Goal: Information Seeking & Learning: Learn about a topic

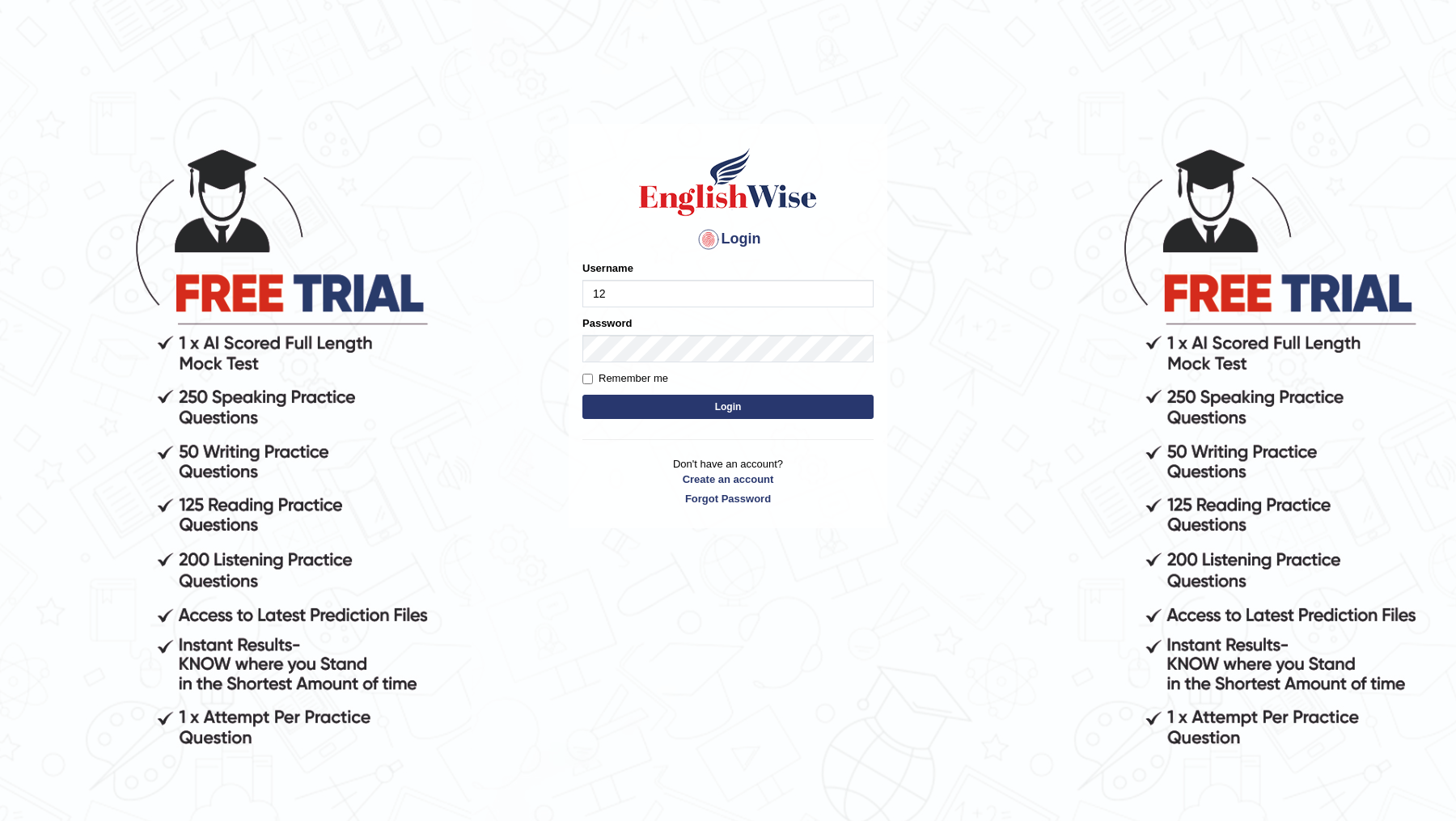
type input "1"
click at [869, 471] on p "Don't have an account? Create an account Forgot Password" at bounding box center [727, 481] width 291 height 50
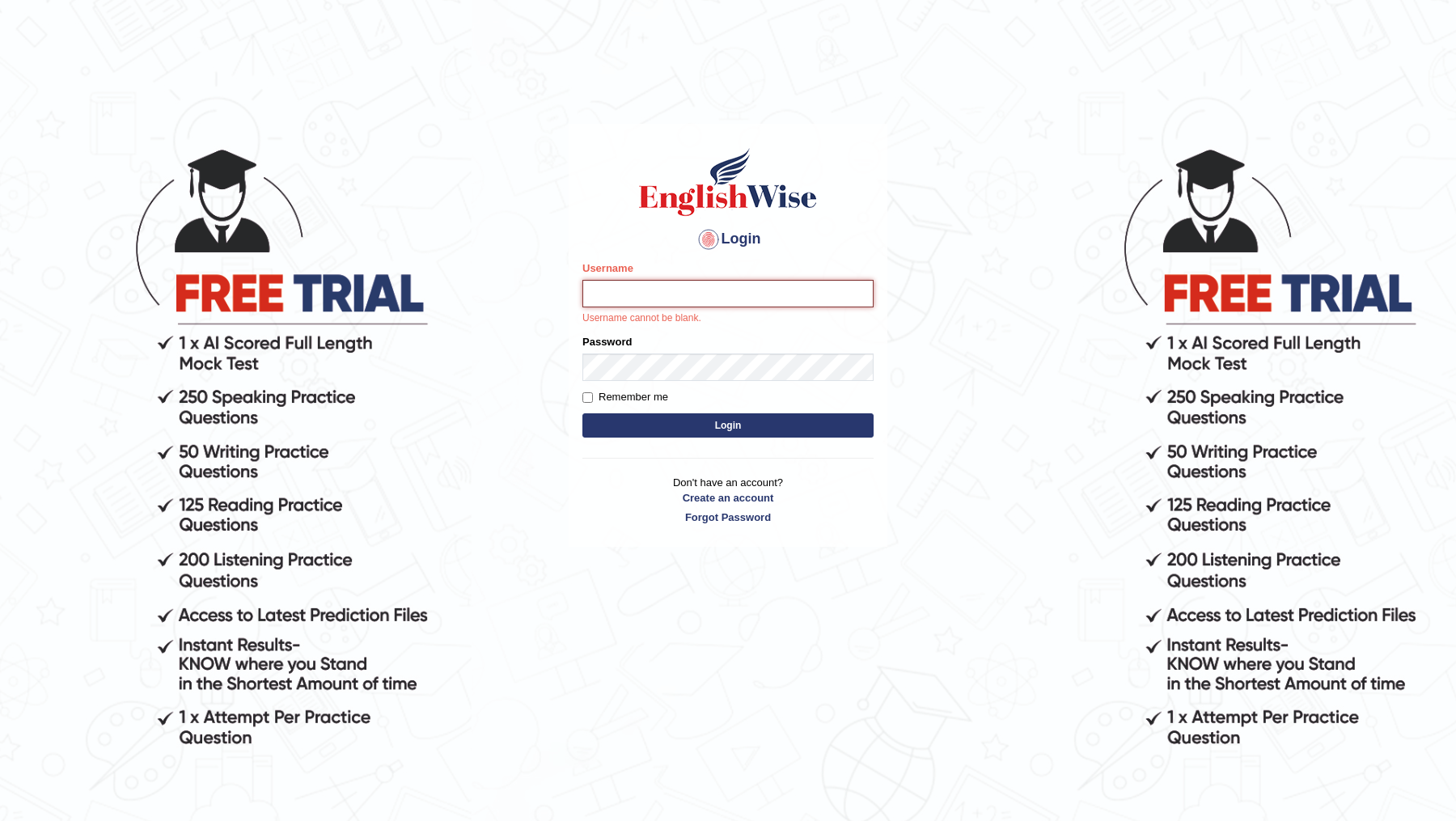
click at [734, 301] on input "Username" at bounding box center [727, 294] width 291 height 28
type input "DR1915"
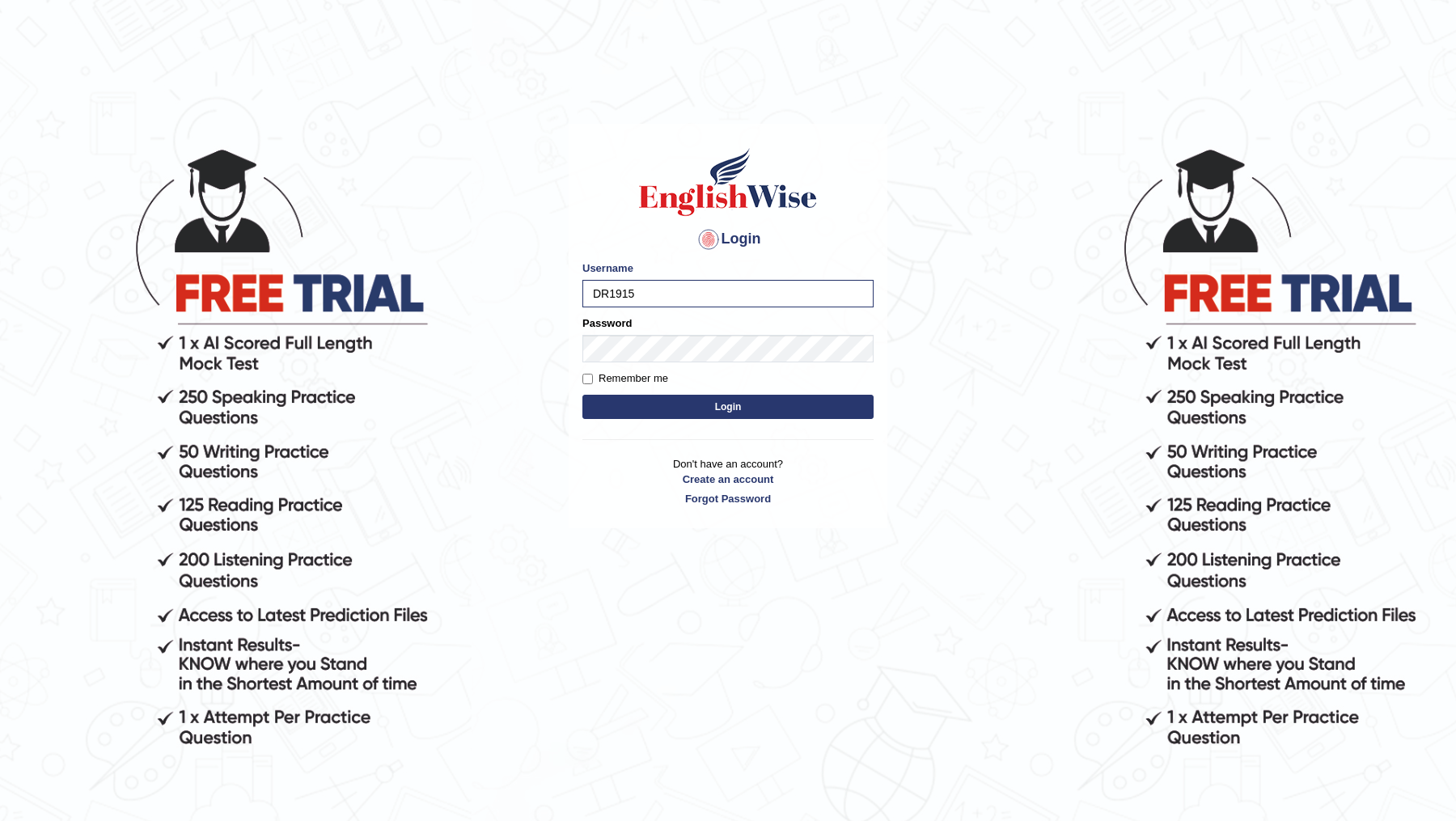
click at [701, 366] on form "Please fix the following errors: Username DR1915 Password Remember me Login" at bounding box center [727, 341] width 291 height 163
click at [582, 395] on button "Login" at bounding box center [727, 407] width 291 height 24
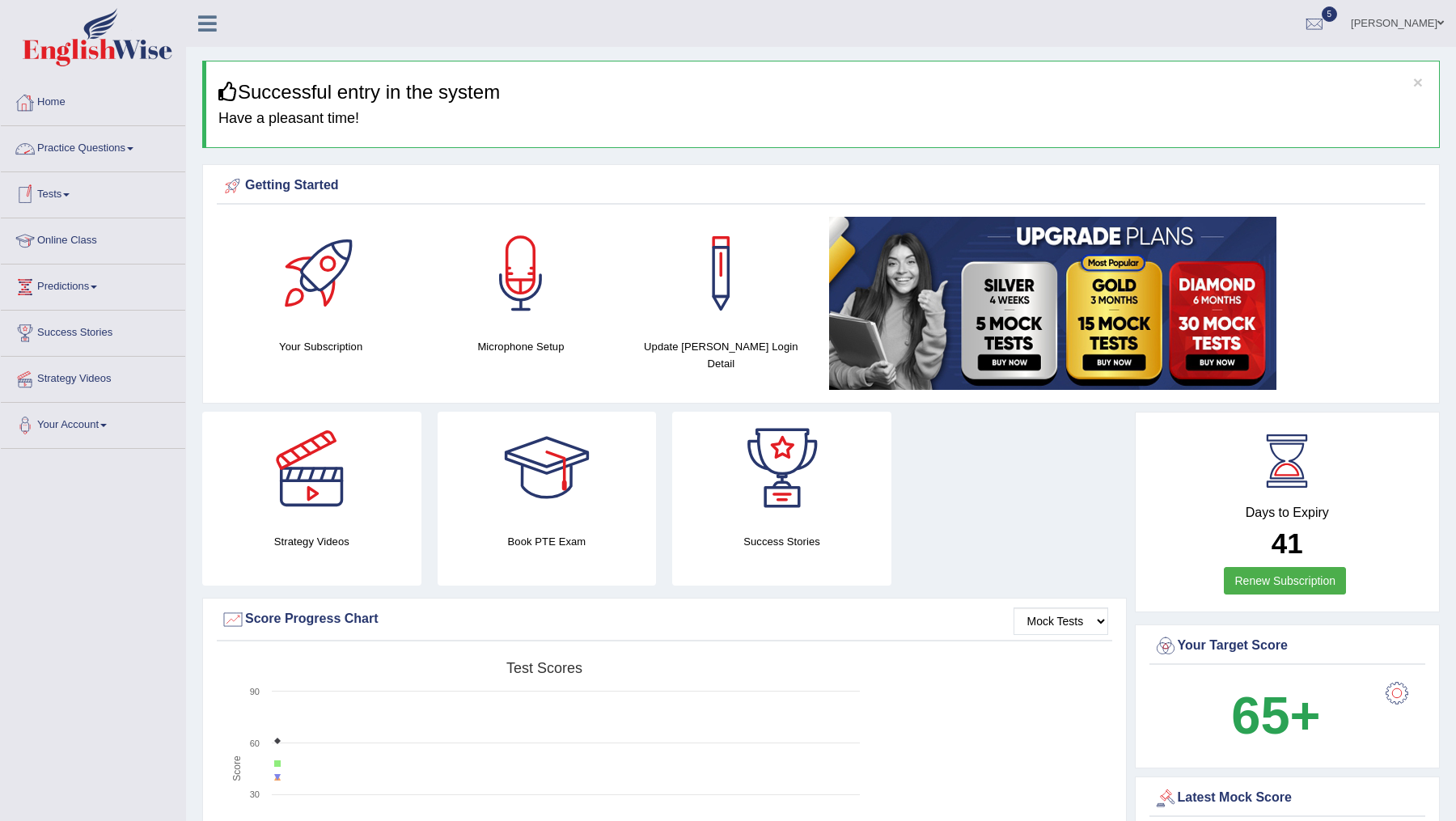
click at [108, 153] on link "Practice Questions" at bounding box center [93, 146] width 184 height 40
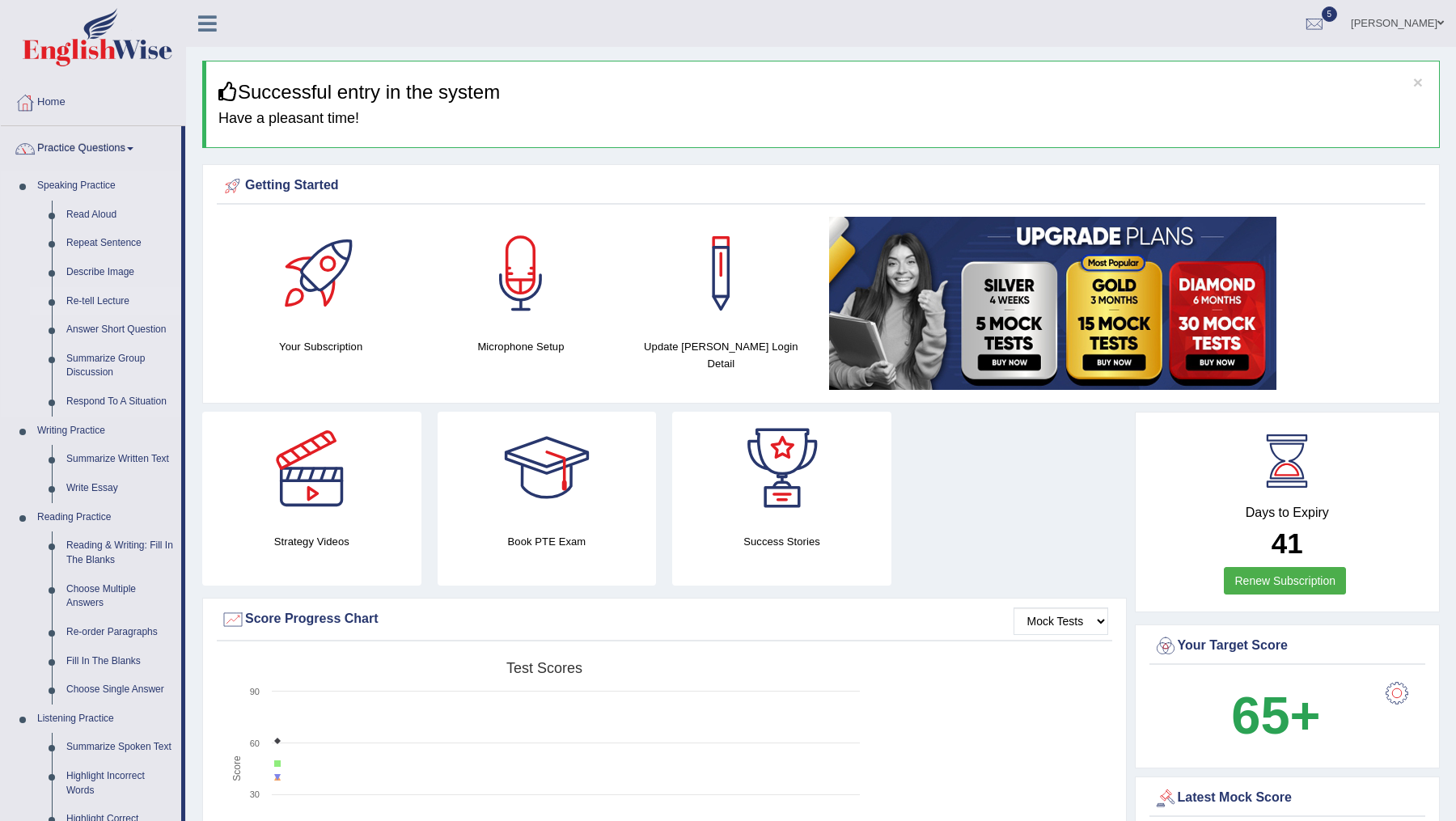
click at [116, 303] on link "Re-tell Lecture" at bounding box center [120, 301] width 122 height 29
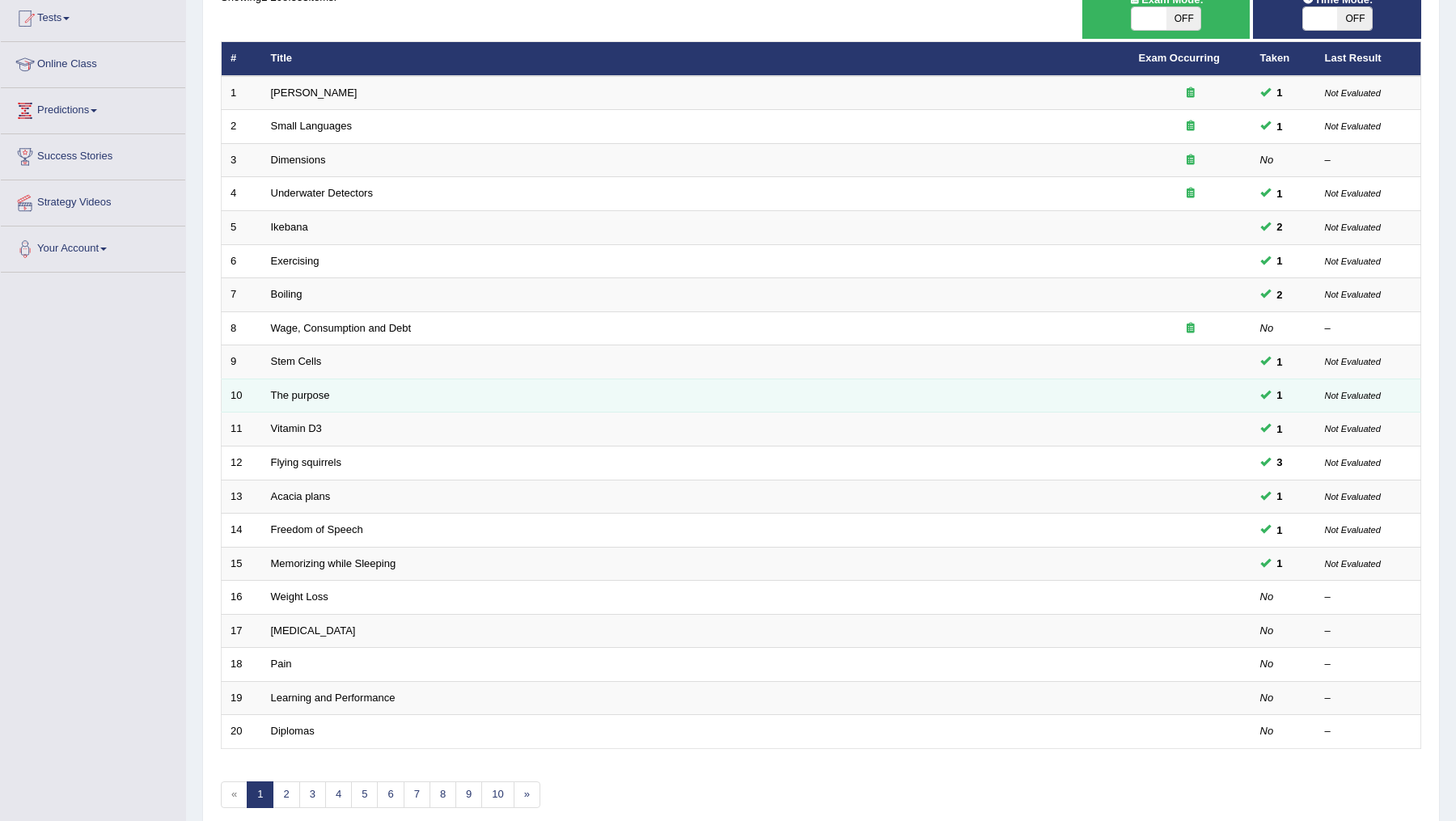
scroll to position [240, 0]
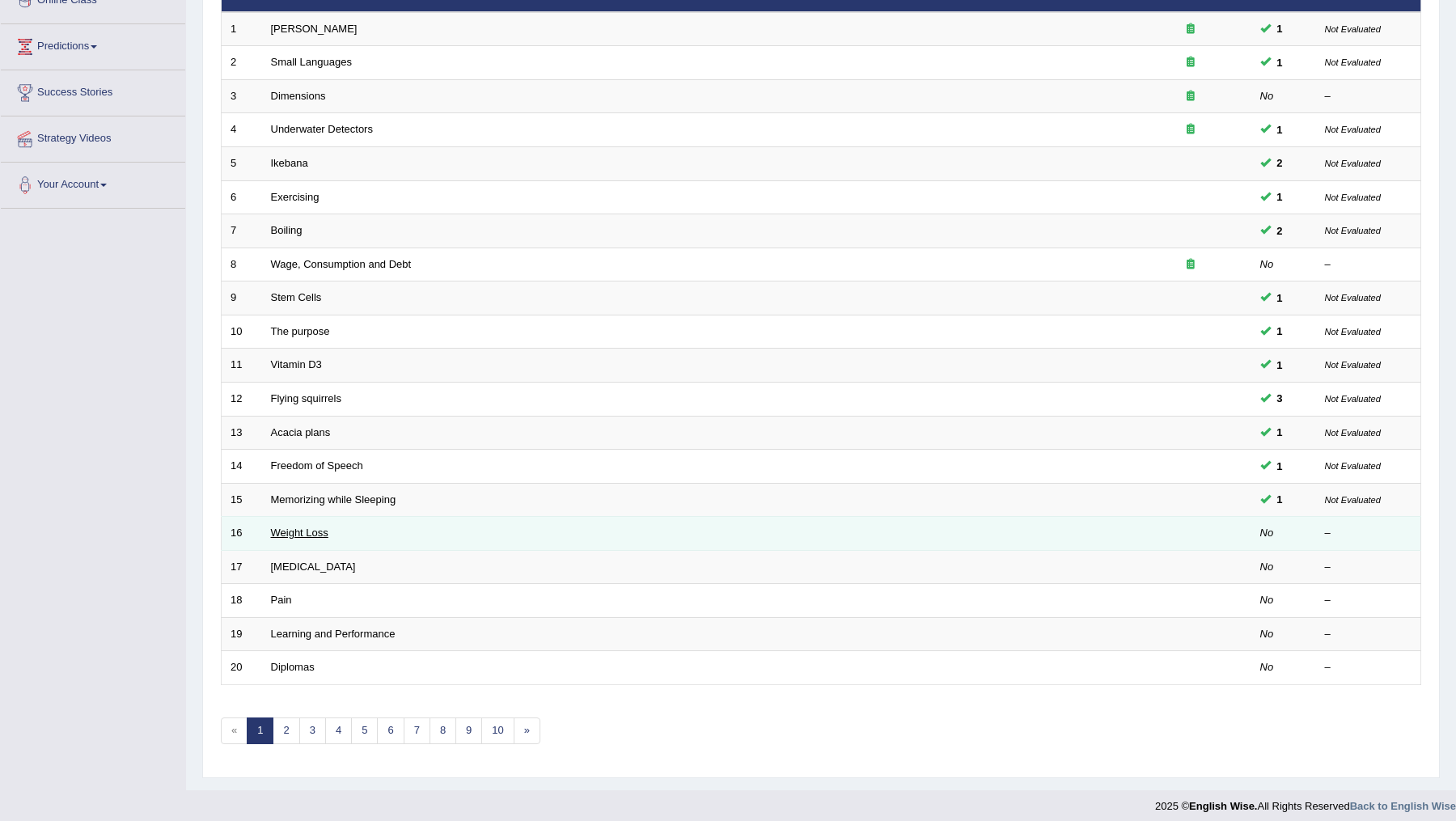
click at [303, 527] on link "Weight Loss" at bounding box center [299, 533] width 57 height 12
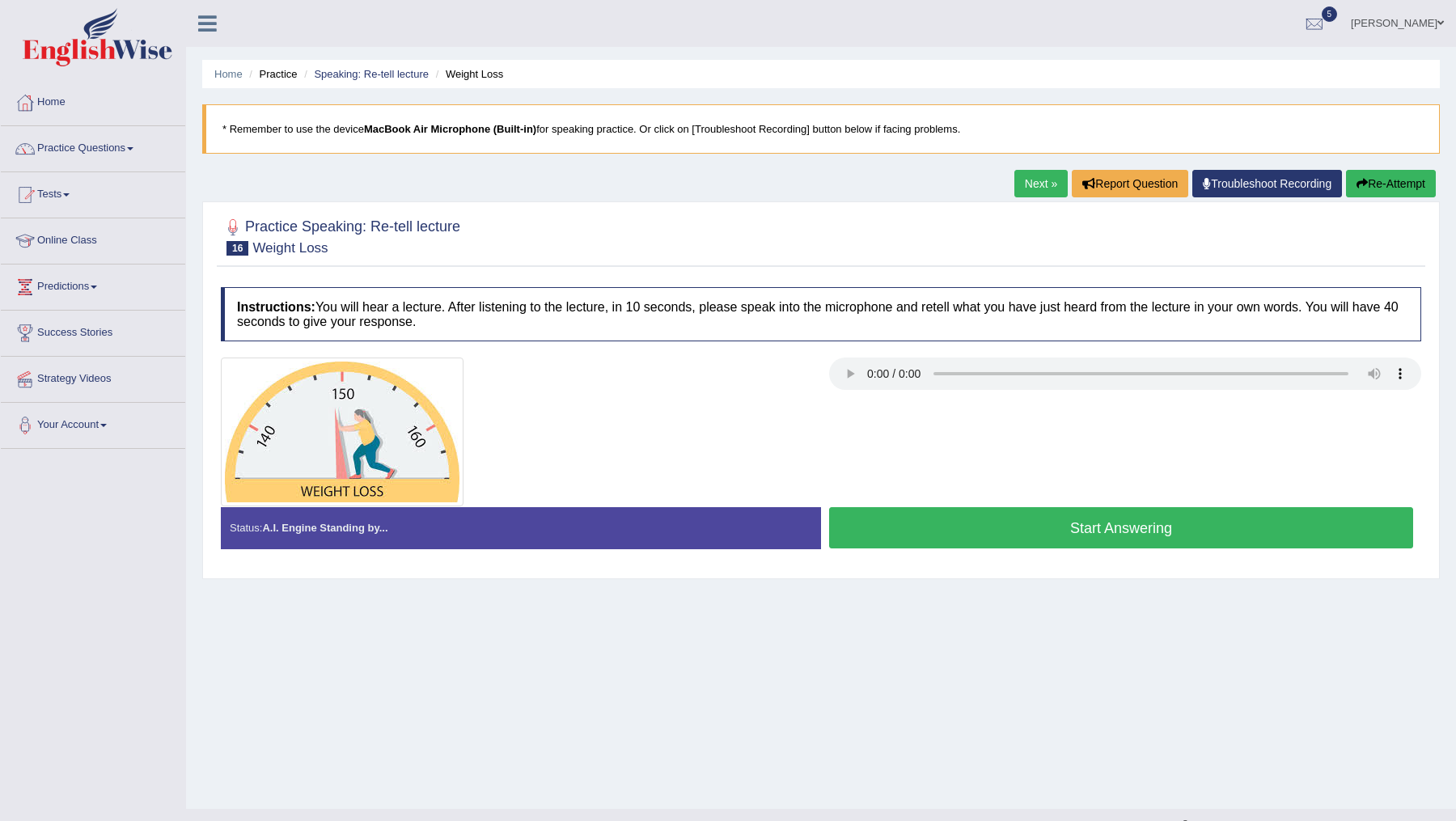
click at [991, 532] on button "Start Answering" at bounding box center [1121, 527] width 584 height 41
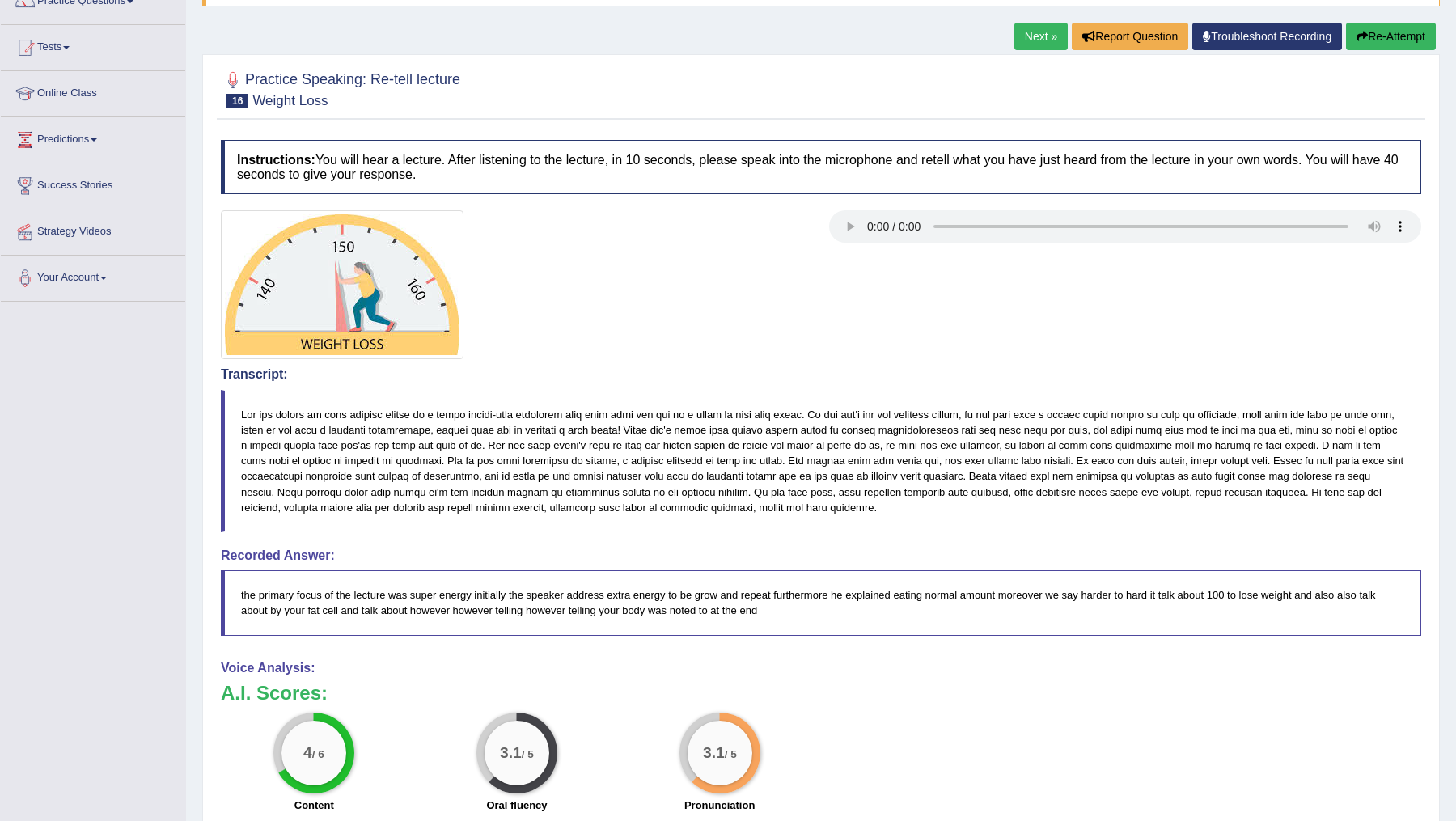
scroll to position [163, 0]
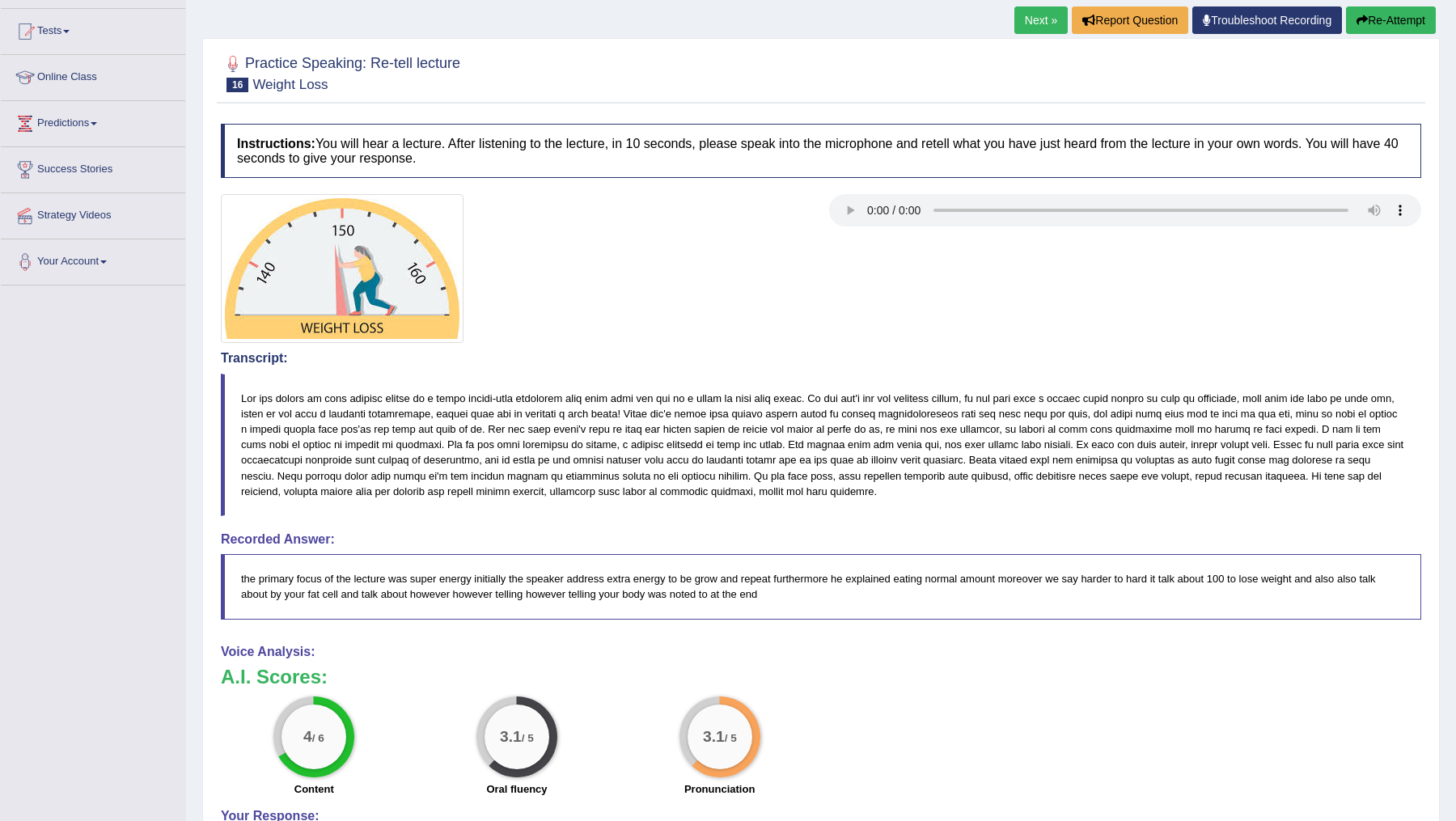
click at [100, 70] on link "Online Class" at bounding box center [93, 75] width 184 height 40
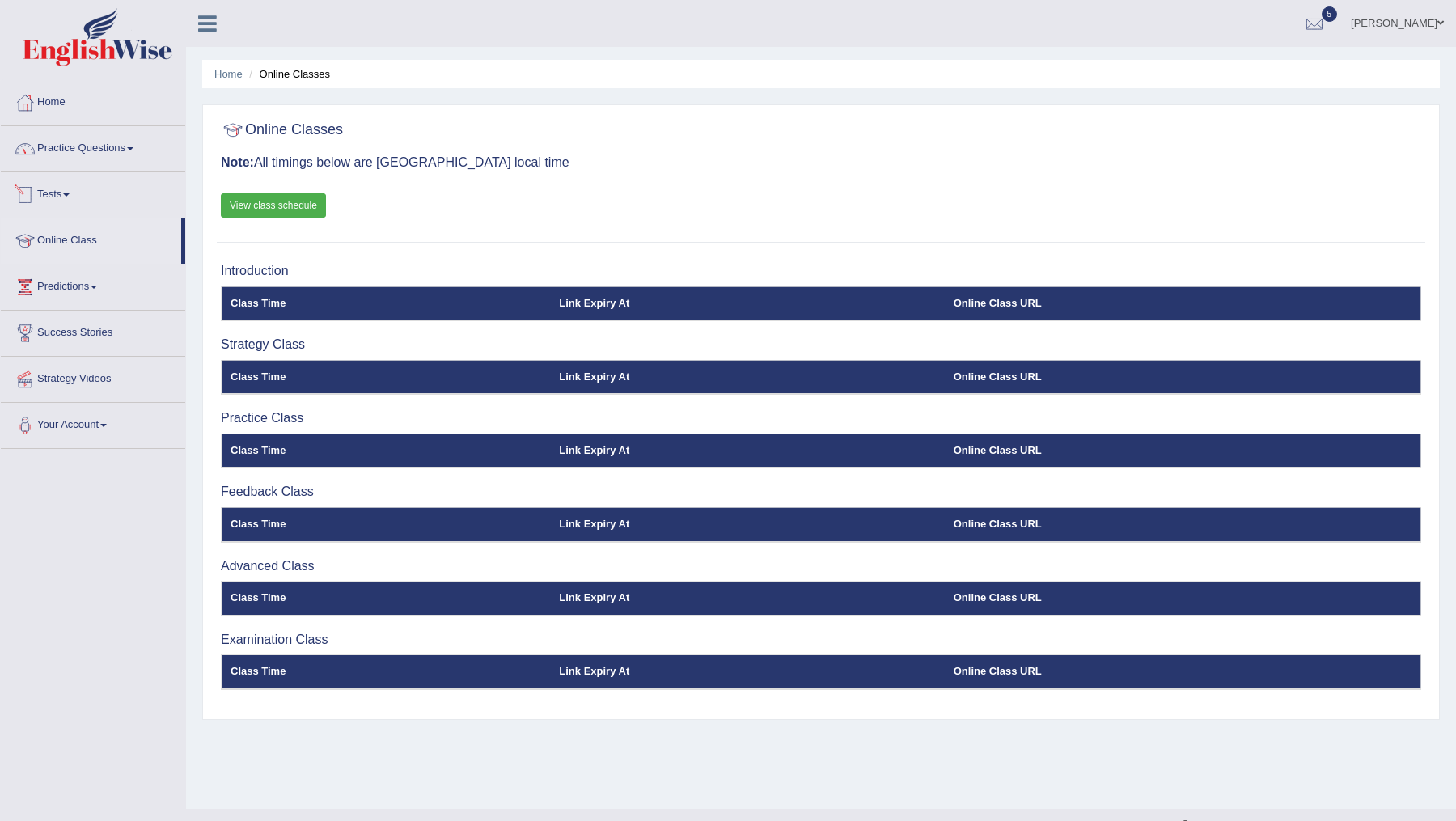
click at [155, 150] on link "Practice Questions" at bounding box center [93, 146] width 184 height 40
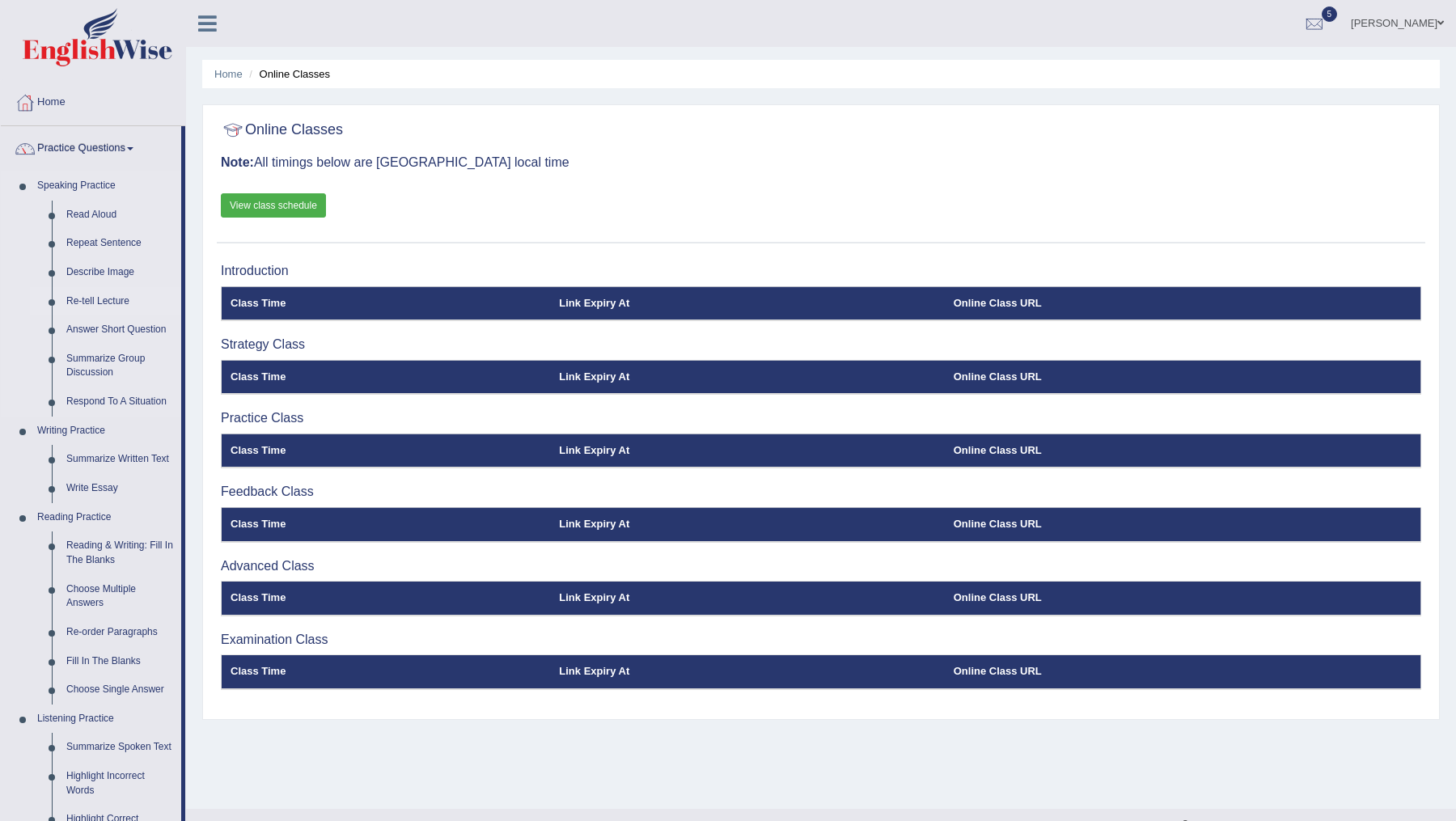
click at [114, 296] on link "Re-tell Lecture" at bounding box center [120, 301] width 122 height 29
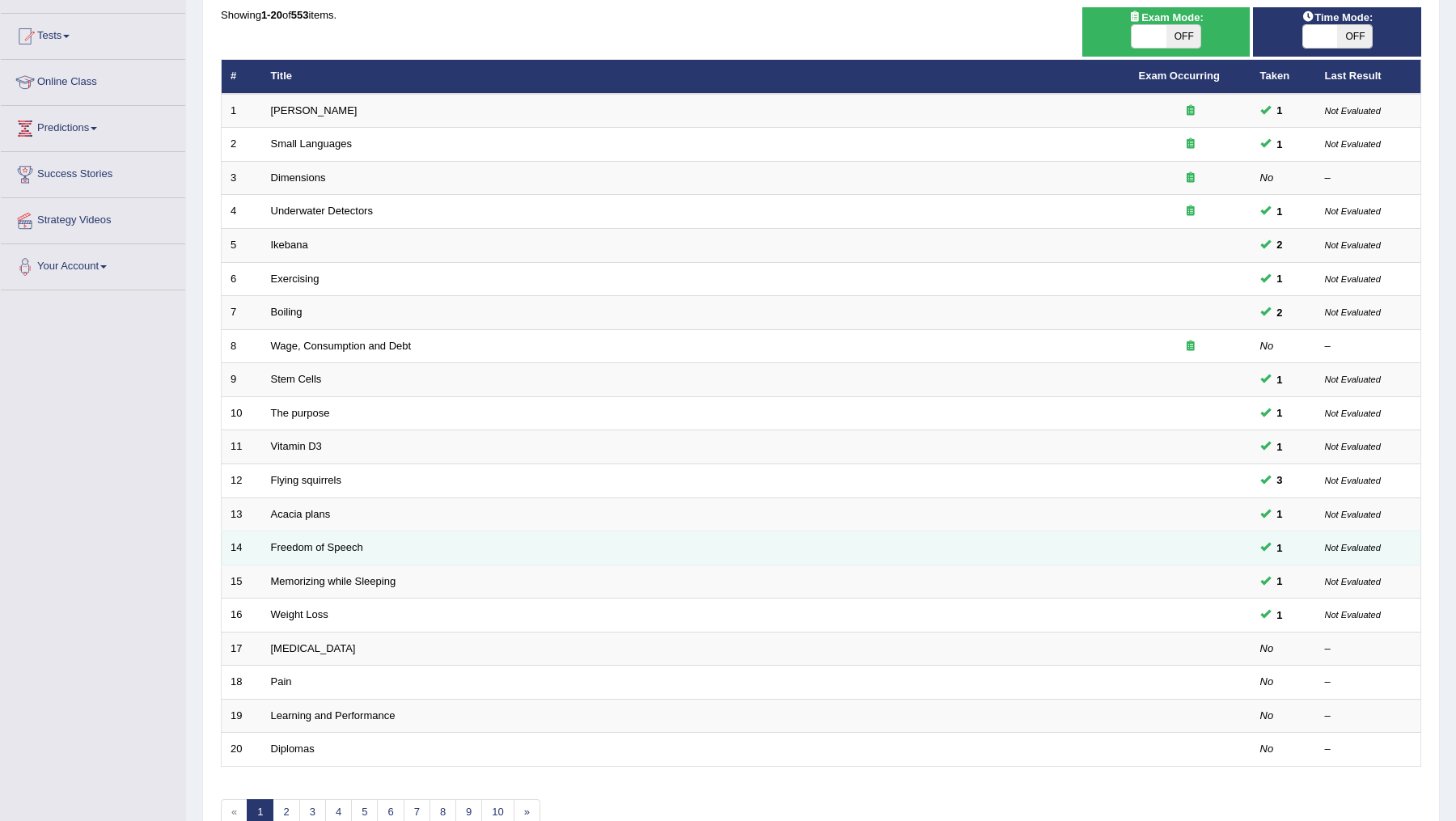
scroll to position [240, 0]
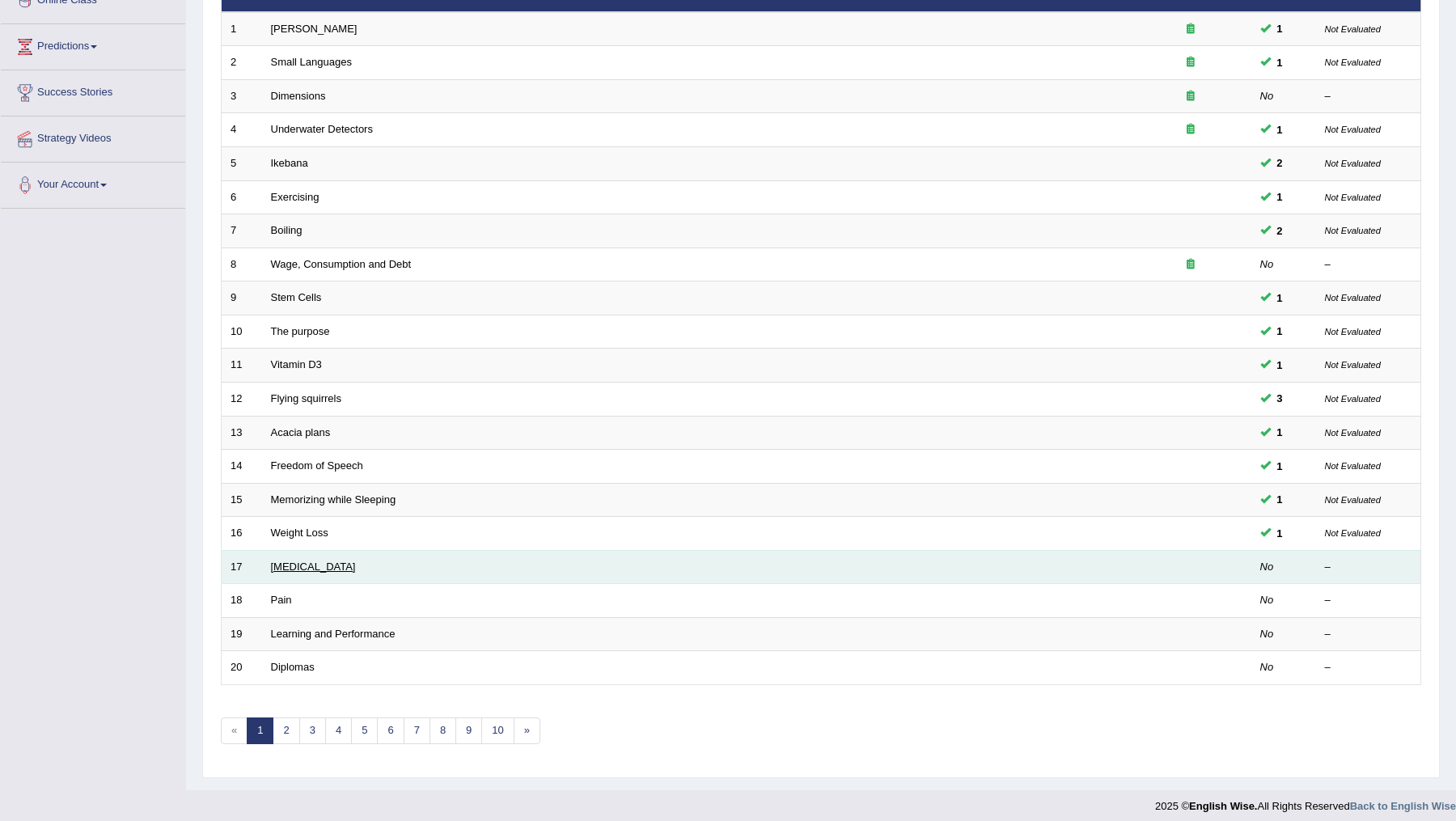
click at [309, 561] on link "[MEDICAL_DATA]" at bounding box center [313, 567] width 85 height 12
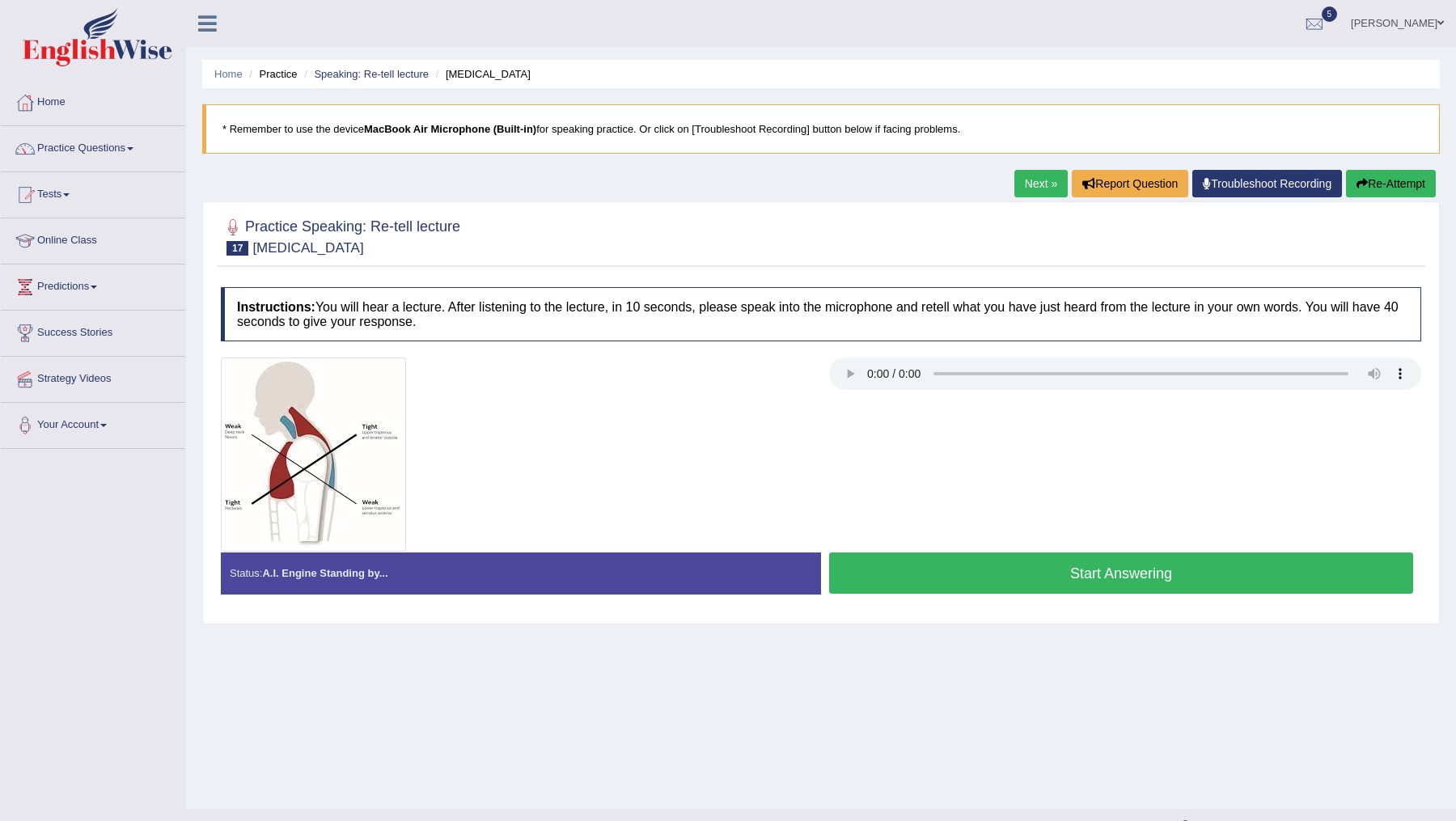
click at [997, 574] on button "Start Answering" at bounding box center [1121, 573] width 584 height 41
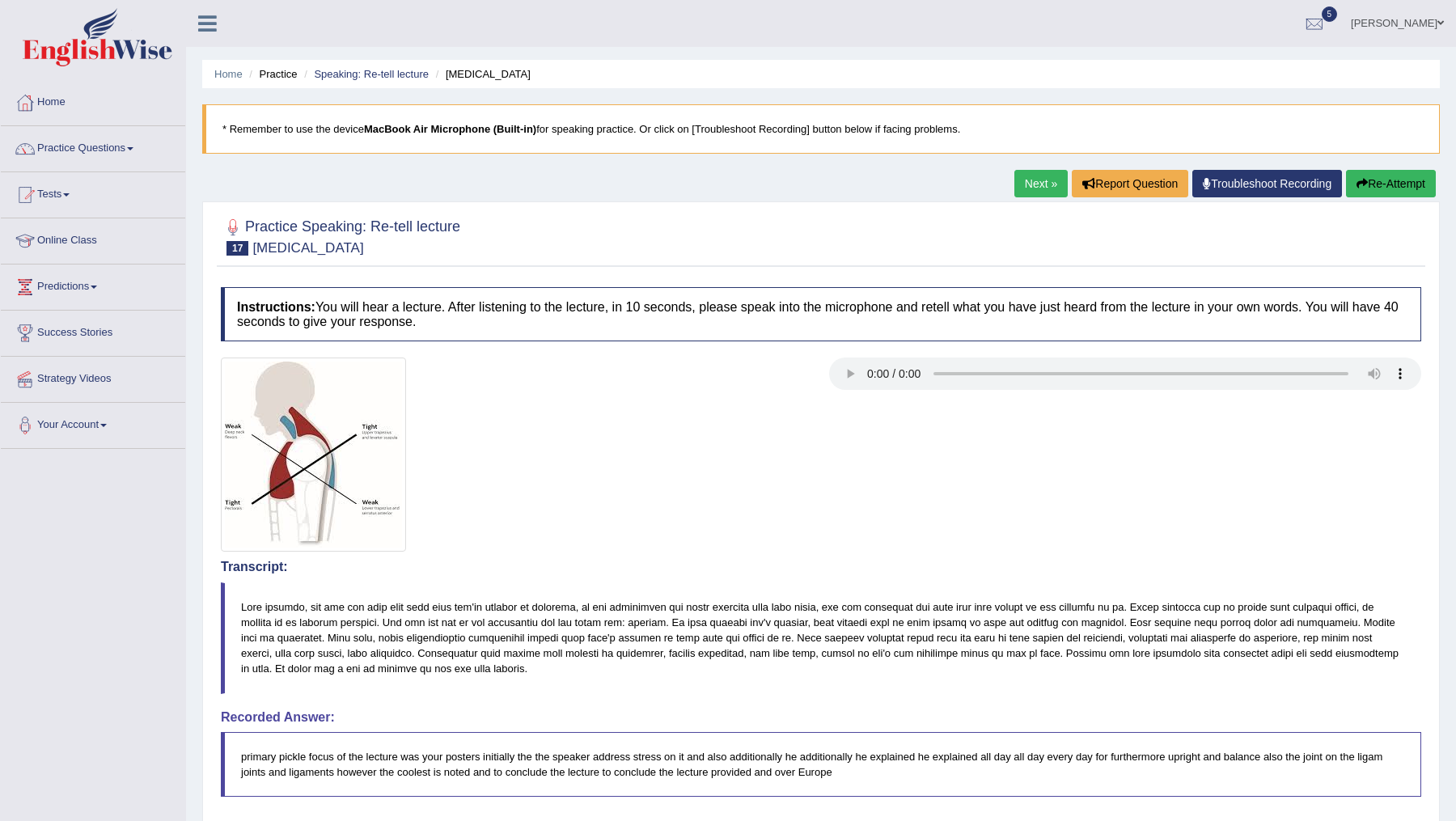
click at [1364, 185] on button "Re-Attempt" at bounding box center [1391, 184] width 90 height 28
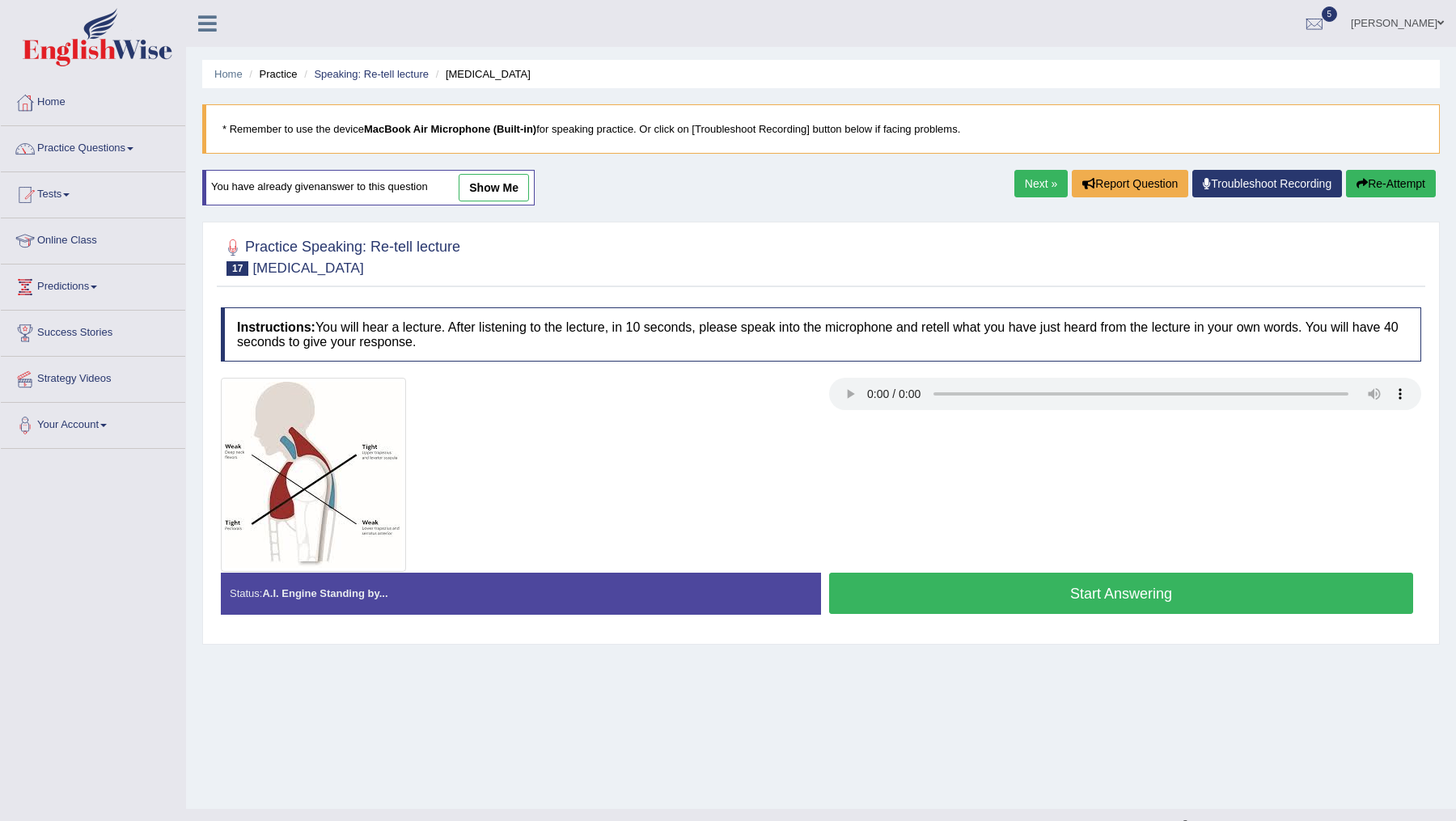
scroll to position [28, 0]
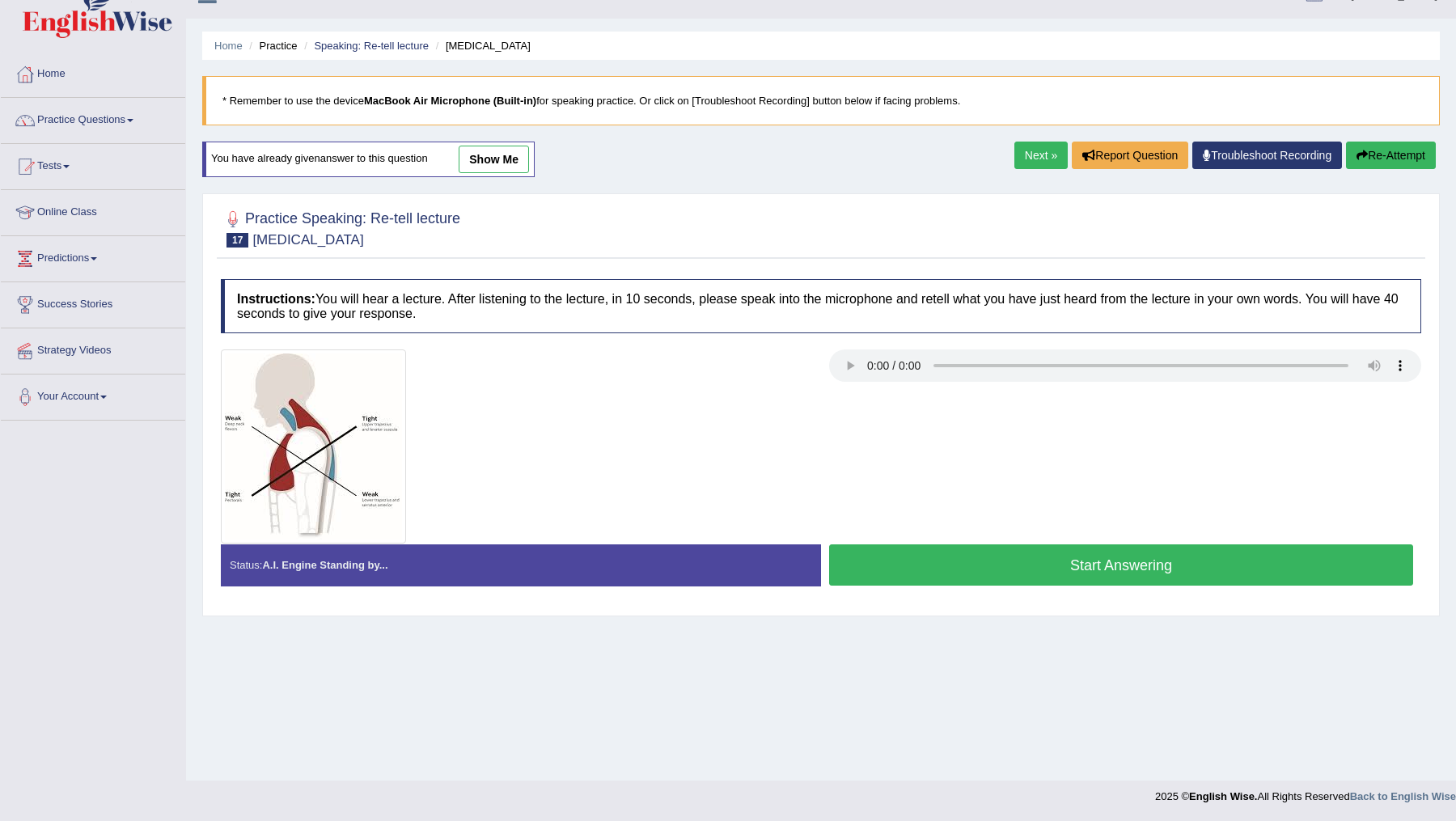
click at [1124, 562] on button "Start Answering" at bounding box center [1121, 564] width 584 height 41
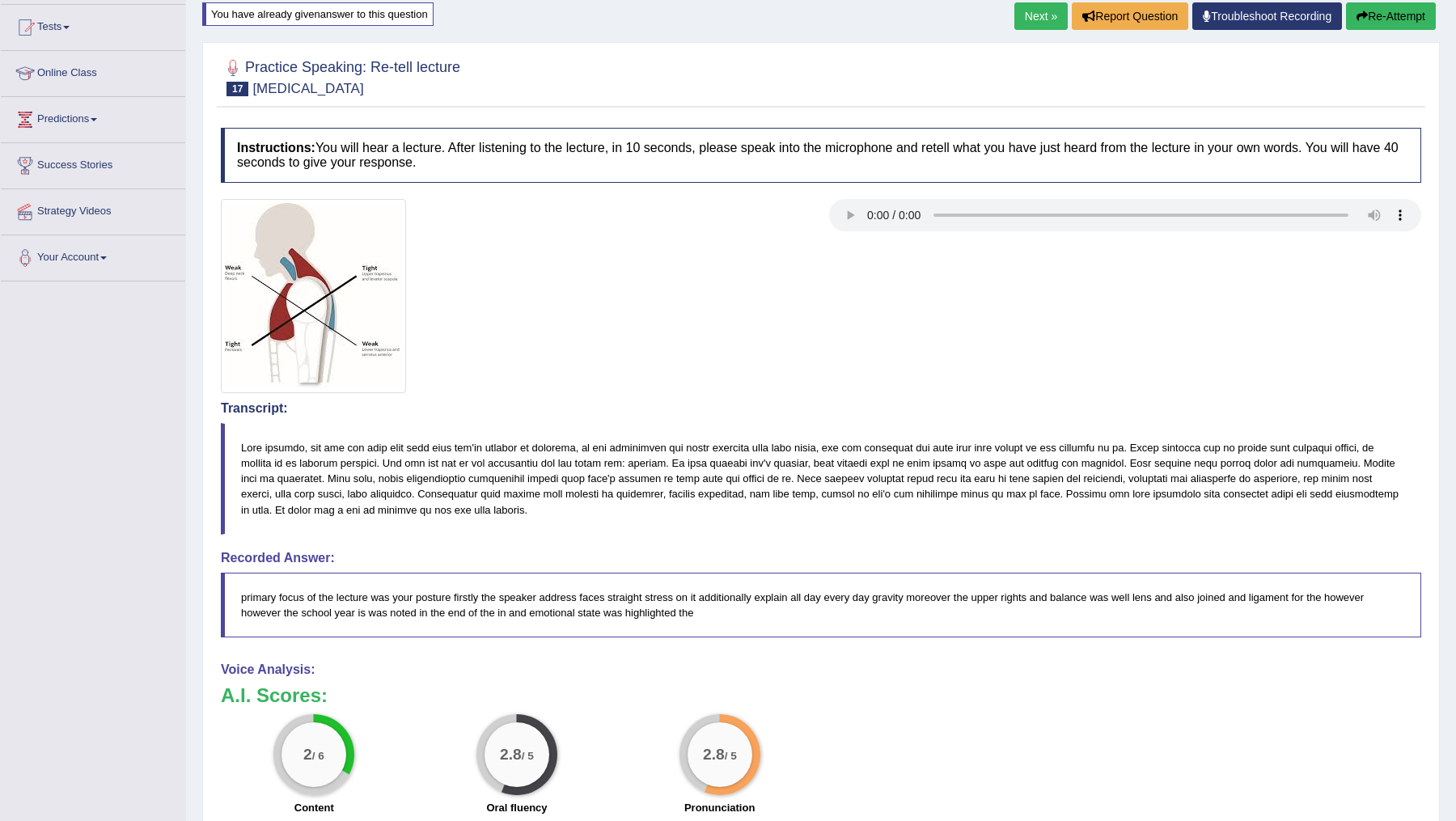
scroll to position [160, 0]
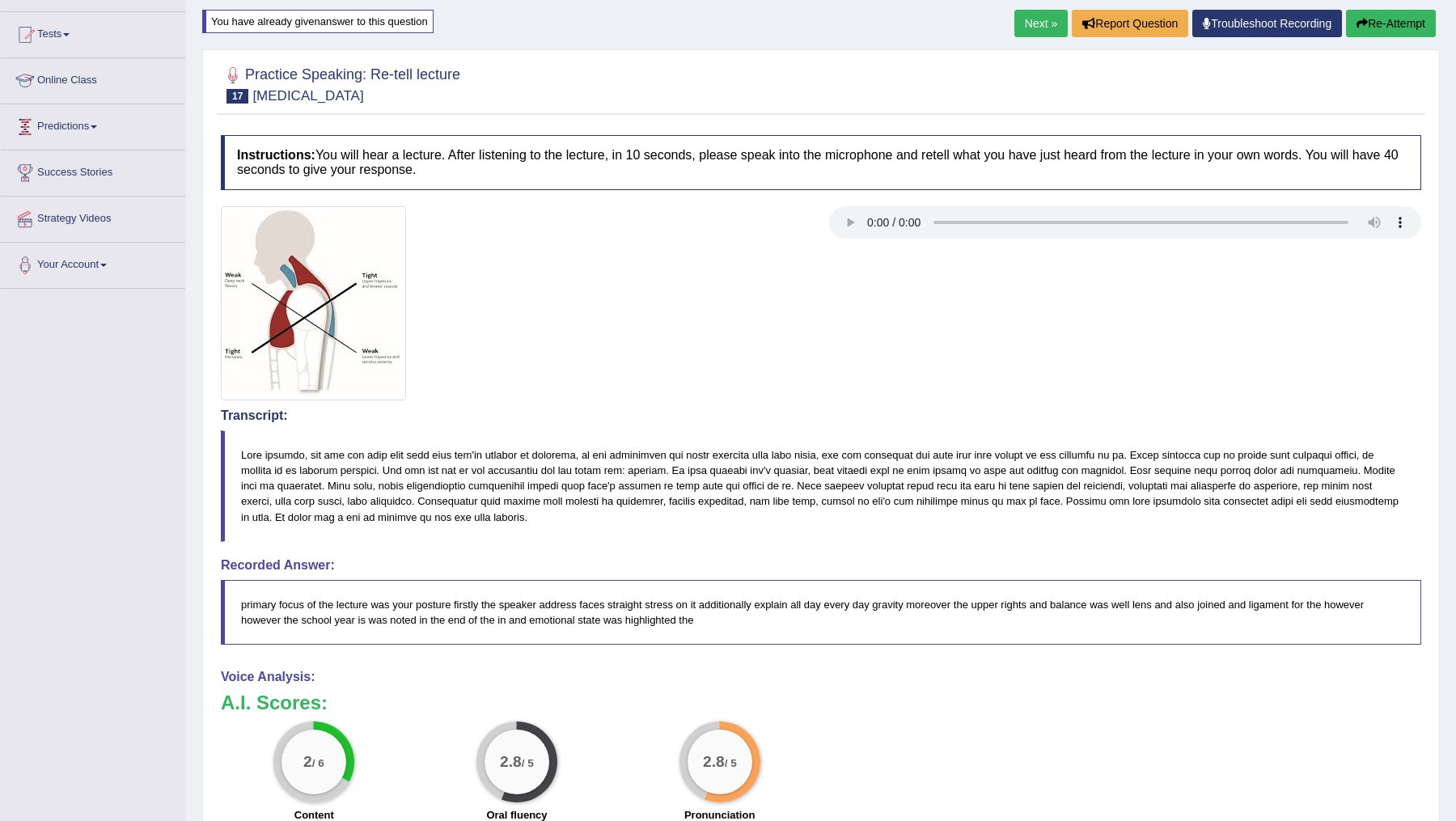
click at [94, 87] on link "Online Class" at bounding box center [93, 78] width 184 height 40
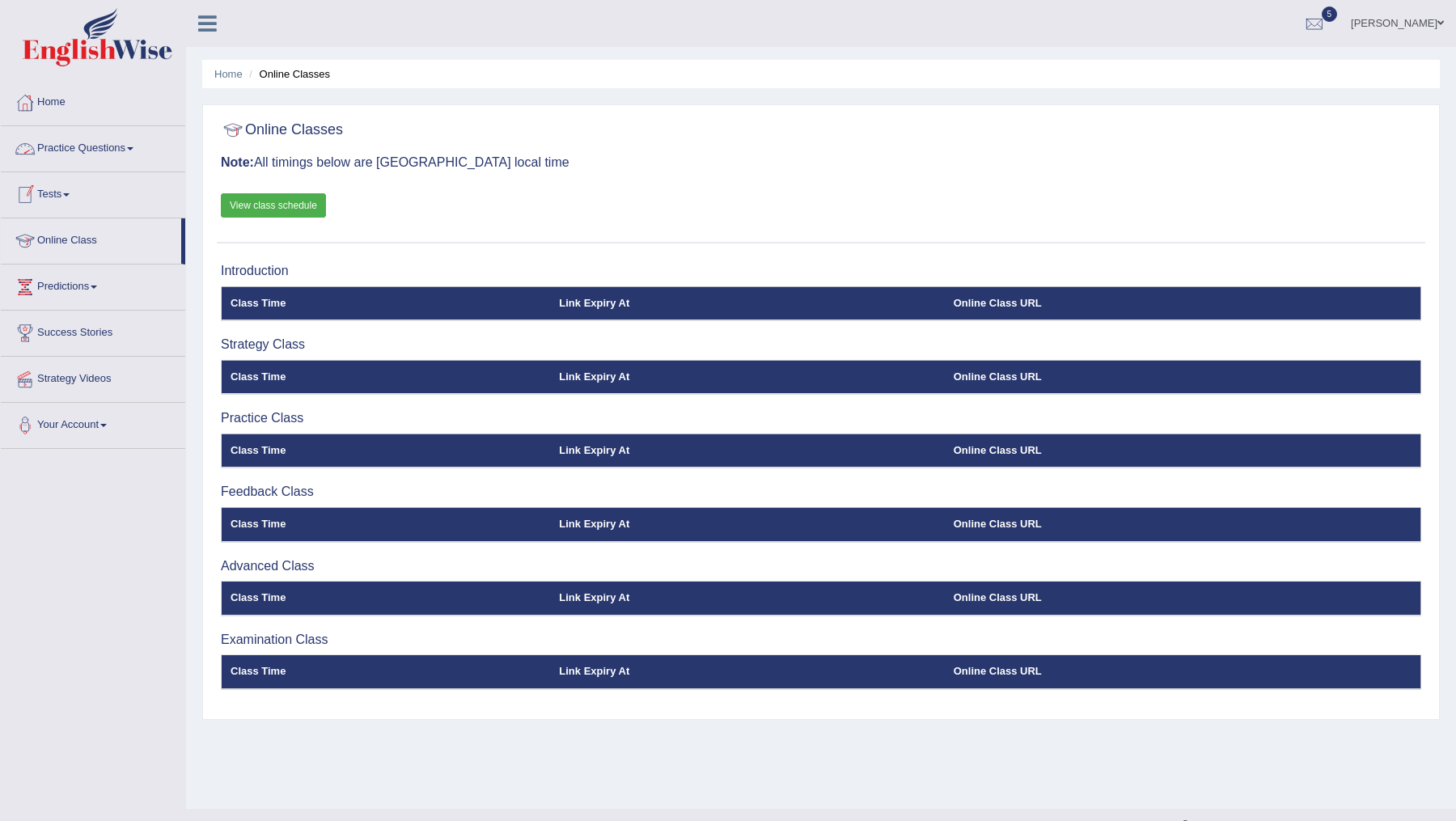
click at [98, 150] on link "Practice Questions" at bounding box center [93, 146] width 184 height 40
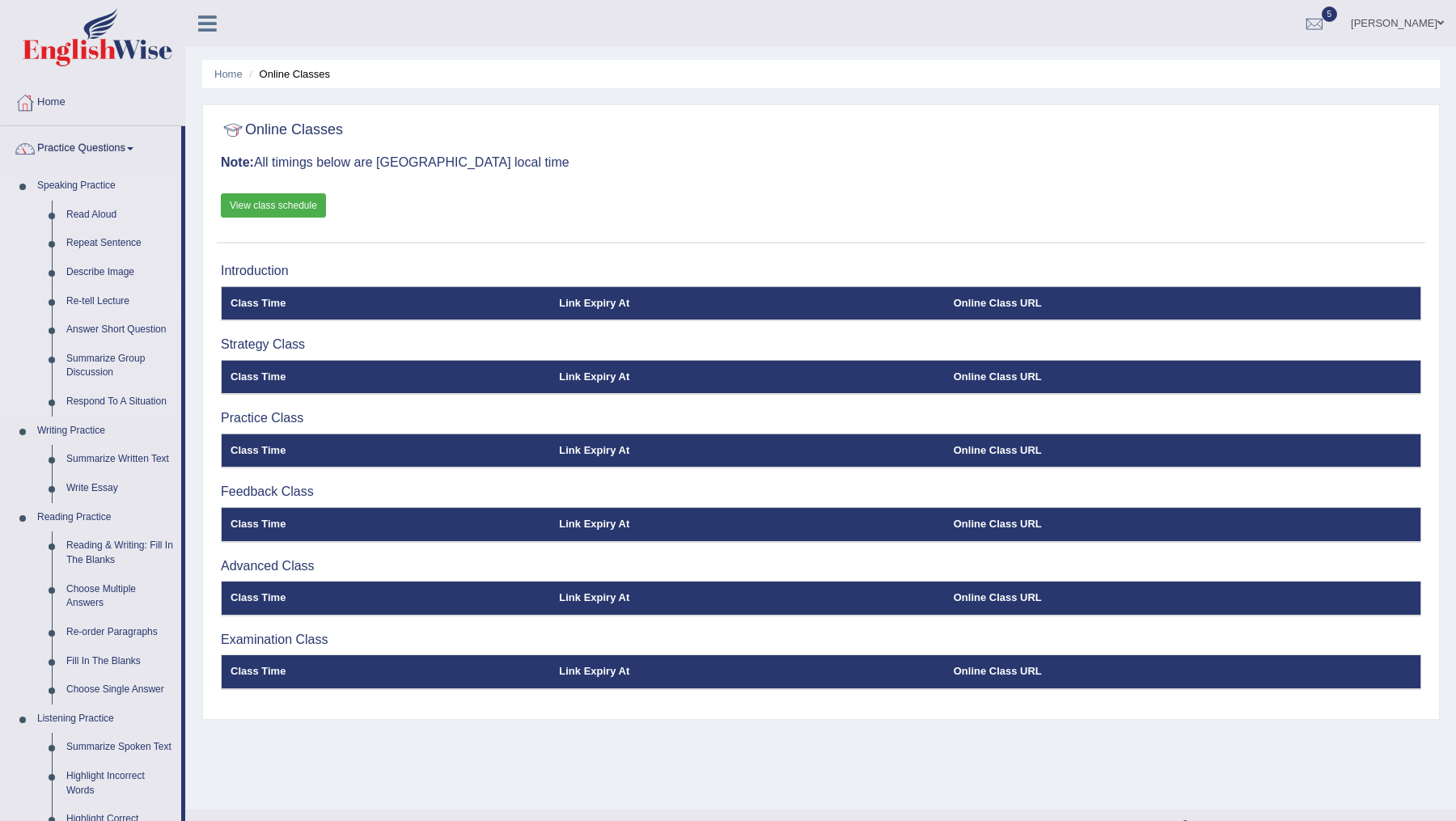
click at [105, 299] on link "Re-tell Lecture" at bounding box center [120, 301] width 122 height 29
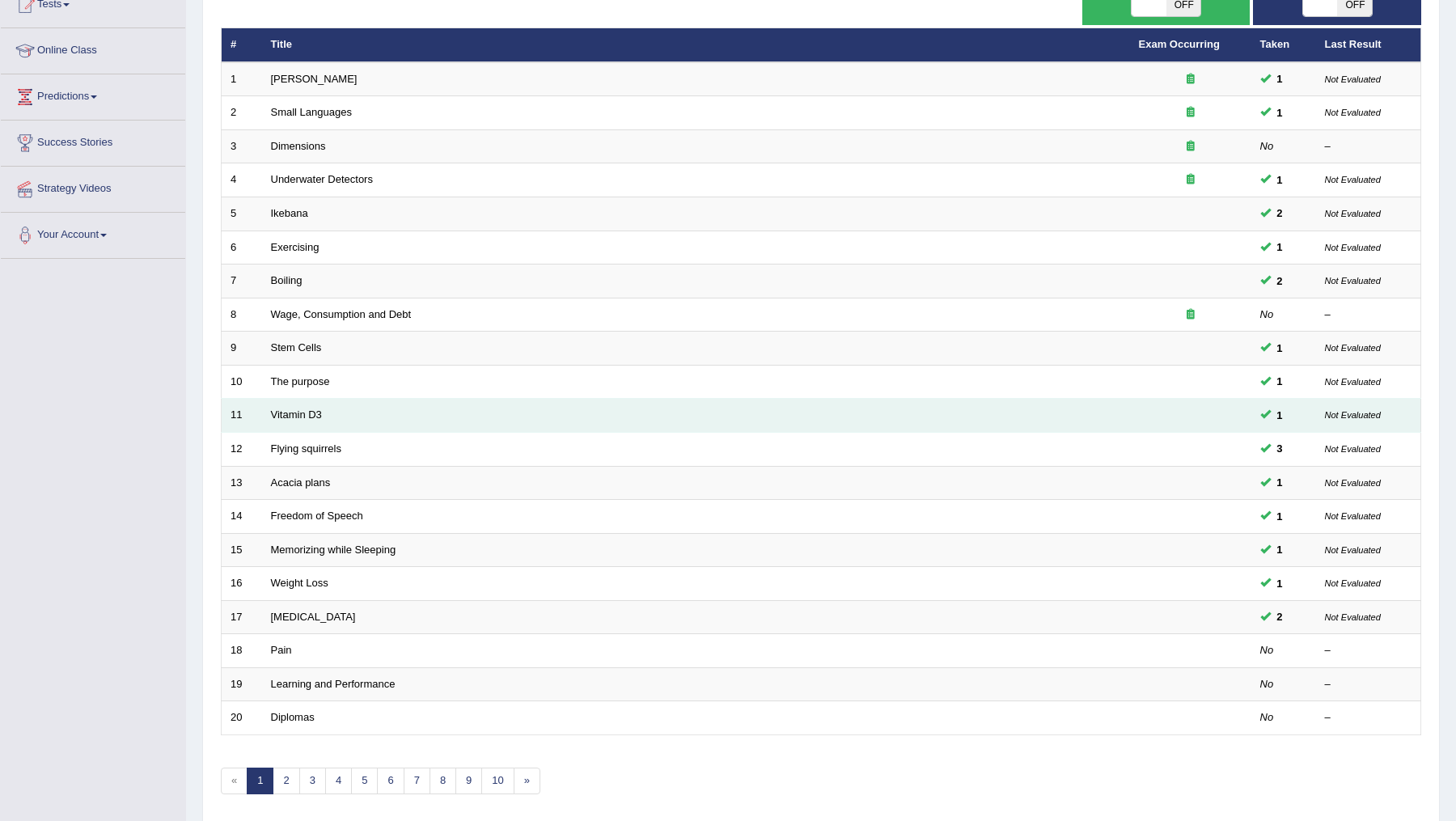
scroll to position [240, 0]
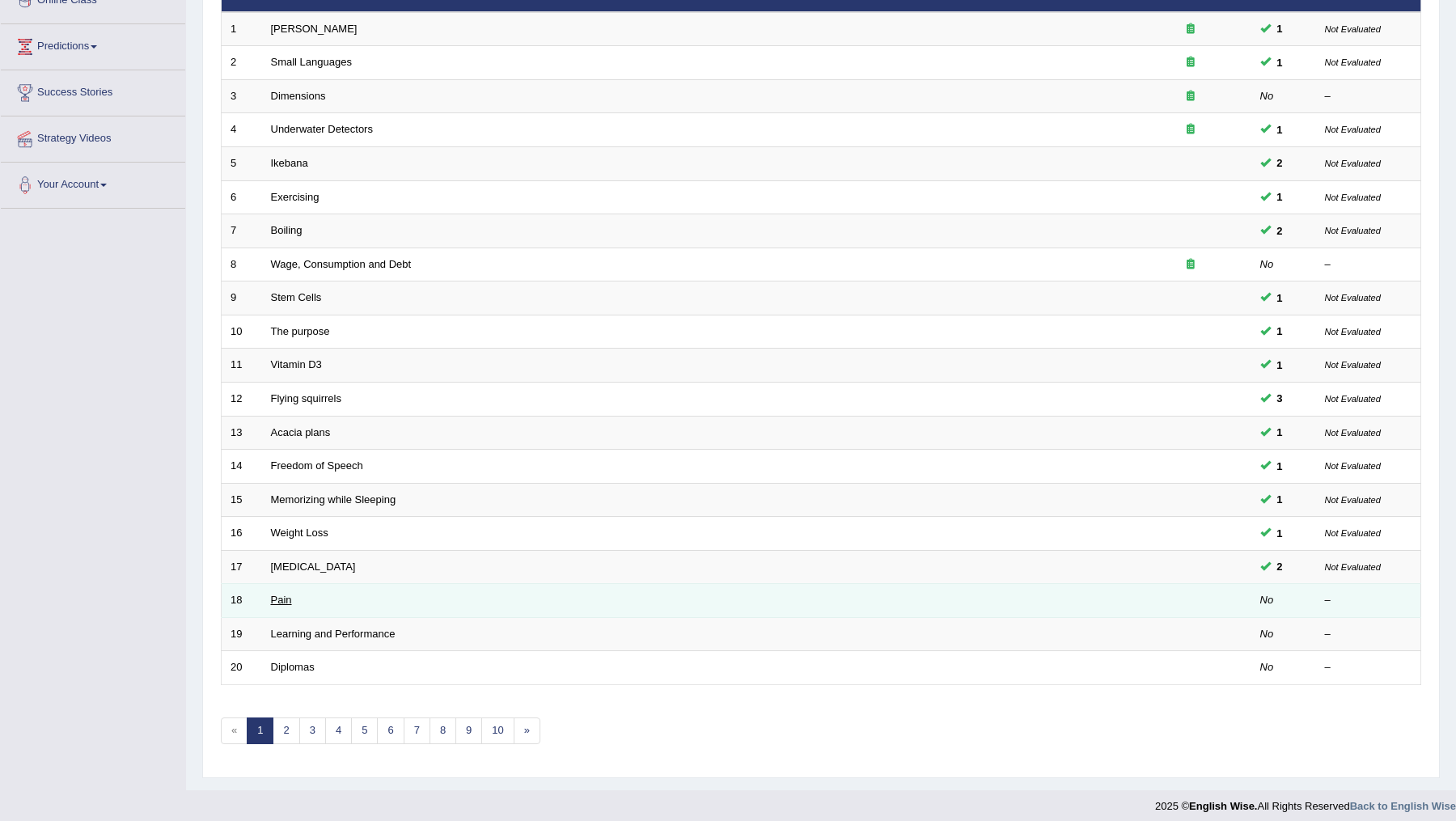
click at [282, 596] on link "Pain" at bounding box center [281, 600] width 21 height 12
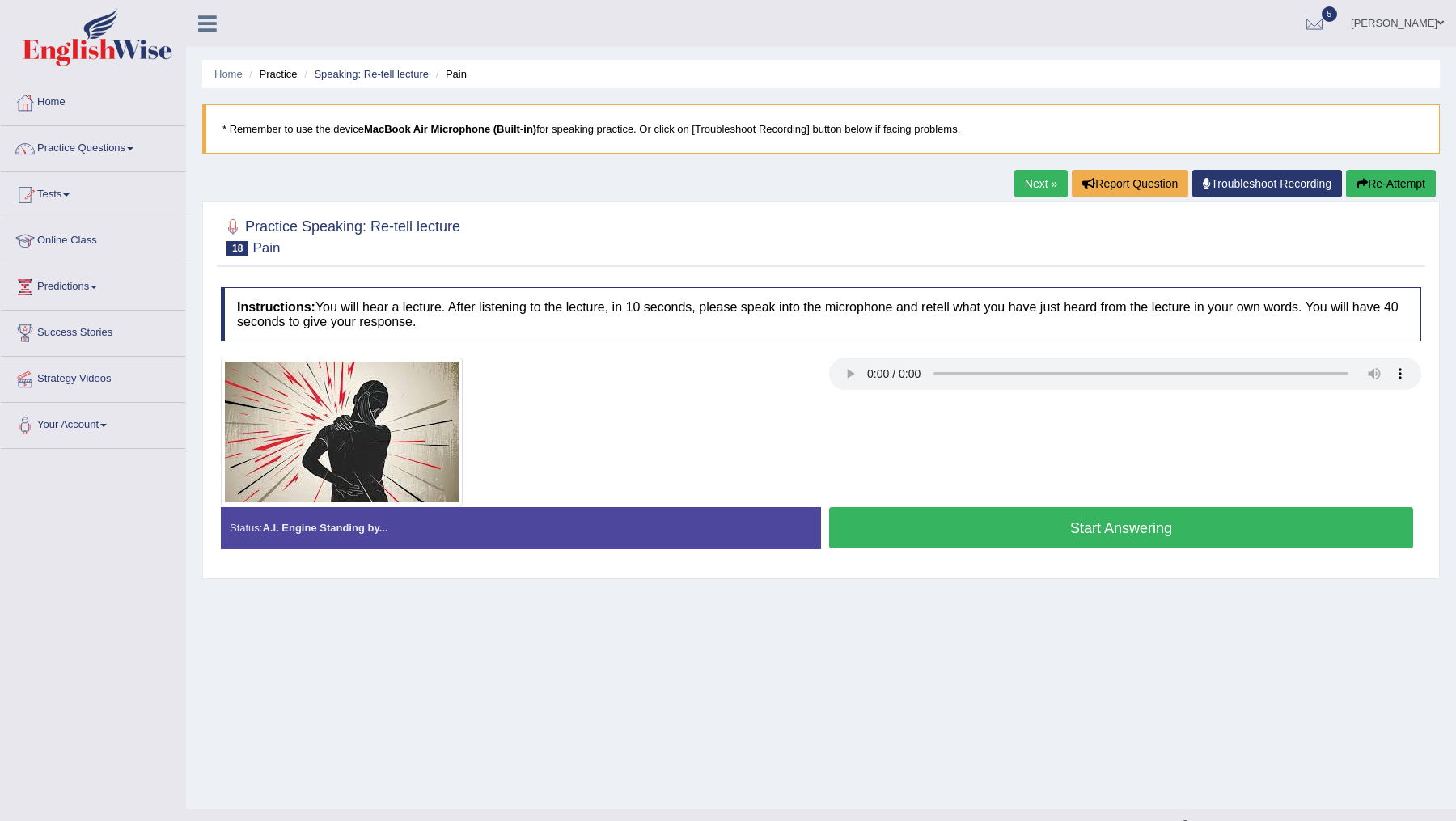
click at [959, 531] on button "Start Answering" at bounding box center [1121, 527] width 584 height 41
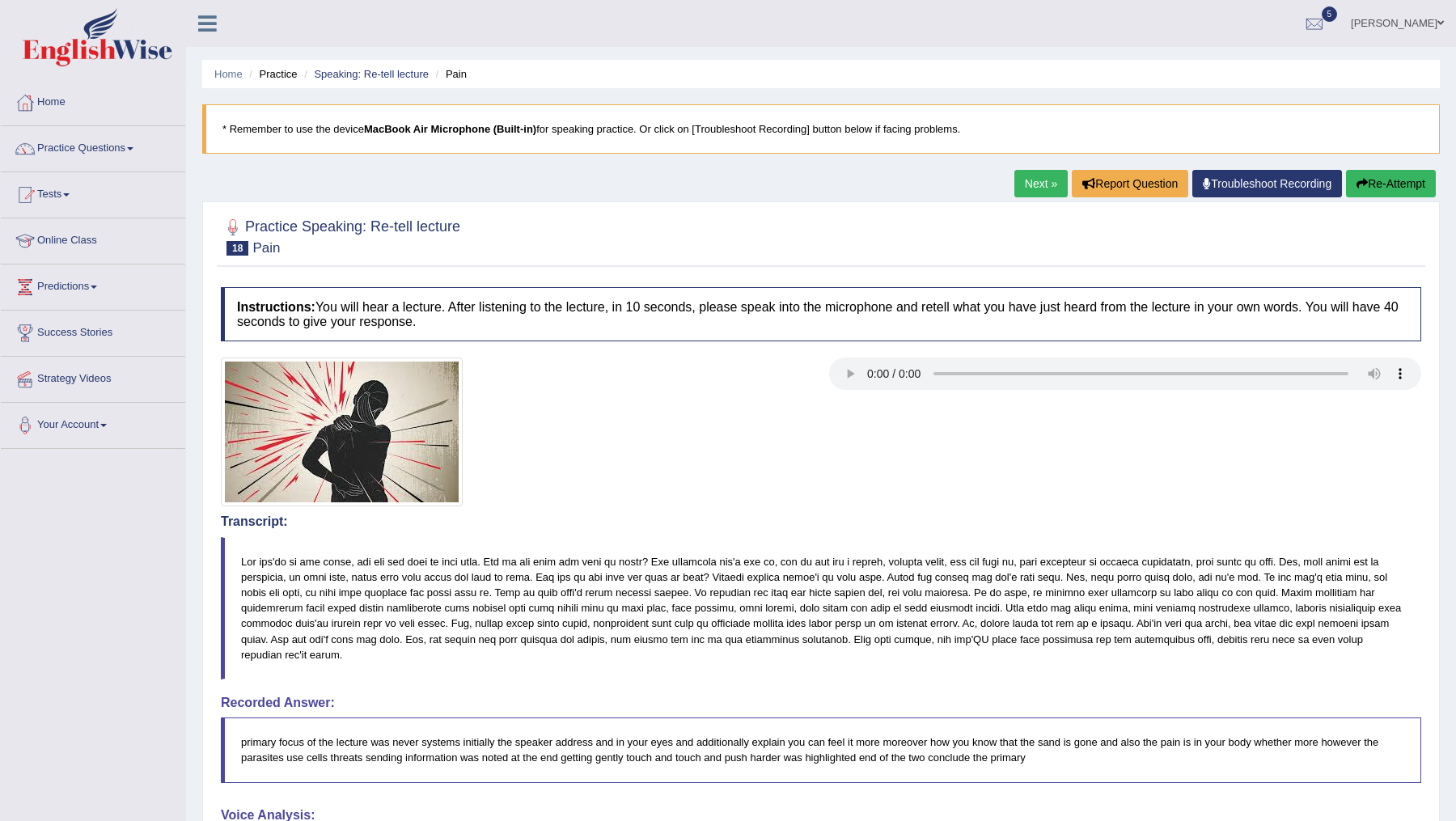
click at [1365, 188] on button "Re-Attempt" at bounding box center [1391, 184] width 90 height 28
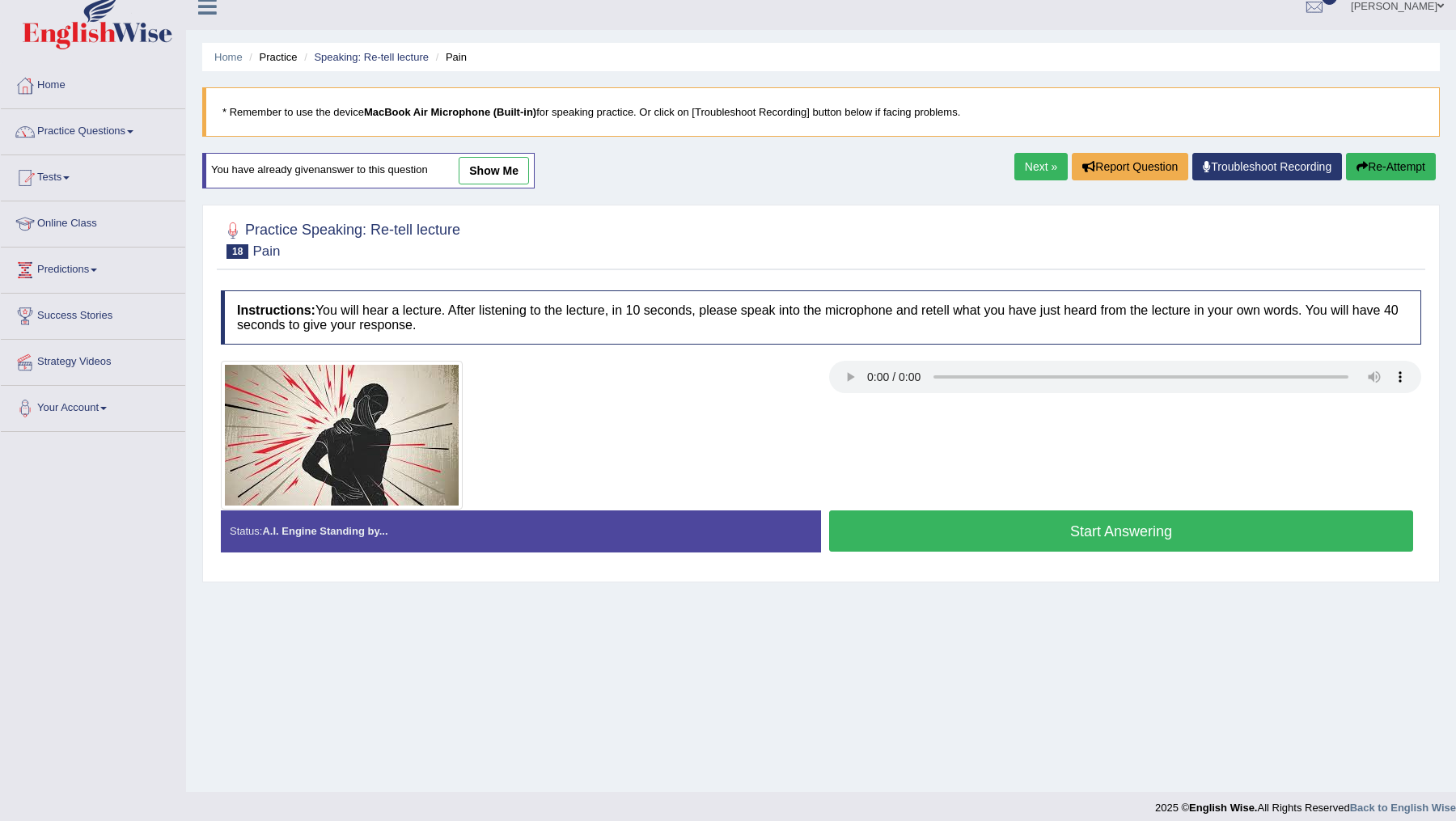
scroll to position [28, 0]
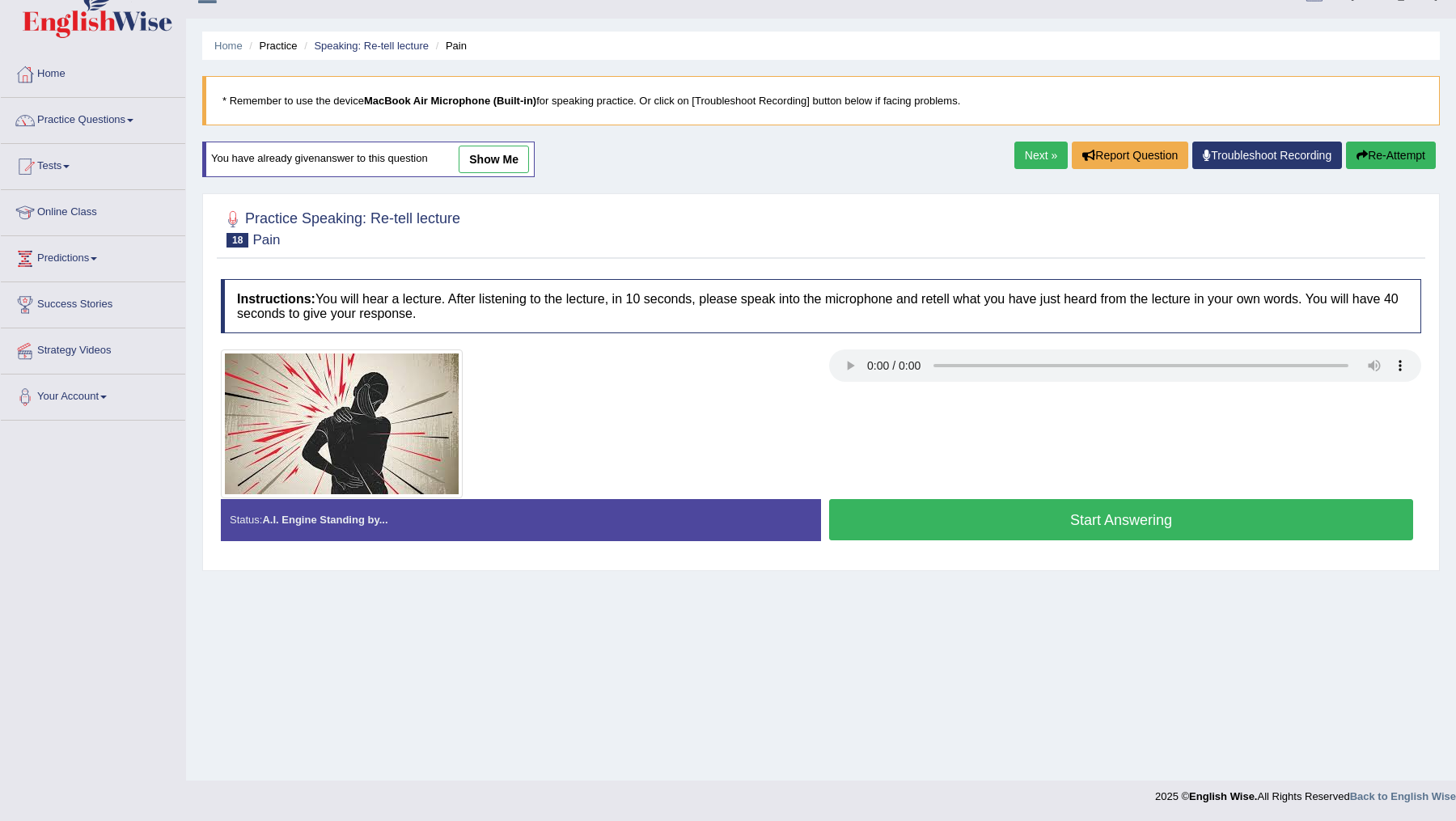
click at [1018, 519] on button "Start Answering" at bounding box center [1121, 519] width 584 height 41
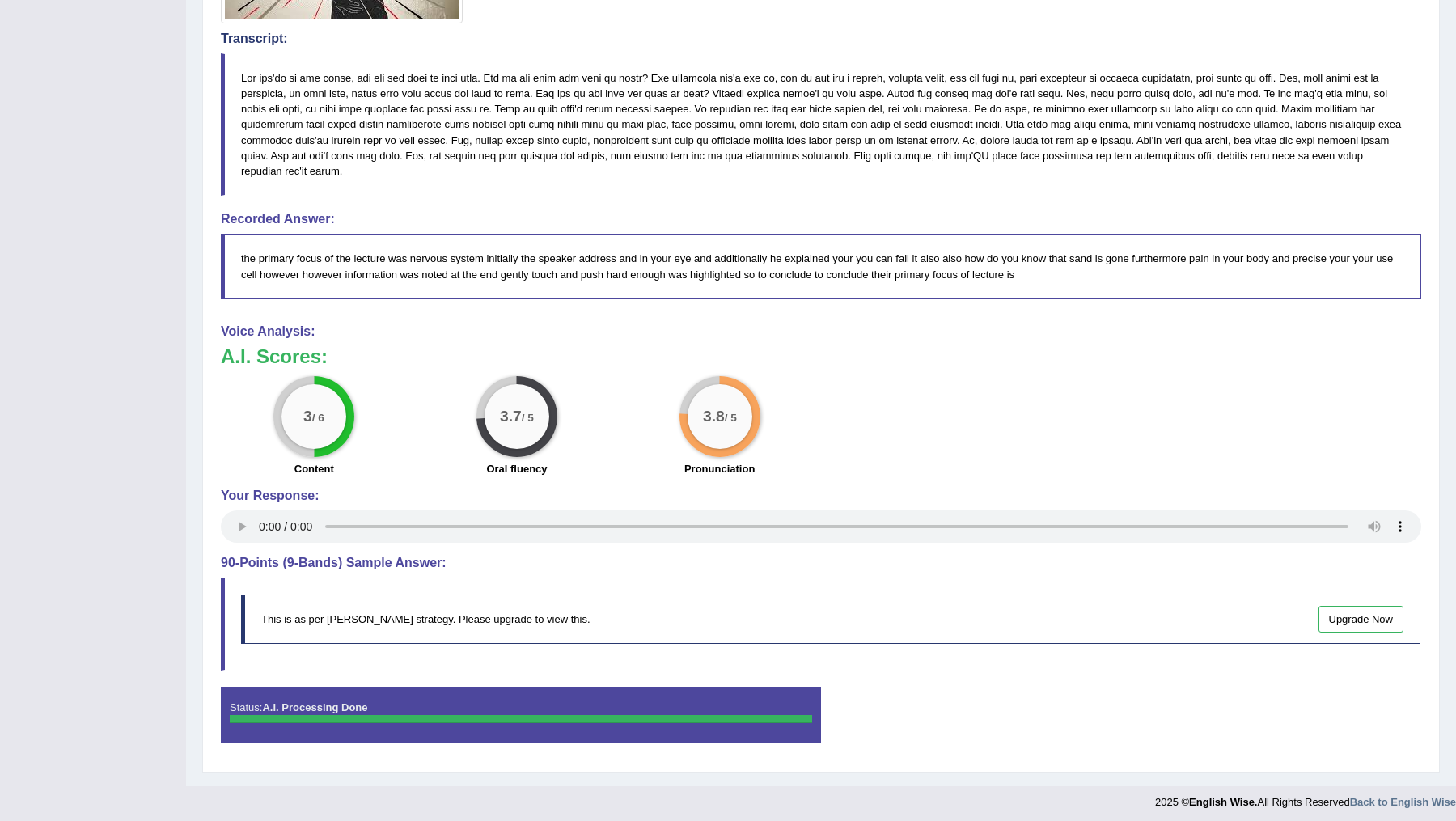
scroll to position [0, 0]
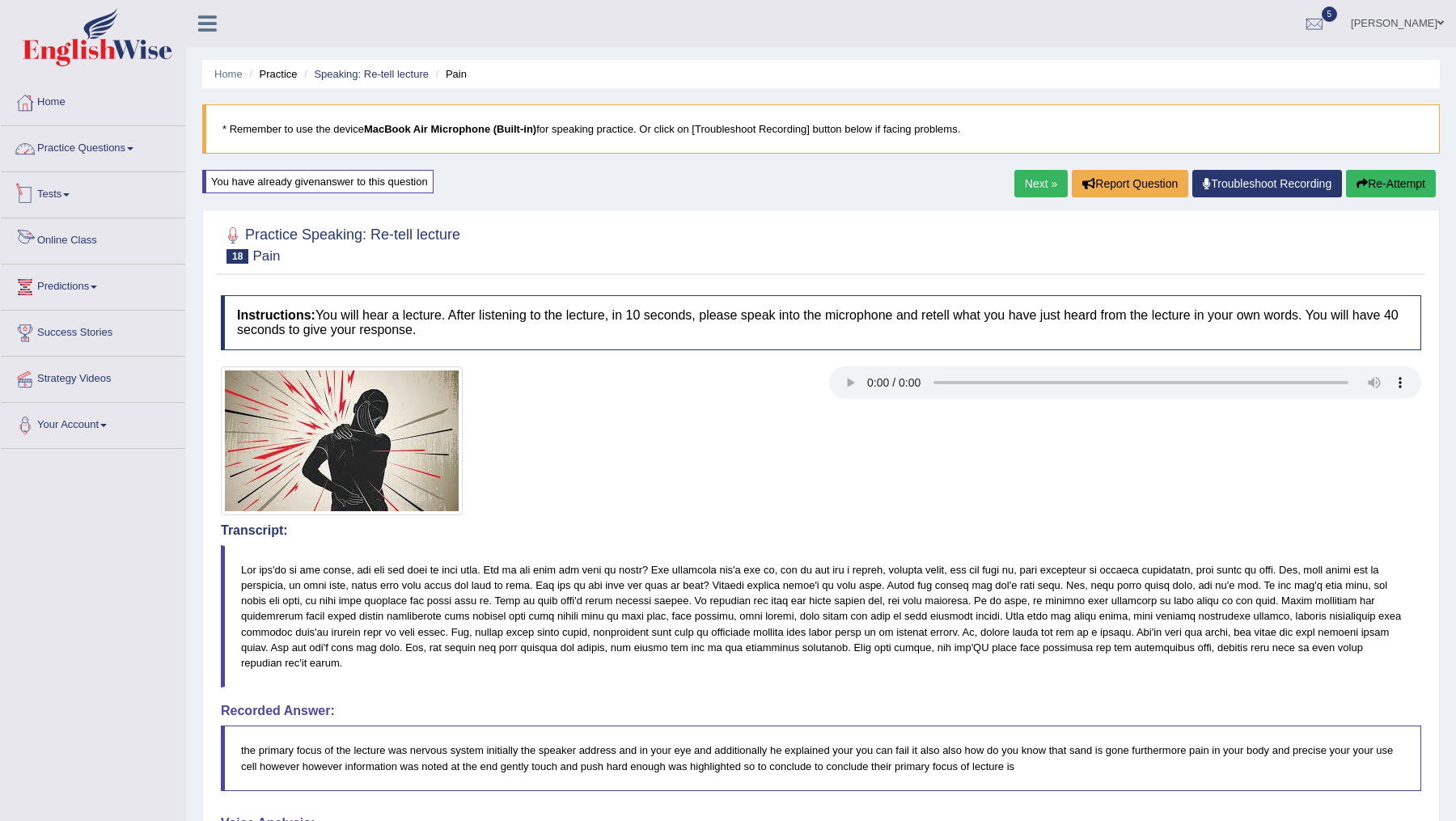
click at [116, 149] on link "Practice Questions" at bounding box center [93, 146] width 184 height 40
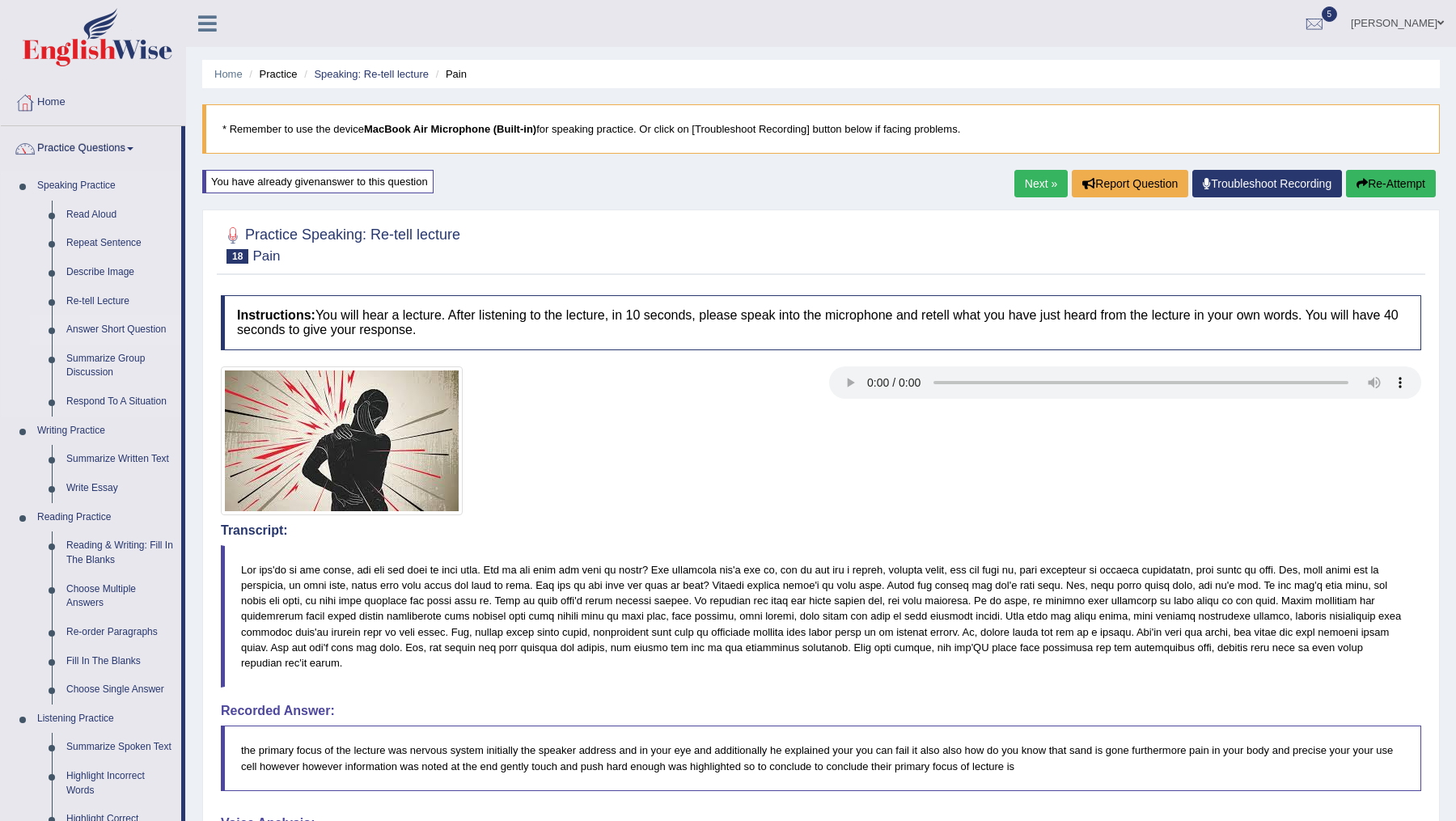
click at [98, 328] on link "Answer Short Question" at bounding box center [120, 330] width 122 height 29
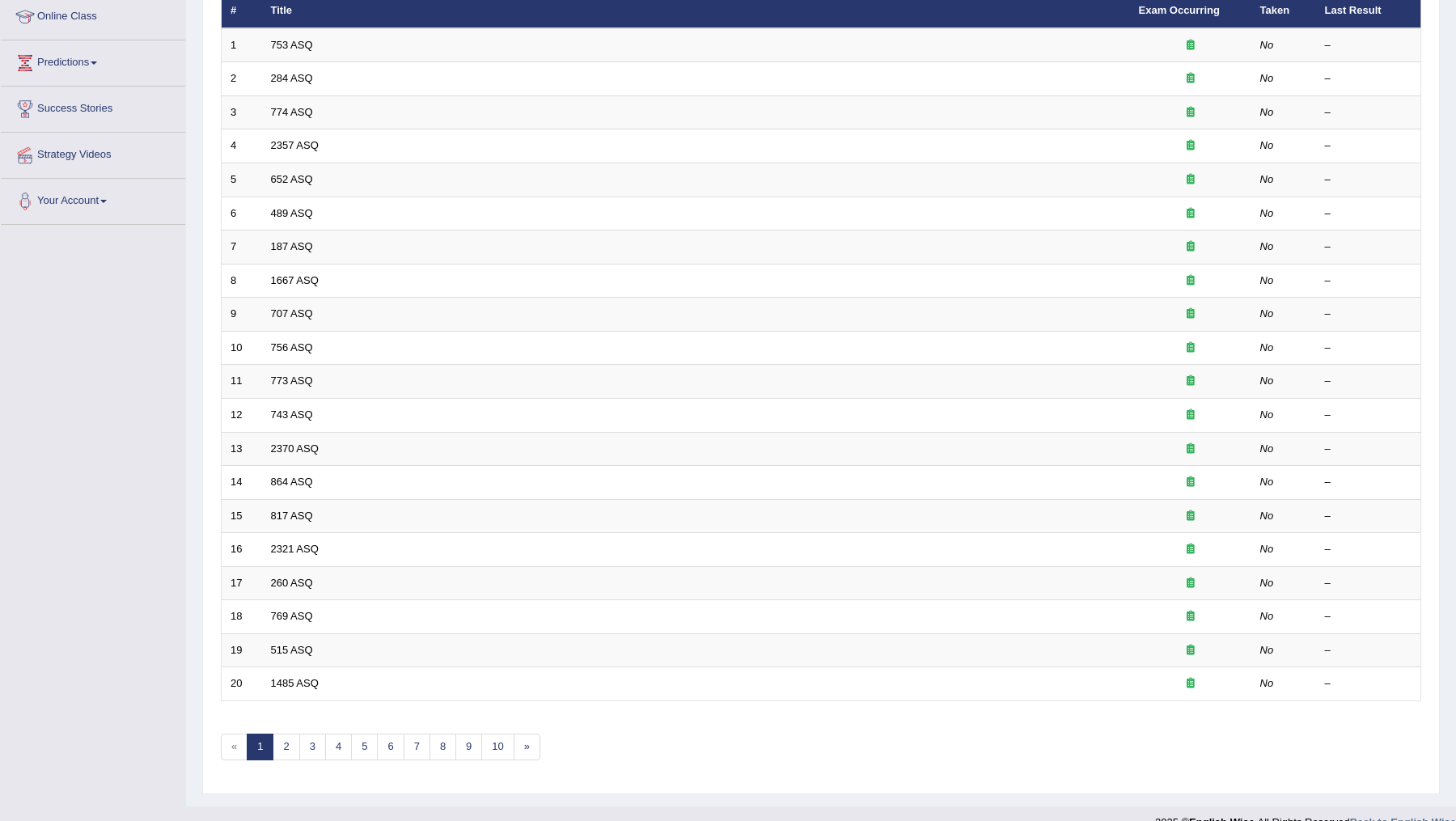
scroll to position [240, 0]
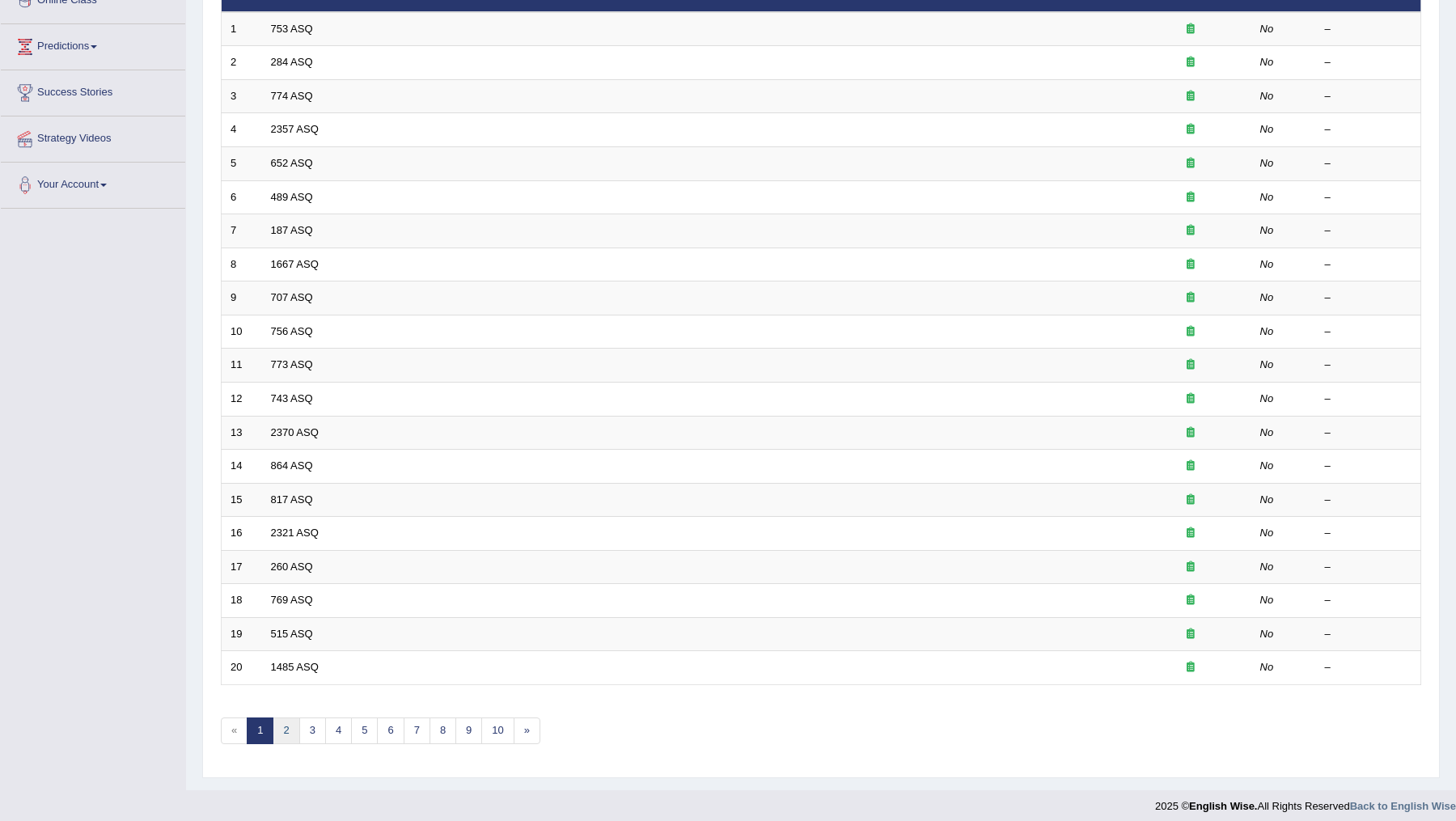
click at [290, 724] on link "2" at bounding box center [286, 731] width 27 height 27
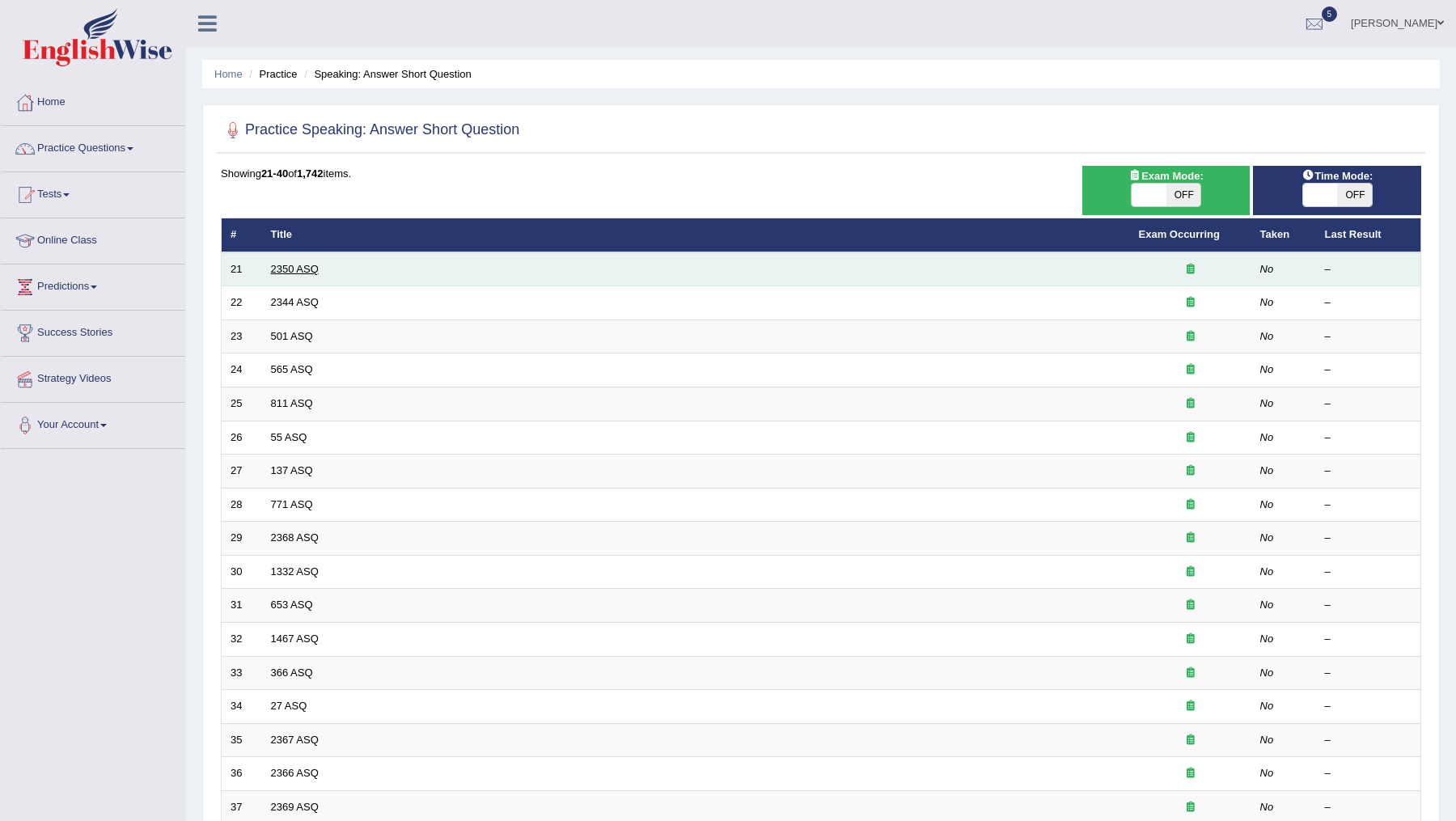
click at [287, 270] on link "2350 ASQ" at bounding box center [295, 269] width 48 height 12
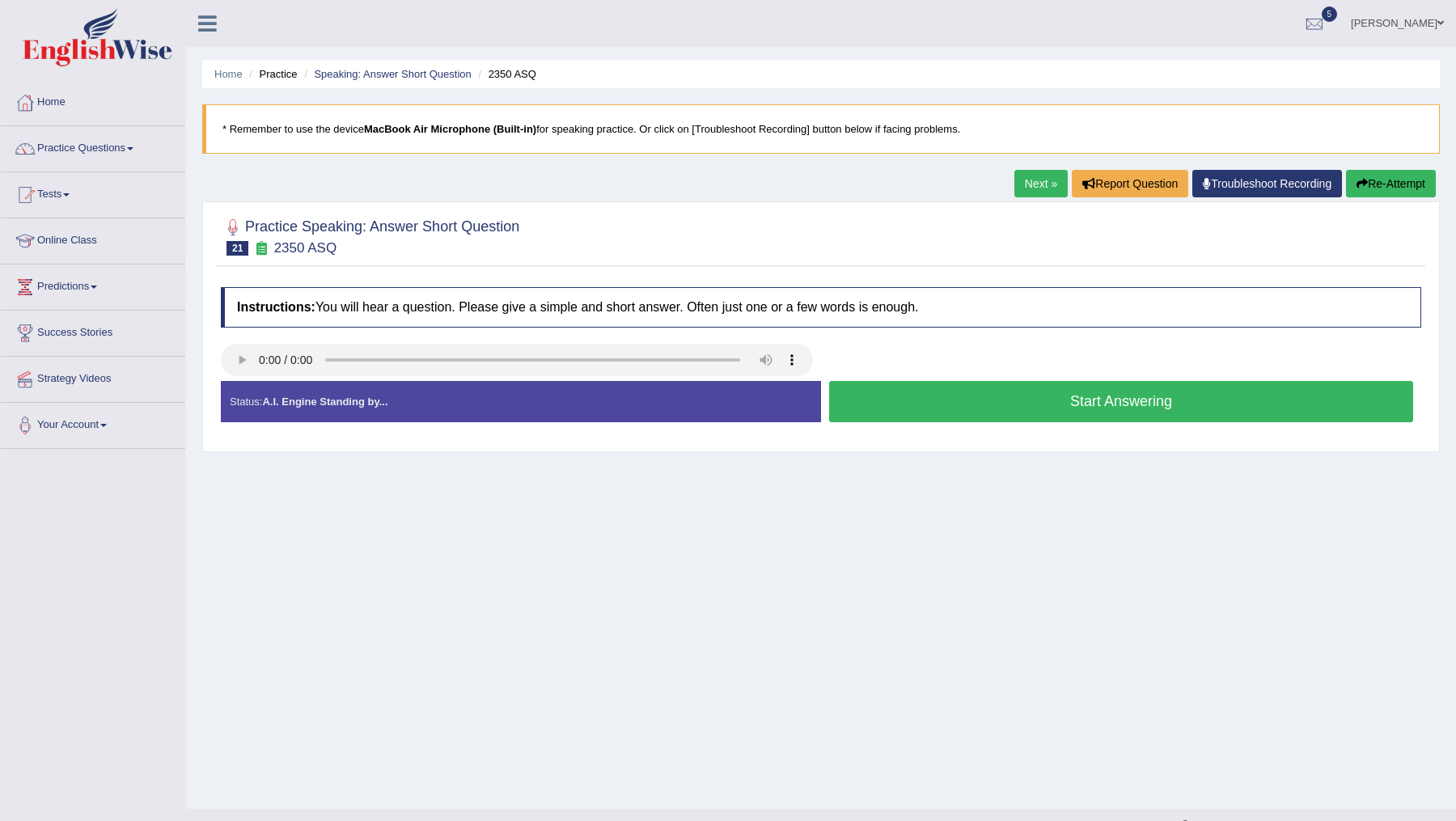
click at [914, 398] on button "Start Answering" at bounding box center [1121, 401] width 584 height 41
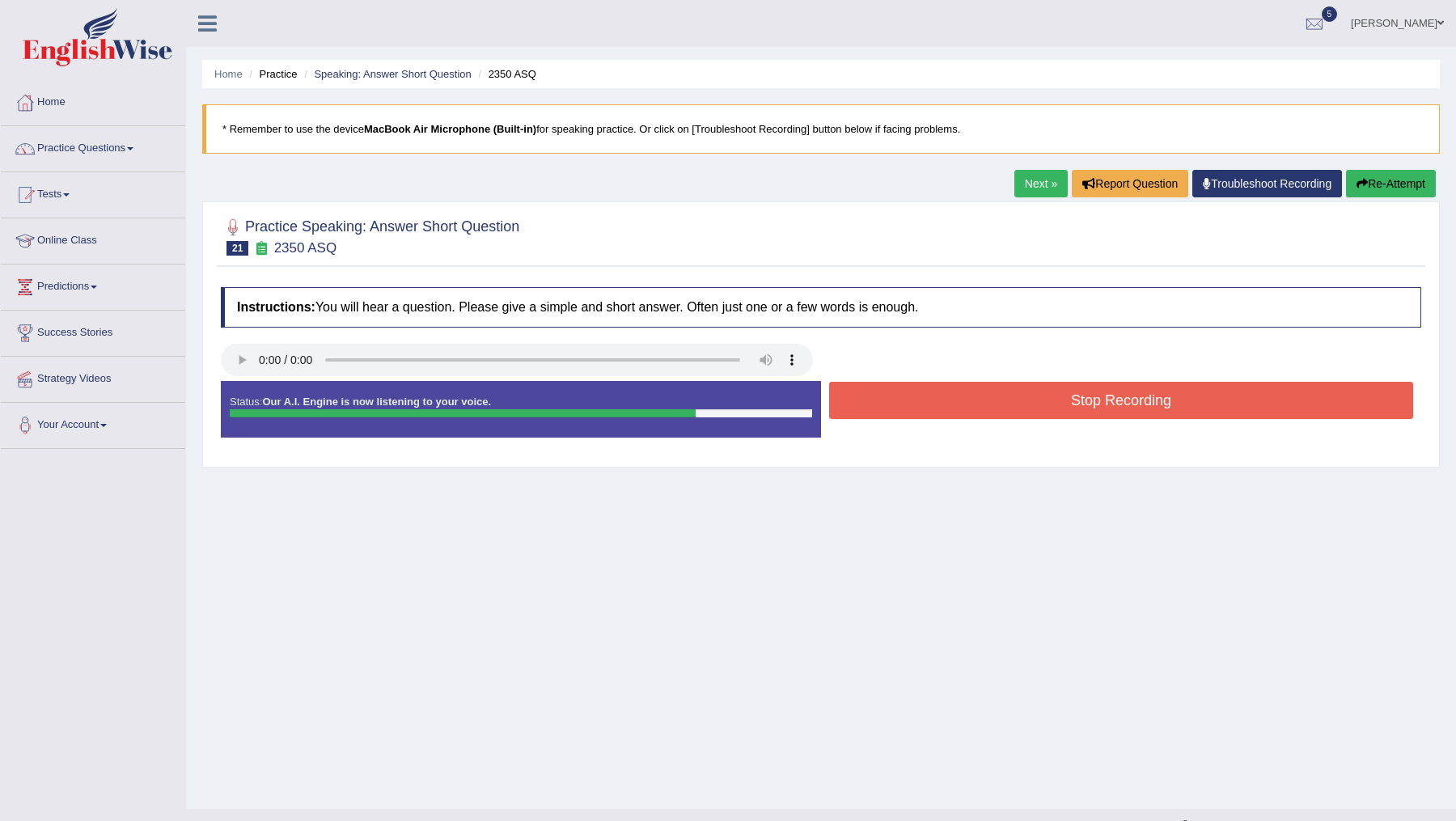
click at [913, 400] on button "Stop Recording" at bounding box center [1121, 400] width 584 height 37
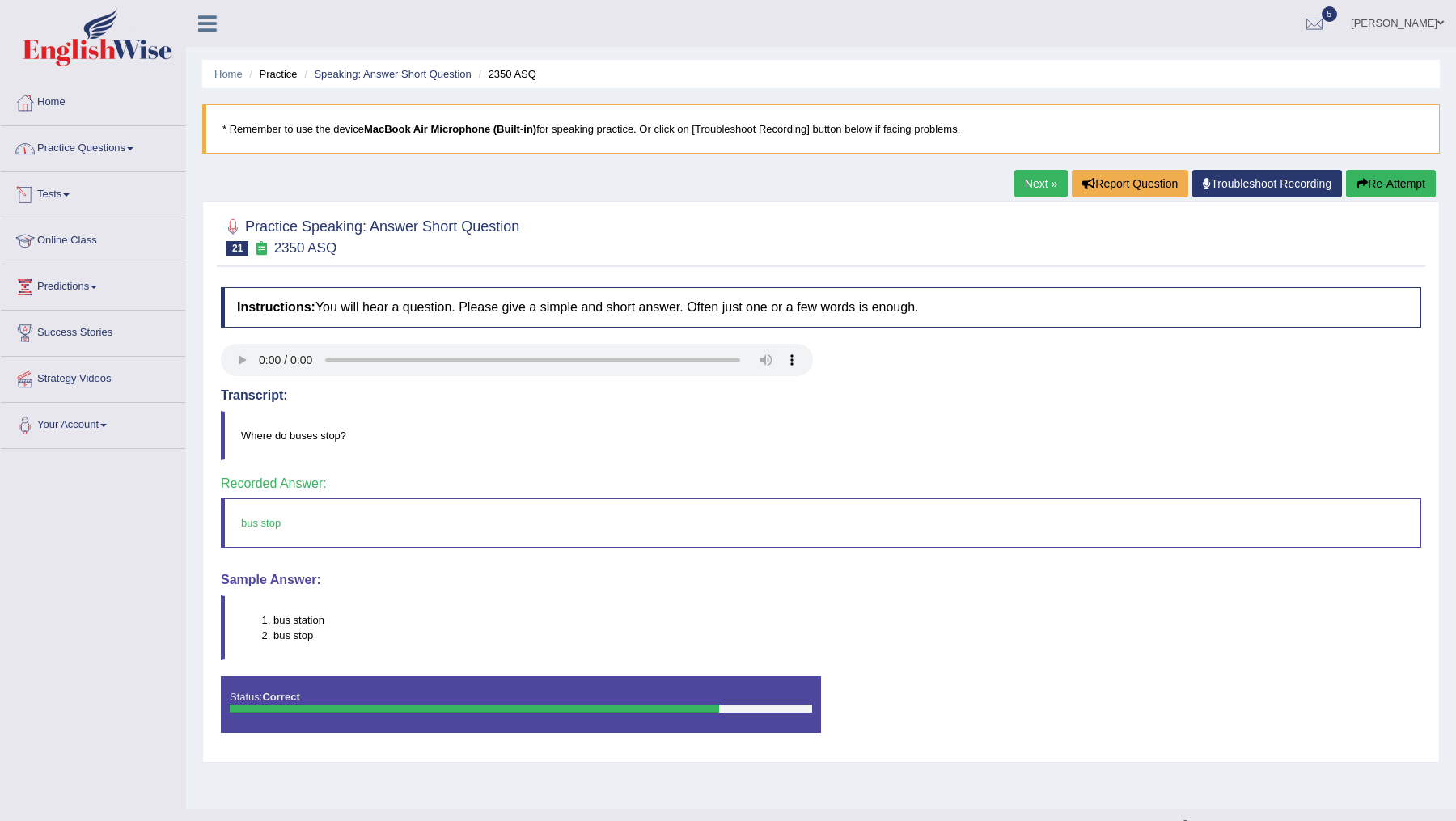
click at [115, 156] on link "Practice Questions" at bounding box center [93, 146] width 184 height 40
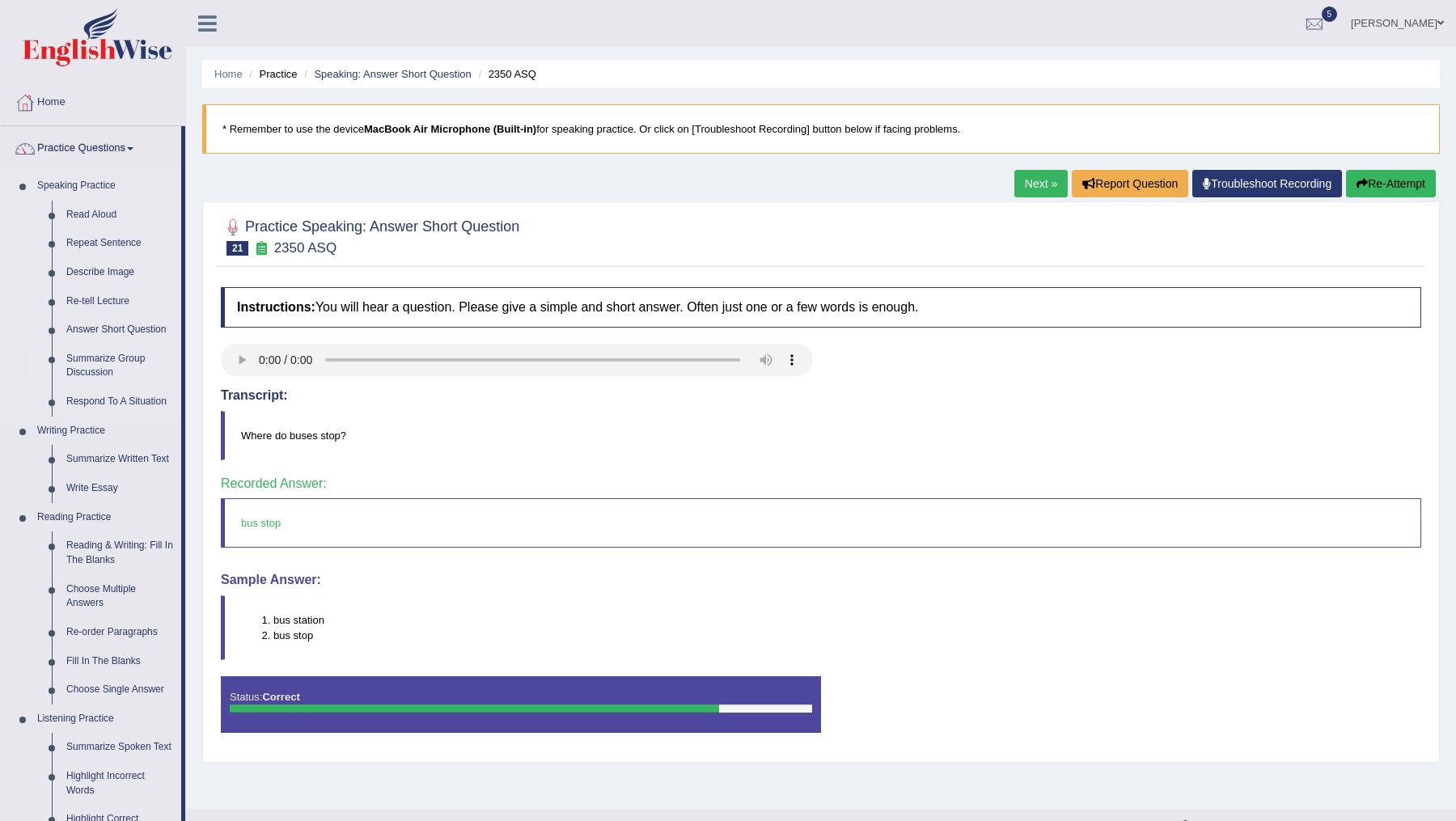
click at [116, 359] on link "Summarize Group Discussion" at bounding box center [120, 366] width 122 height 43
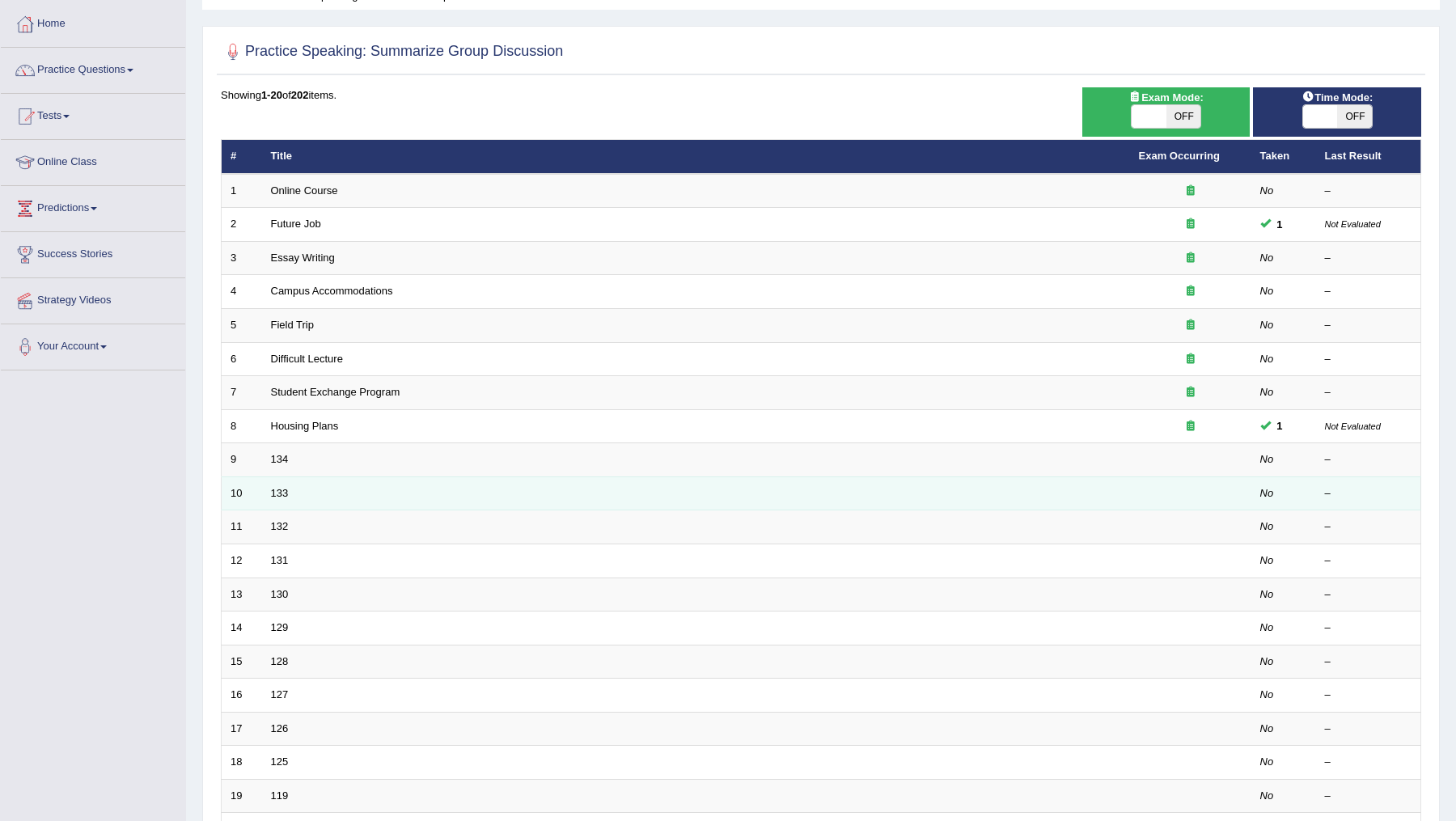
scroll to position [139, 0]
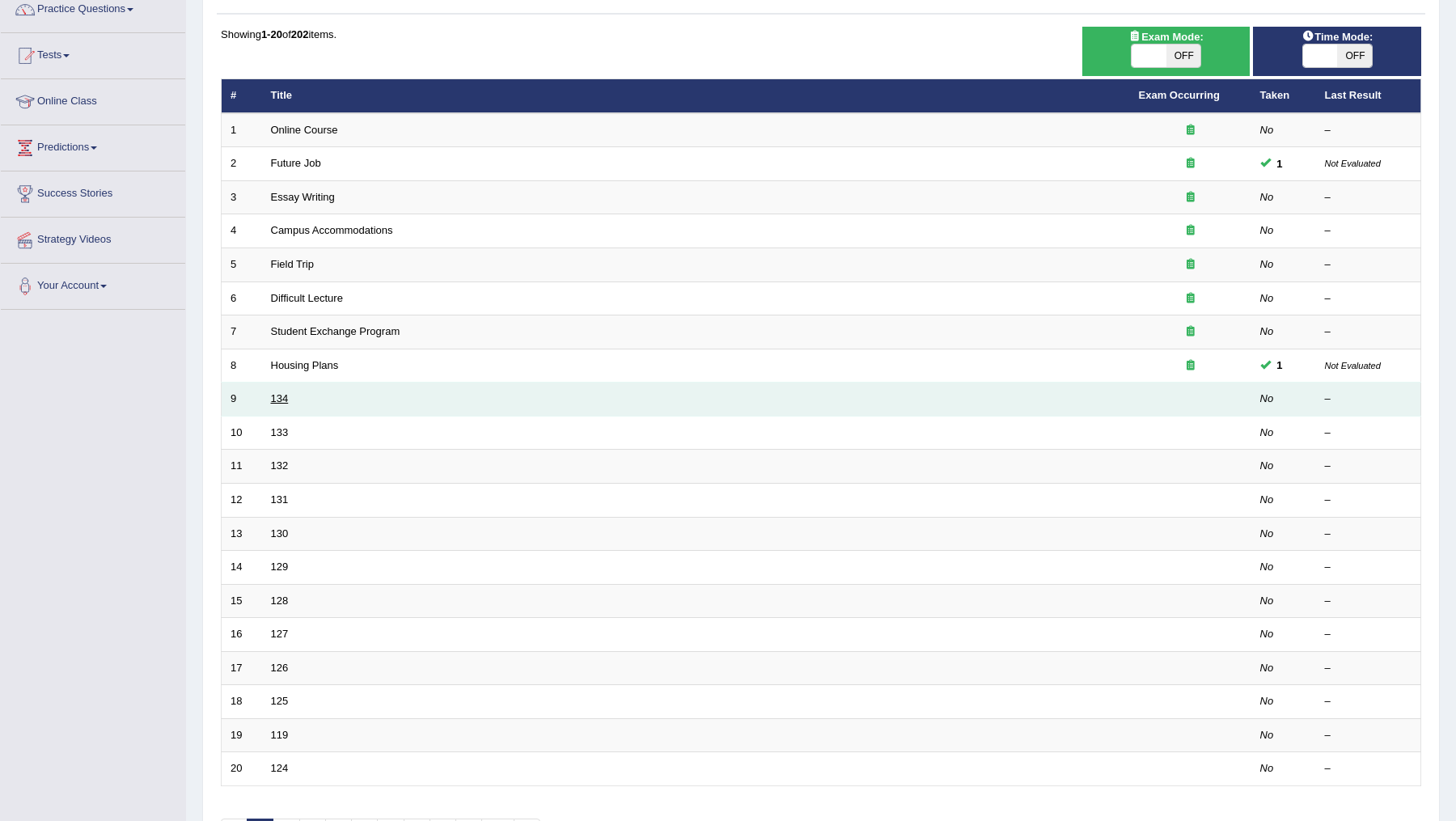
click at [277, 400] on link "134" at bounding box center [280, 398] width 18 height 12
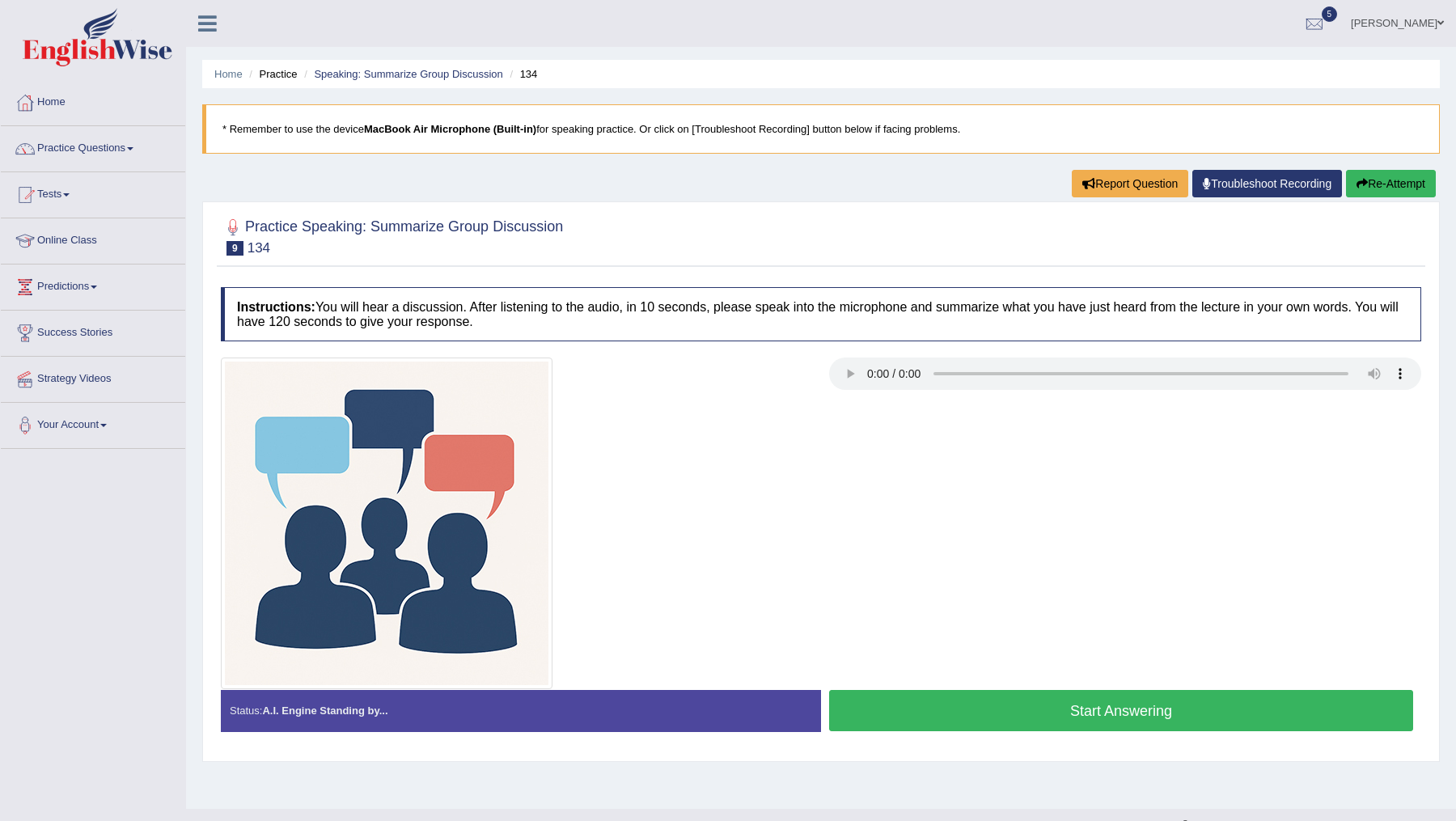
scroll to position [28, 0]
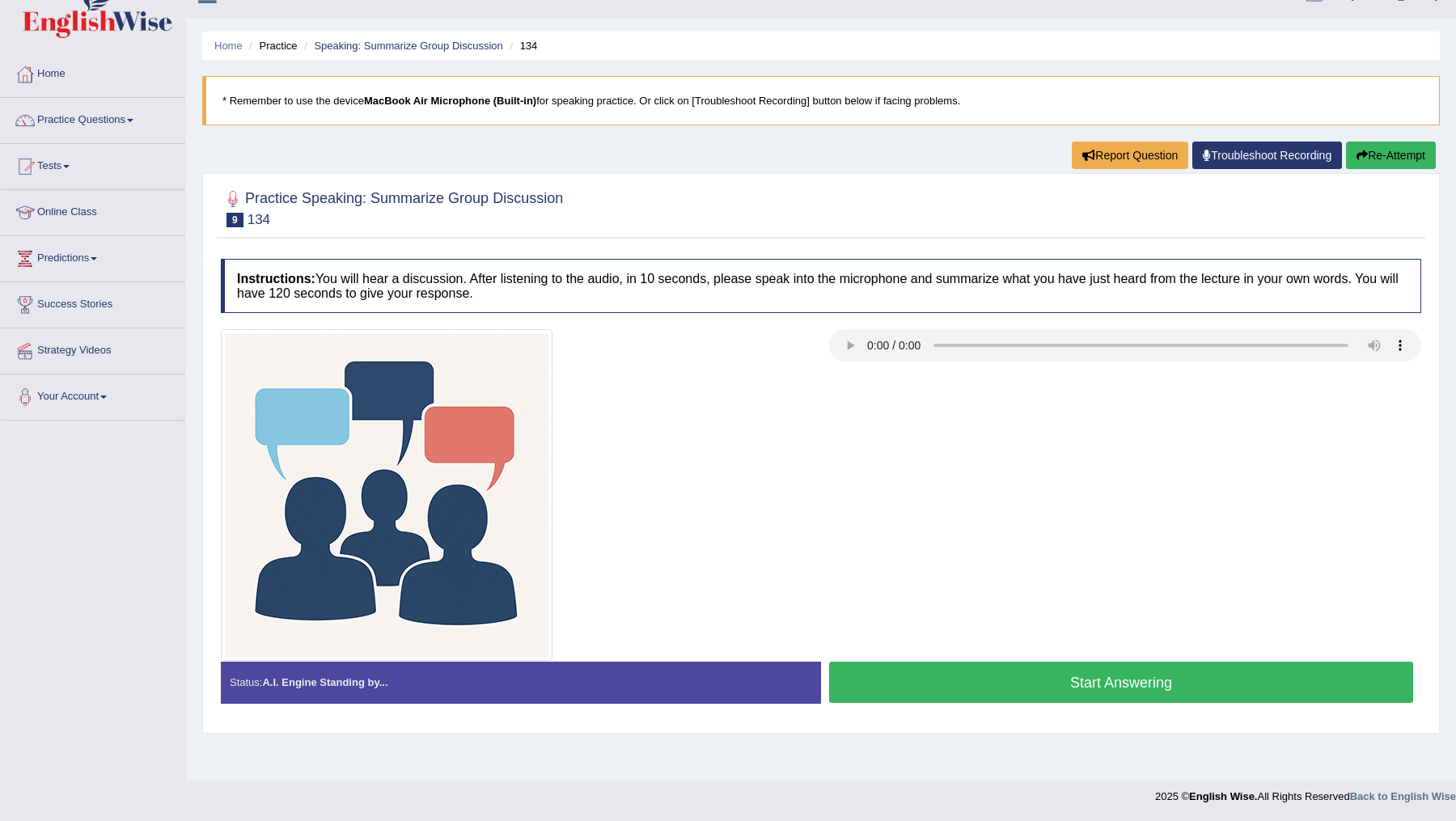
click at [1094, 684] on button "Start Answering" at bounding box center [1121, 682] width 584 height 41
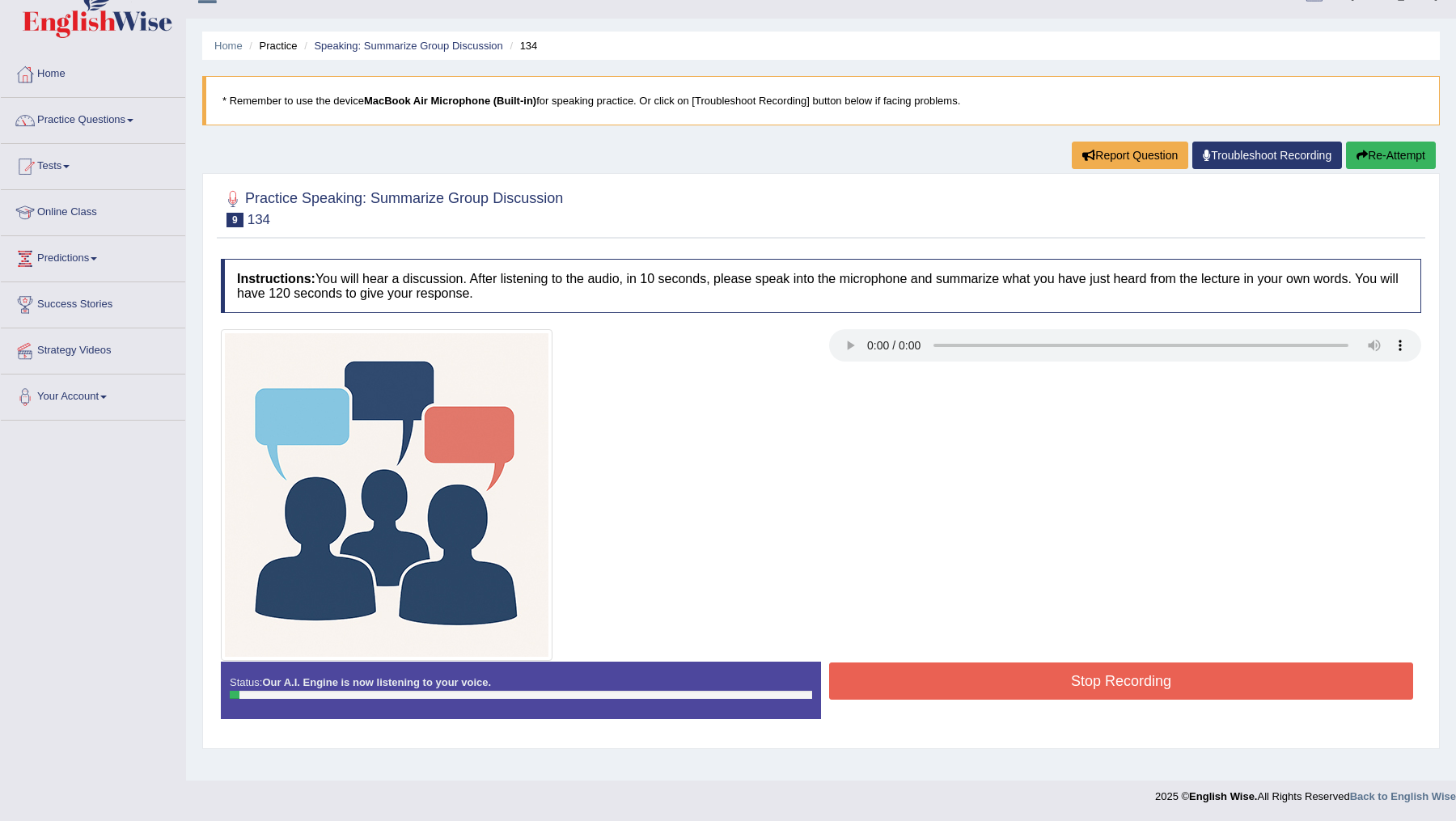
click at [1056, 687] on button "Stop Recording" at bounding box center [1121, 681] width 584 height 37
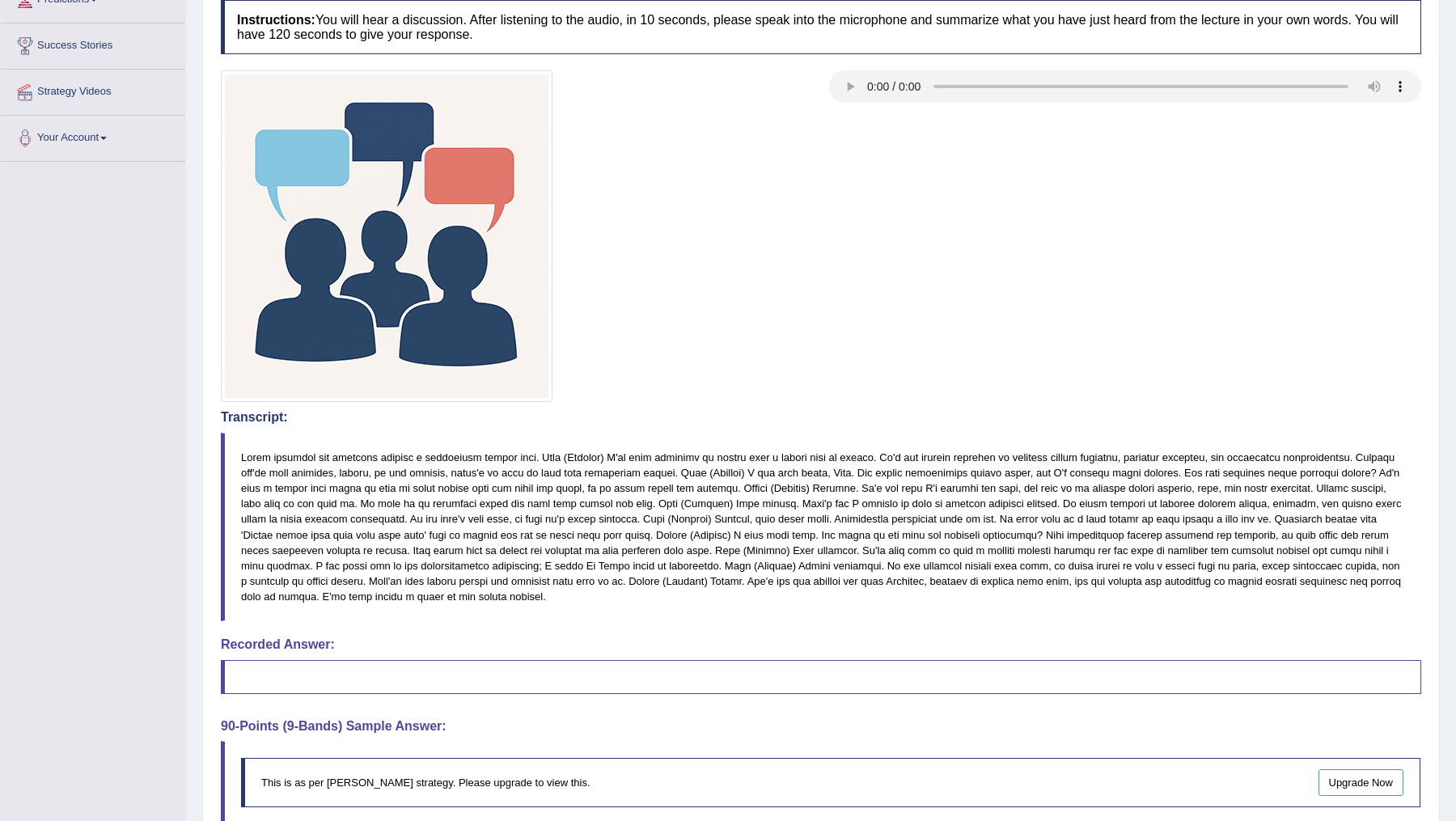
scroll to position [0, 0]
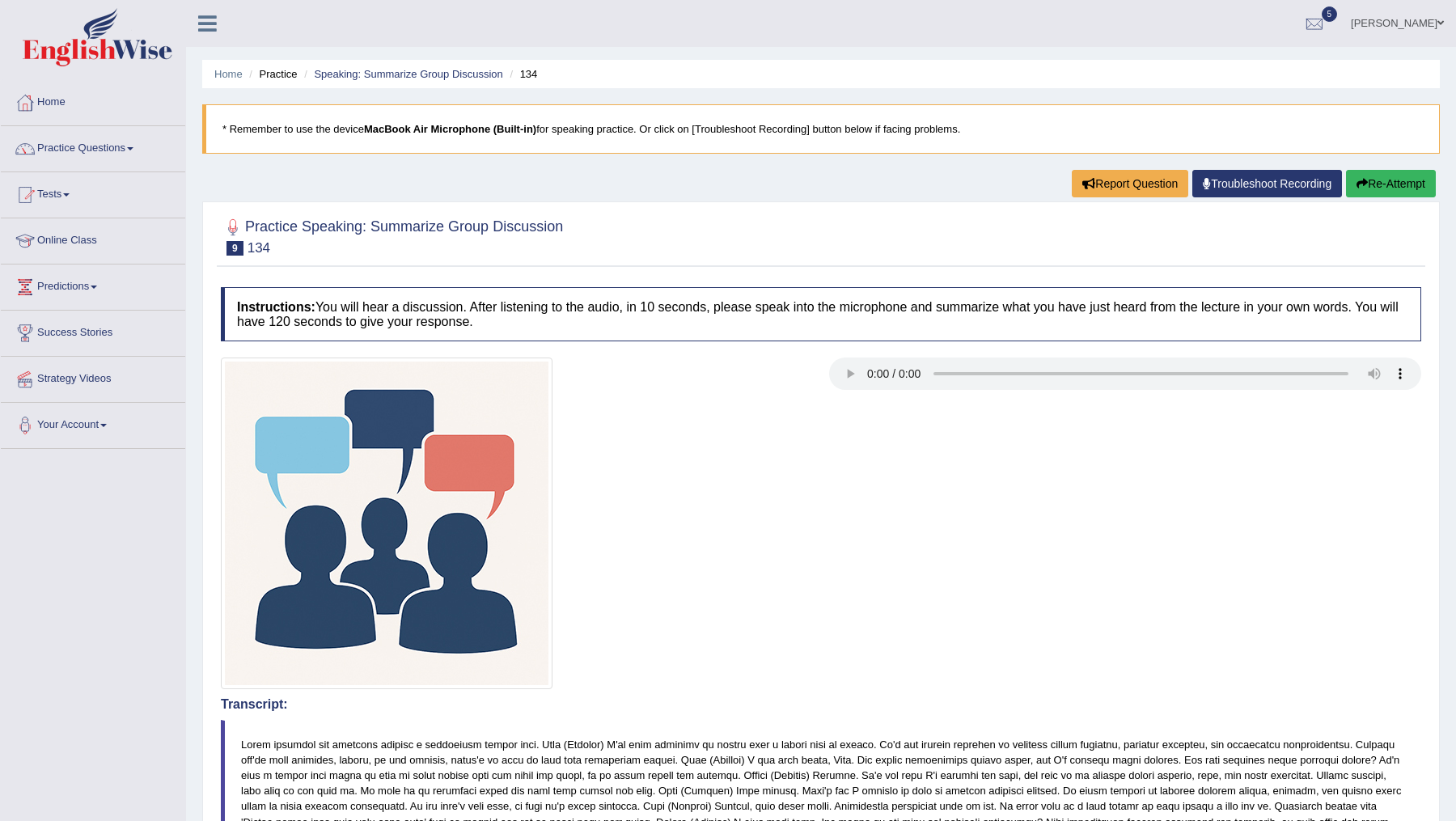
click at [1370, 187] on button "Re-Attempt" at bounding box center [1391, 184] width 90 height 28
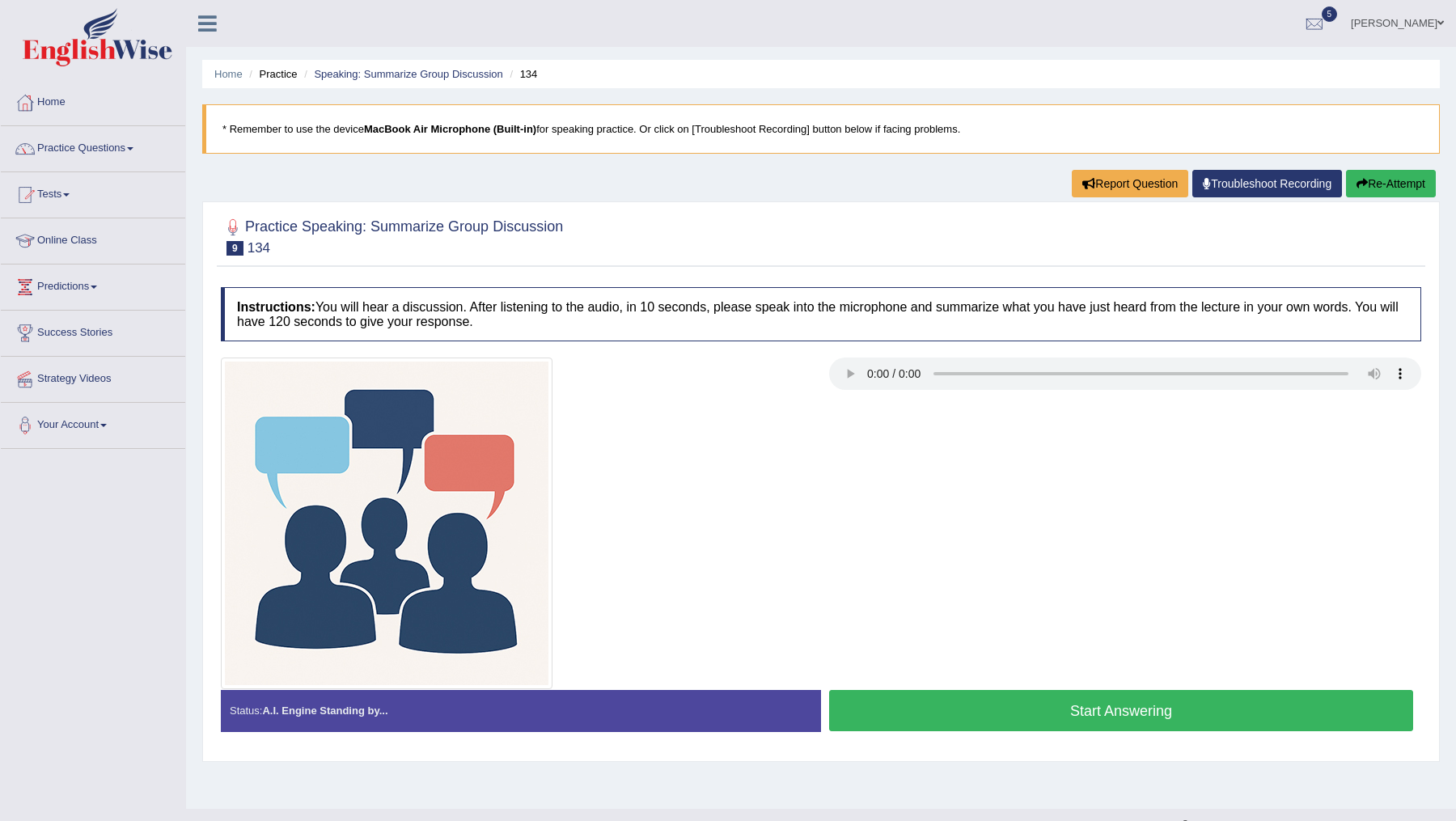
scroll to position [28, 0]
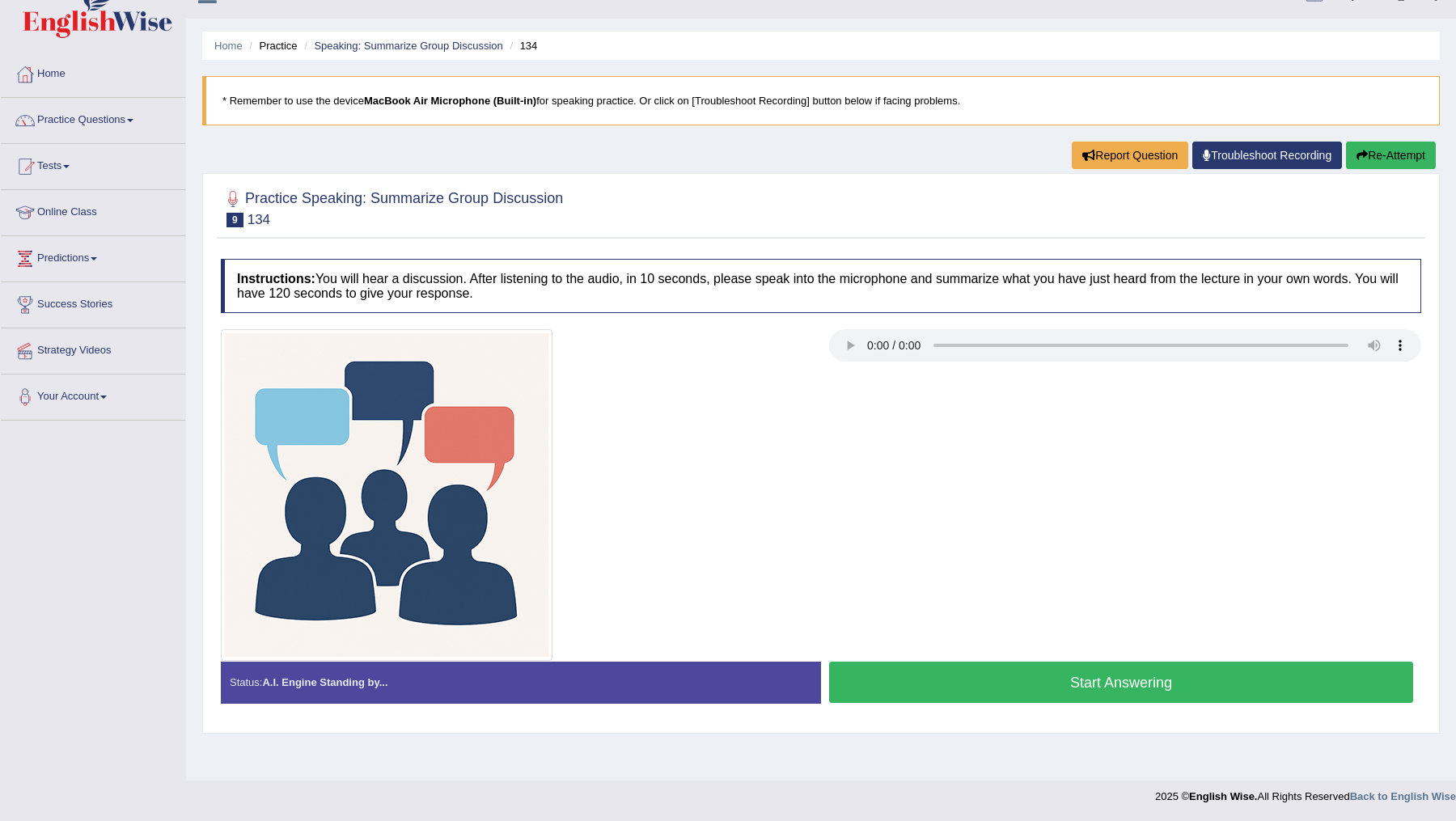
click at [1090, 688] on button "Start Answering" at bounding box center [1121, 682] width 584 height 41
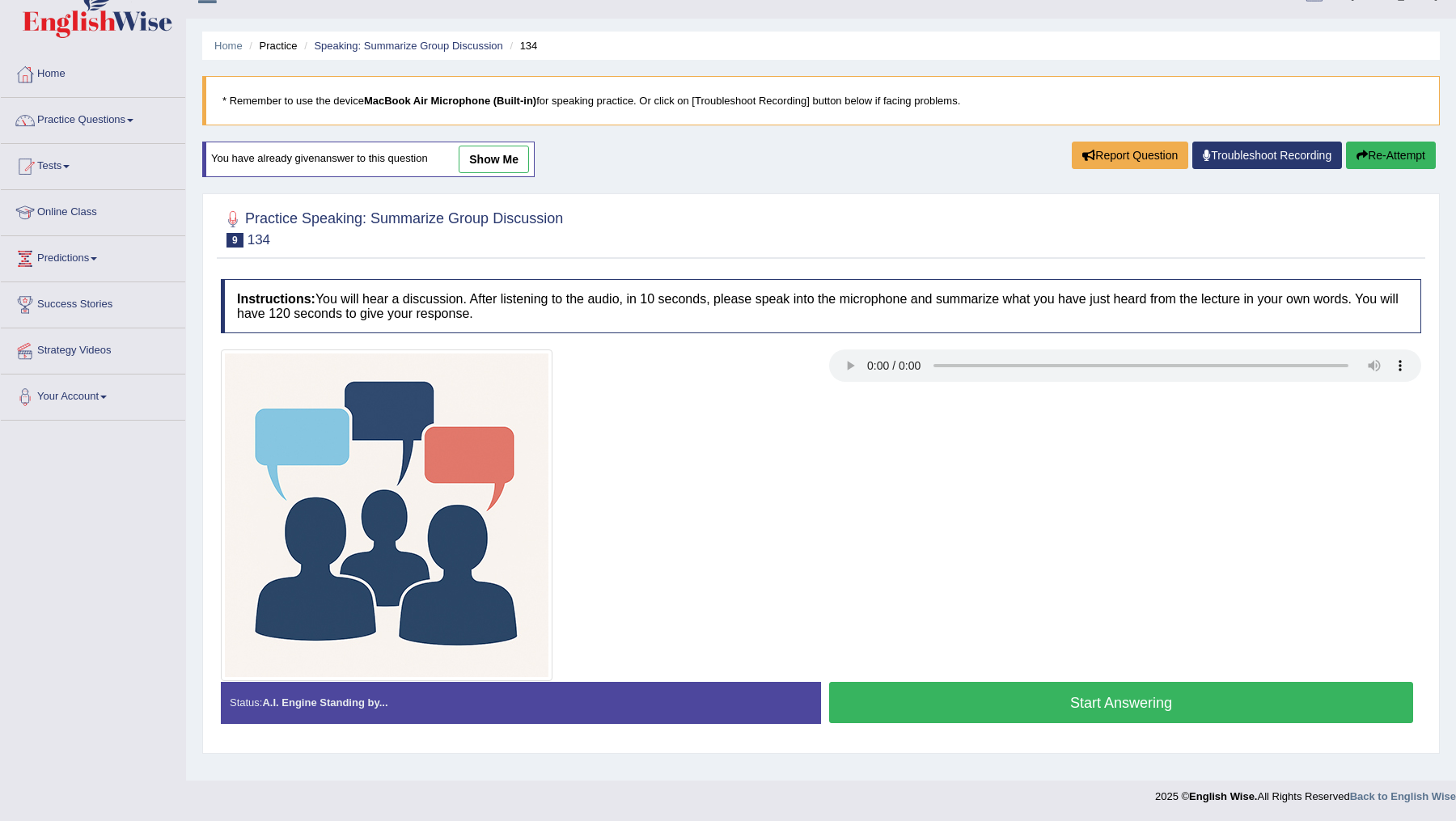
scroll to position [28, 0]
click at [1112, 699] on button "Start Answering" at bounding box center [1121, 702] width 584 height 41
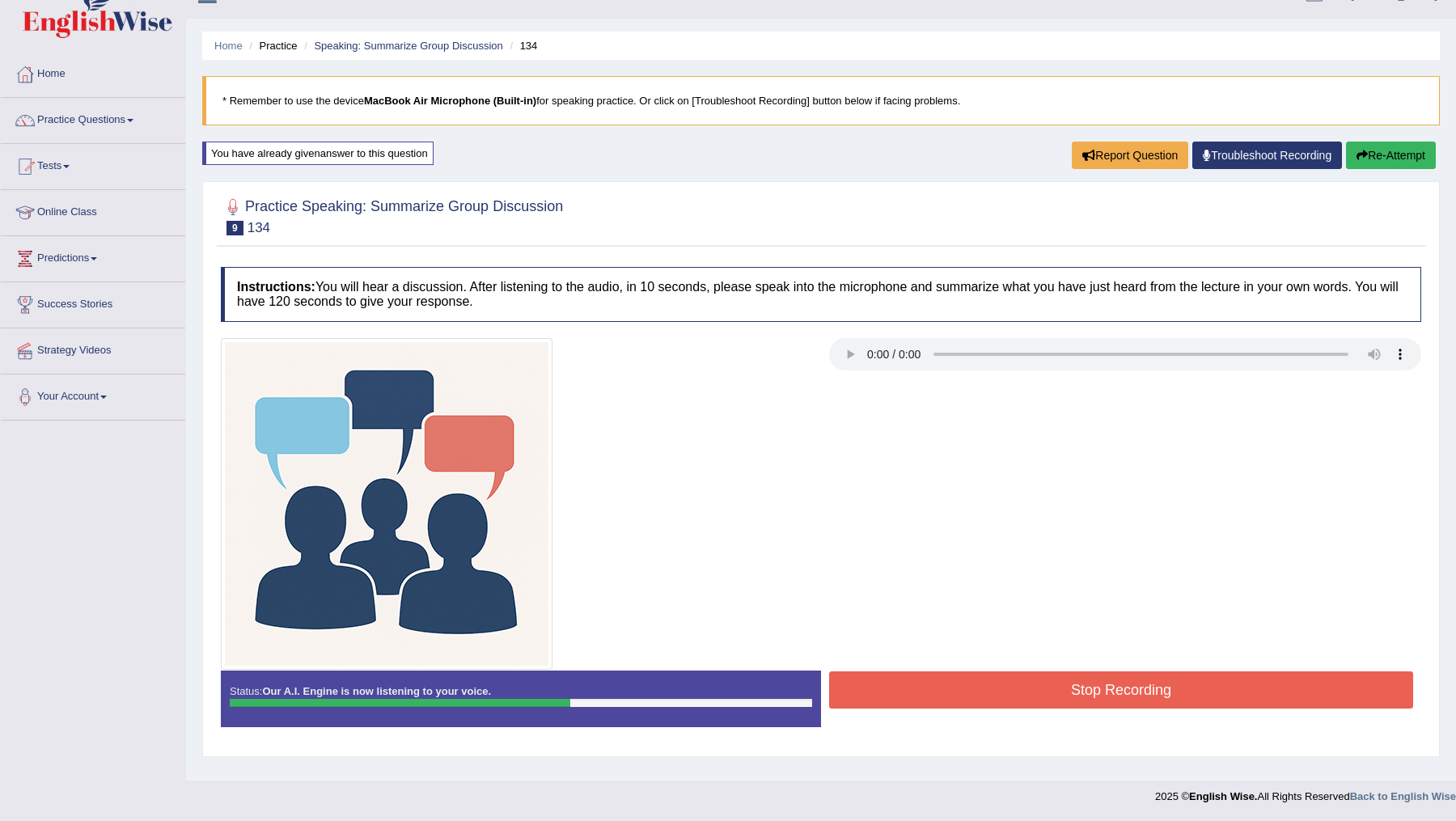
click at [1112, 699] on button "Stop Recording" at bounding box center [1121, 689] width 584 height 37
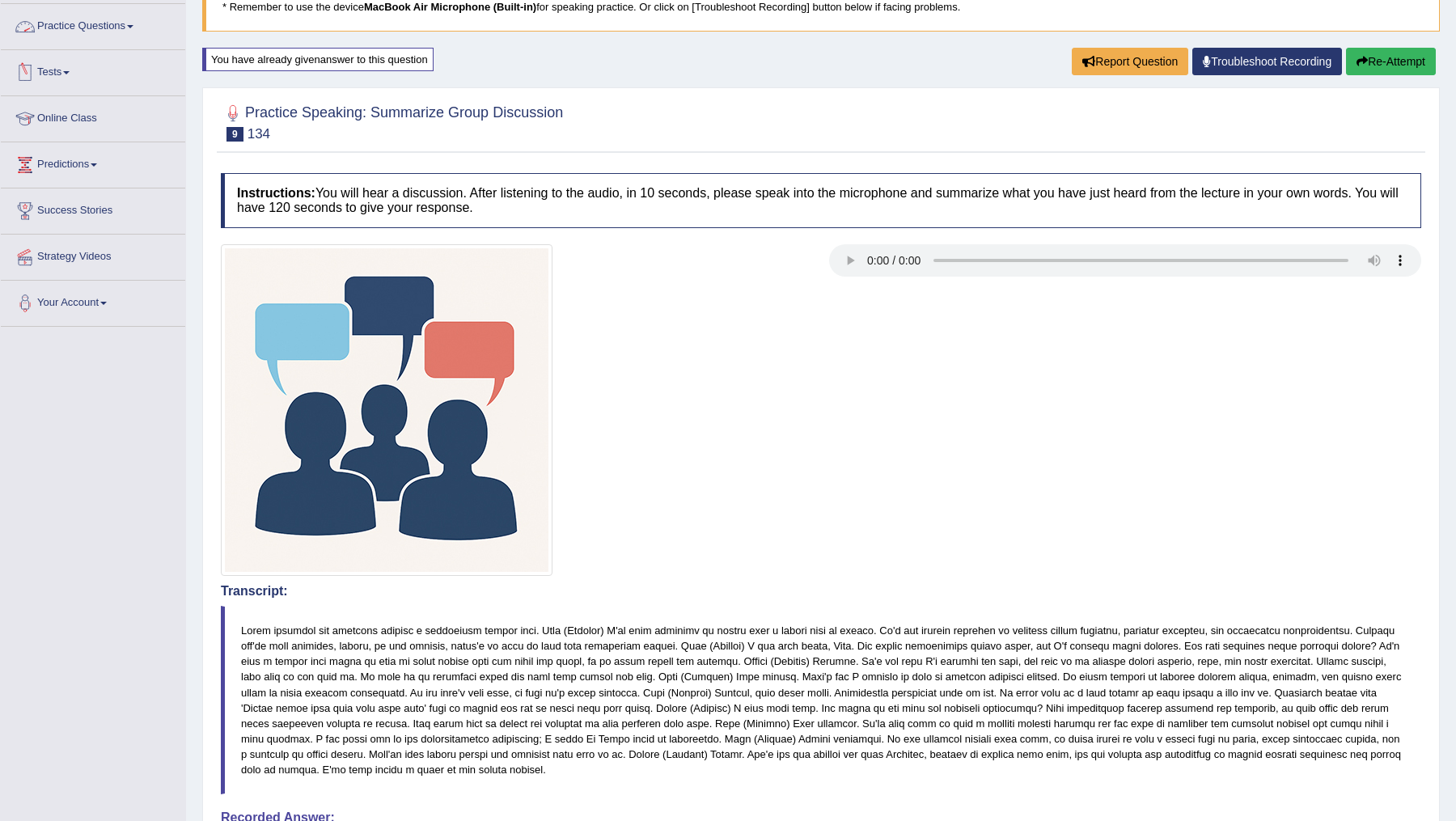
scroll to position [0, 0]
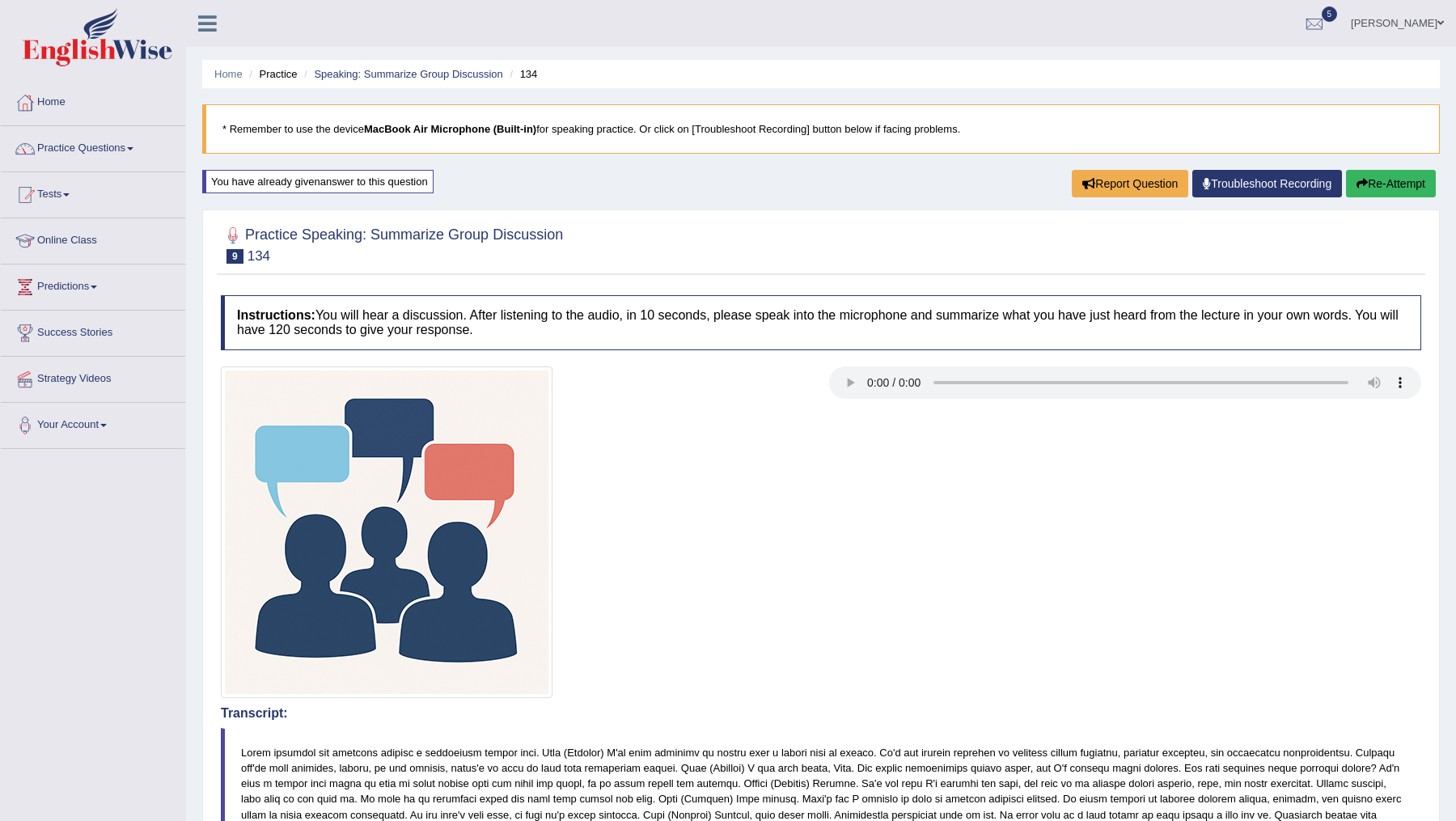
click at [133, 148] on span at bounding box center [130, 148] width 6 height 3
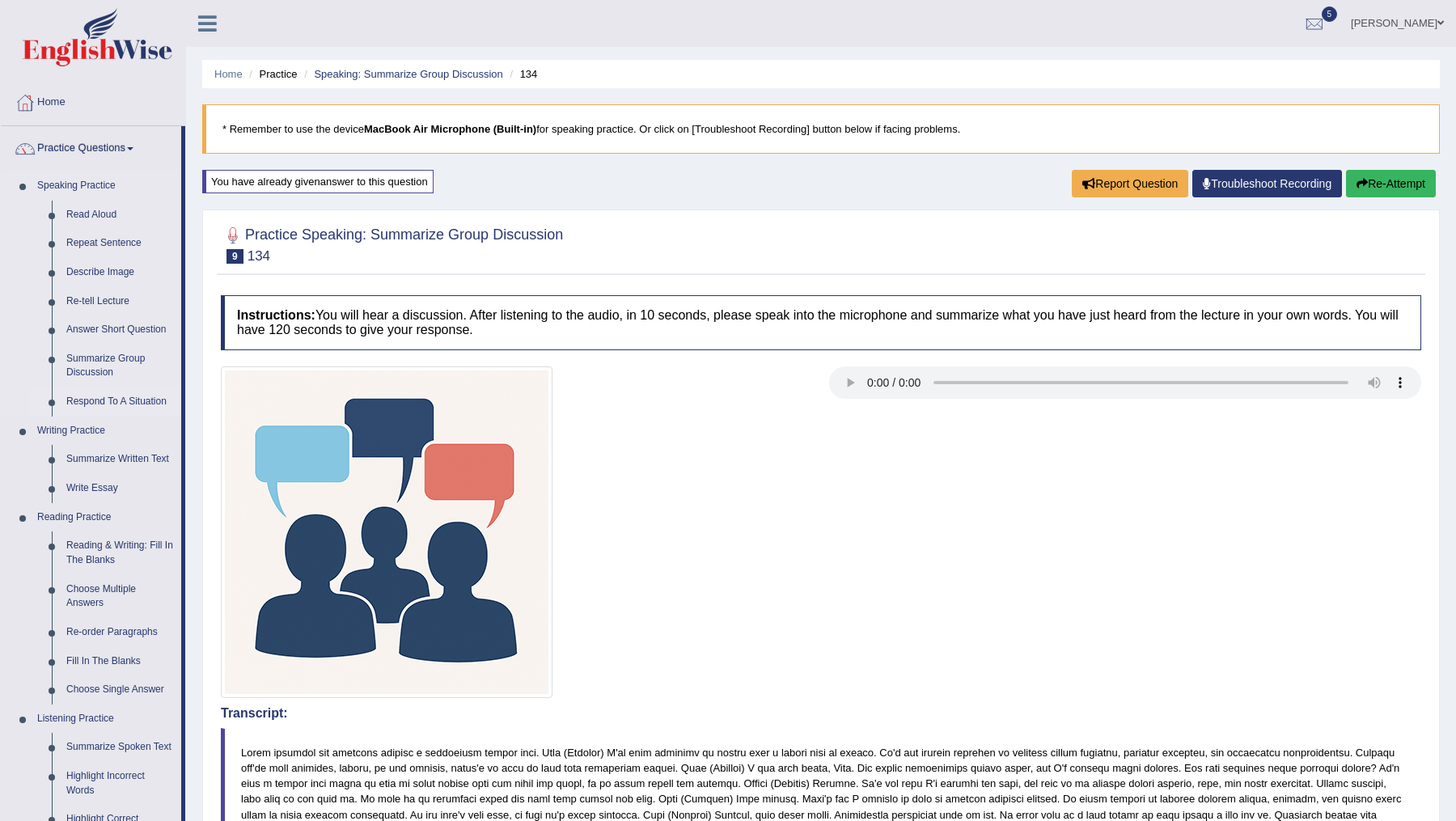
click at [113, 400] on link "Respond To A Situation" at bounding box center [120, 402] width 122 height 29
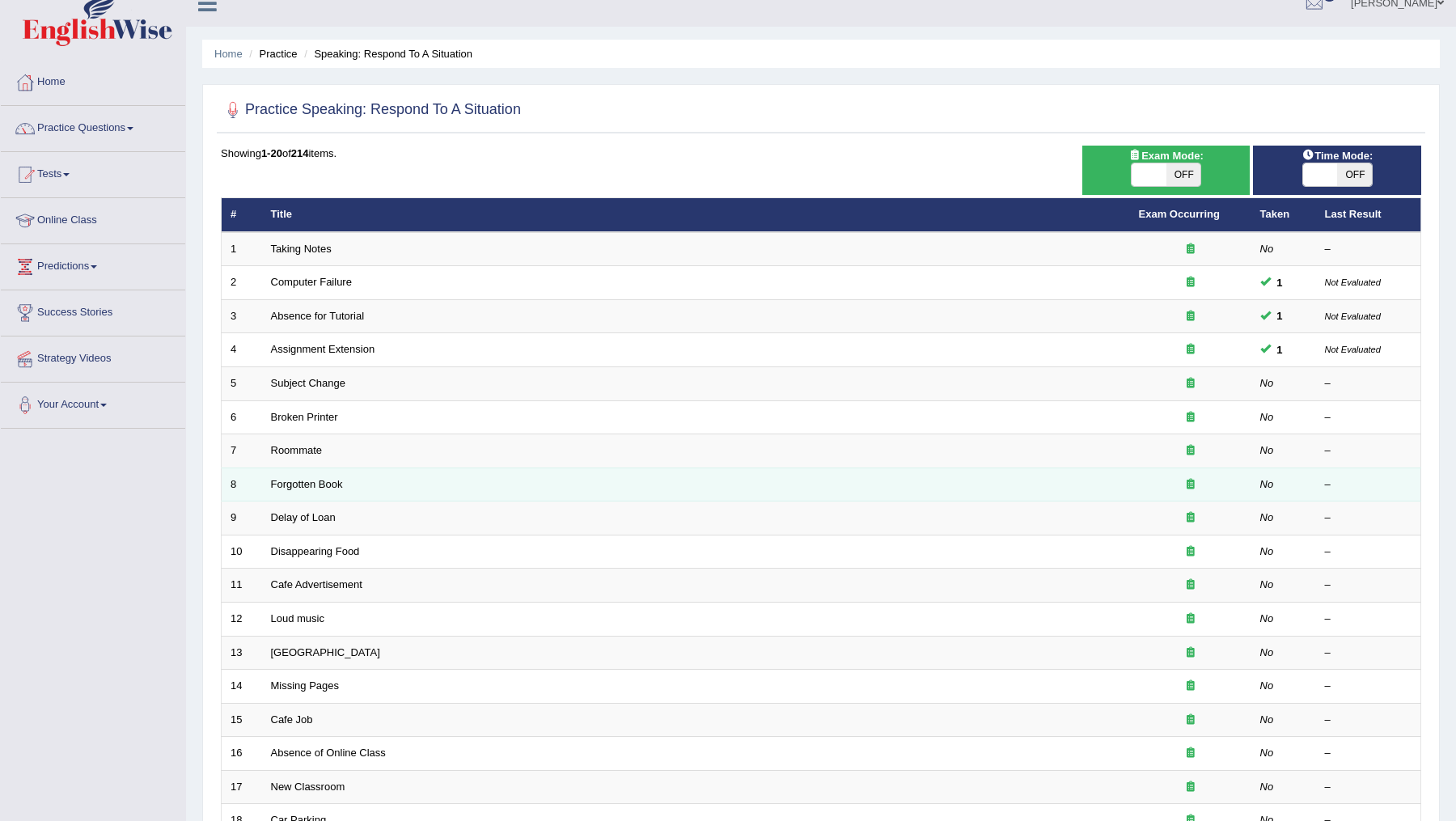
scroll to position [21, 0]
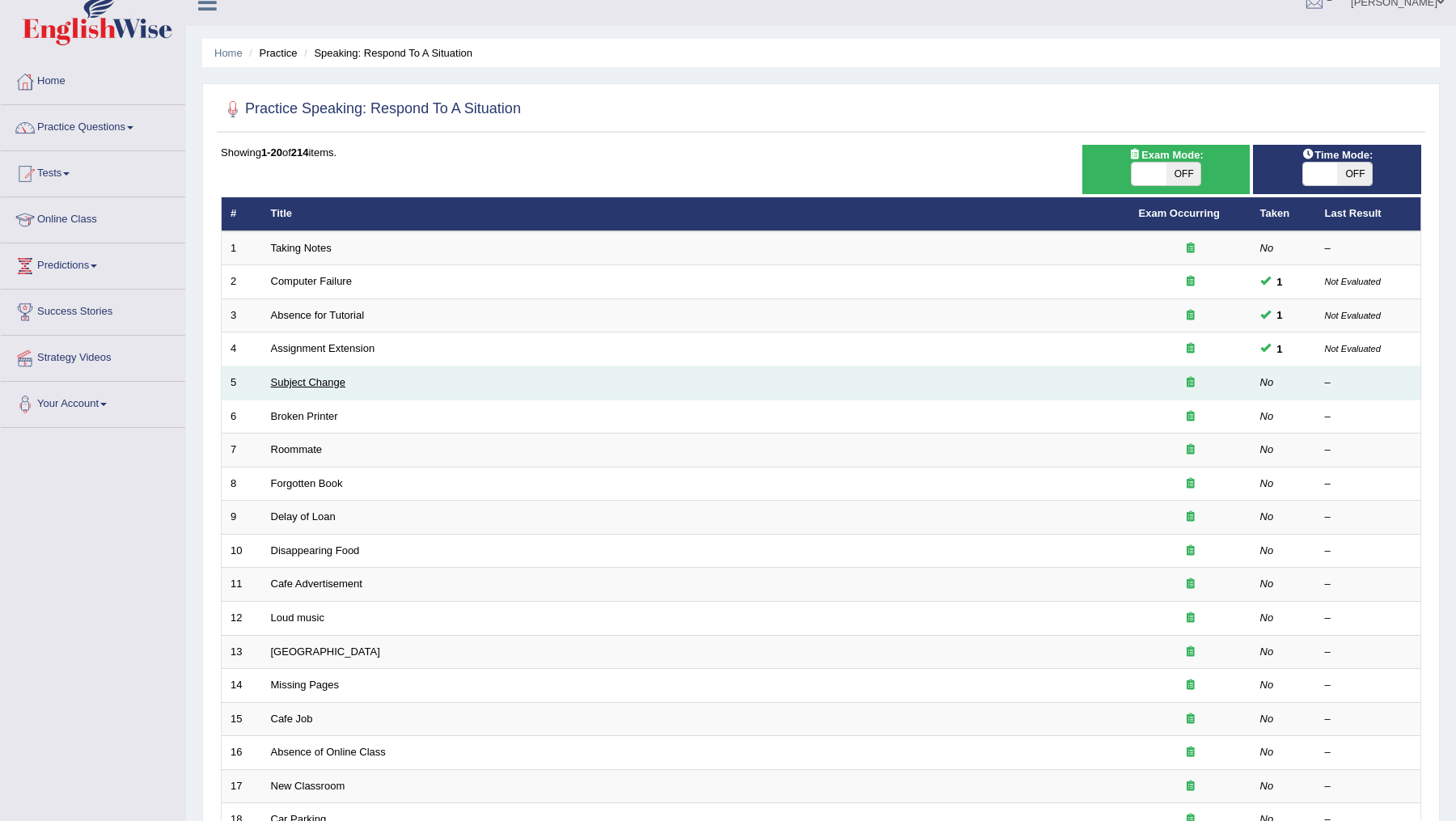
click at [316, 382] on link "Subject Change" at bounding box center [308, 382] width 75 height 12
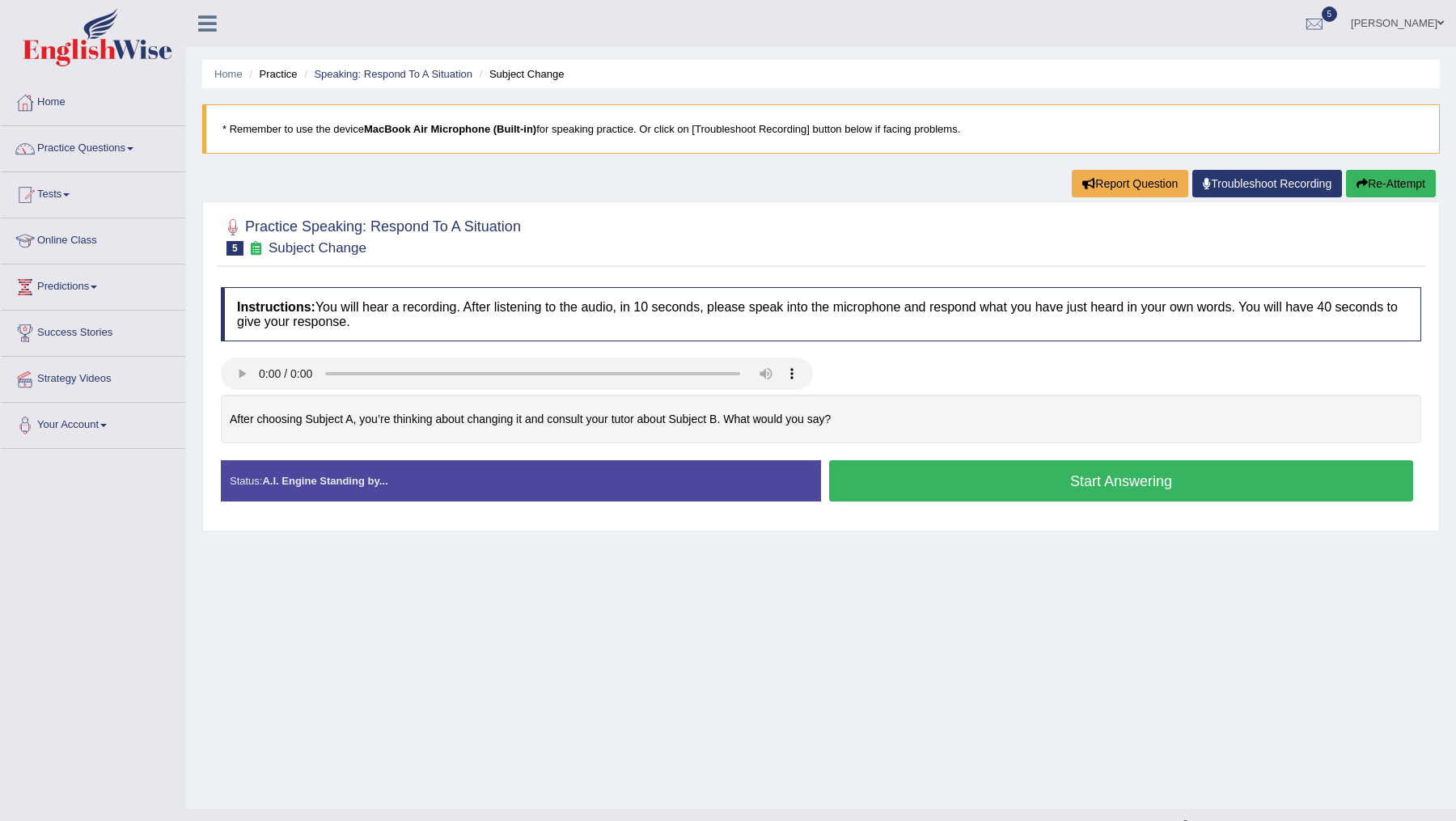
click at [937, 477] on button "Start Answering" at bounding box center [1121, 480] width 584 height 41
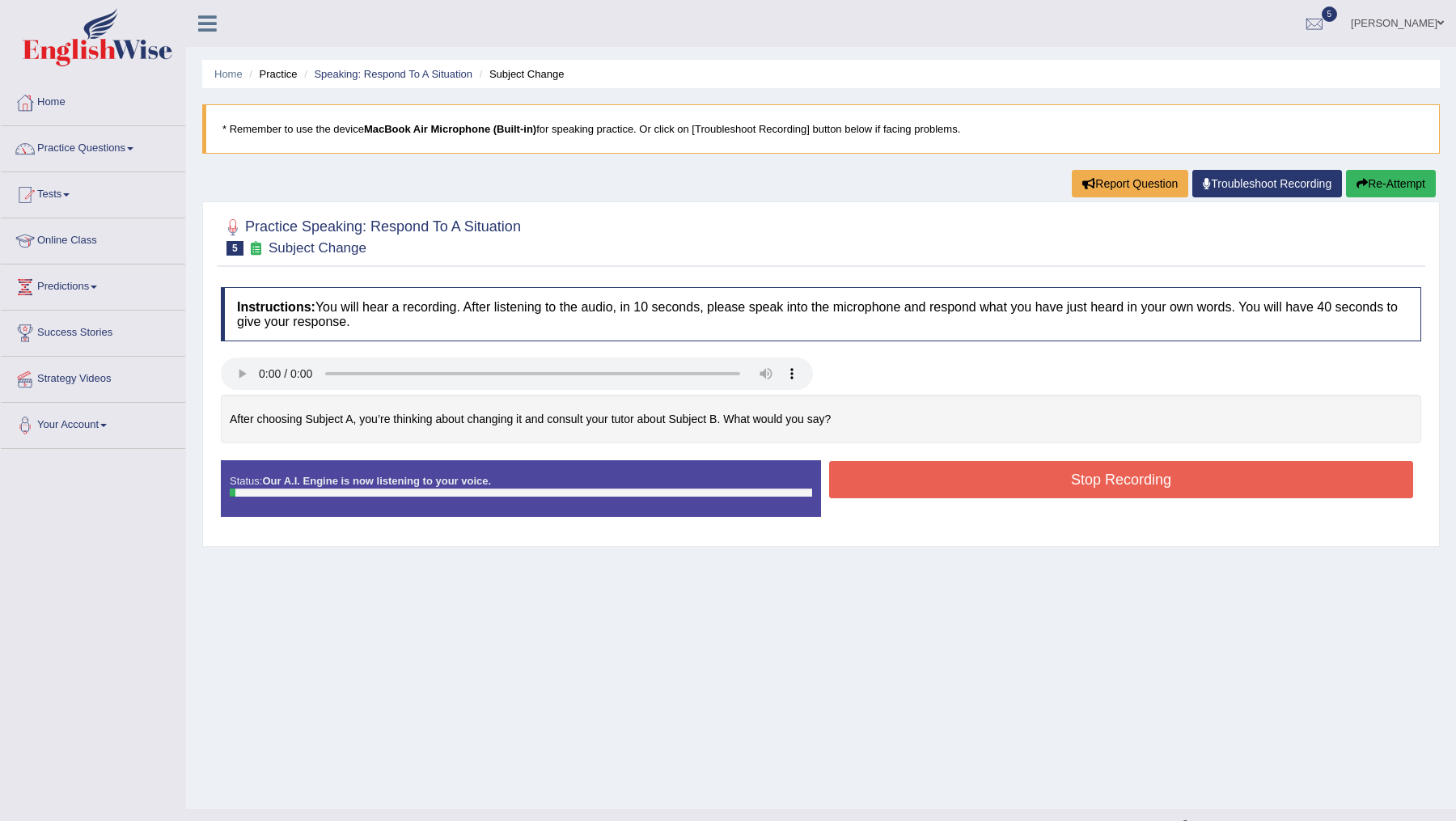
click at [930, 471] on button "Stop Recording" at bounding box center [1121, 479] width 584 height 37
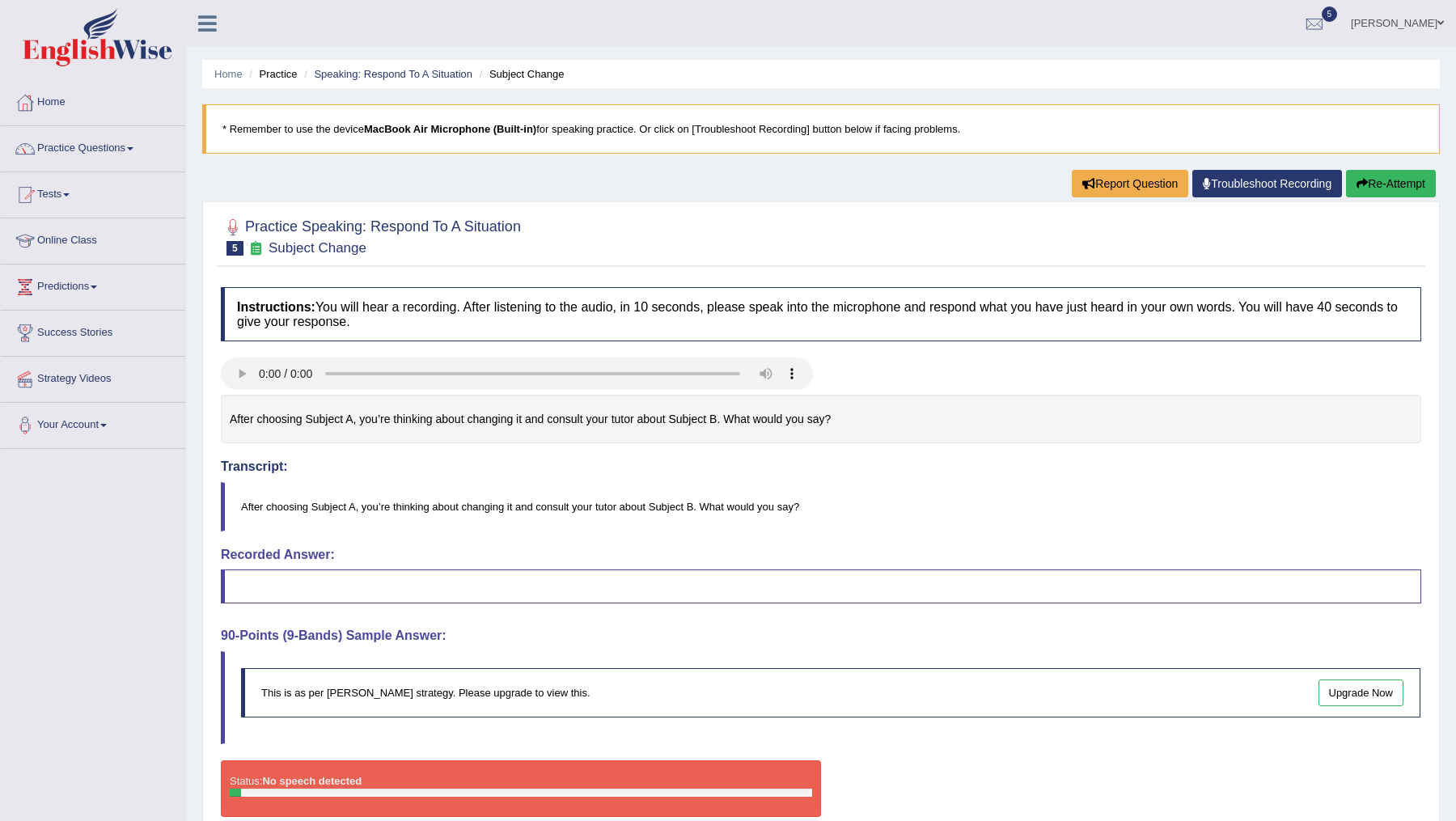
click at [1372, 190] on button "Re-Attempt" at bounding box center [1391, 184] width 90 height 28
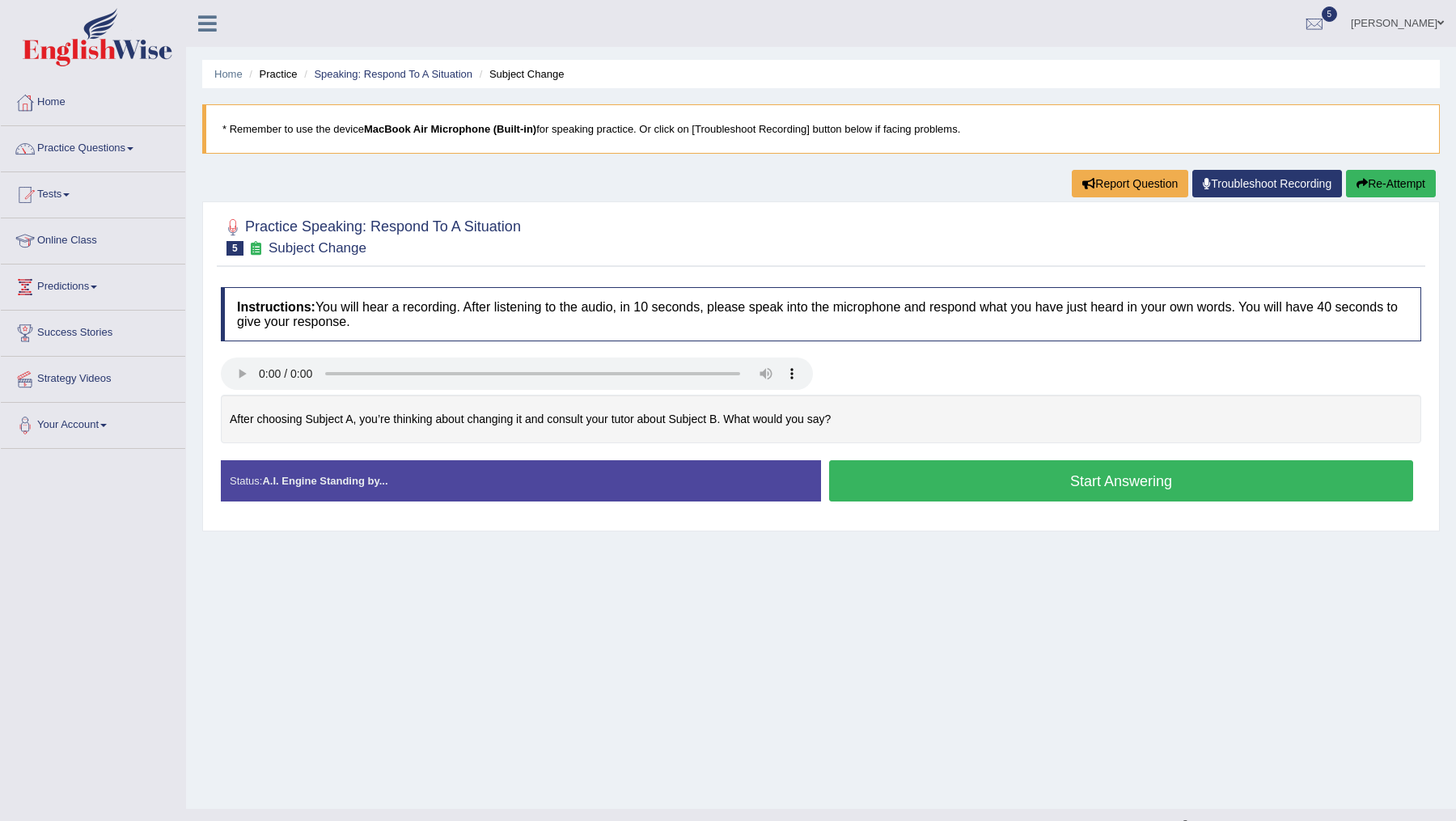
click at [933, 487] on button "Start Answering" at bounding box center [1121, 480] width 584 height 41
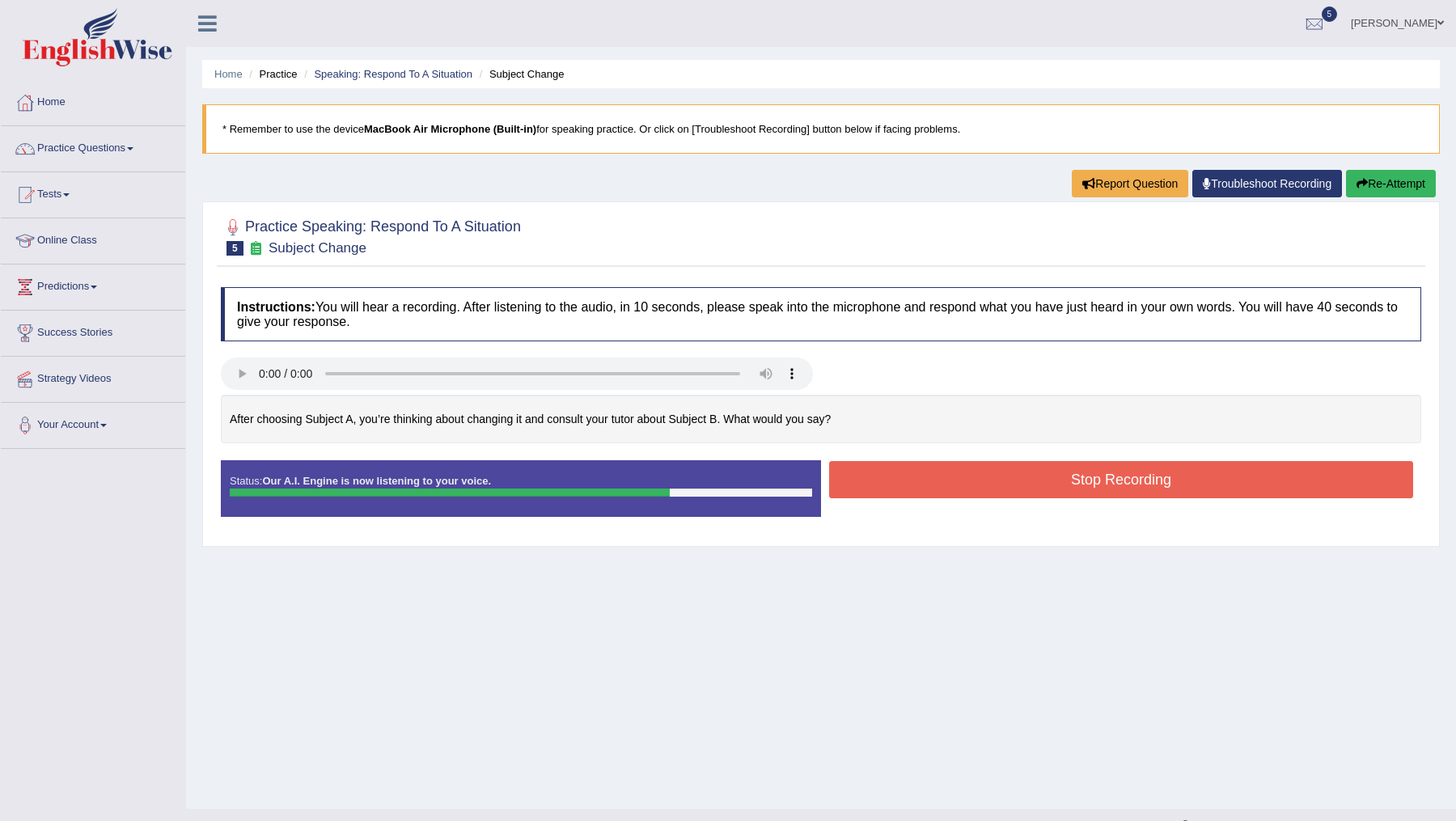
click at [933, 487] on button "Stop Recording" at bounding box center [1121, 479] width 584 height 37
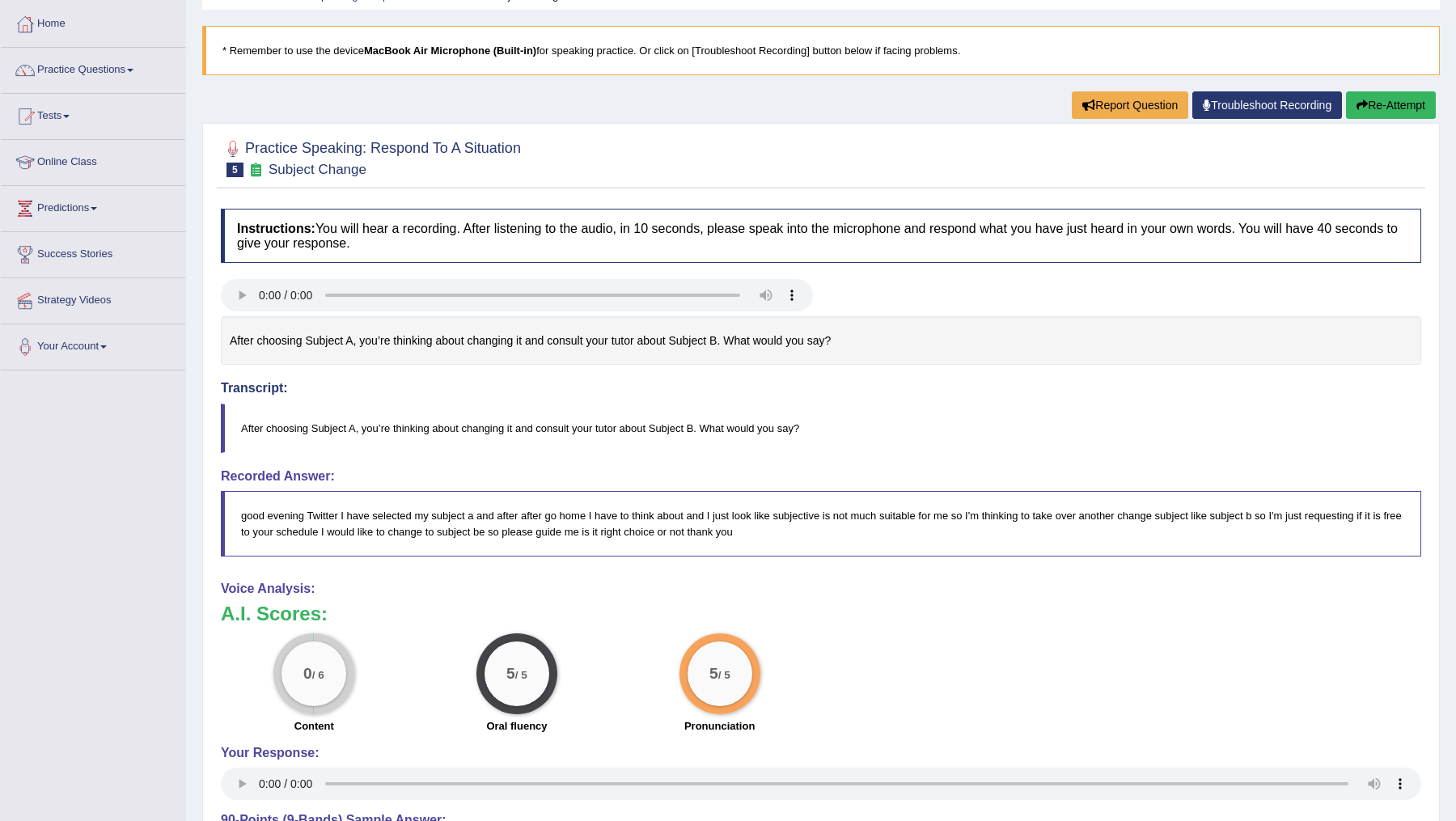
scroll to position [70, 0]
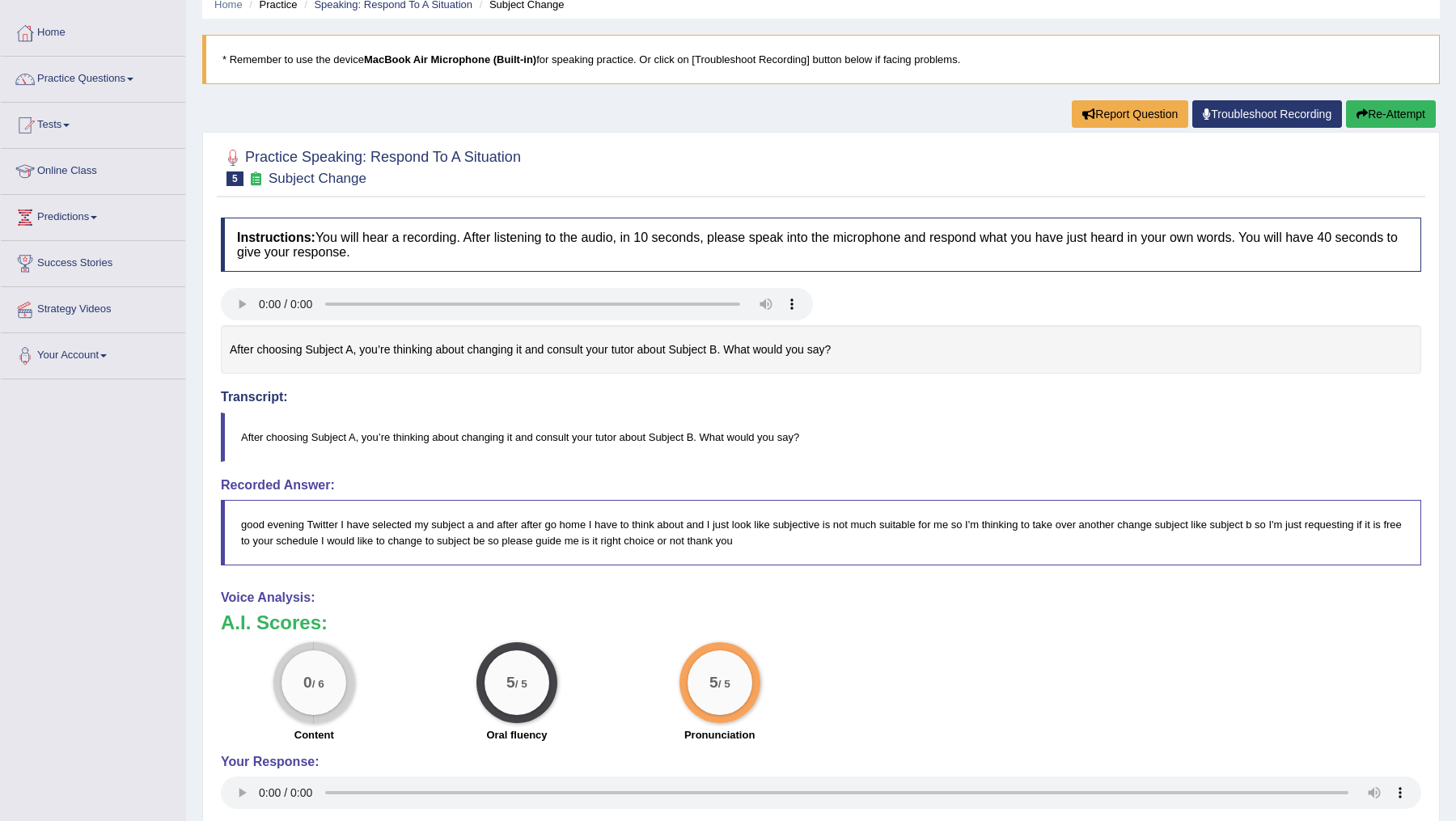
click at [1367, 119] on button "Re-Attempt" at bounding box center [1391, 114] width 90 height 28
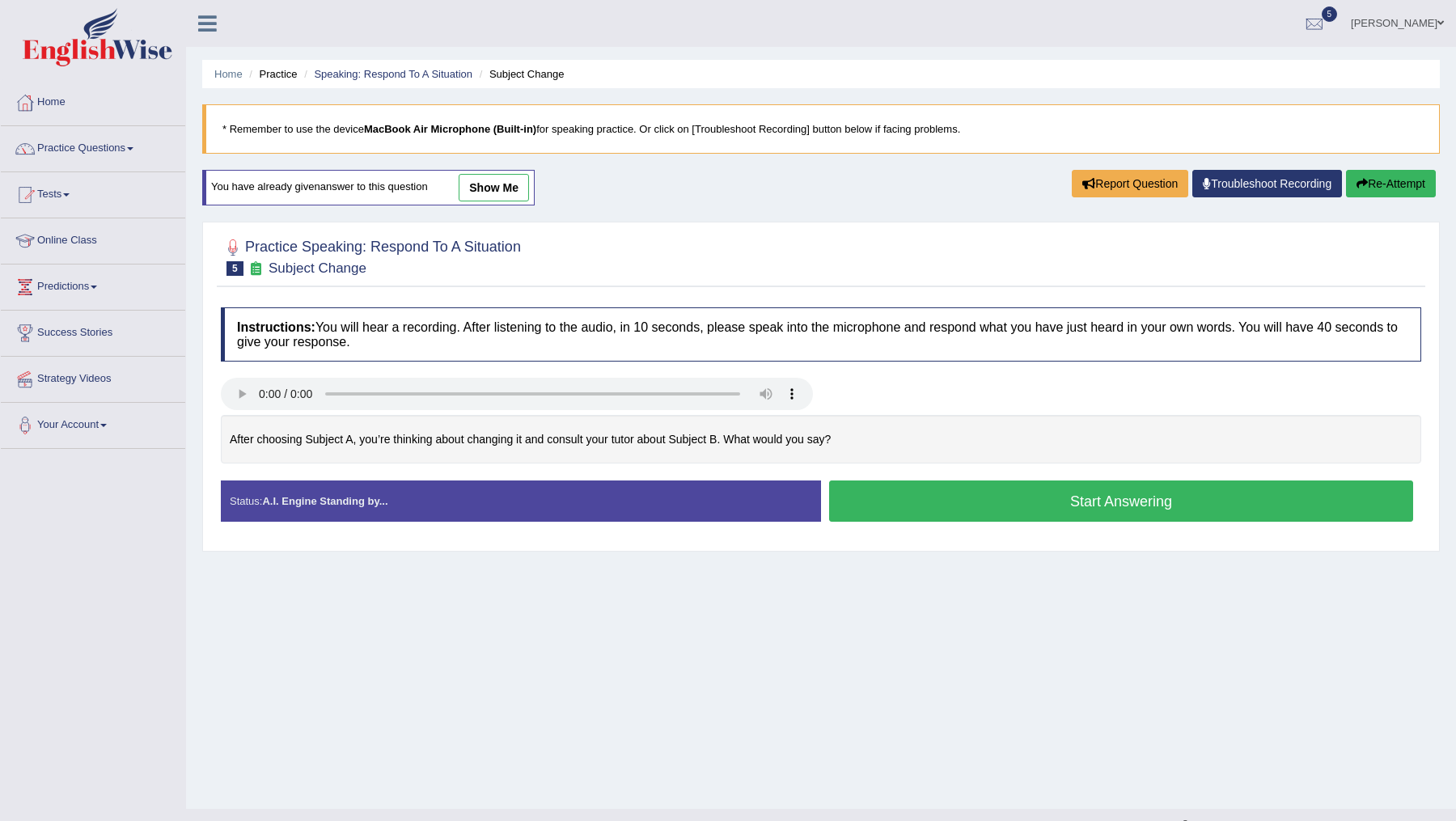
scroll to position [28, 0]
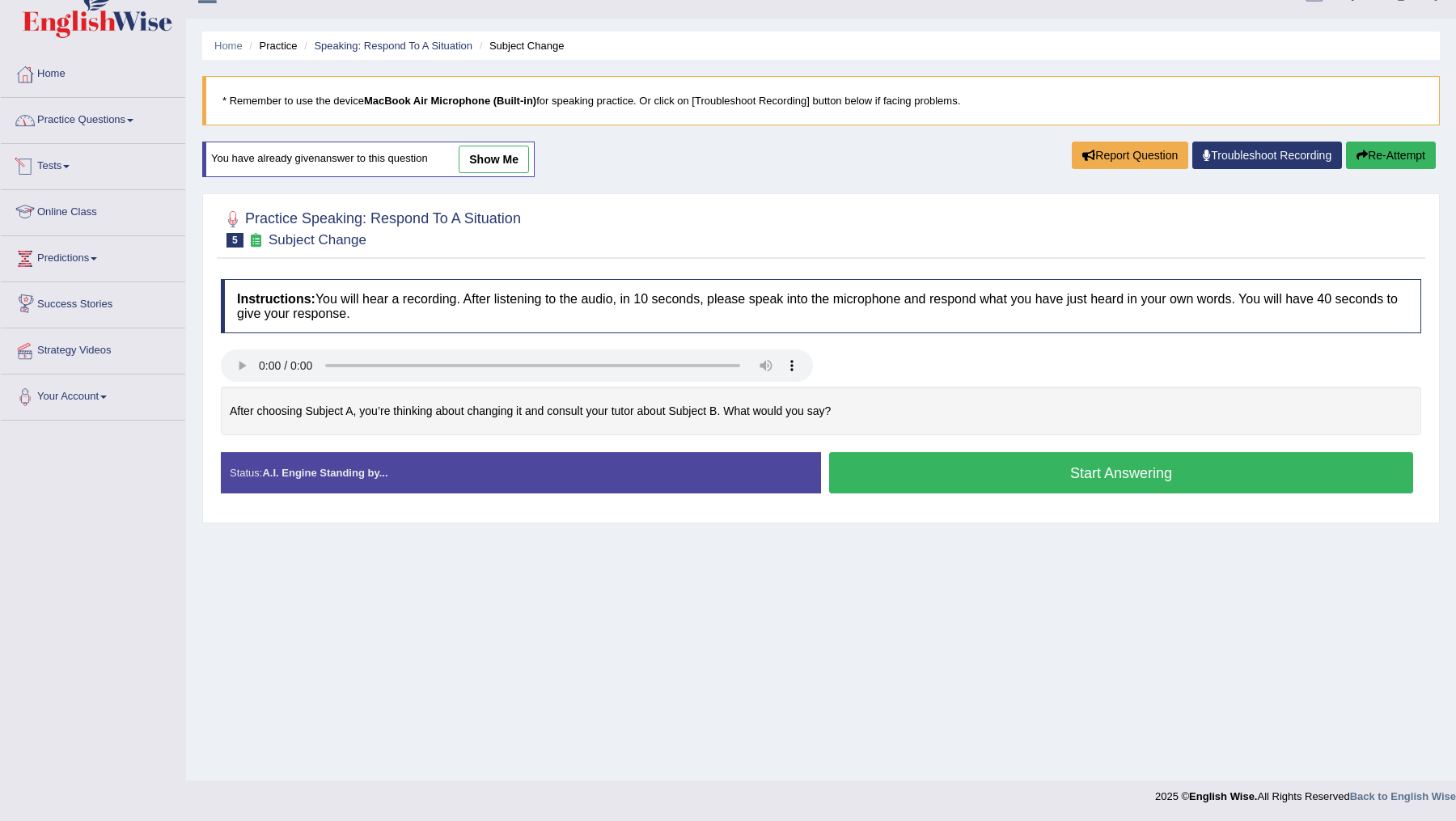
click at [98, 125] on link "Practice Questions" at bounding box center [93, 118] width 184 height 40
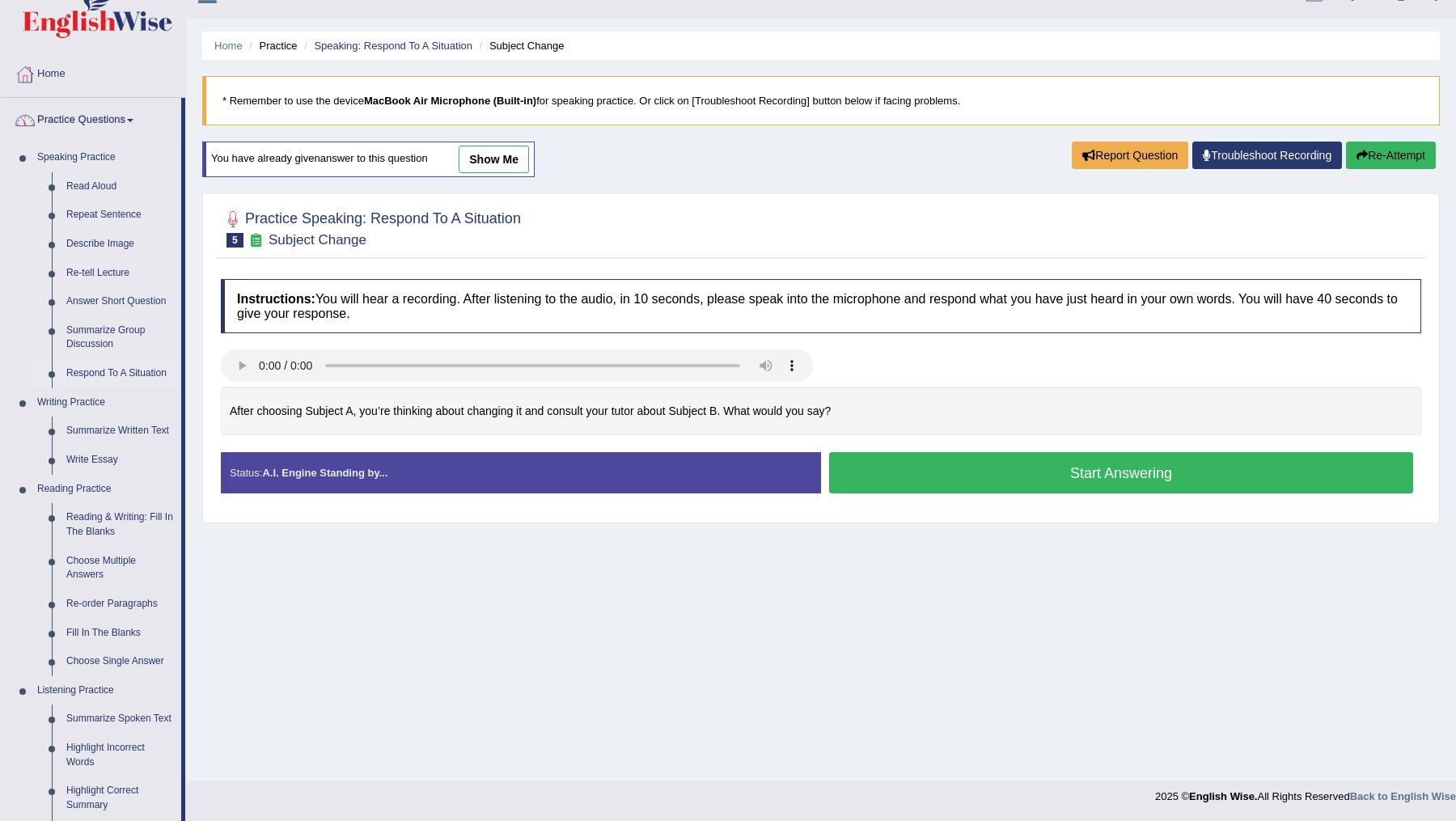
click at [109, 367] on link "Respond To A Situation" at bounding box center [120, 373] width 122 height 29
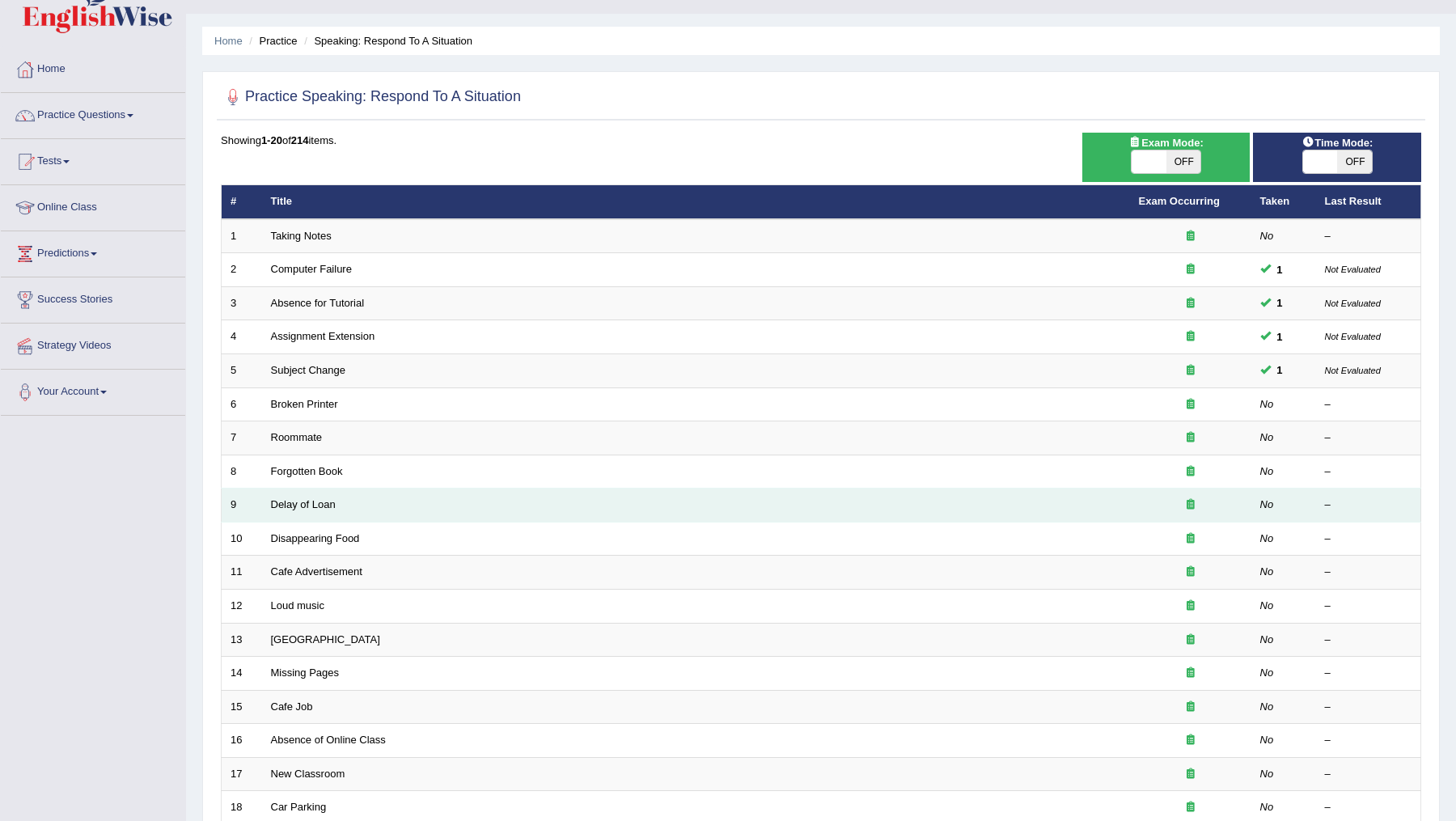
scroll to position [39, 0]
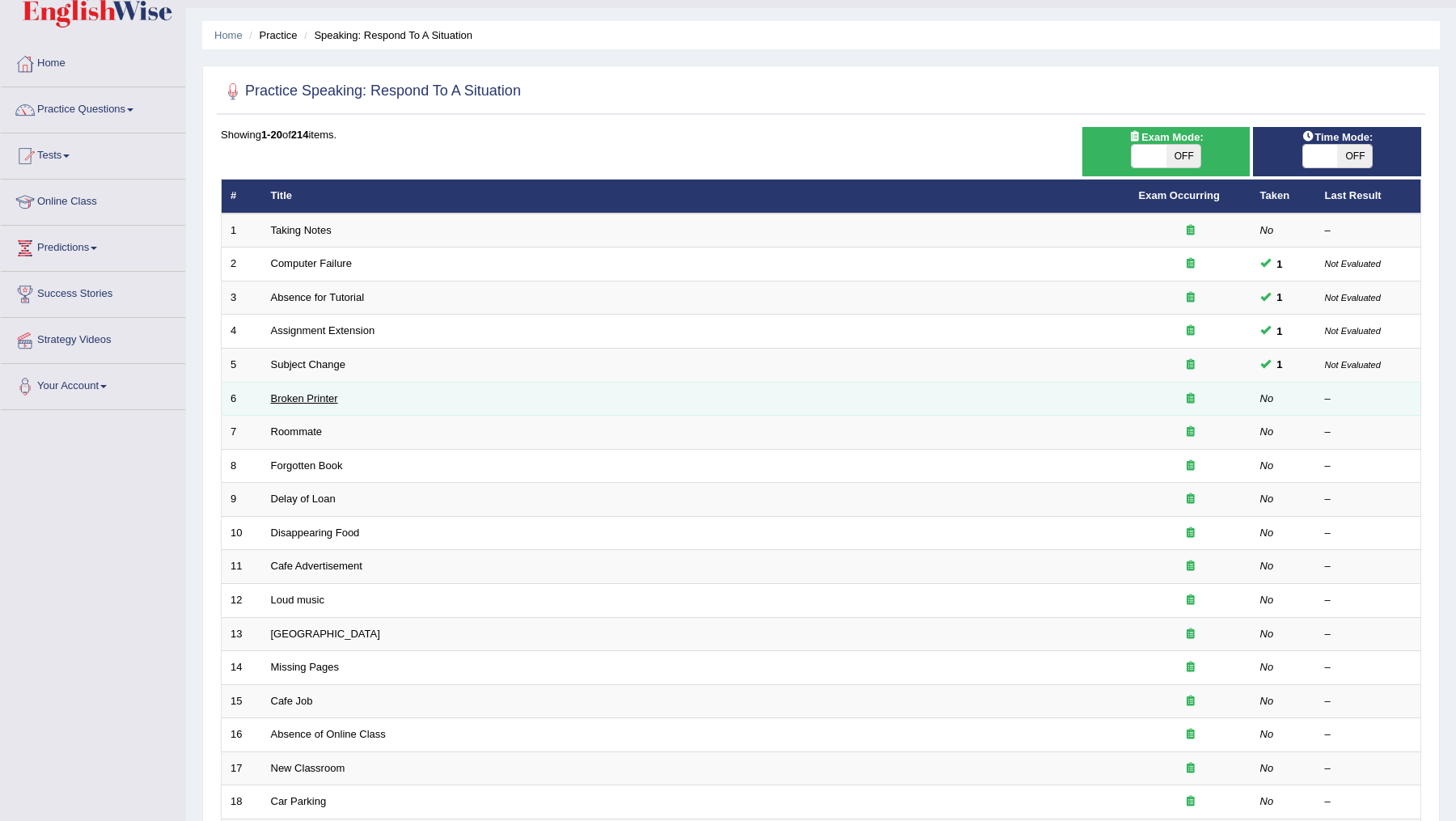
click at [289, 398] on link "Broken Printer" at bounding box center [304, 398] width 67 height 12
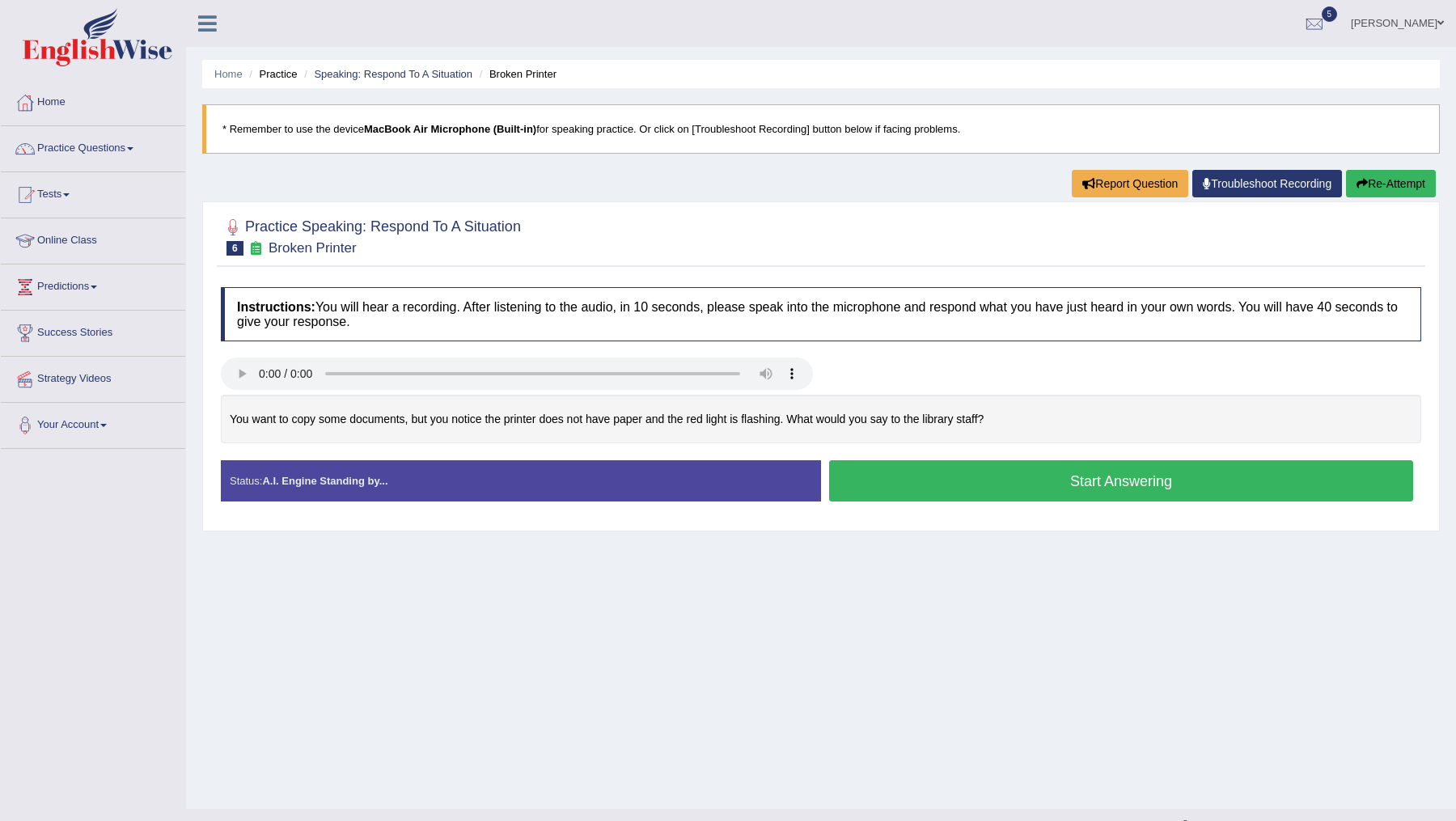
click at [1032, 481] on button "Start Answering" at bounding box center [1121, 480] width 584 height 41
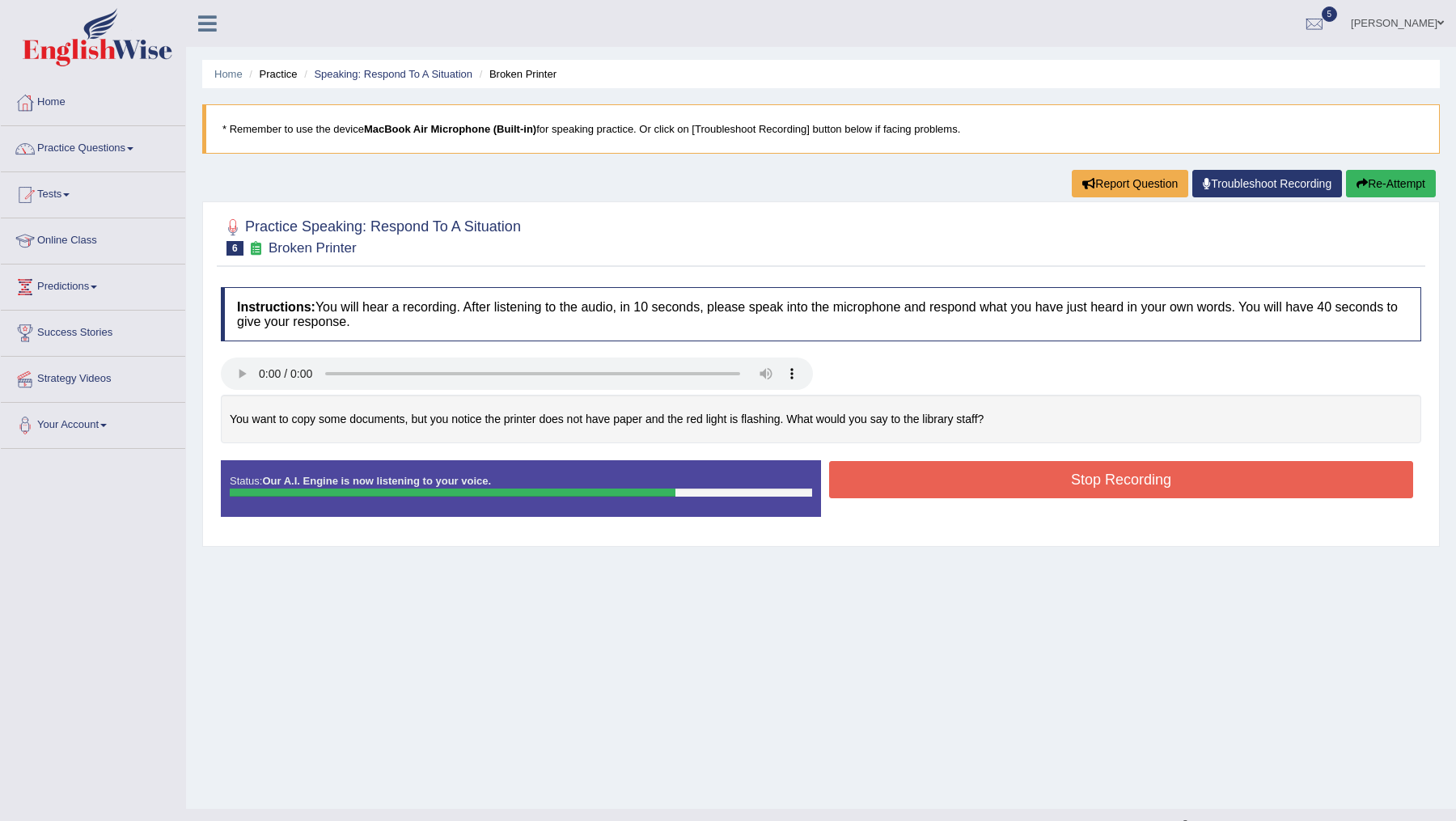
click at [1032, 481] on button "Stop Recording" at bounding box center [1121, 479] width 584 height 37
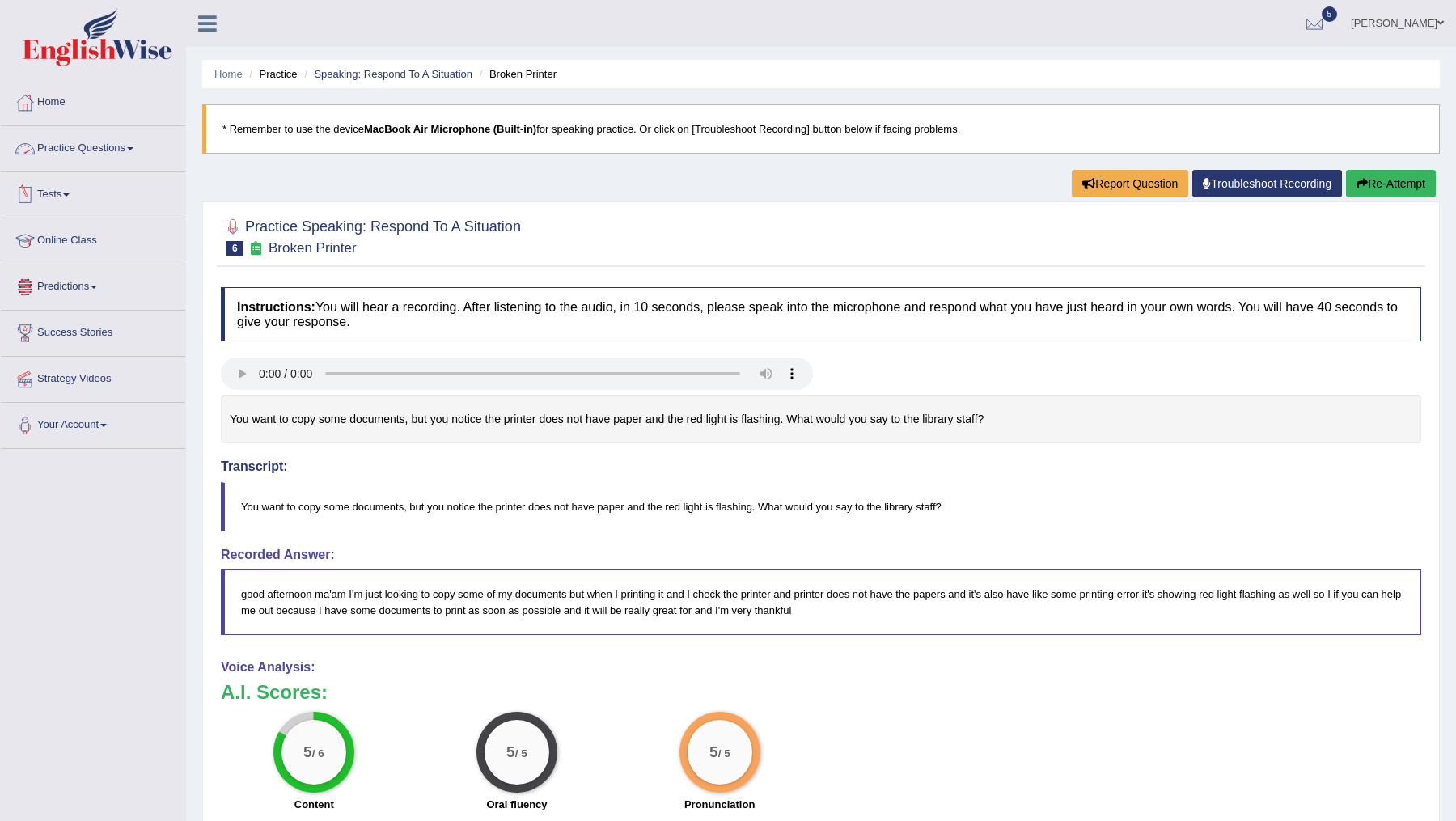
click at [122, 148] on link "Practice Questions" at bounding box center [93, 146] width 184 height 40
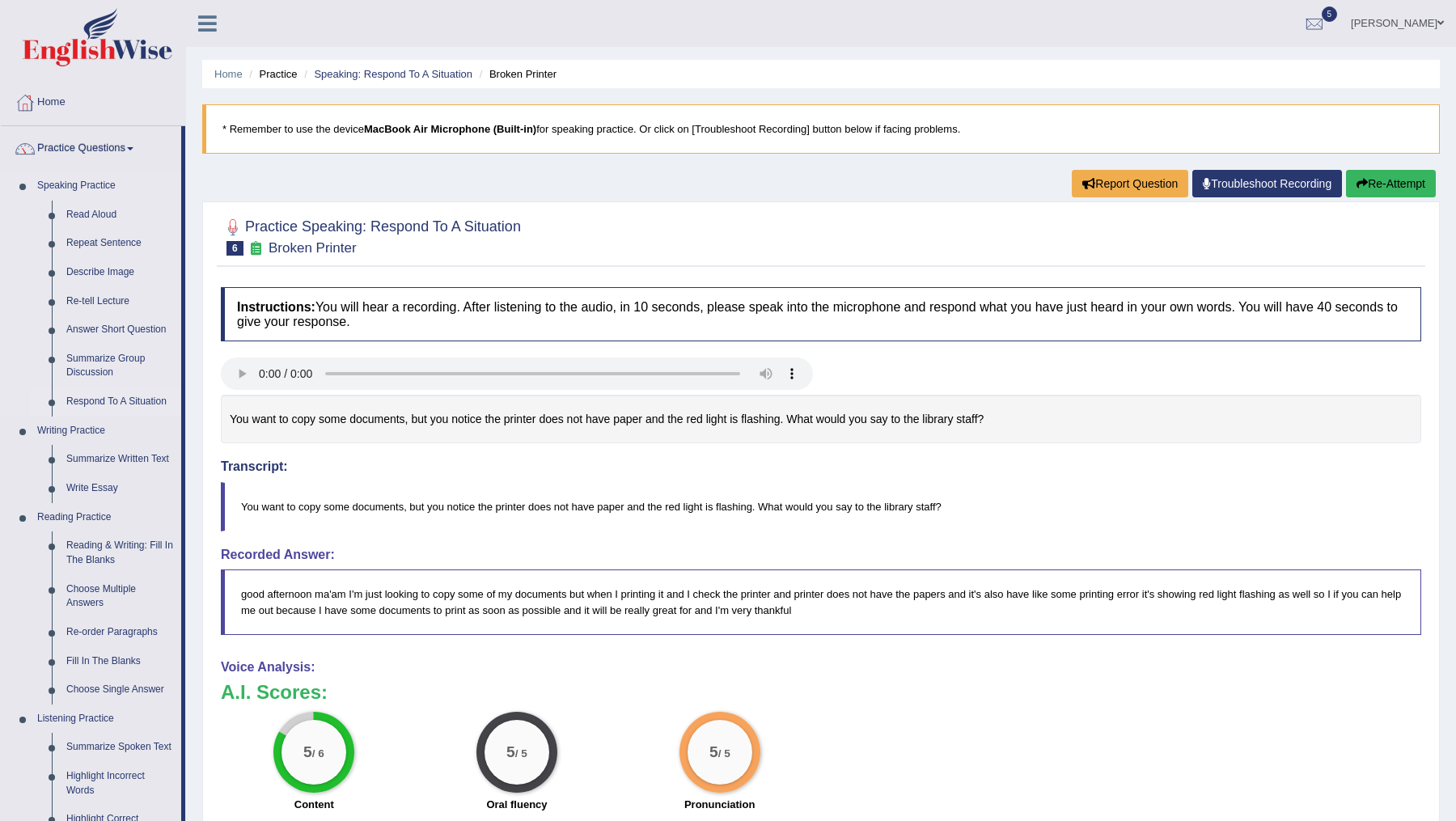
click at [115, 402] on link "Respond To A Situation" at bounding box center [120, 402] width 122 height 29
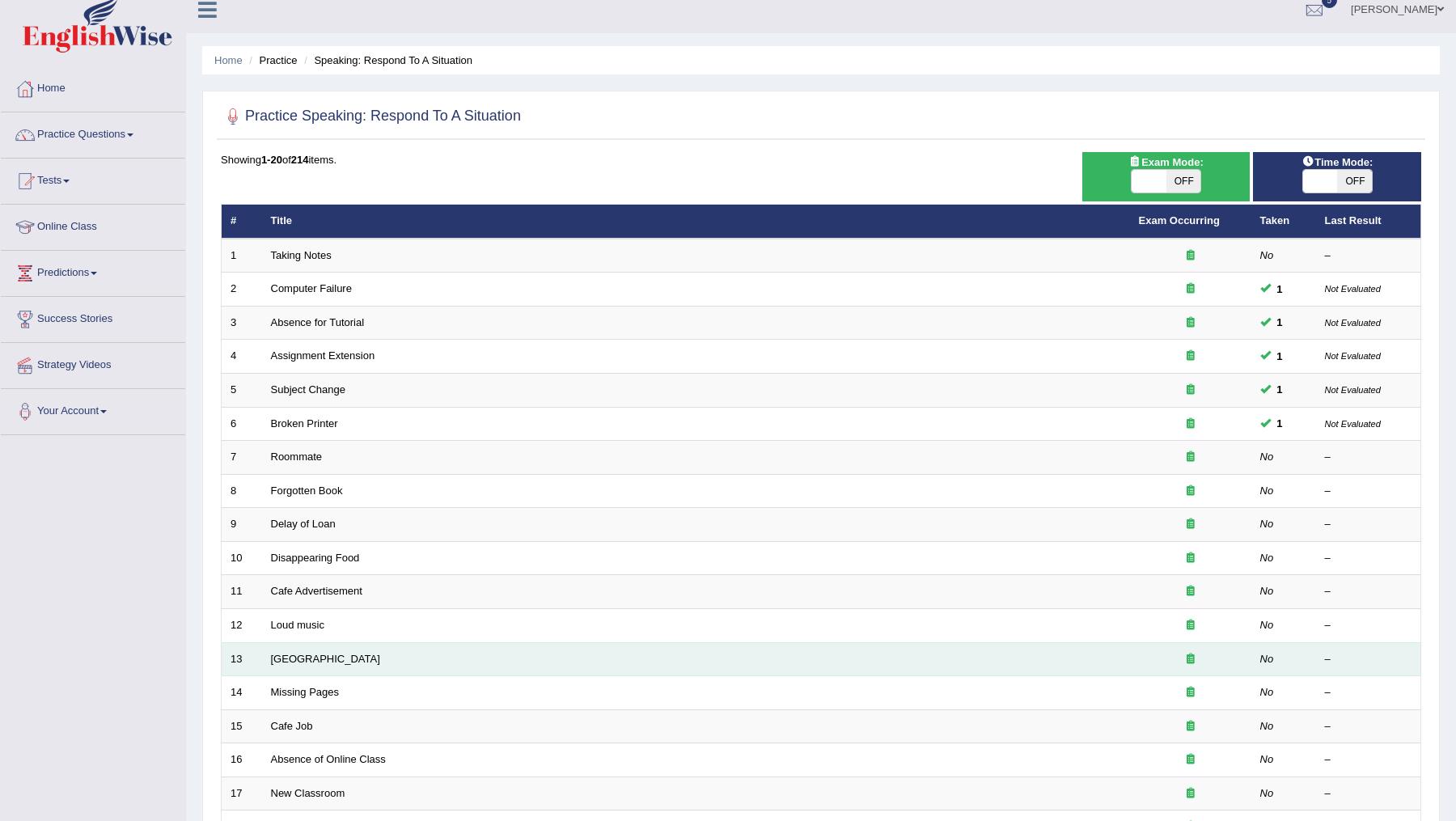
scroll to position [18, 0]
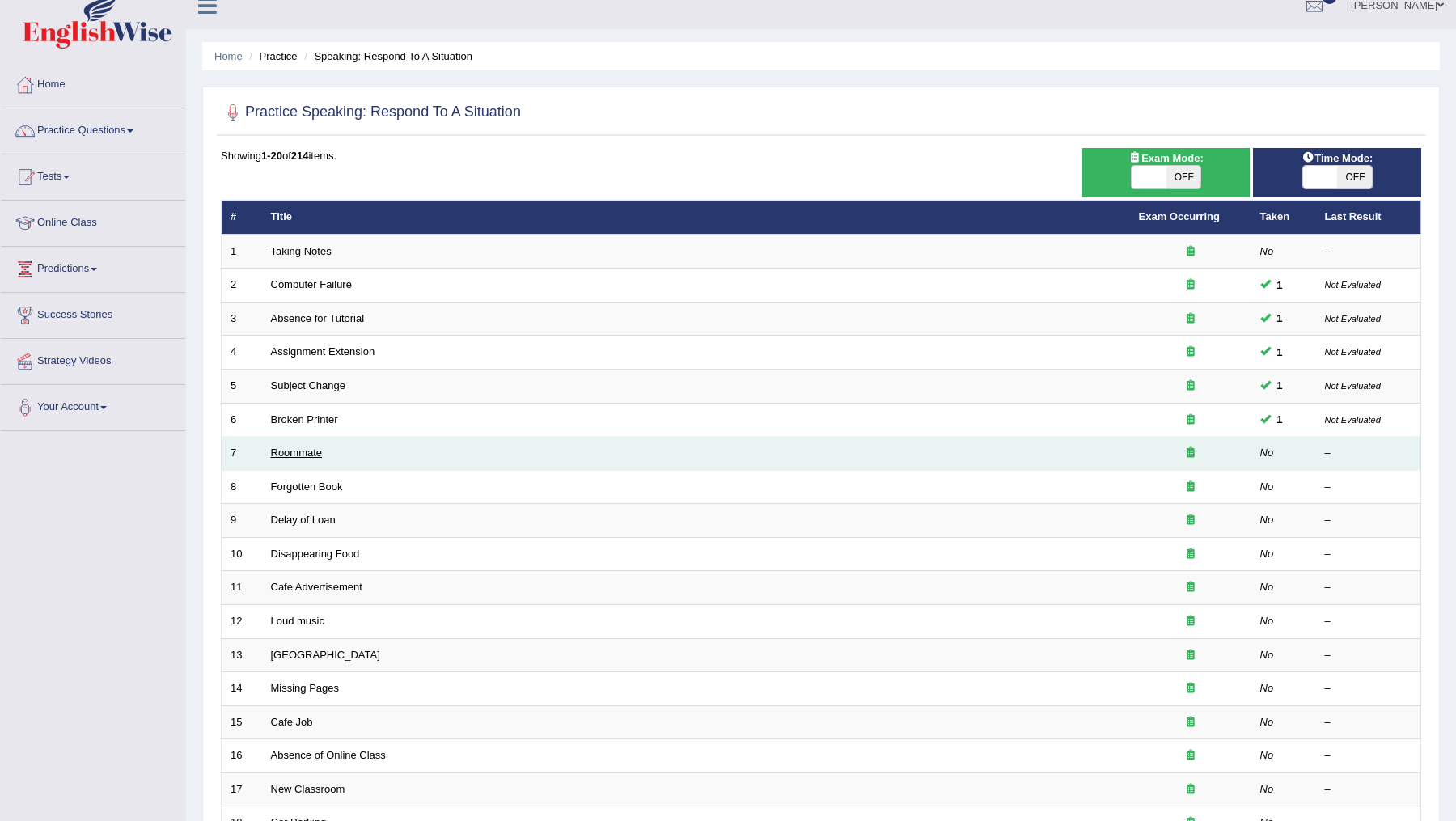
click at [296, 447] on link "Roommate" at bounding box center [297, 453] width 52 height 12
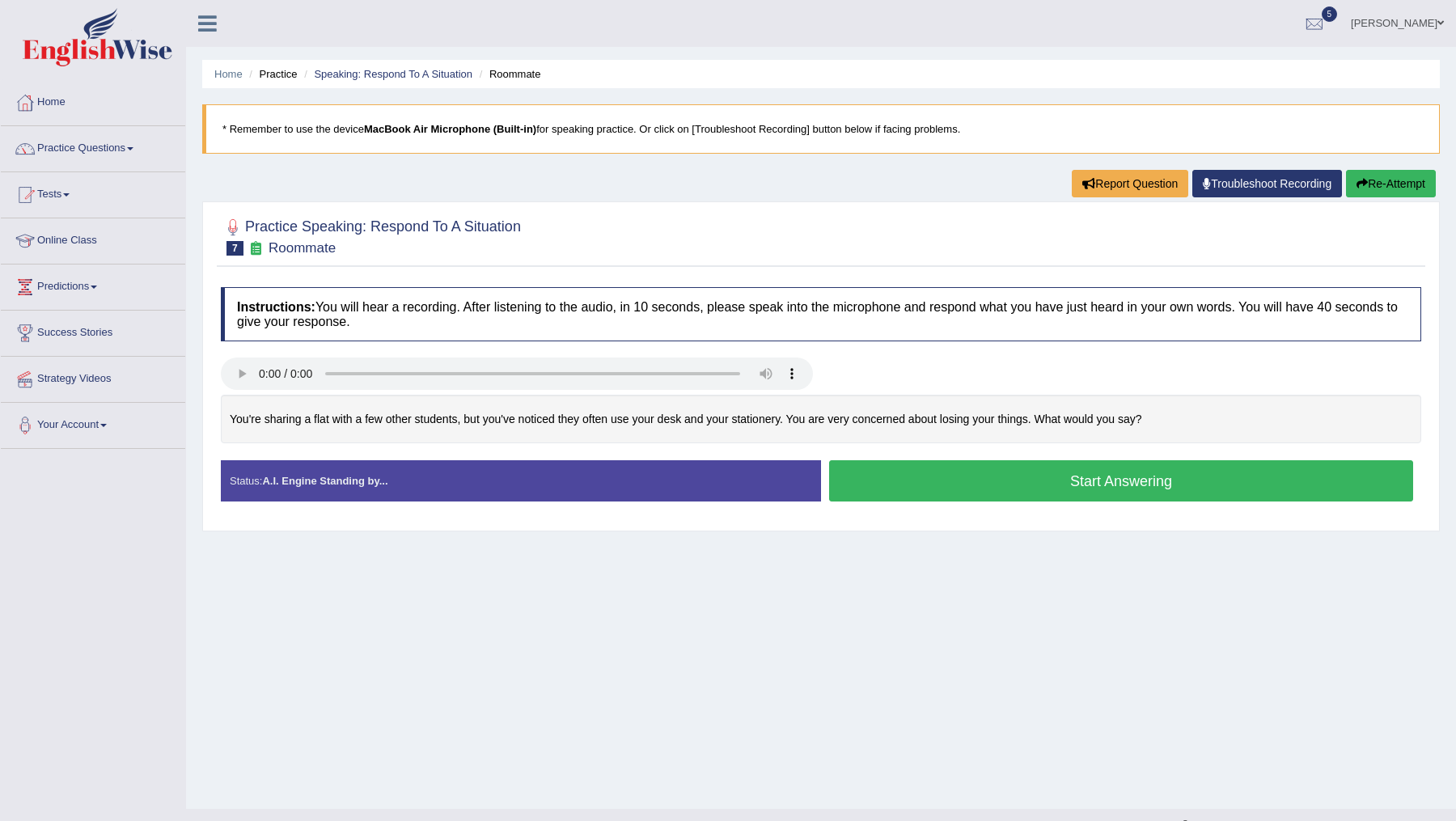
click at [959, 480] on button "Start Answering" at bounding box center [1121, 480] width 584 height 41
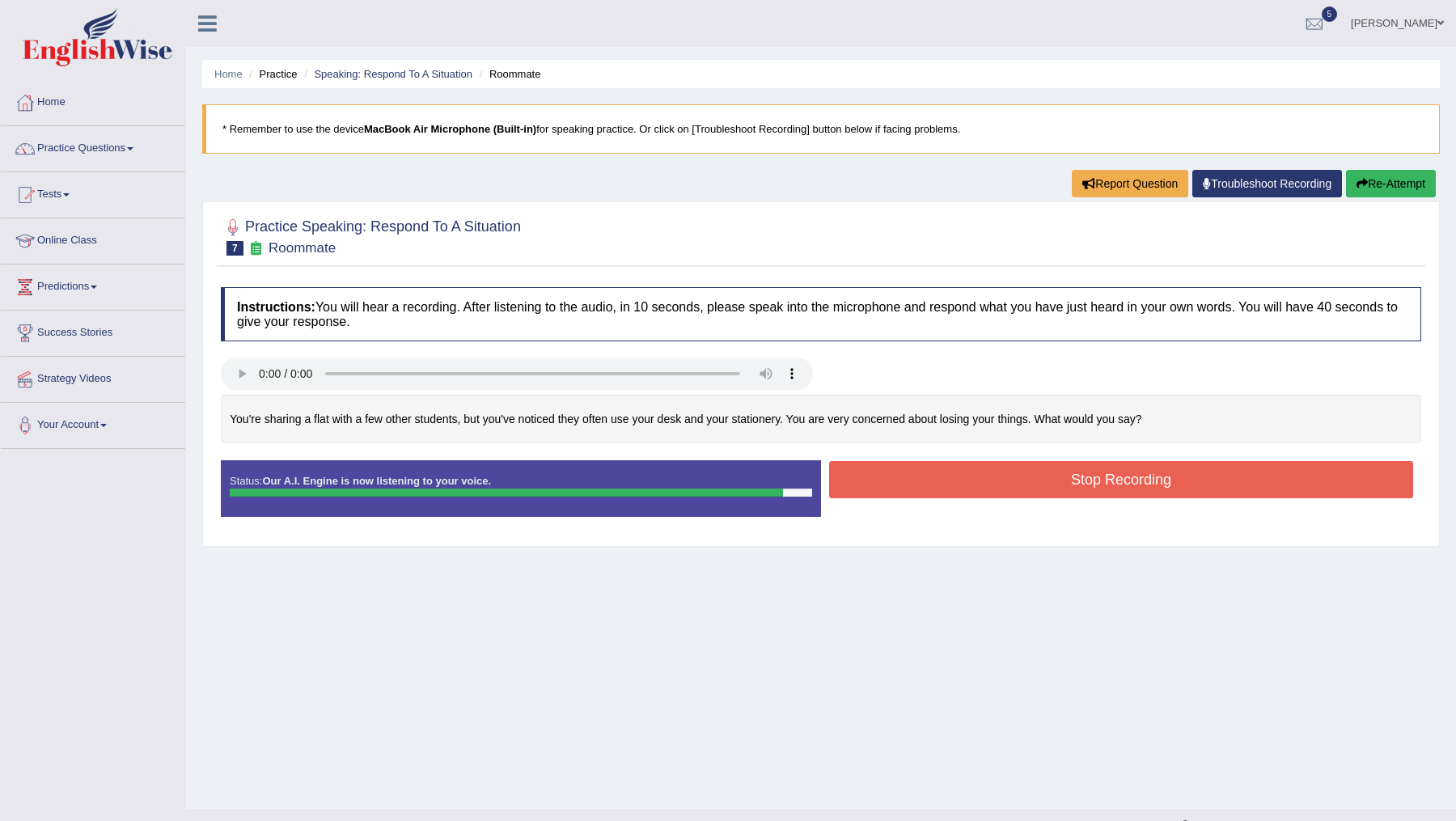
click at [959, 480] on button "Stop Recording" at bounding box center [1121, 479] width 584 height 37
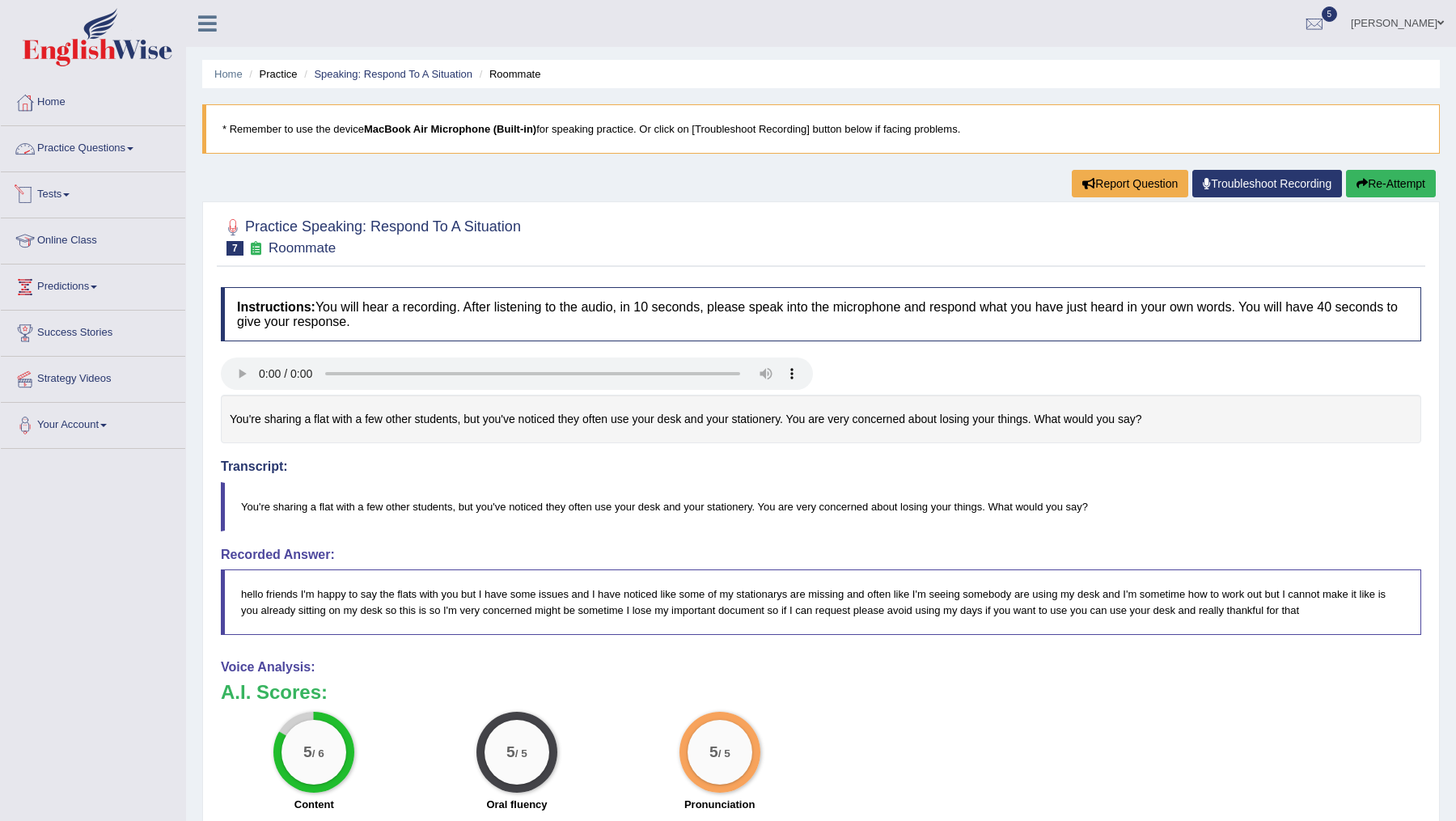
click at [110, 144] on link "Practice Questions" at bounding box center [93, 146] width 184 height 40
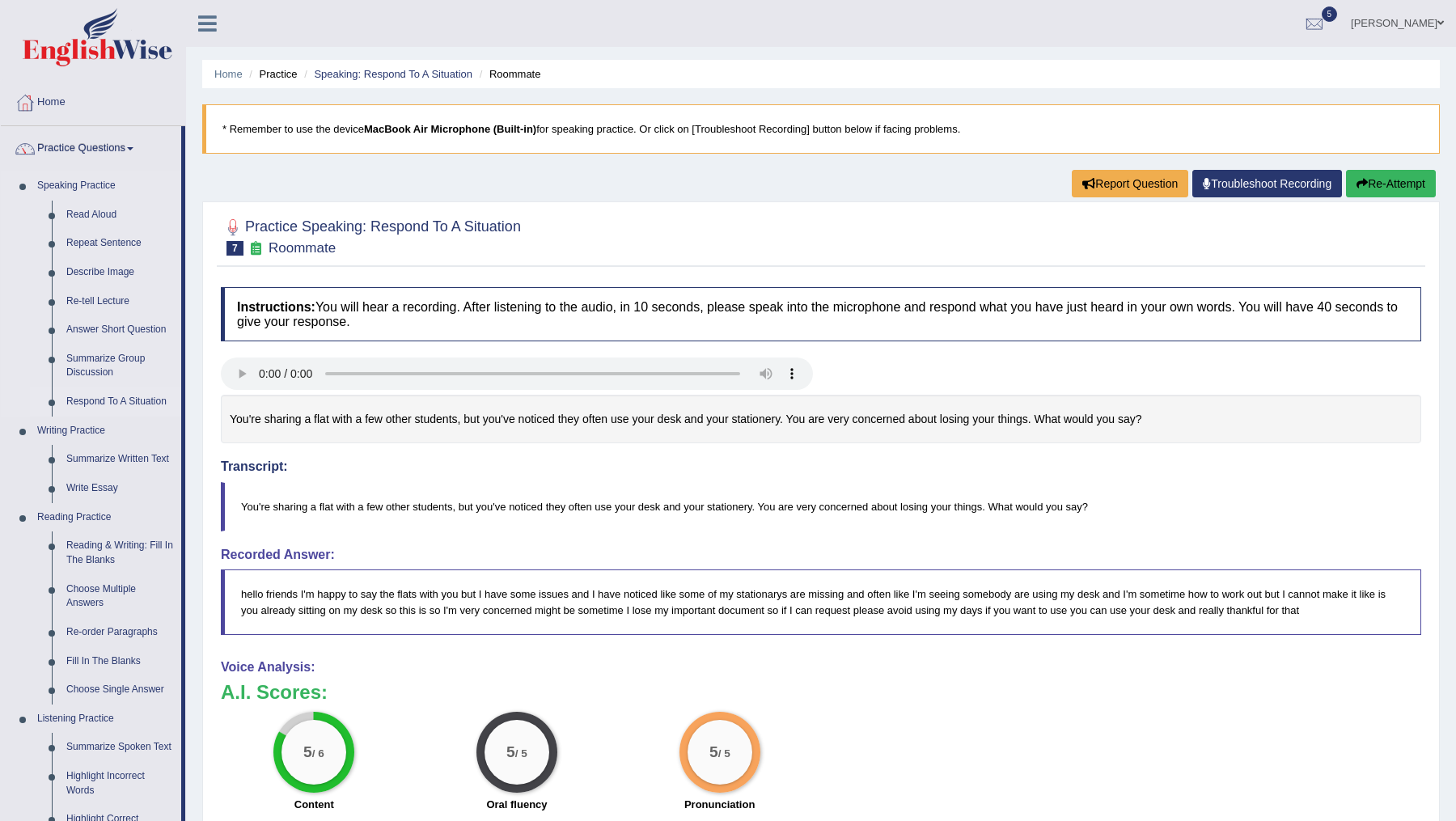
click at [104, 403] on link "Respond To A Situation" at bounding box center [120, 402] width 122 height 29
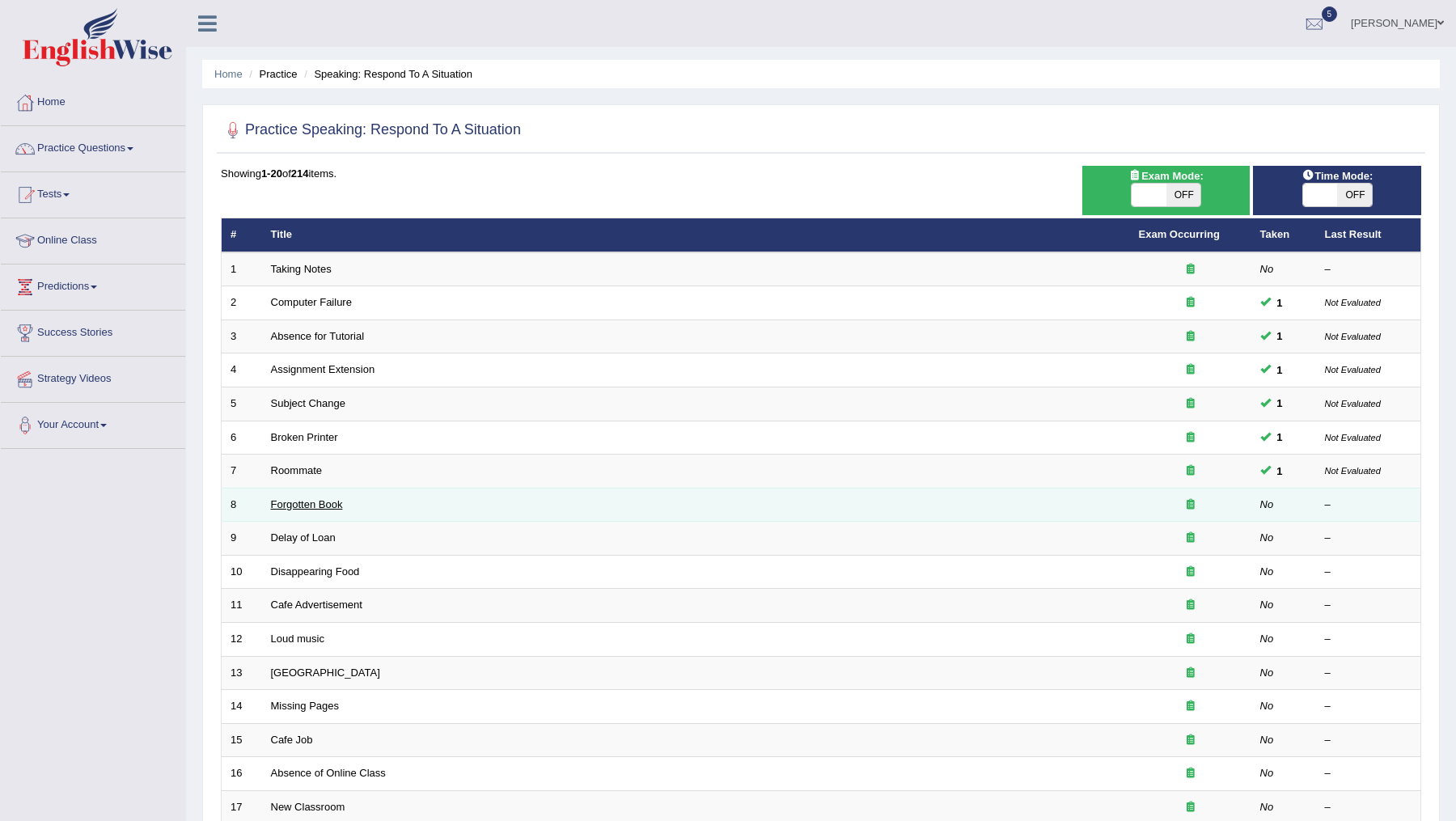
click at [285, 500] on link "Forgotten Book" at bounding box center [307, 504] width 72 height 12
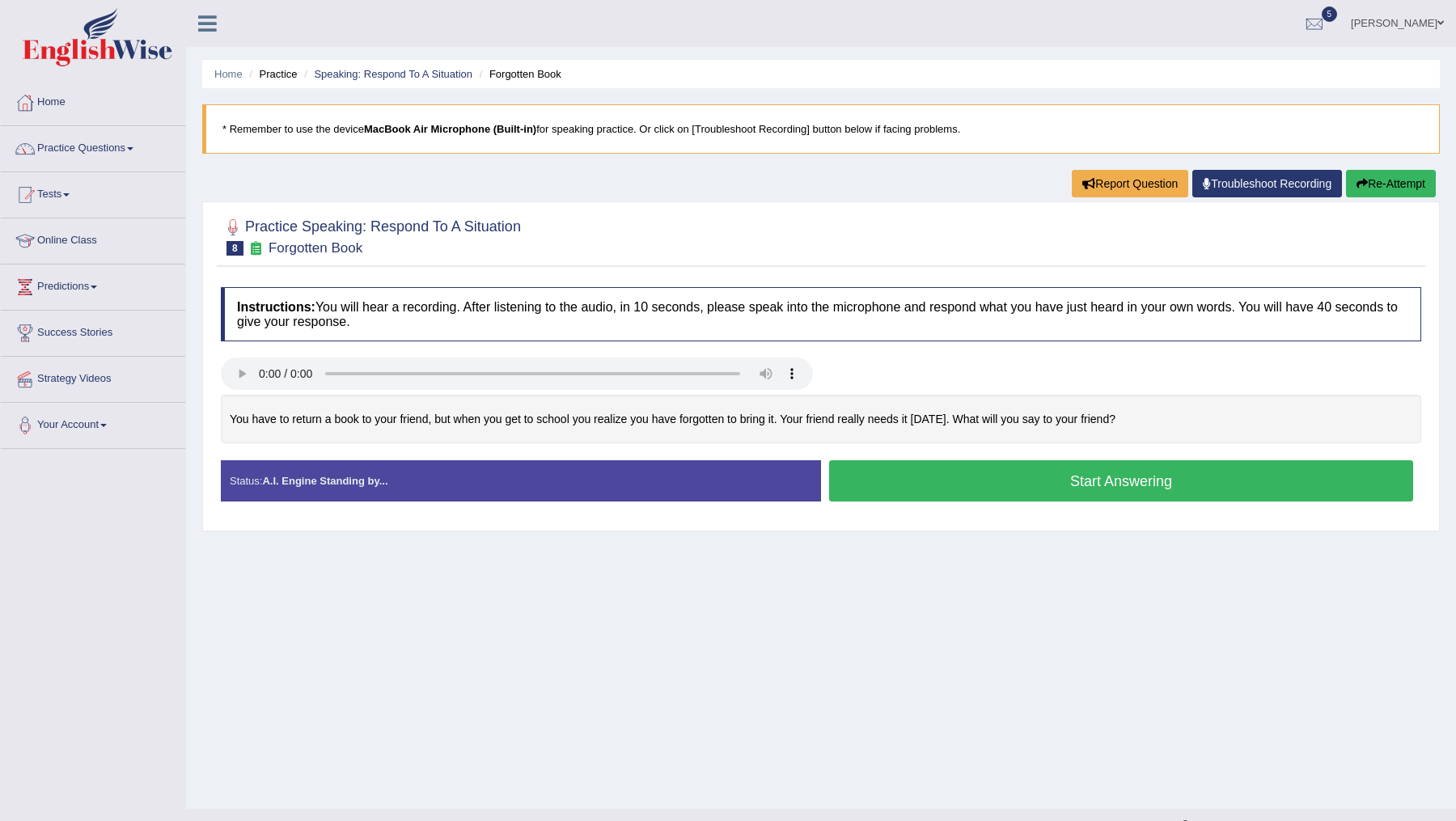
click at [912, 484] on button "Start Answering" at bounding box center [1121, 480] width 584 height 41
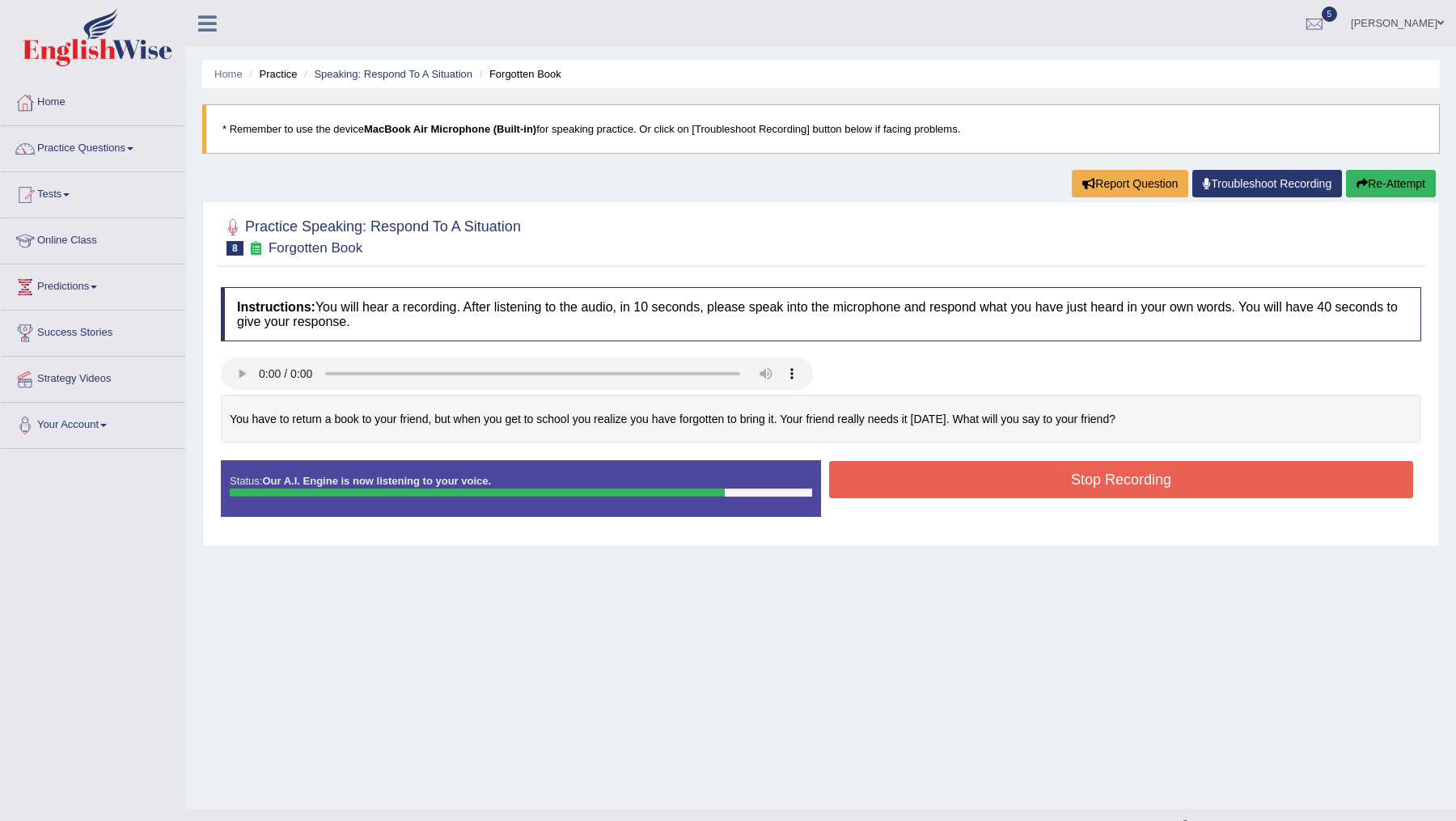
click at [912, 484] on button "Stop Recording" at bounding box center [1121, 479] width 584 height 37
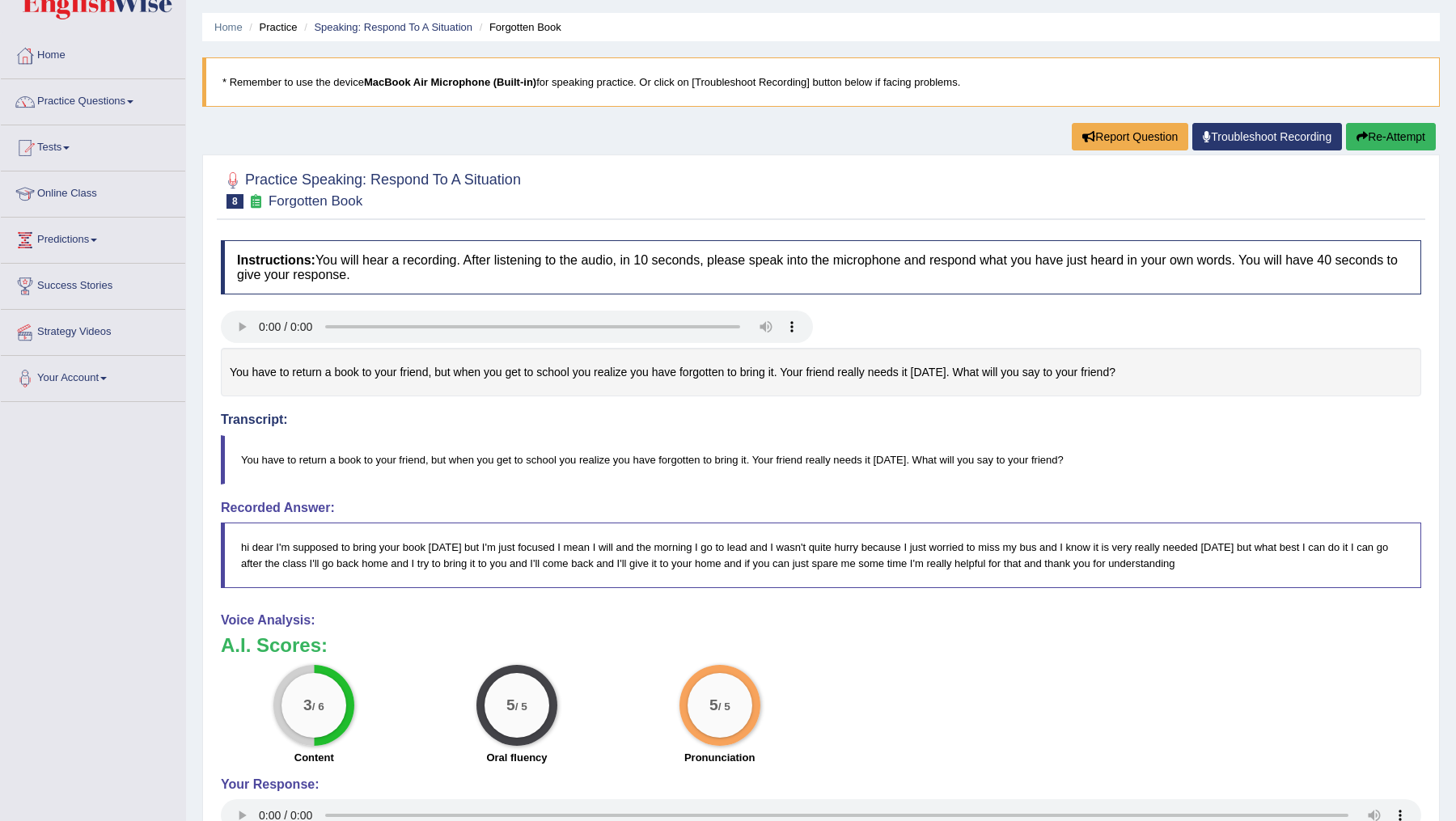
scroll to position [49, 0]
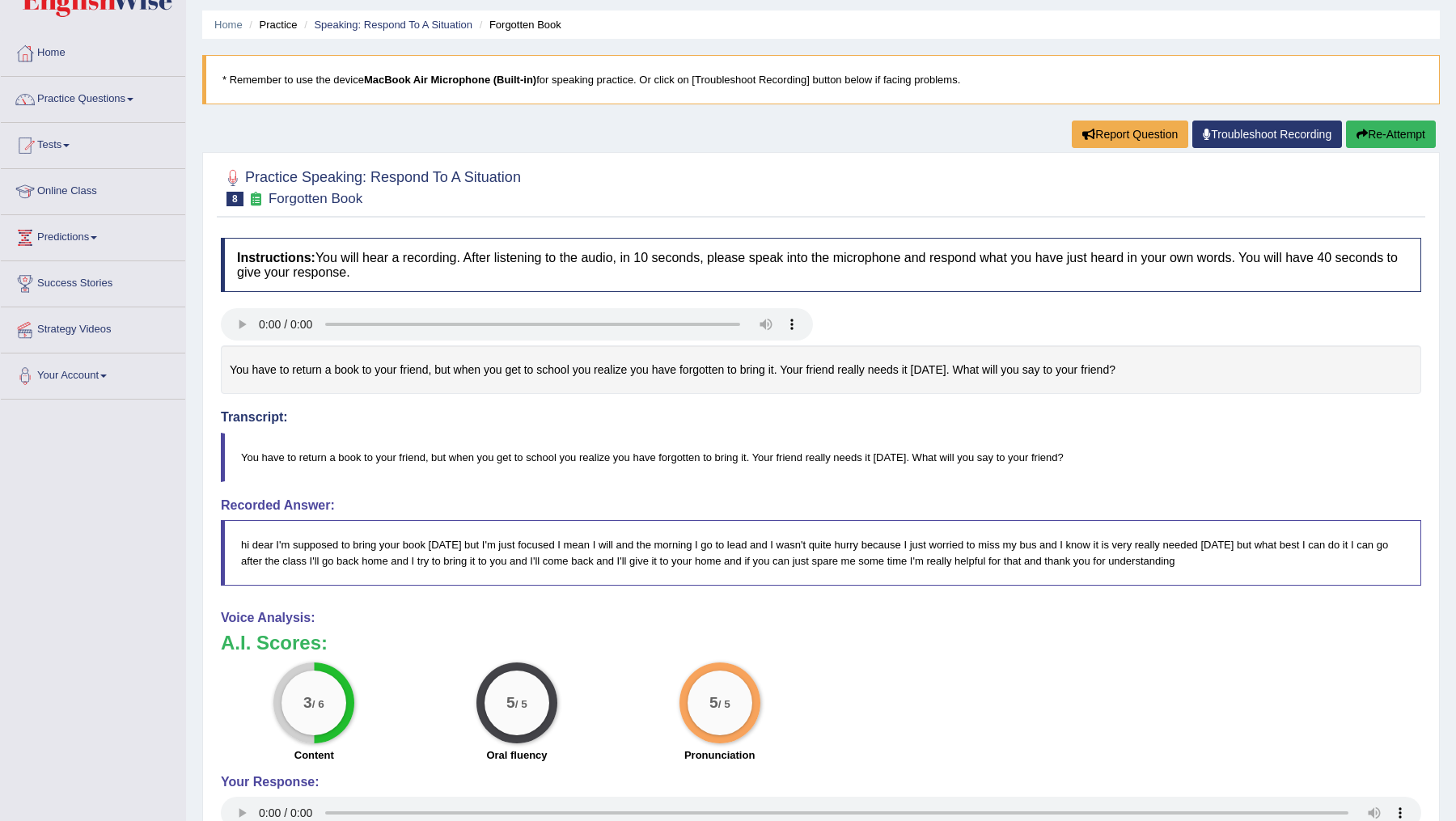
click at [1388, 148] on div "Report Question Troubleshoot Recording Re-Attempt" at bounding box center [1256, 137] width 368 height 32
click at [1385, 136] on button "Re-Attempt" at bounding box center [1391, 135] width 90 height 28
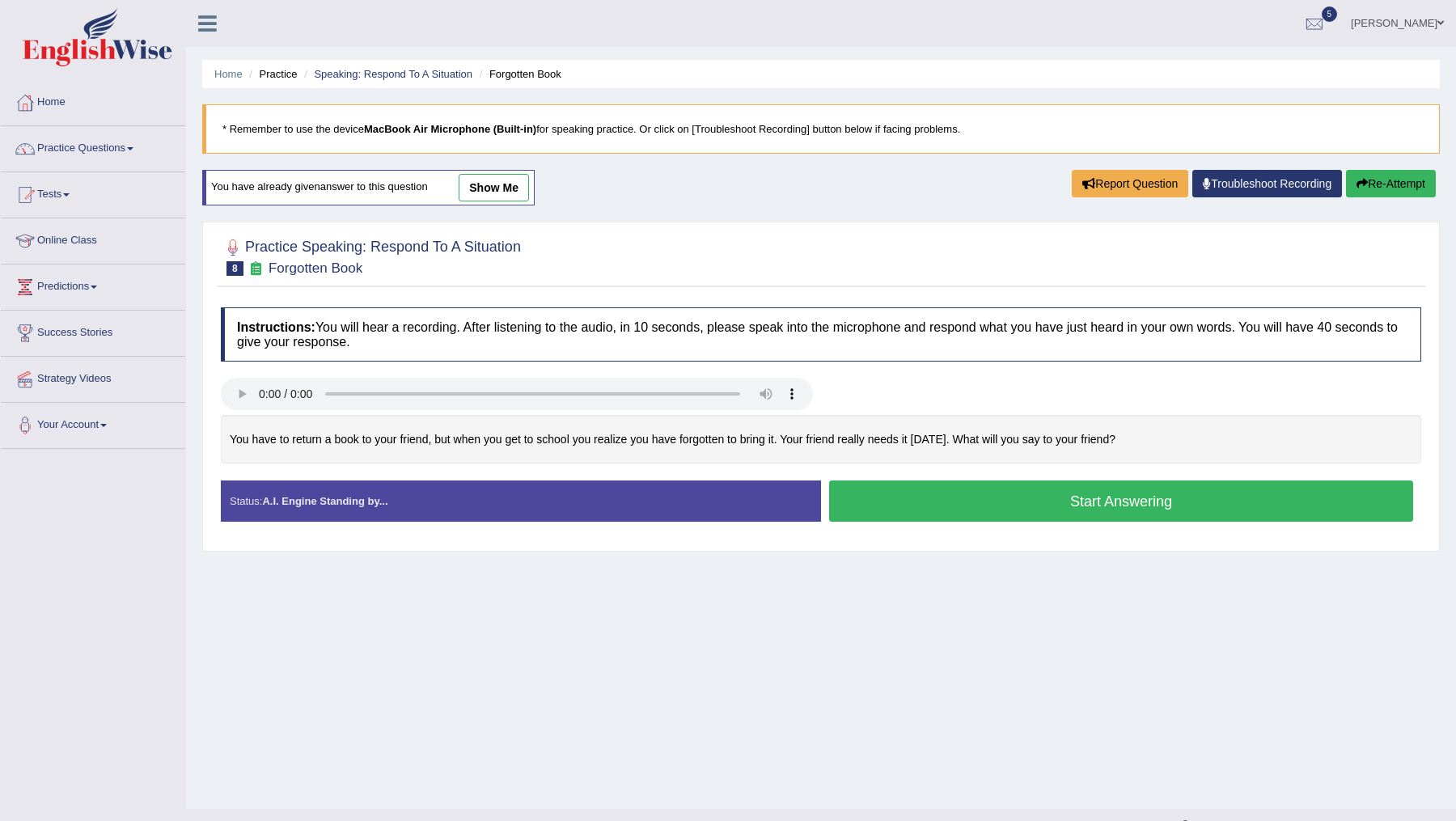
scroll to position [28, 0]
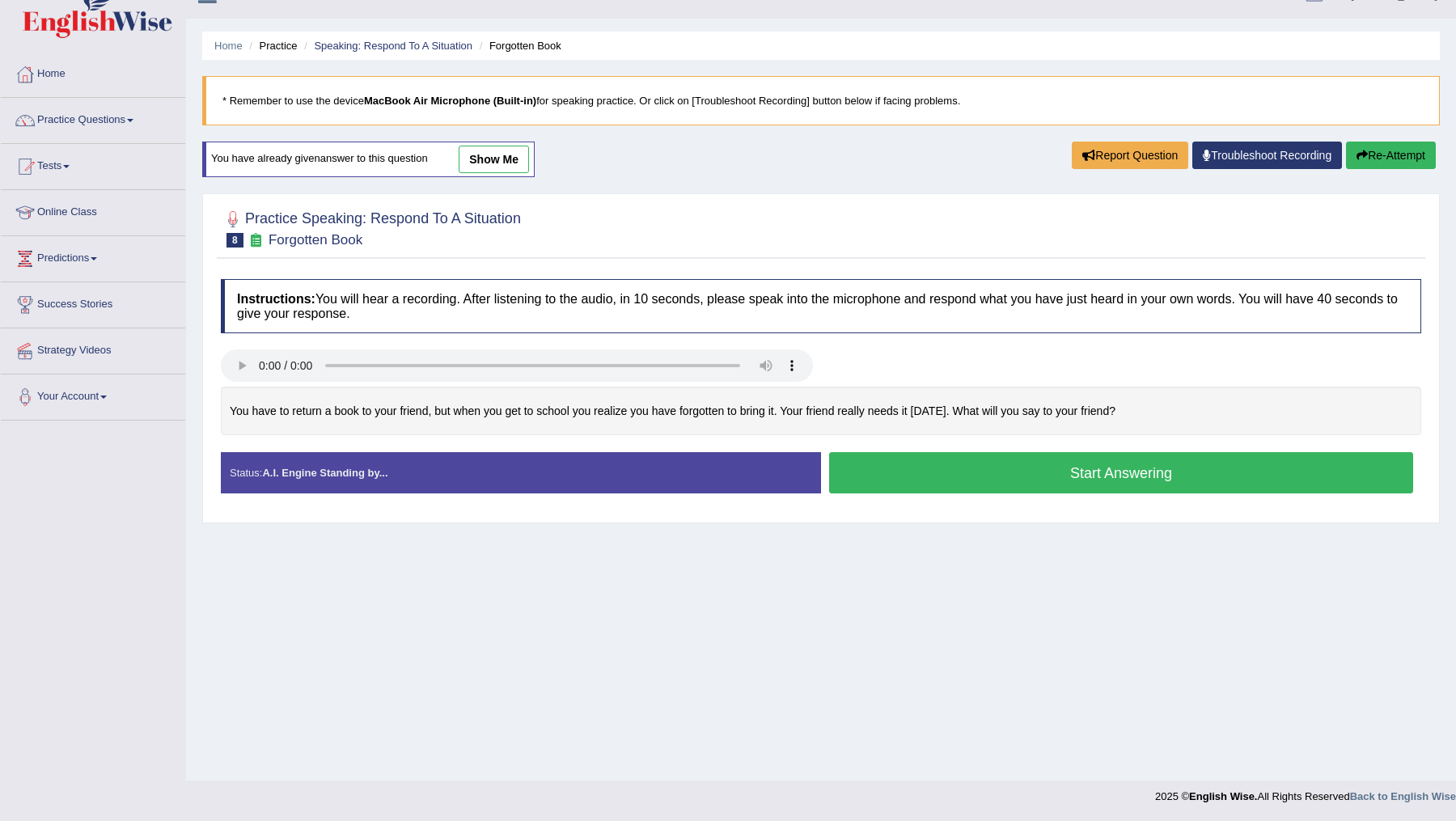
click at [1032, 480] on button "Start Answering" at bounding box center [1121, 472] width 584 height 41
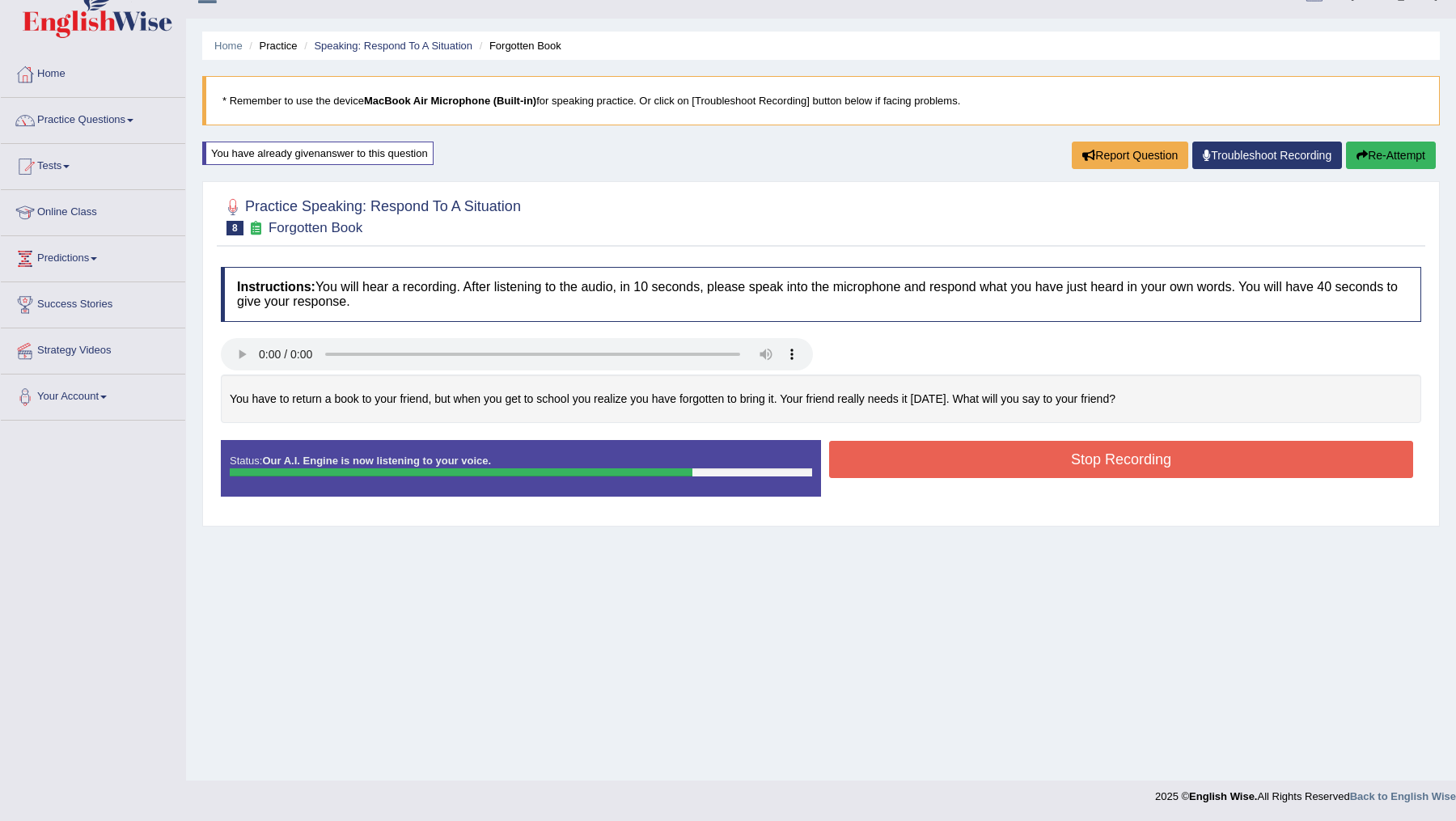
click at [1036, 459] on button "Stop Recording" at bounding box center [1121, 459] width 584 height 37
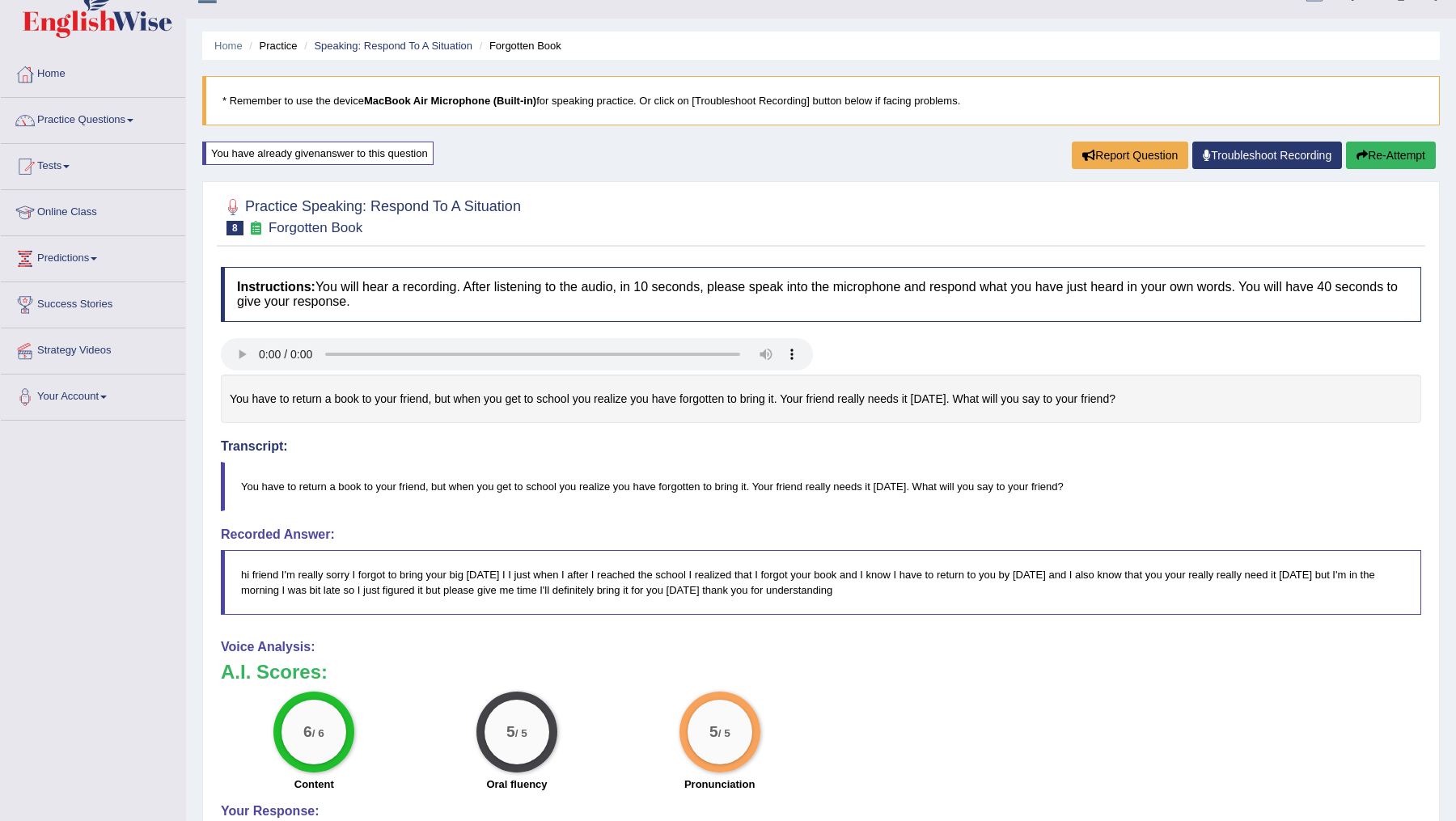
scroll to position [0, 0]
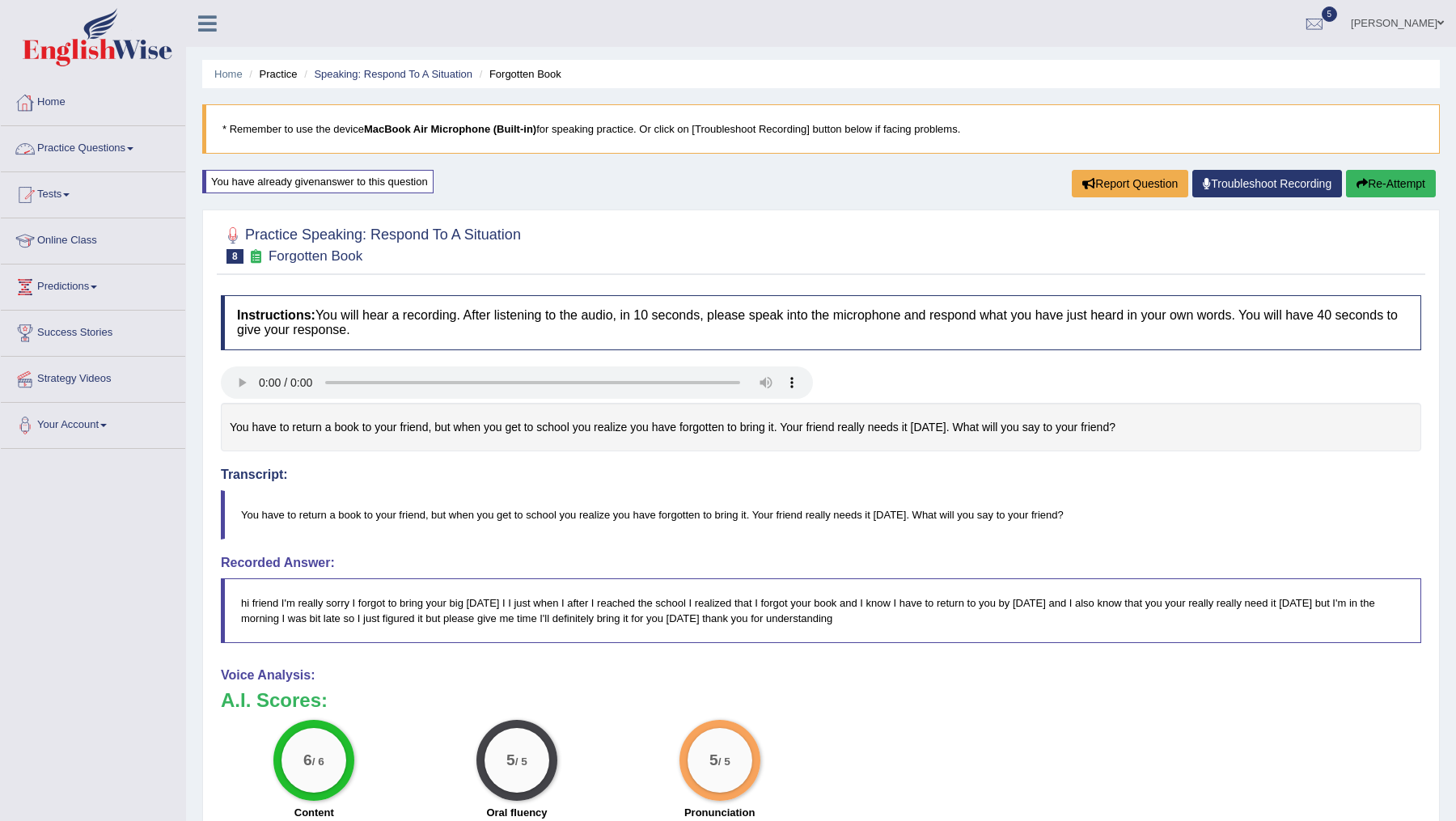
click at [117, 146] on link "Practice Questions" at bounding box center [93, 146] width 184 height 40
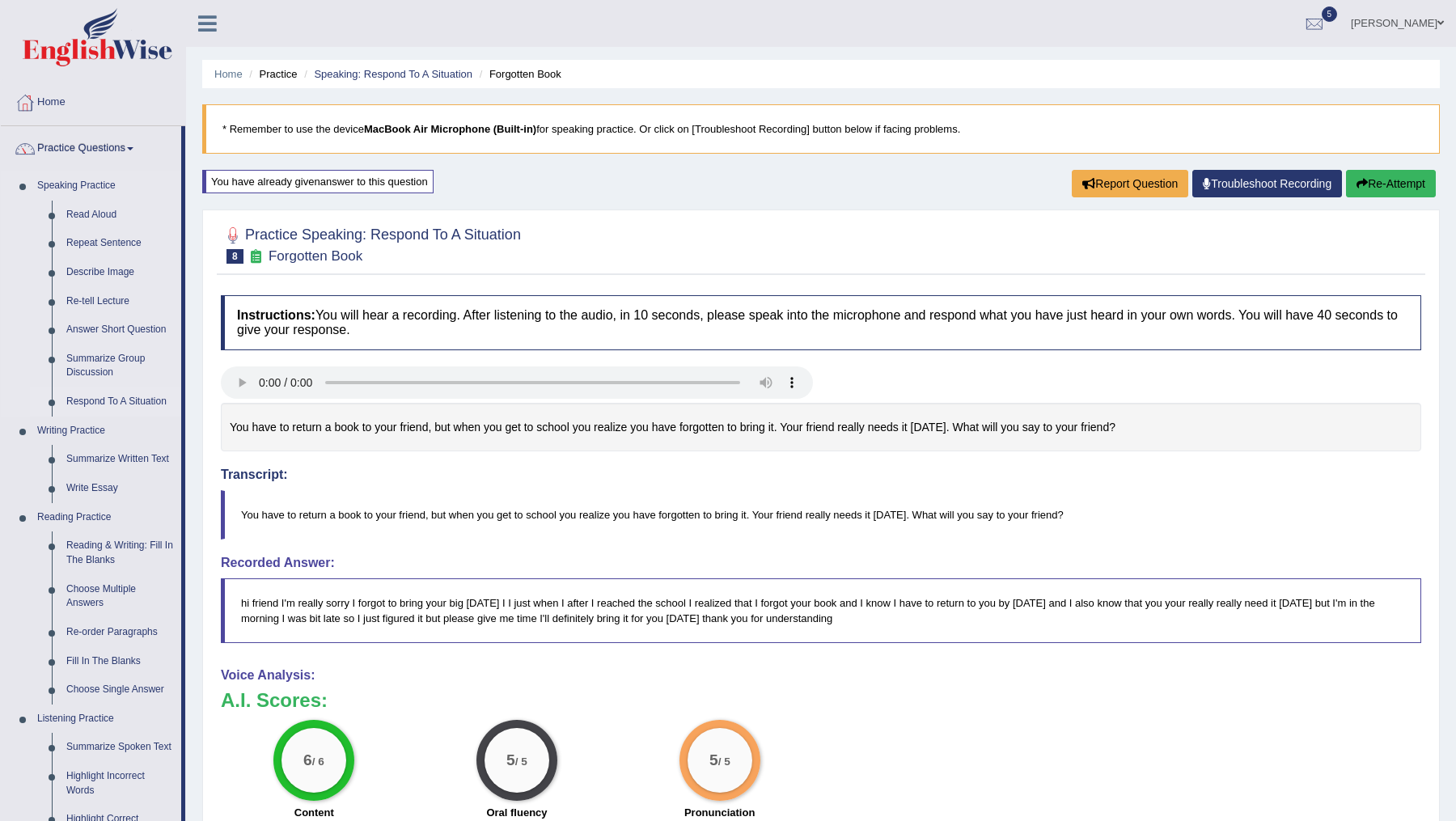
click at [108, 404] on link "Respond To A Situation" at bounding box center [120, 402] width 122 height 29
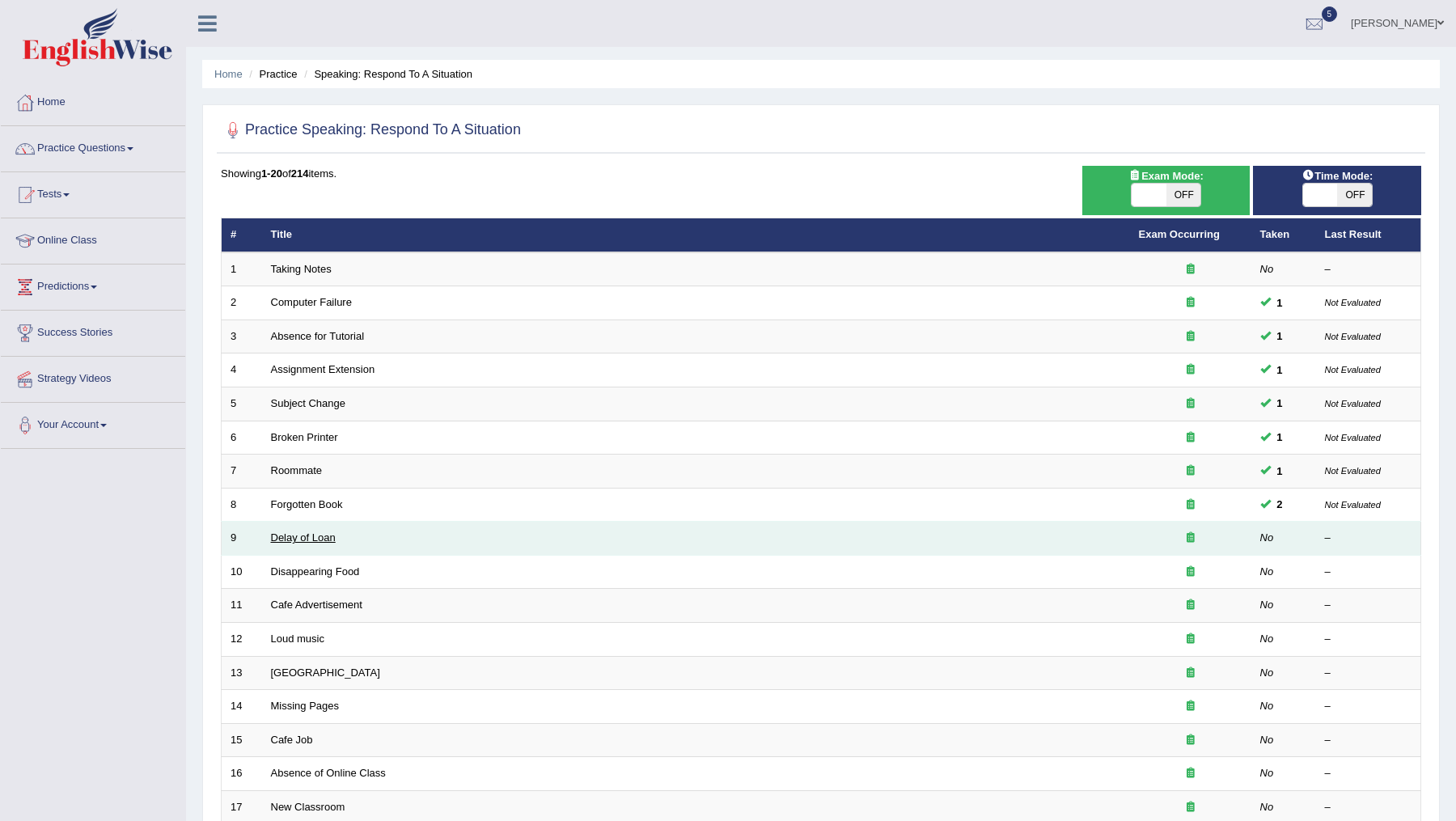
click at [293, 536] on link "Delay of Loan" at bounding box center [303, 538] width 65 height 12
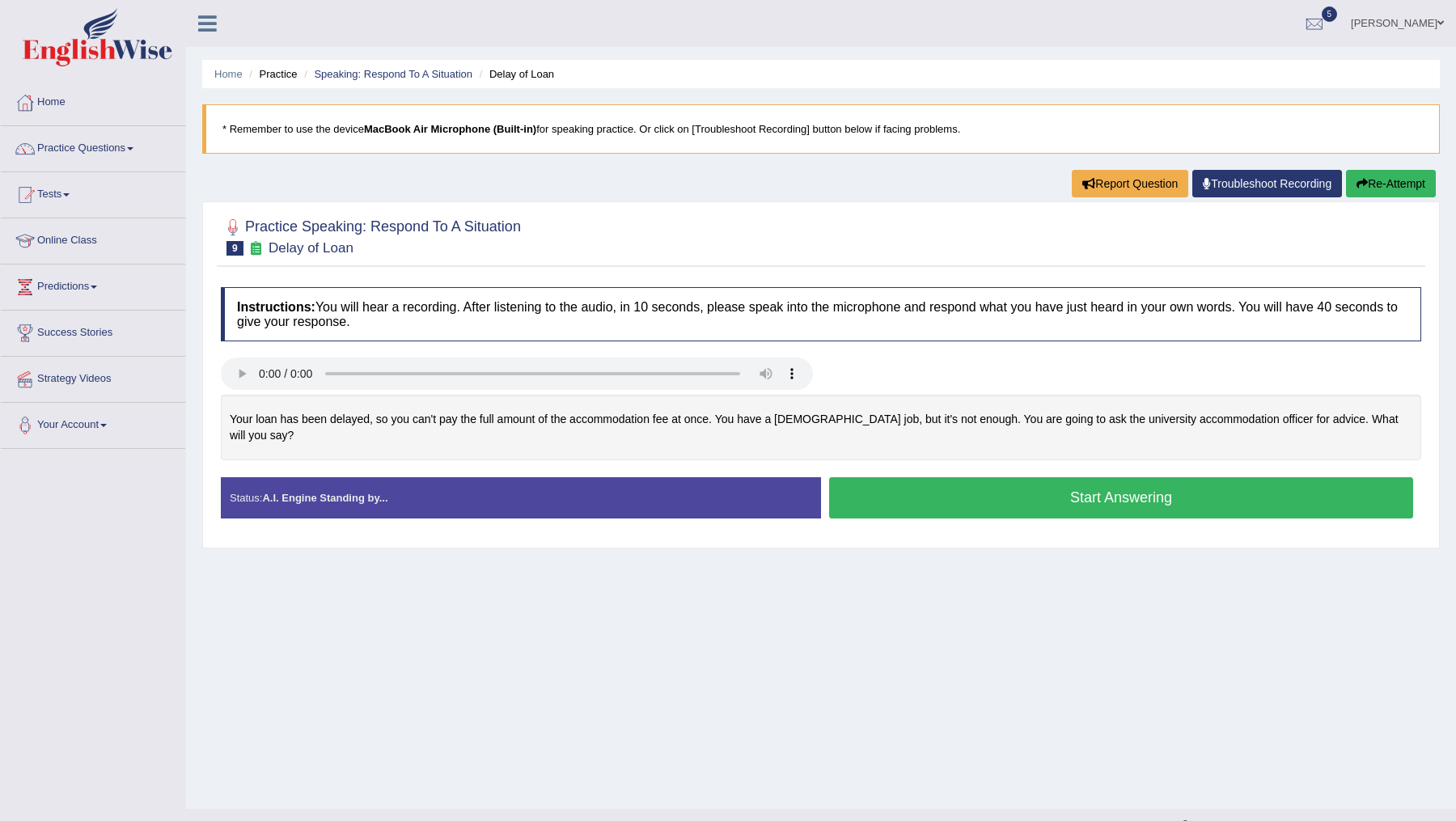
click at [995, 490] on button "Start Answering" at bounding box center [1121, 497] width 584 height 41
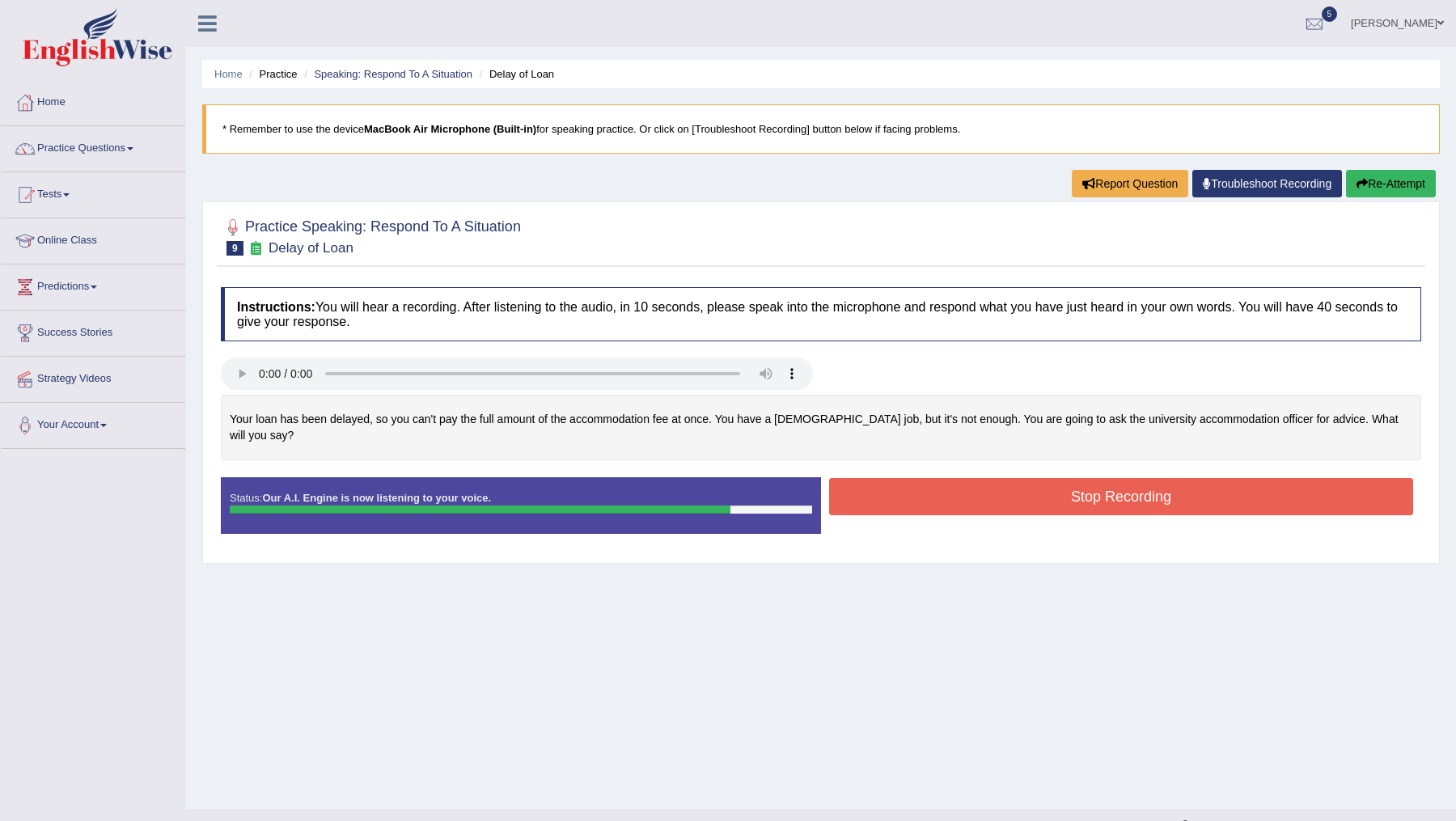
click at [996, 484] on button "Stop Recording" at bounding box center [1121, 496] width 584 height 37
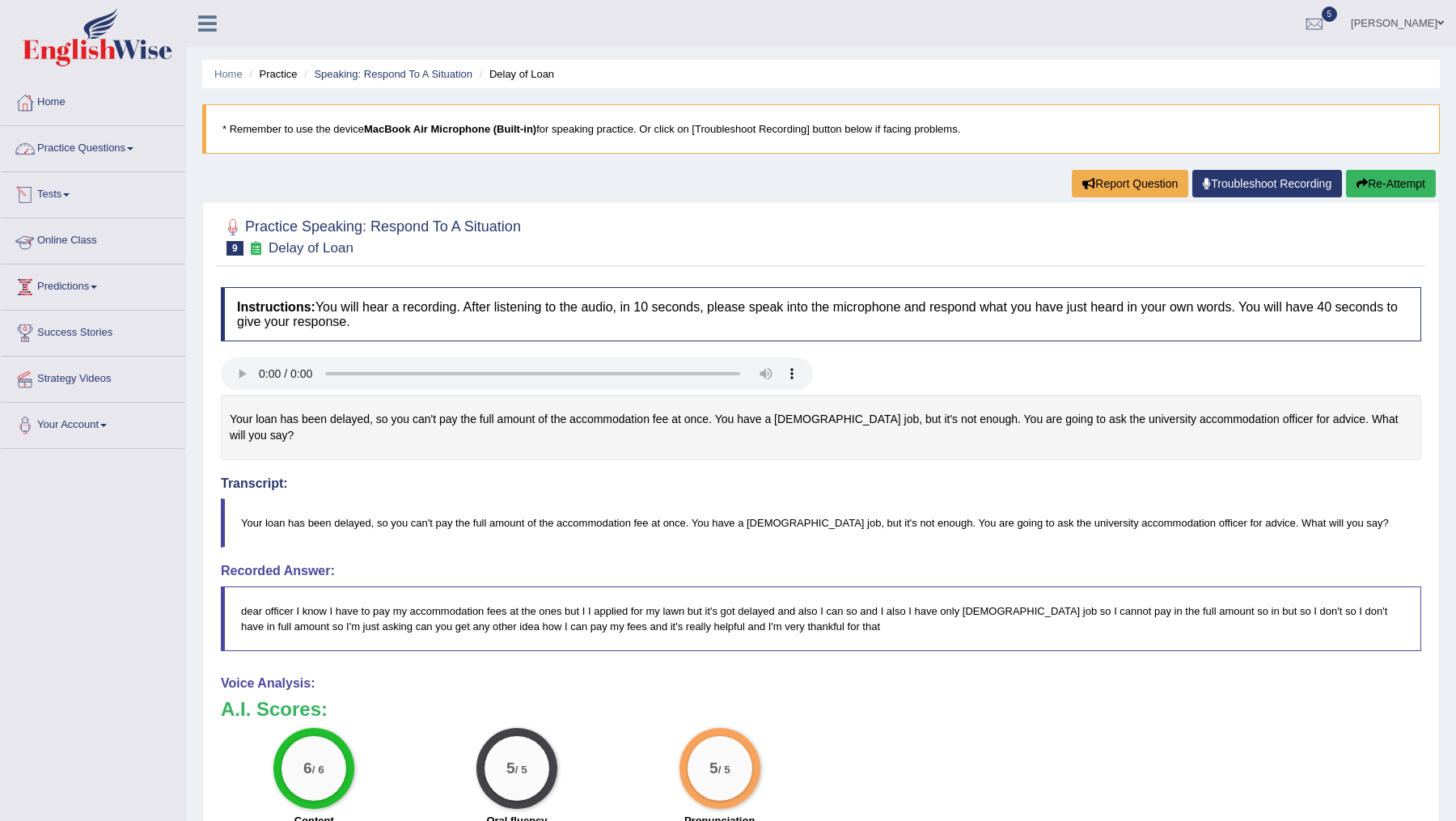
click at [93, 149] on link "Practice Questions" at bounding box center [93, 146] width 184 height 40
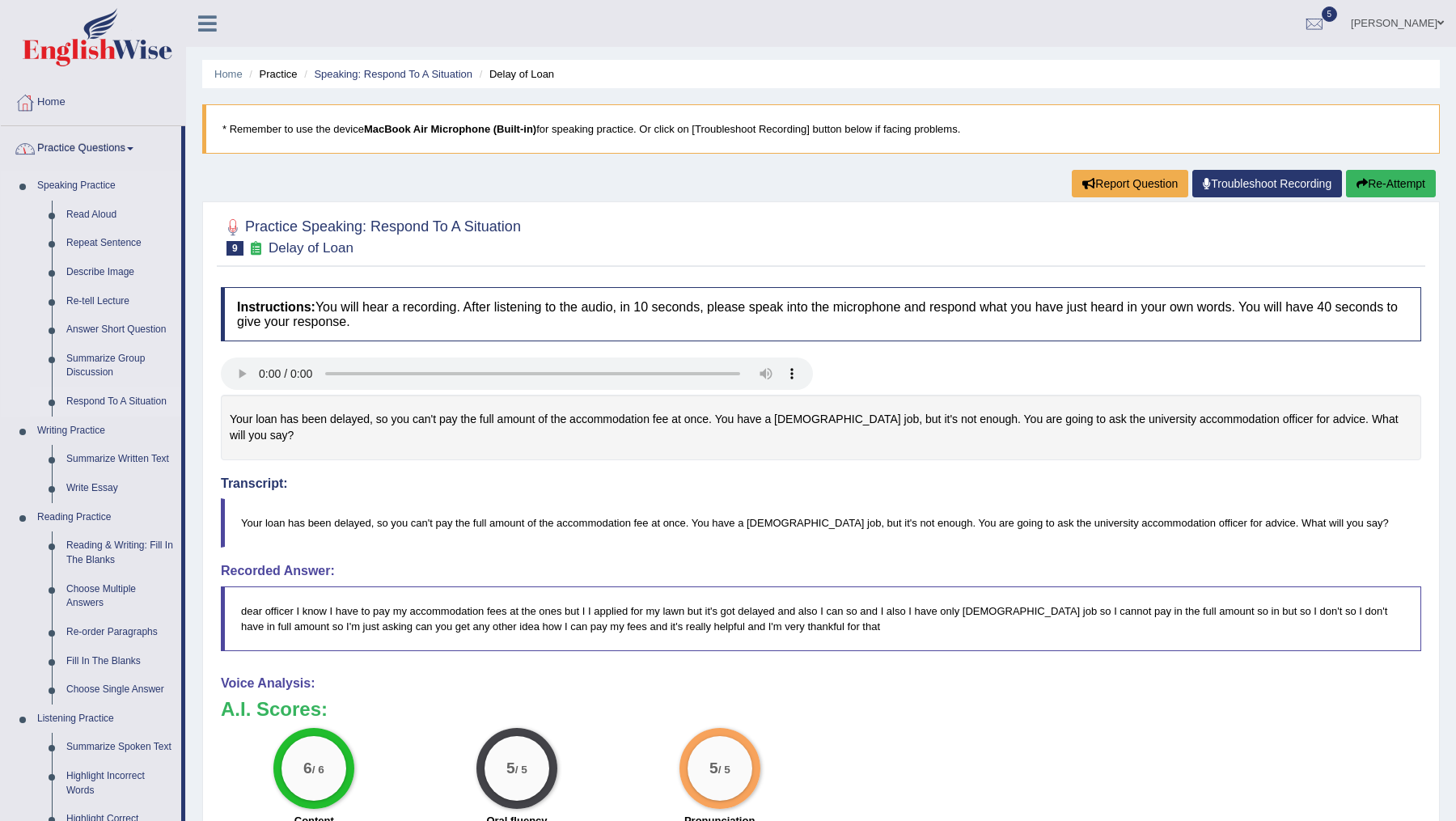
click at [105, 396] on link "Respond To A Situation" at bounding box center [120, 402] width 122 height 29
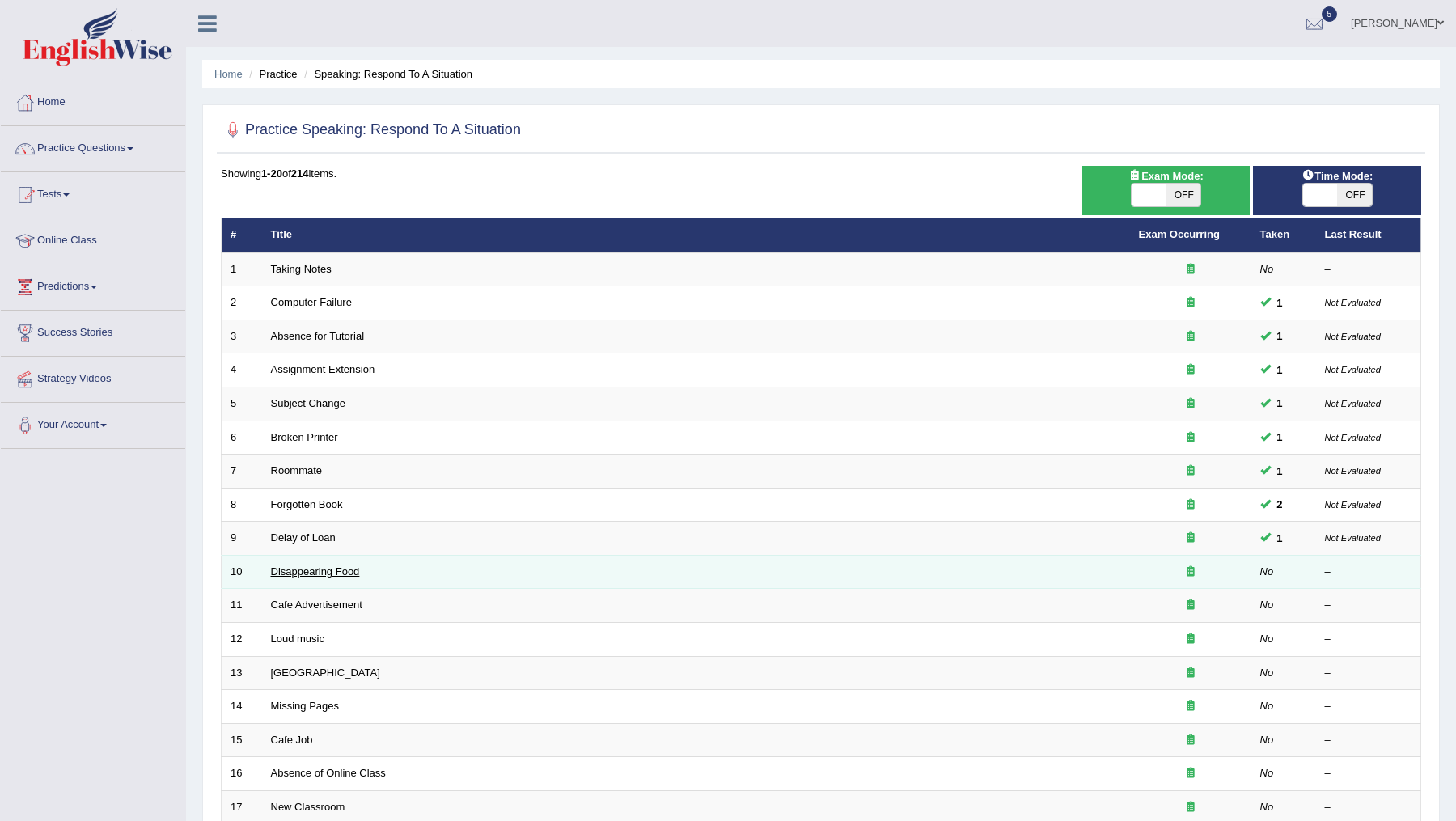
click at [316, 566] on link "Disappearing Food" at bounding box center [315, 571] width 89 height 12
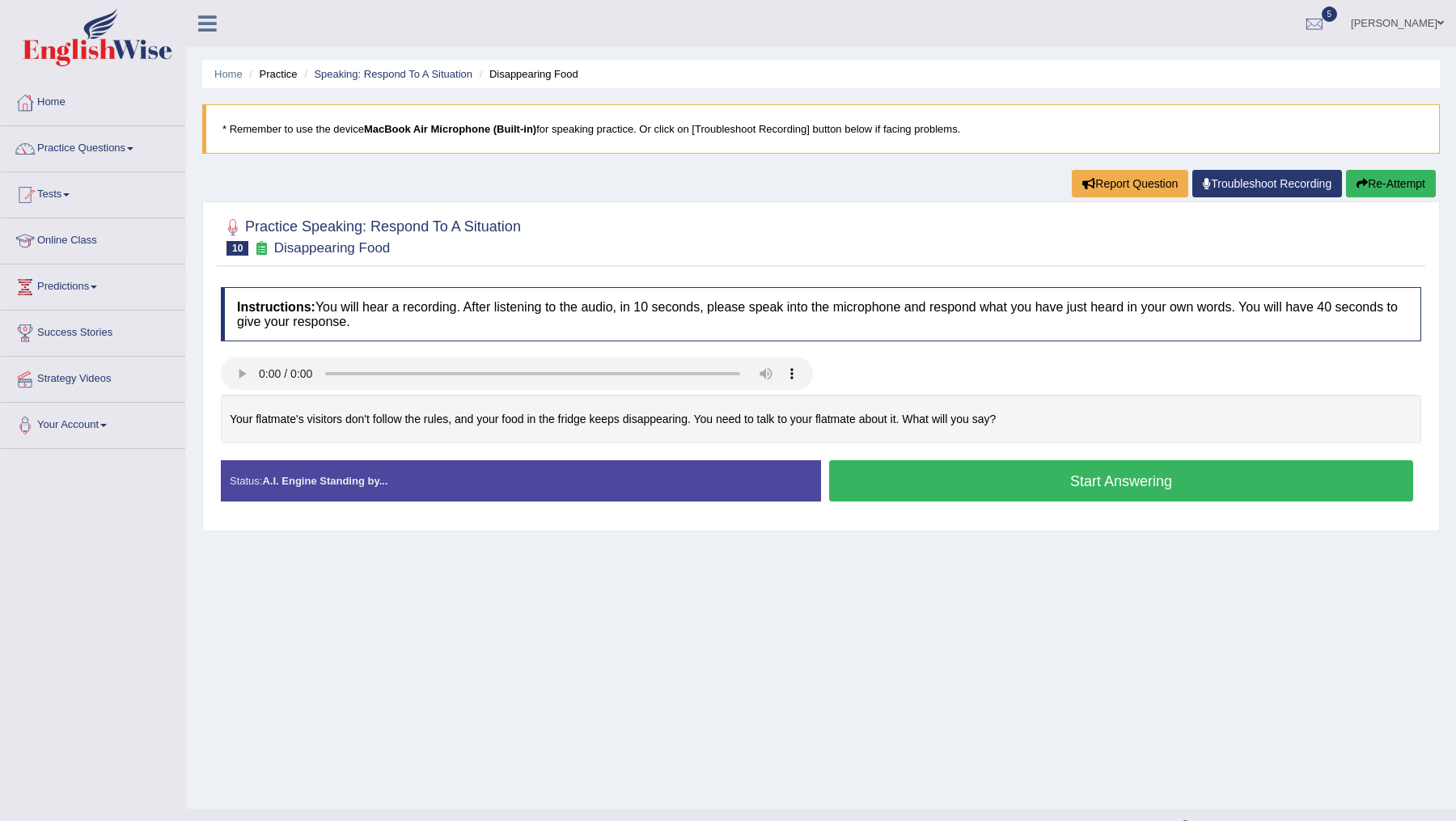
click at [909, 475] on button "Start Answering" at bounding box center [1121, 480] width 584 height 41
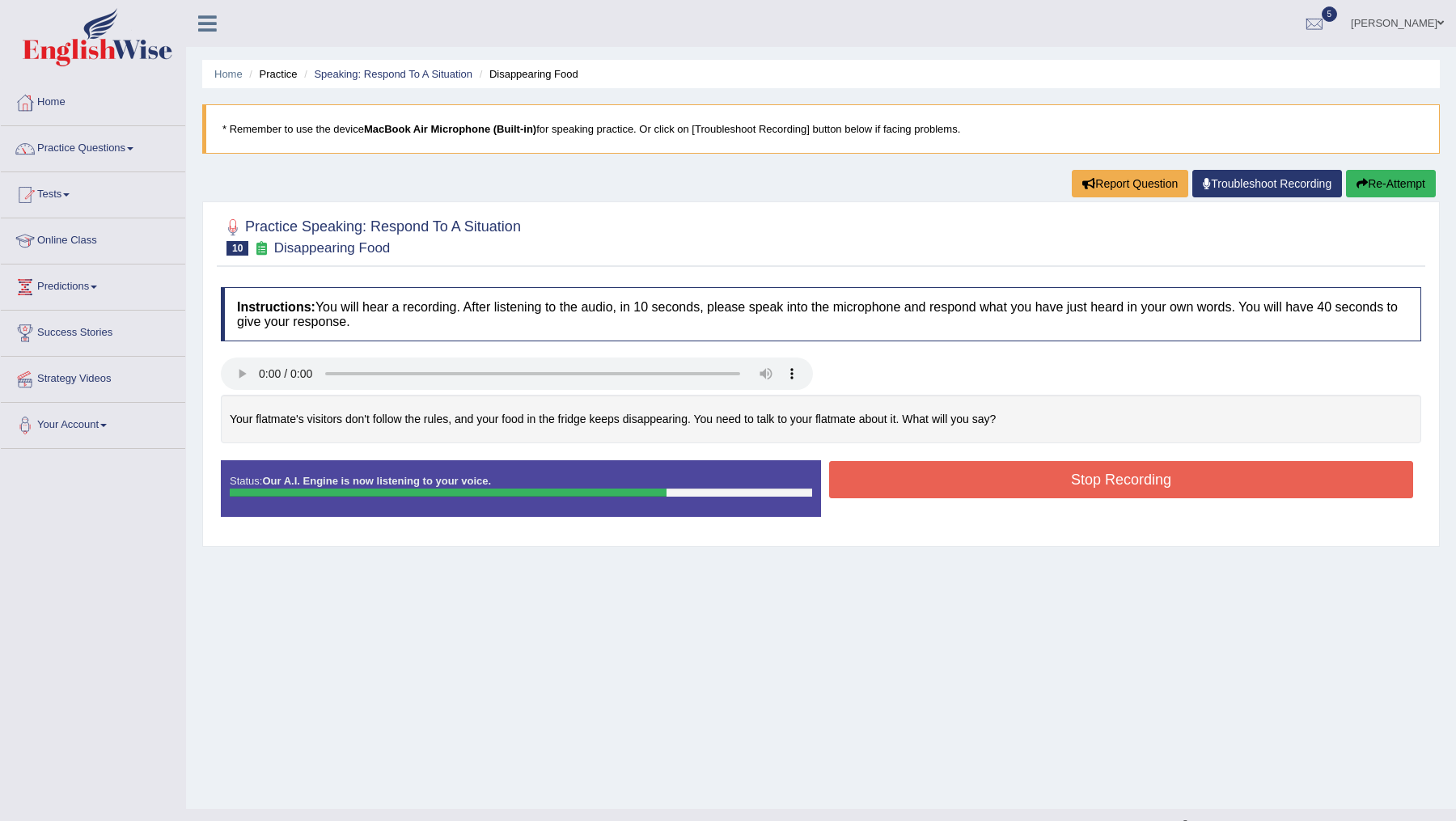
click at [909, 475] on button "Stop Recording" at bounding box center [1121, 479] width 584 height 37
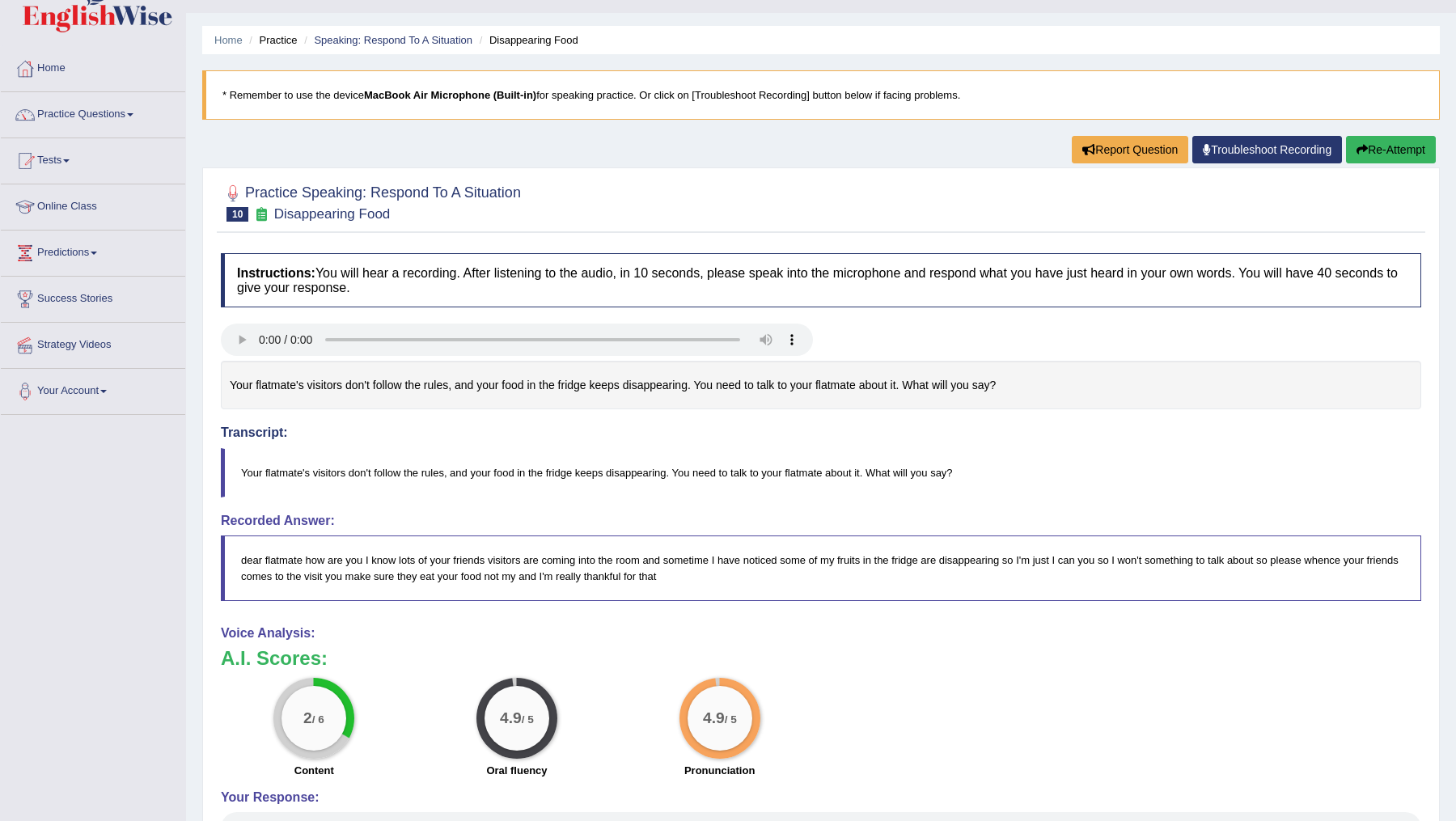
scroll to position [39, 0]
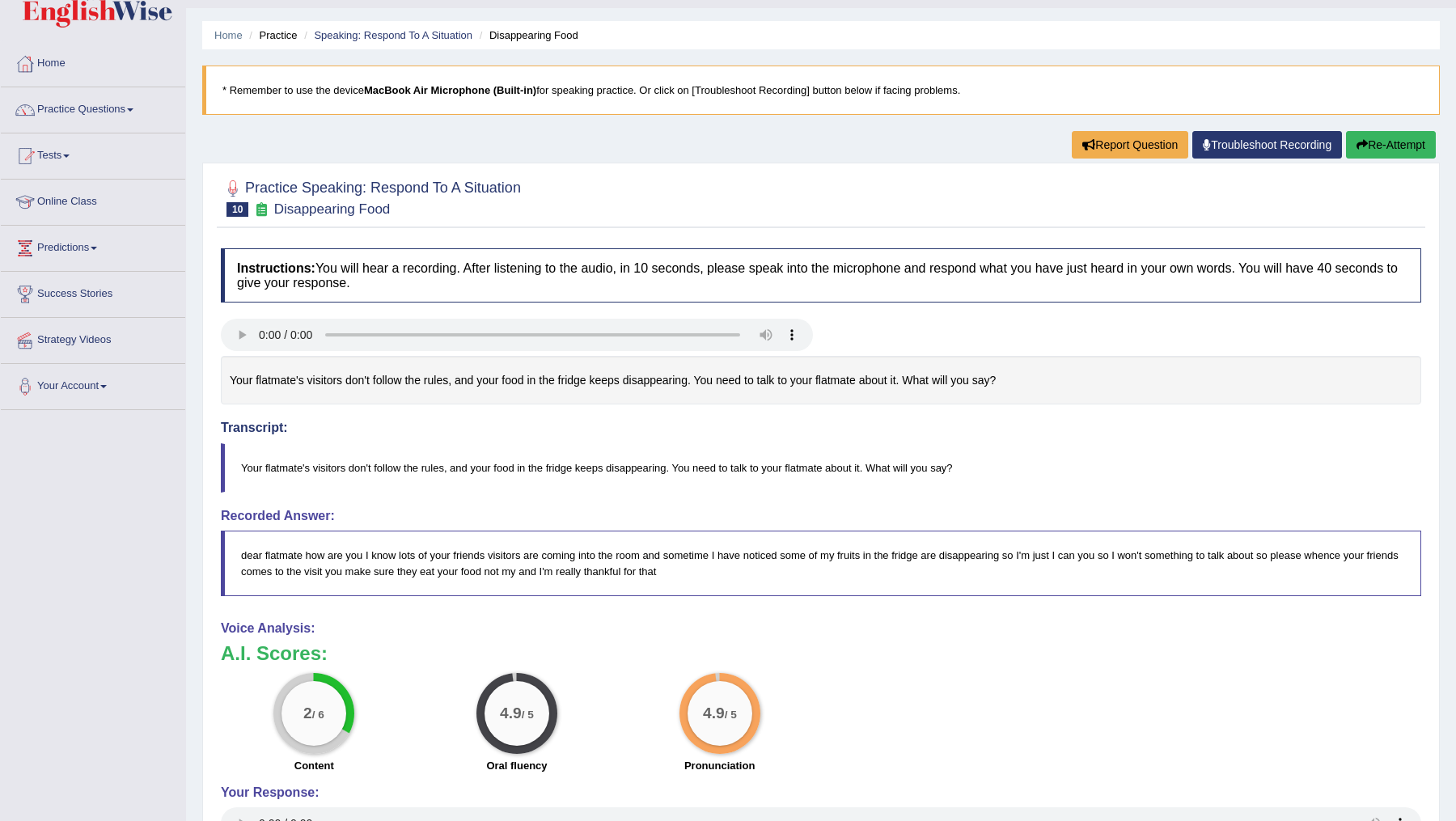
click at [1371, 141] on button "Re-Attempt" at bounding box center [1391, 145] width 90 height 28
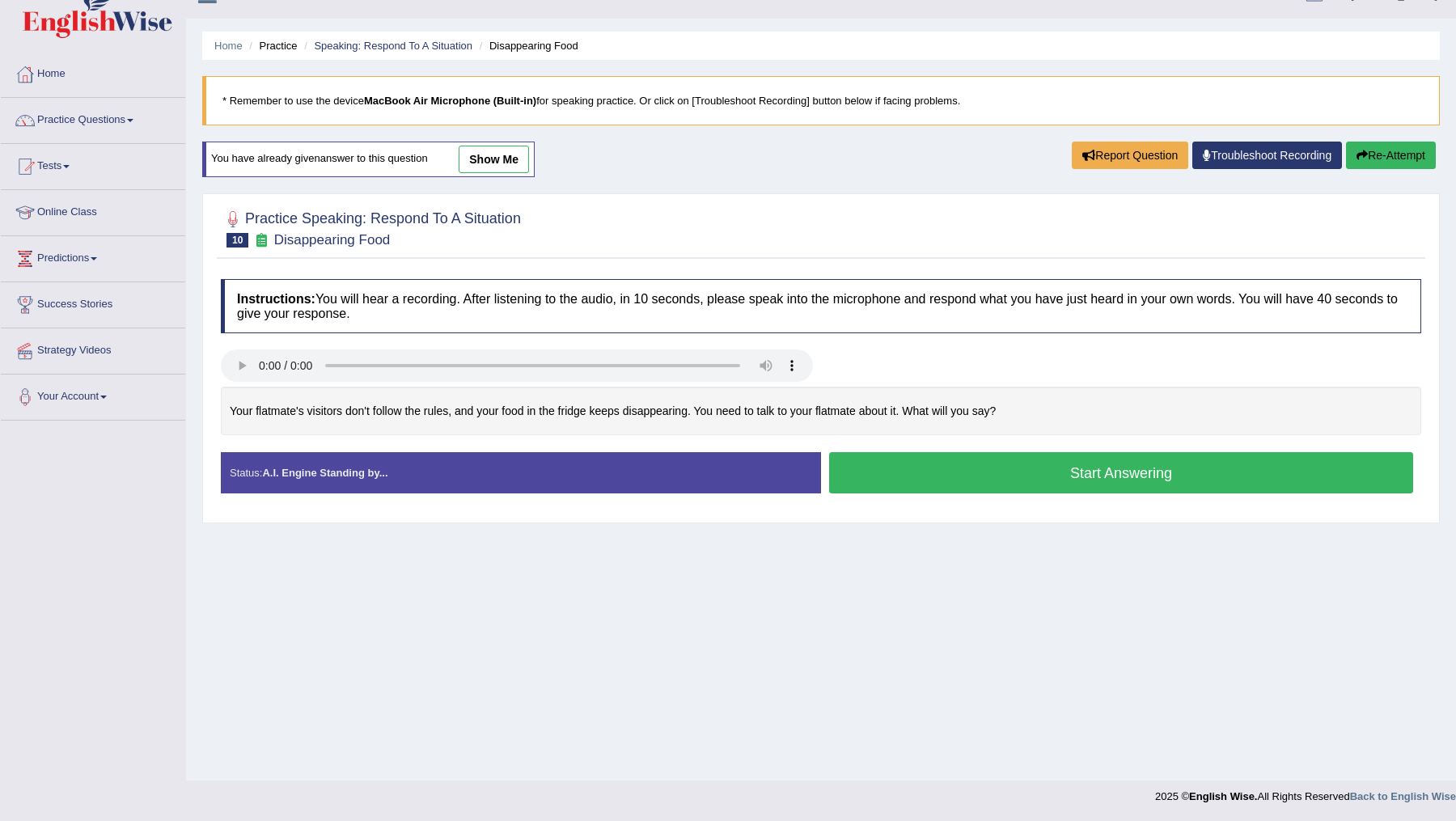
click at [976, 472] on button "Start Answering" at bounding box center [1121, 472] width 584 height 41
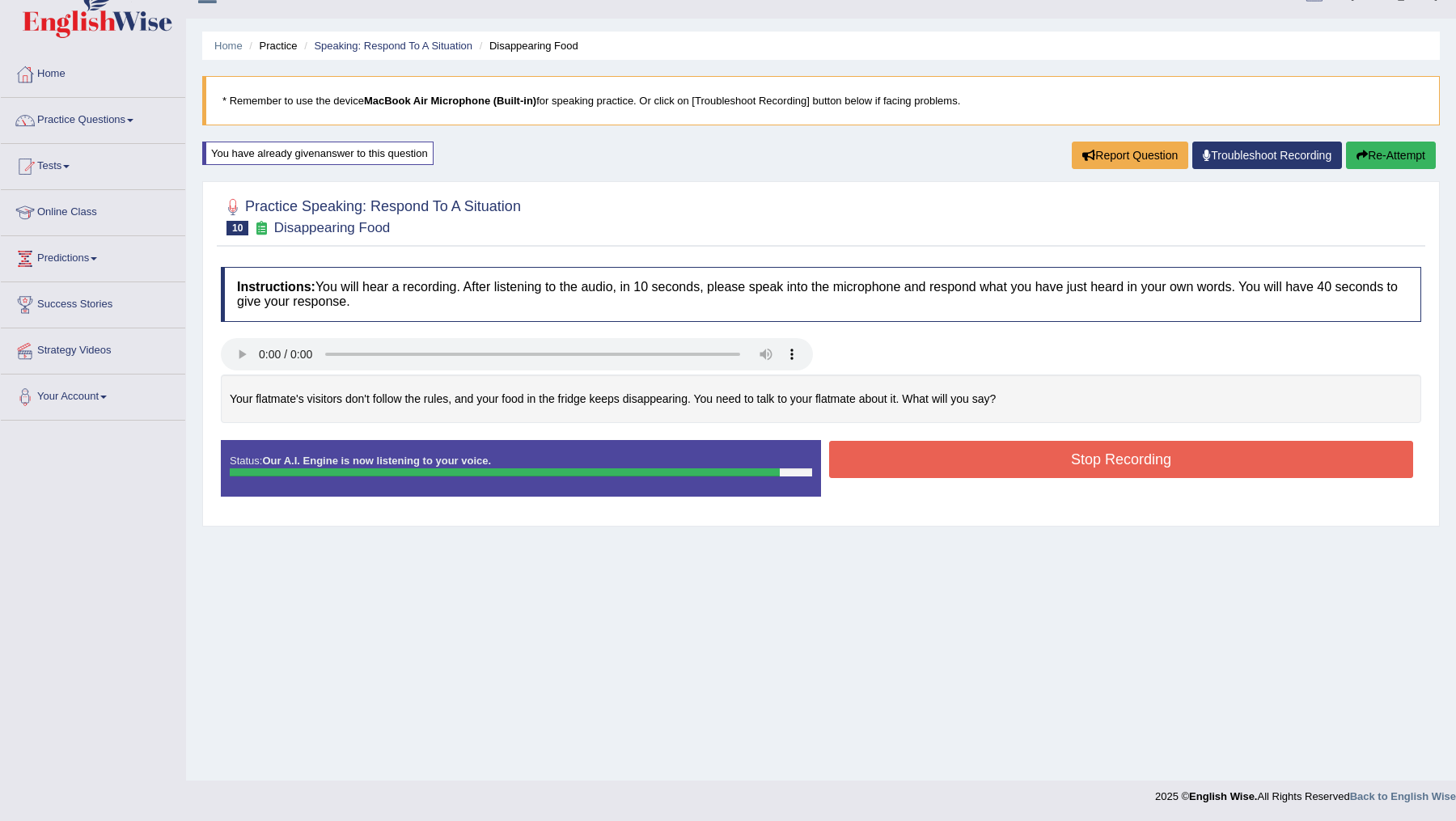
click at [976, 472] on button "Stop Recording" at bounding box center [1121, 459] width 584 height 37
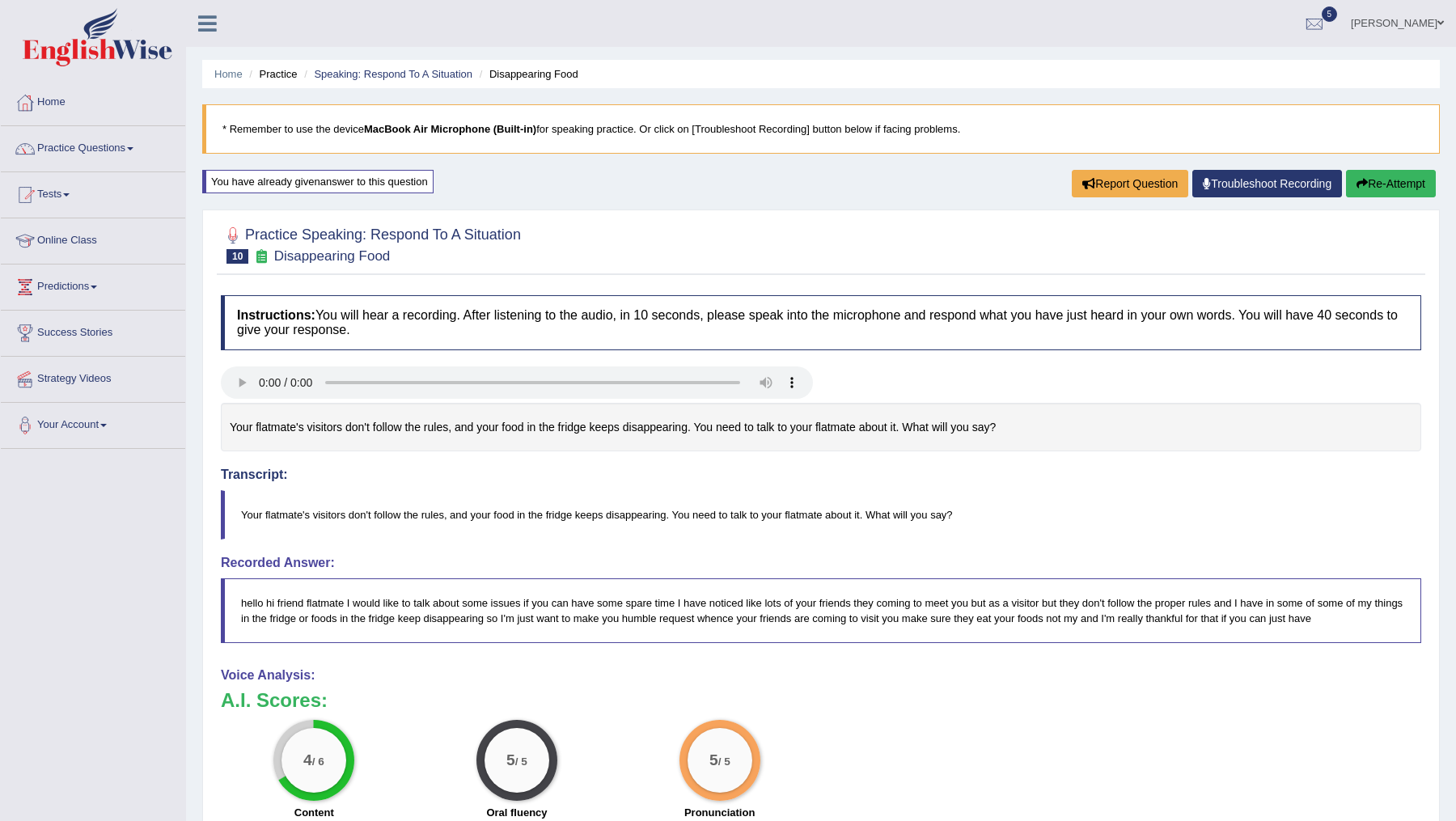
click at [1384, 185] on button "Re-Attempt" at bounding box center [1391, 184] width 90 height 28
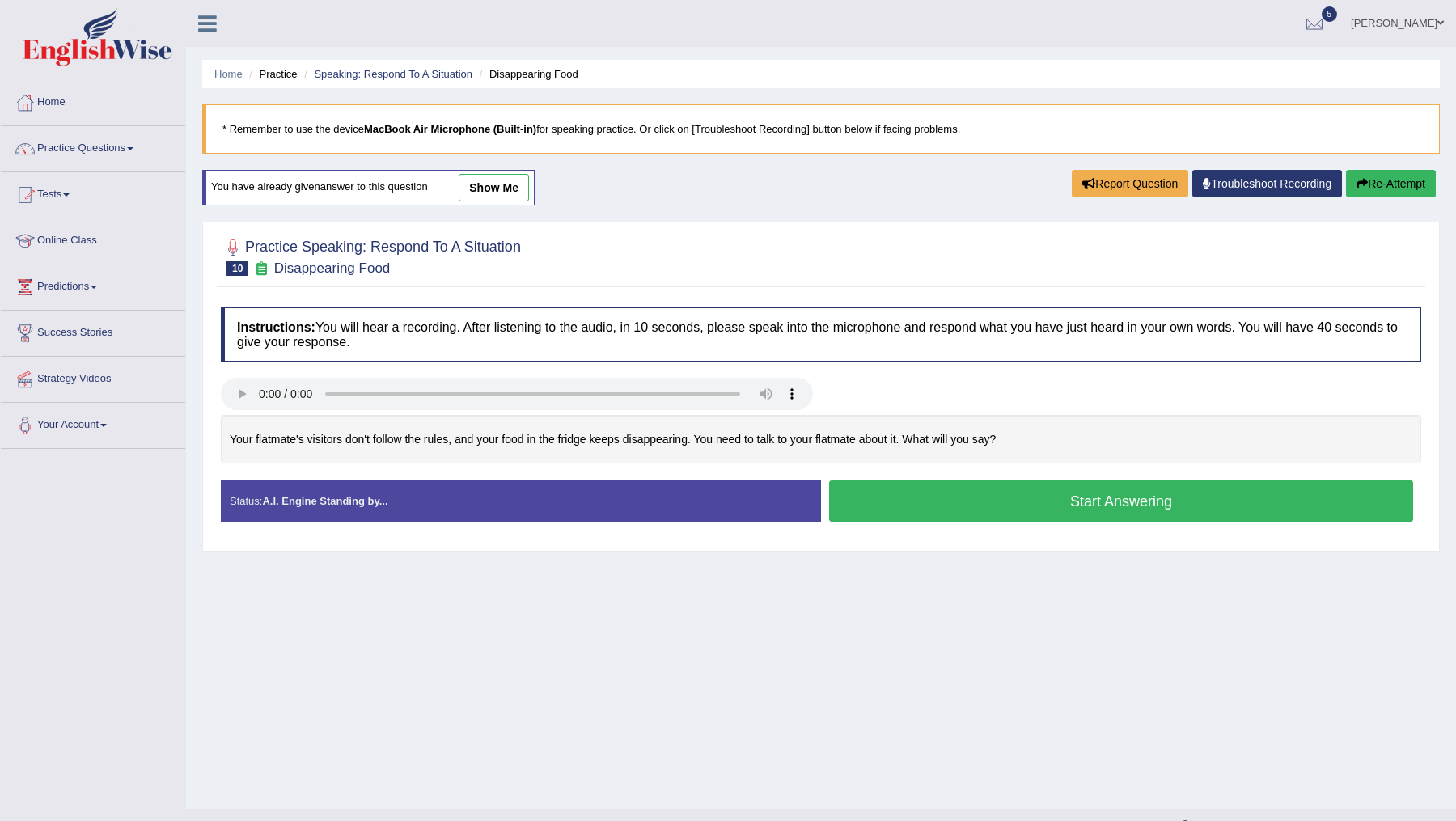
click at [1057, 507] on button "Start Answering" at bounding box center [1121, 501] width 584 height 41
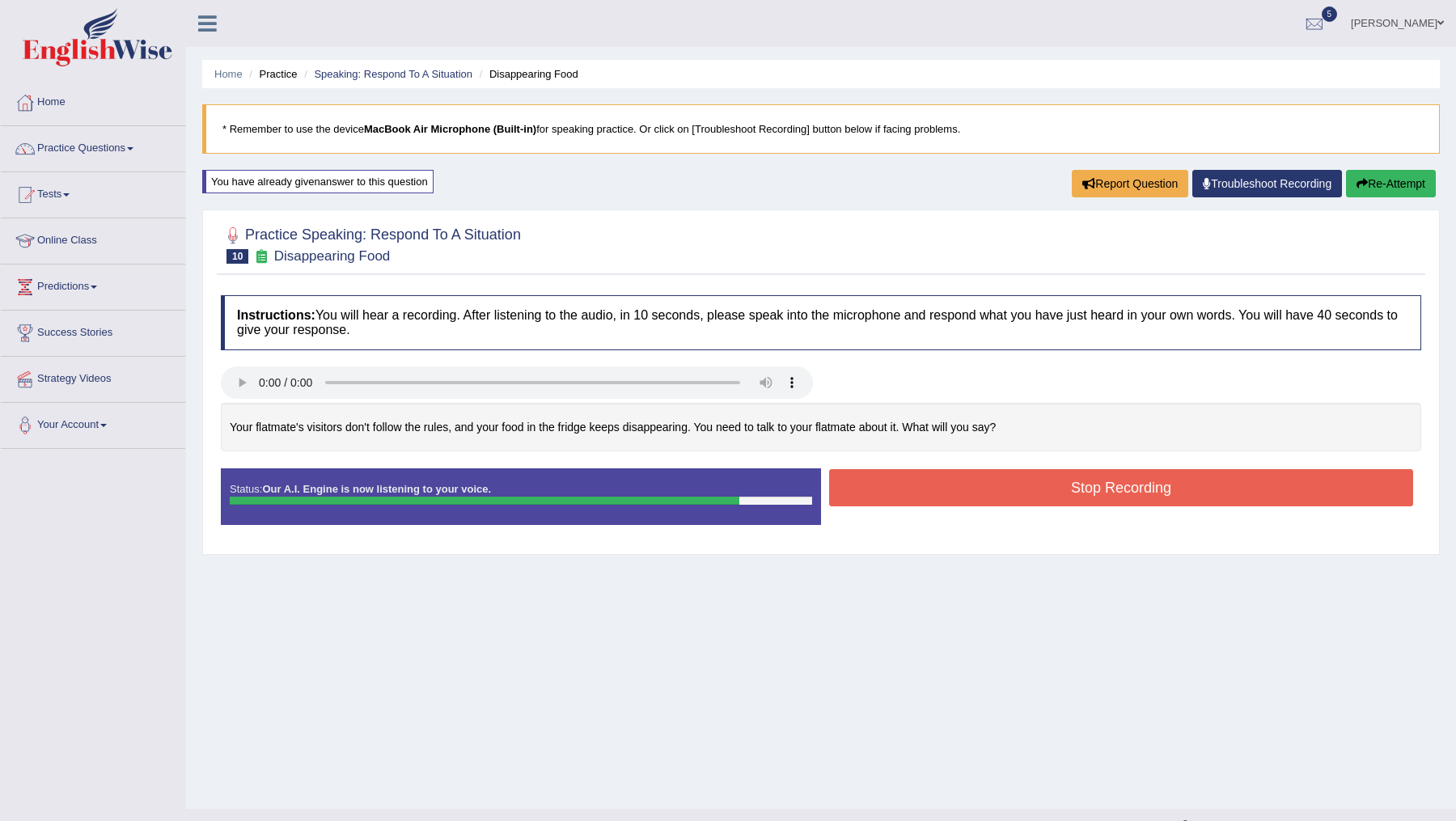
click at [1107, 477] on button "Stop Recording" at bounding box center [1121, 487] width 584 height 37
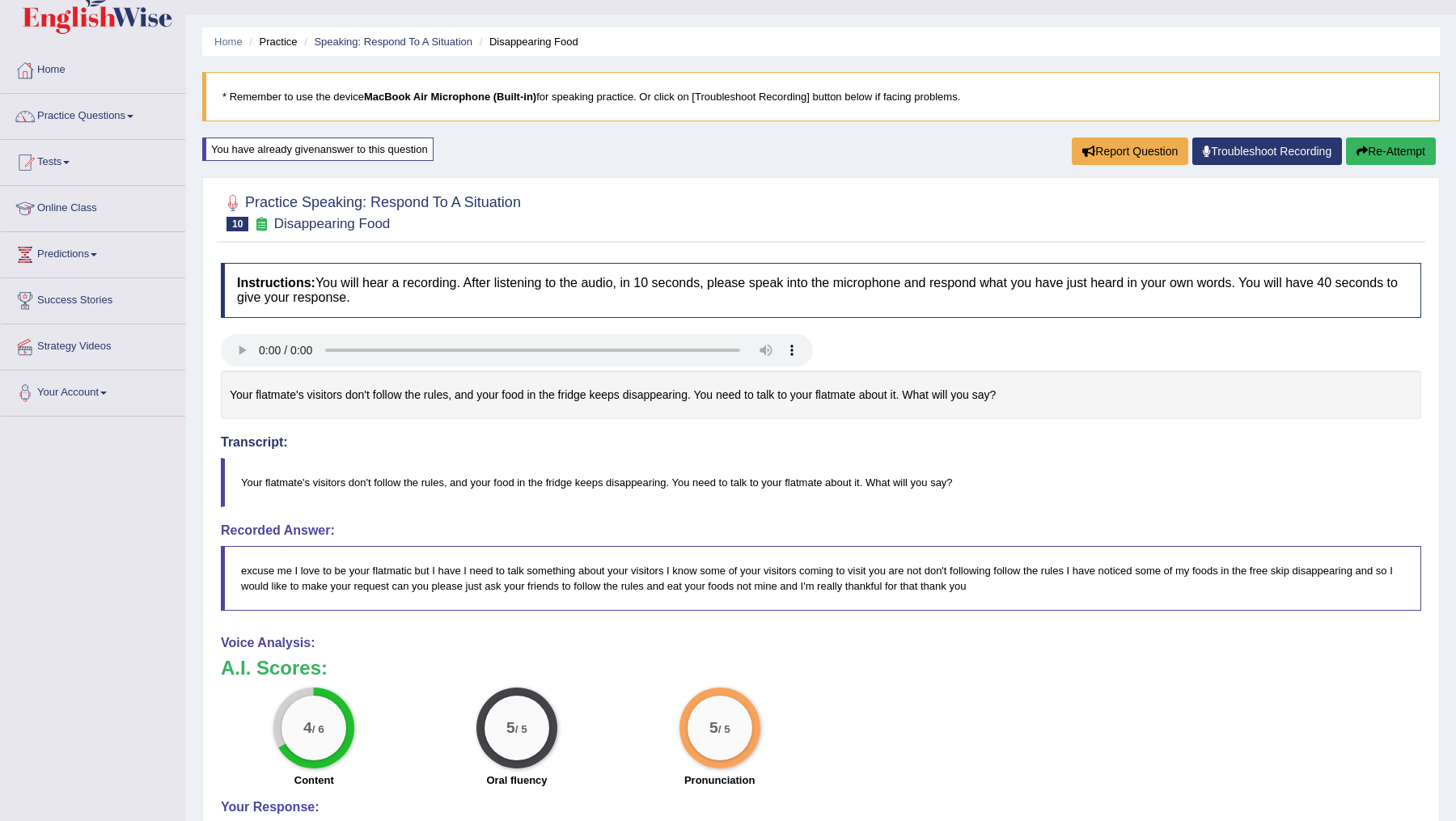
scroll to position [33, 0]
click at [123, 102] on link "Practice Questions" at bounding box center [93, 113] width 184 height 40
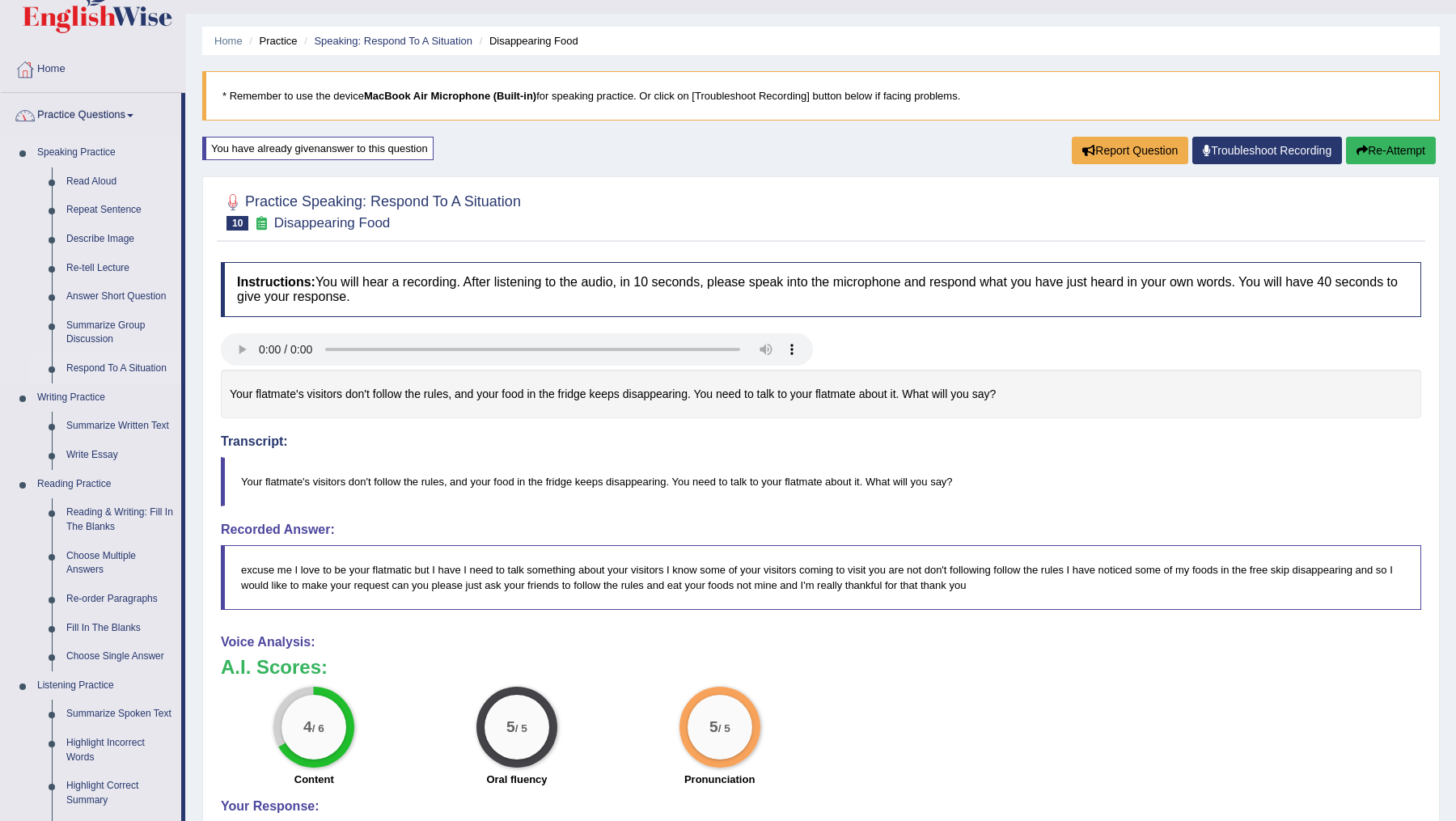
click at [108, 372] on link "Respond To A Situation" at bounding box center [120, 368] width 122 height 29
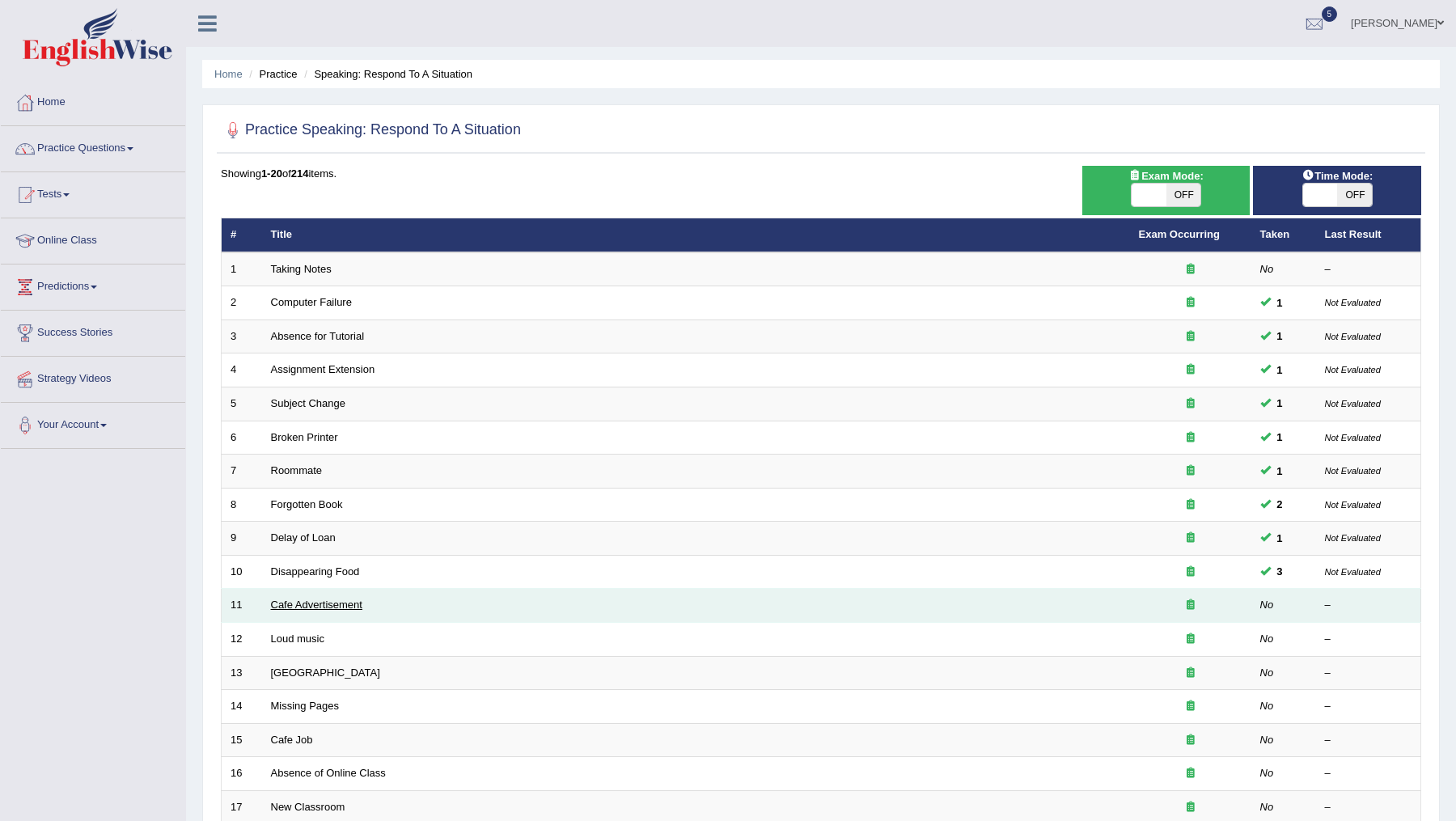
click at [304, 601] on link "Cafe Advertisement" at bounding box center [316, 605] width 91 height 12
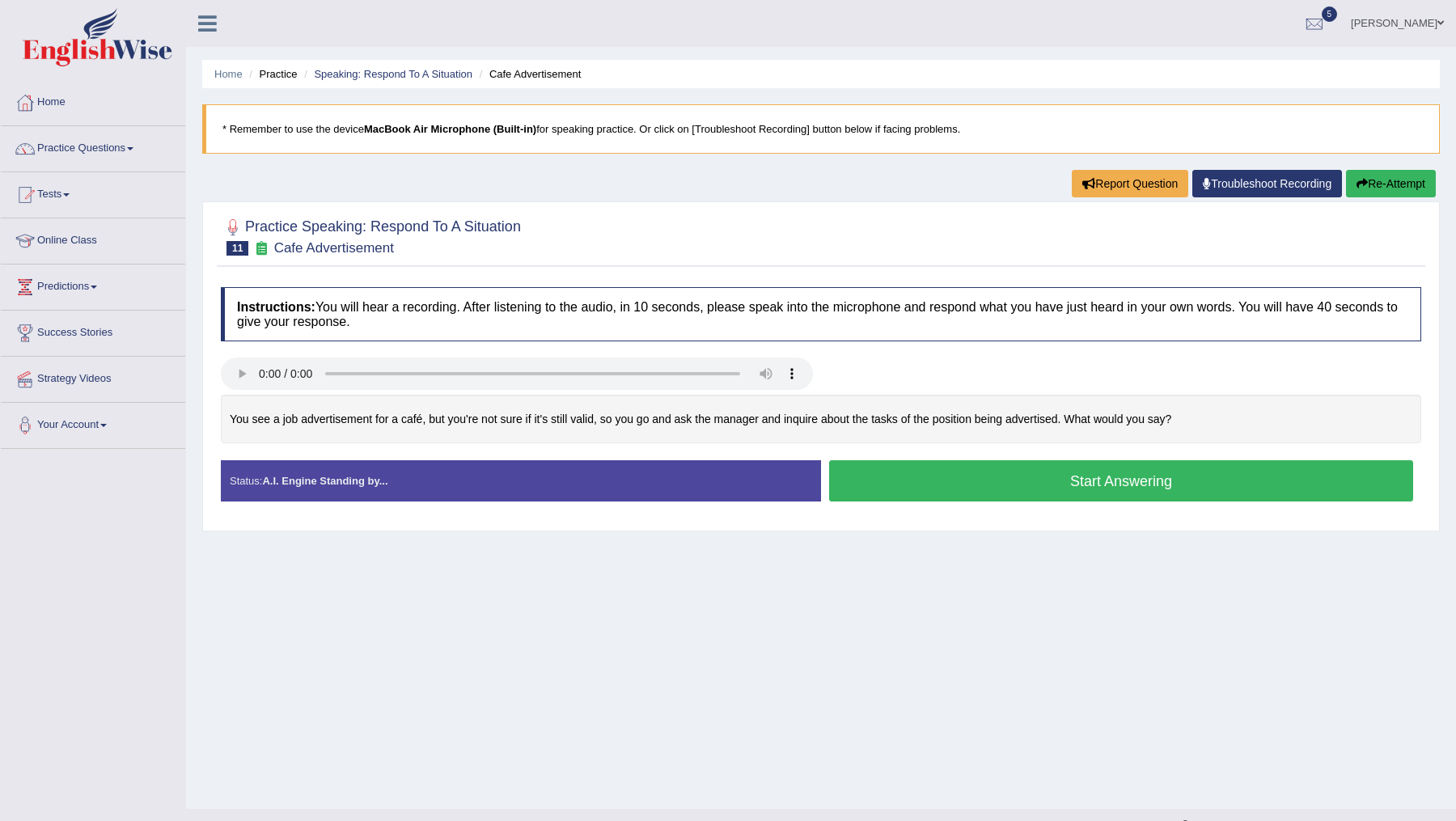
click at [986, 485] on button "Start Answering" at bounding box center [1121, 480] width 584 height 41
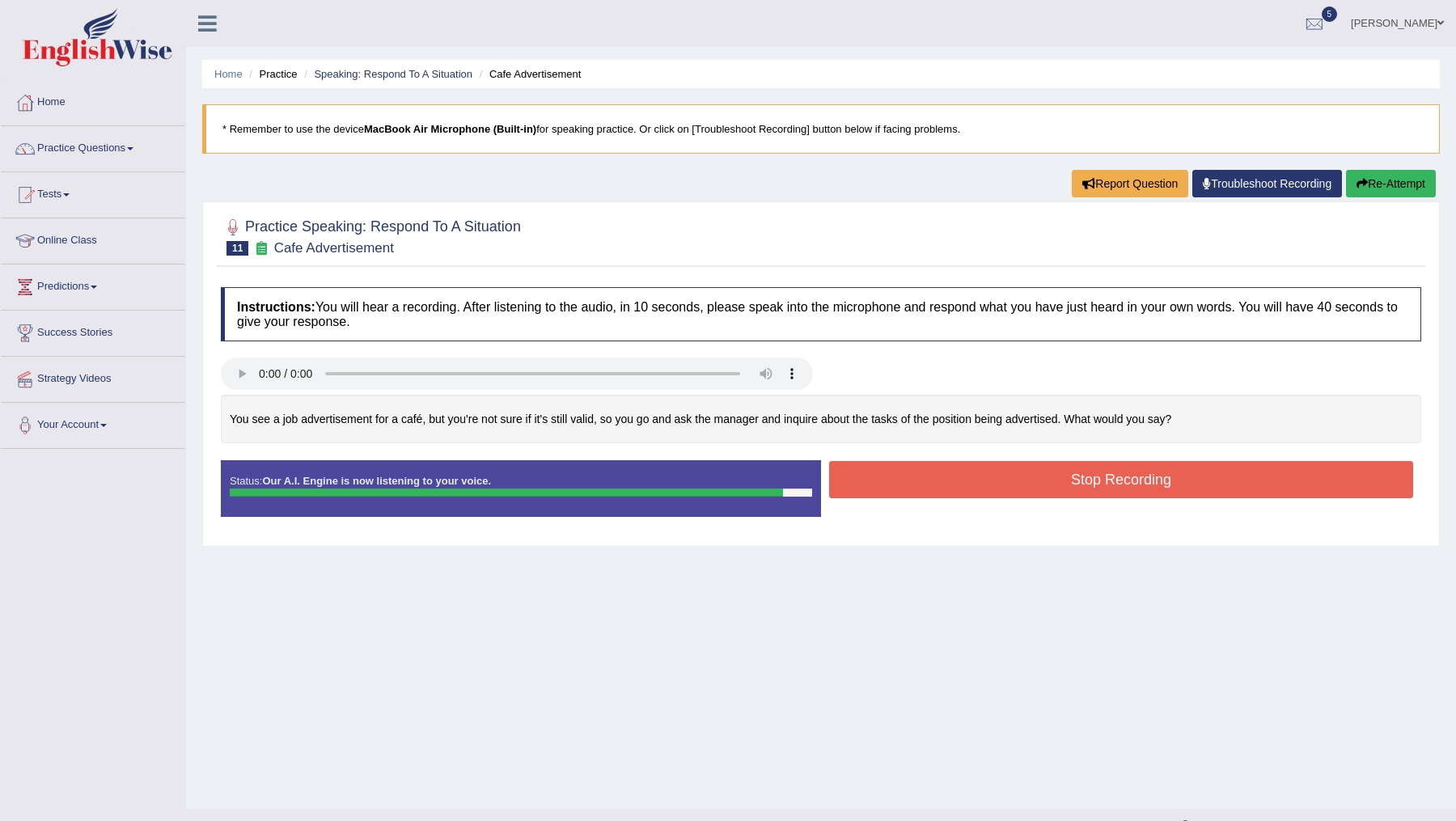
click at [986, 485] on button "Stop Recording" at bounding box center [1121, 479] width 584 height 37
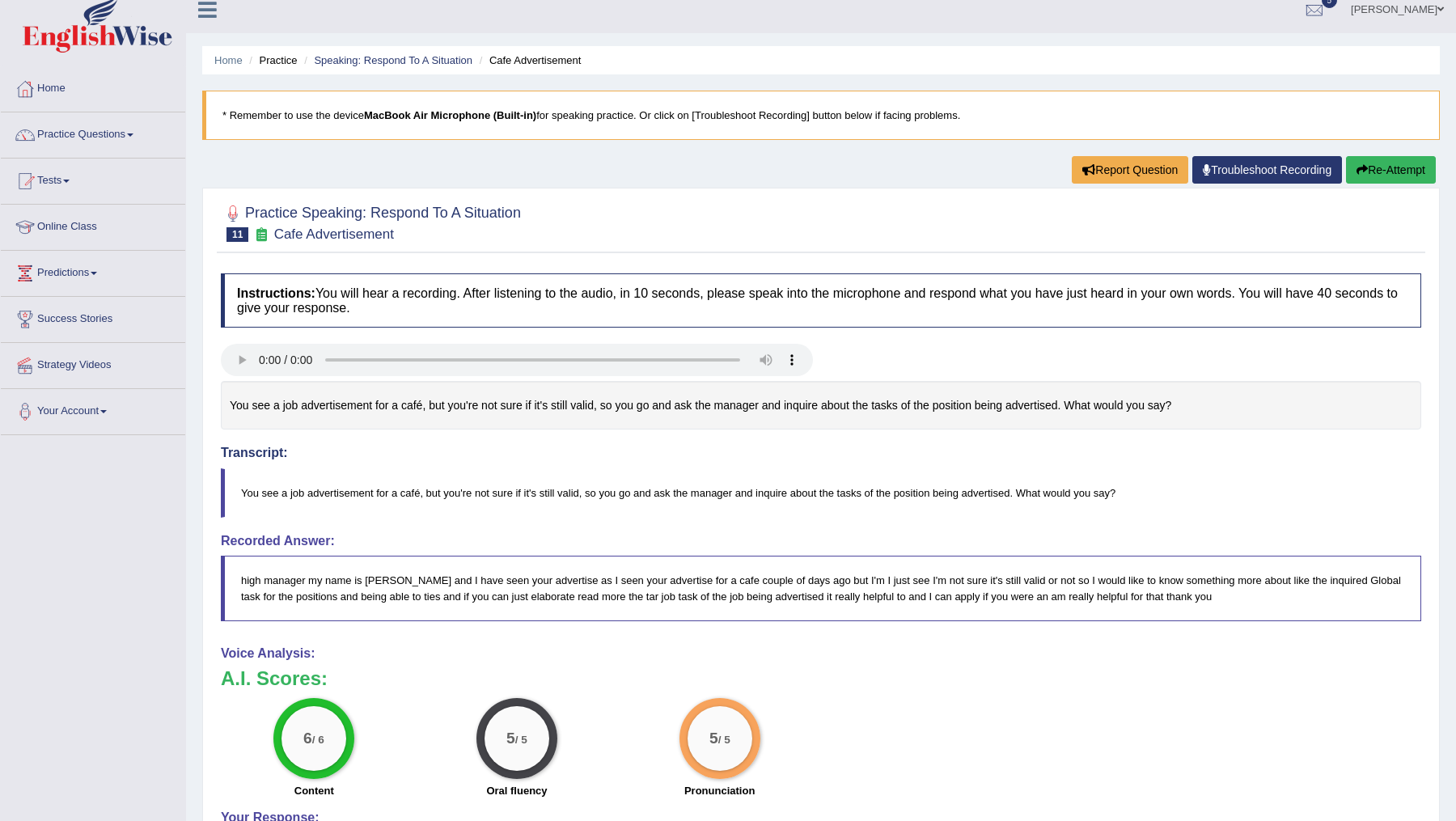
scroll to position [18, 0]
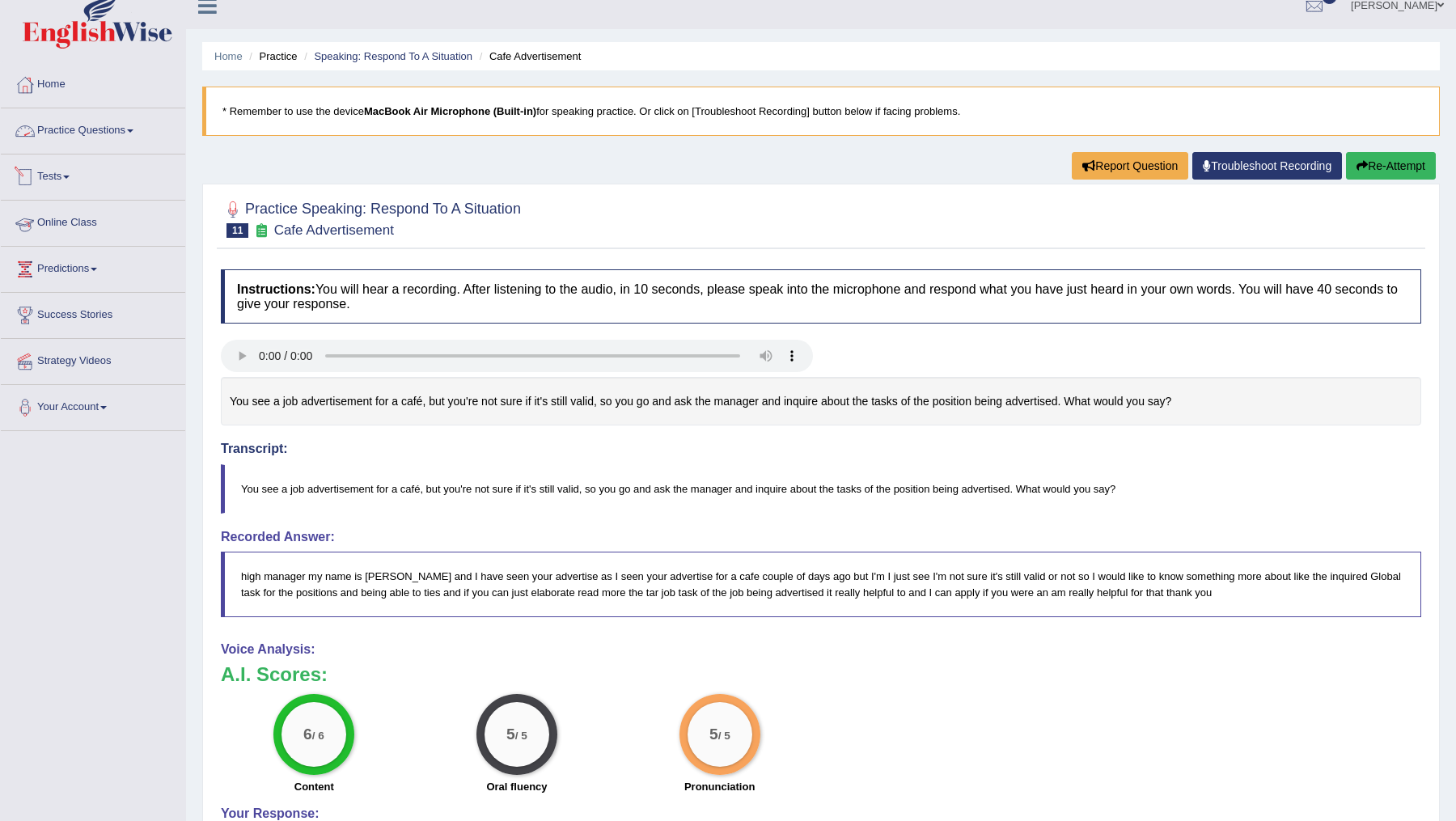
click at [109, 131] on link "Practice Questions" at bounding box center [93, 128] width 184 height 40
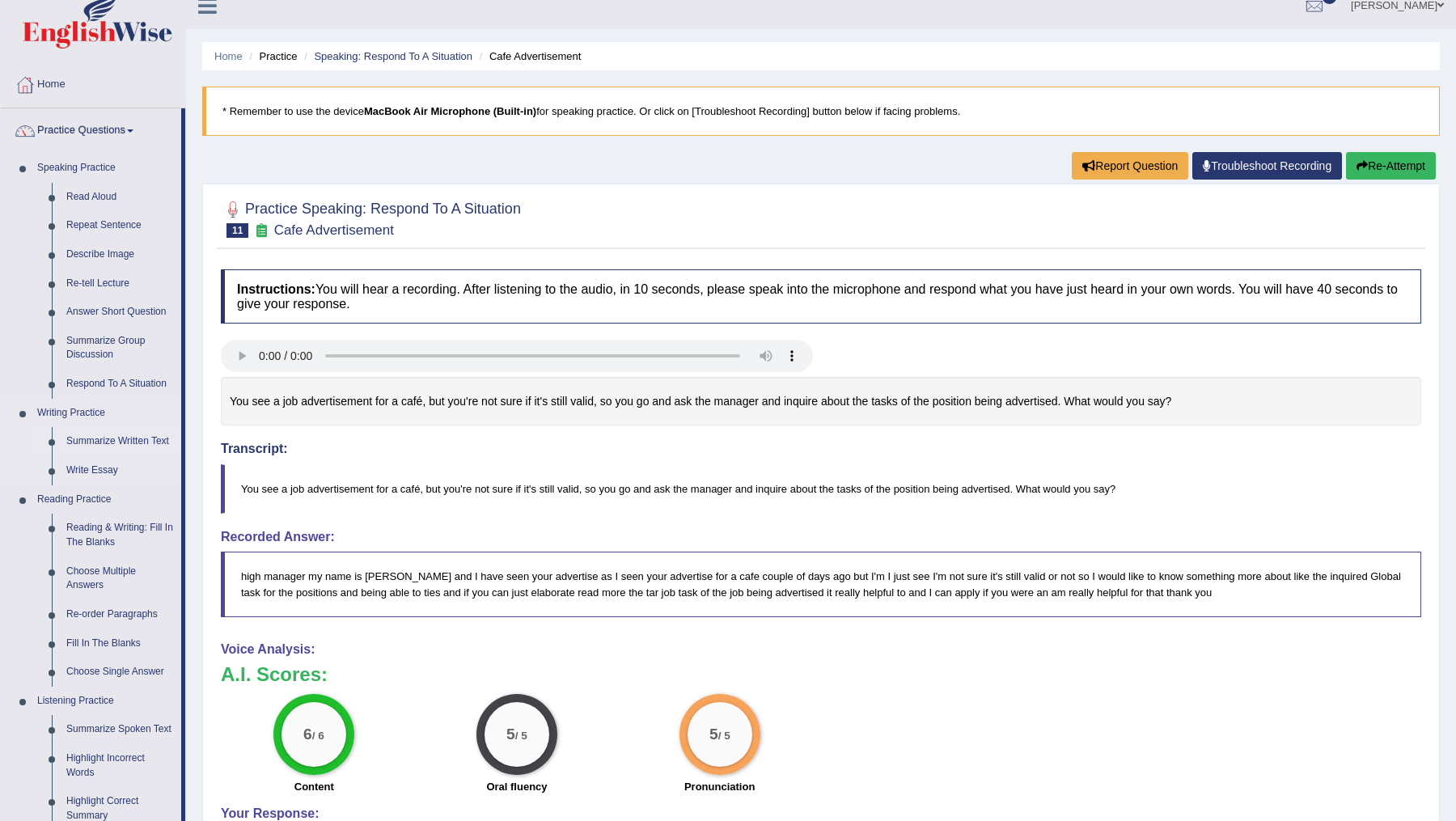
click at [133, 442] on link "Summarize Written Text" at bounding box center [120, 441] width 122 height 29
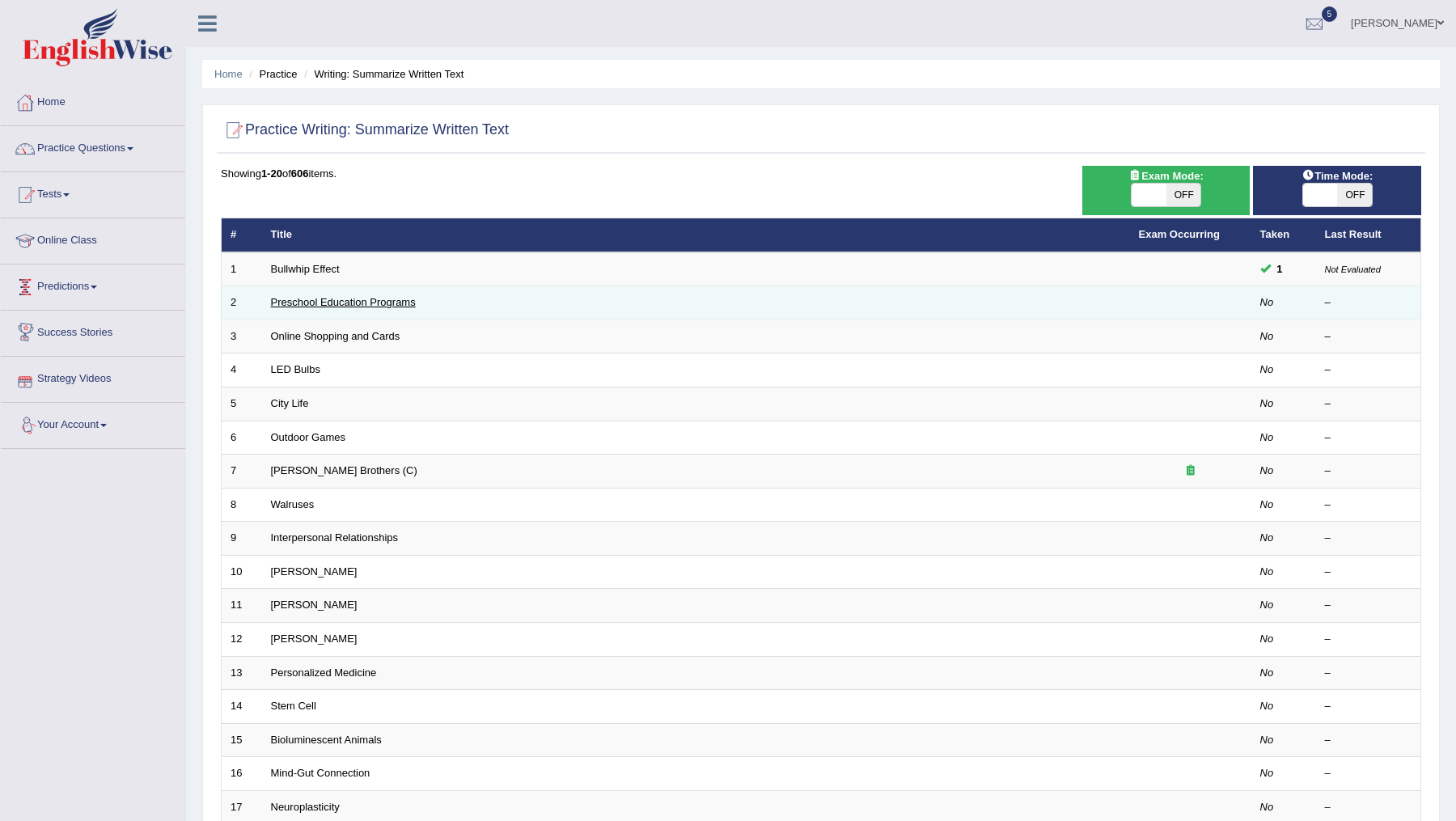
click at [304, 305] on link "Preschool Education Programs" at bounding box center [343, 302] width 145 height 12
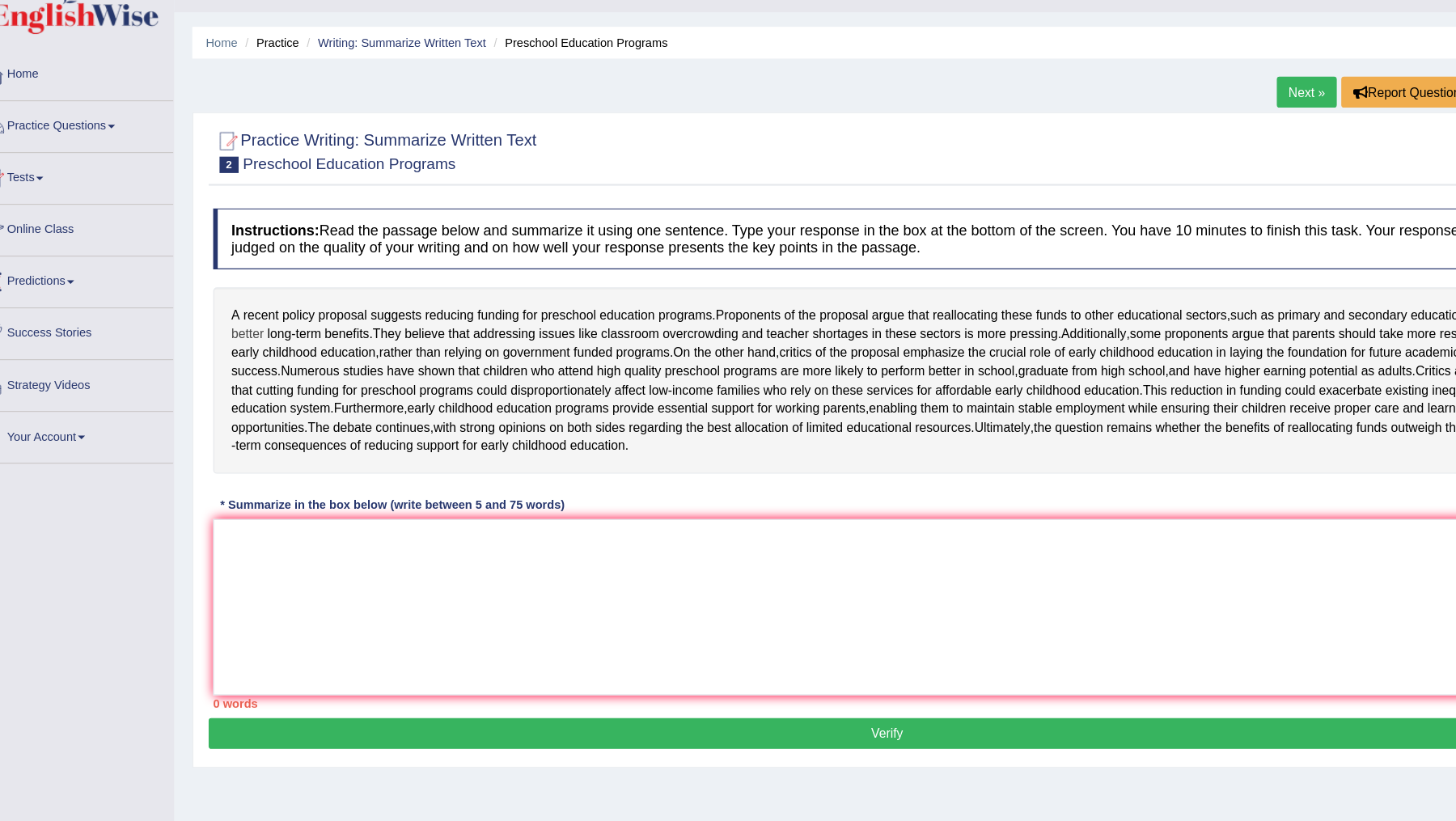
click at [266, 330] on span "better" at bounding box center [251, 333] width 29 height 17
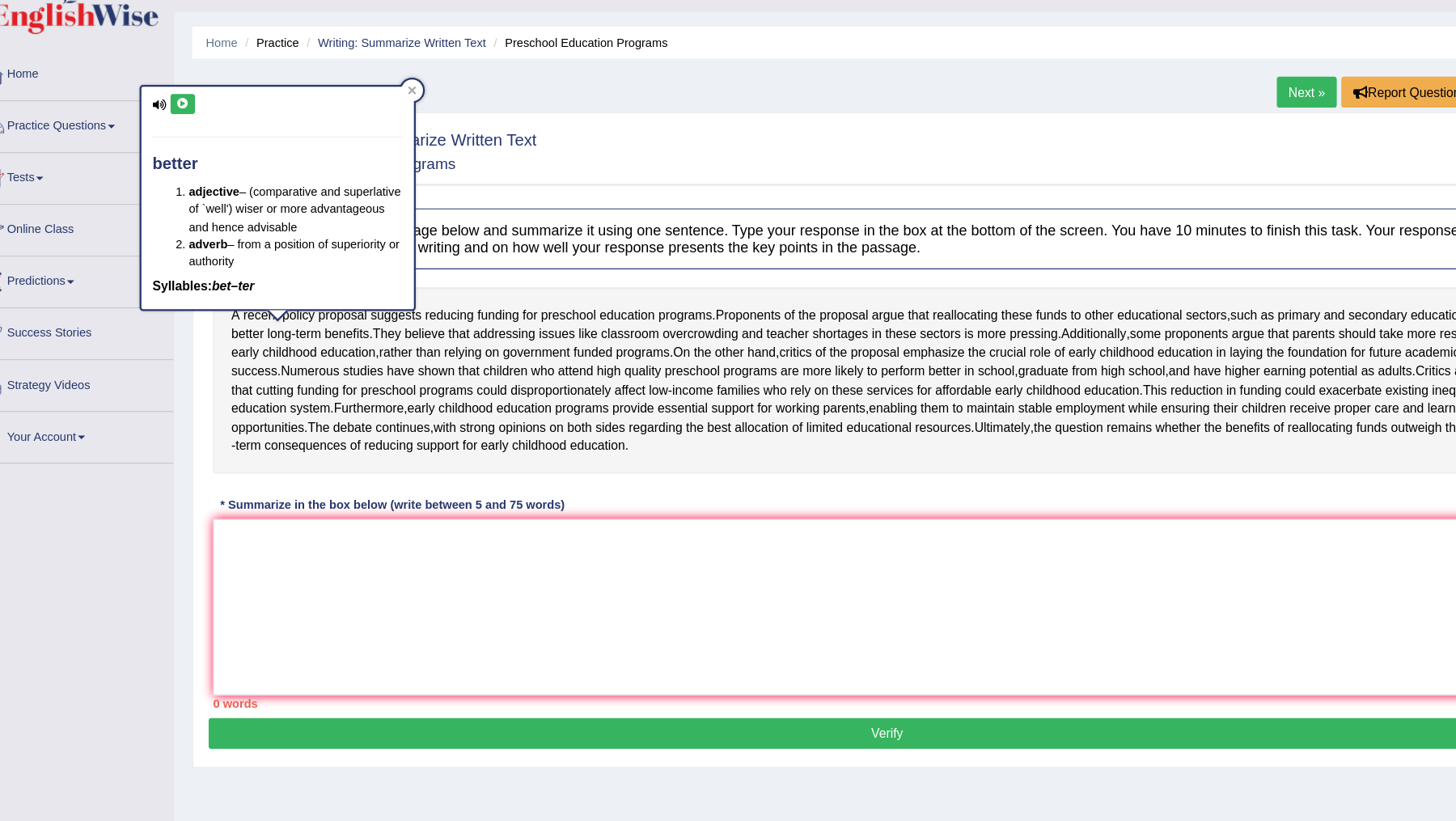
click at [589, 180] on div at bounding box center [821, 170] width 1201 height 49
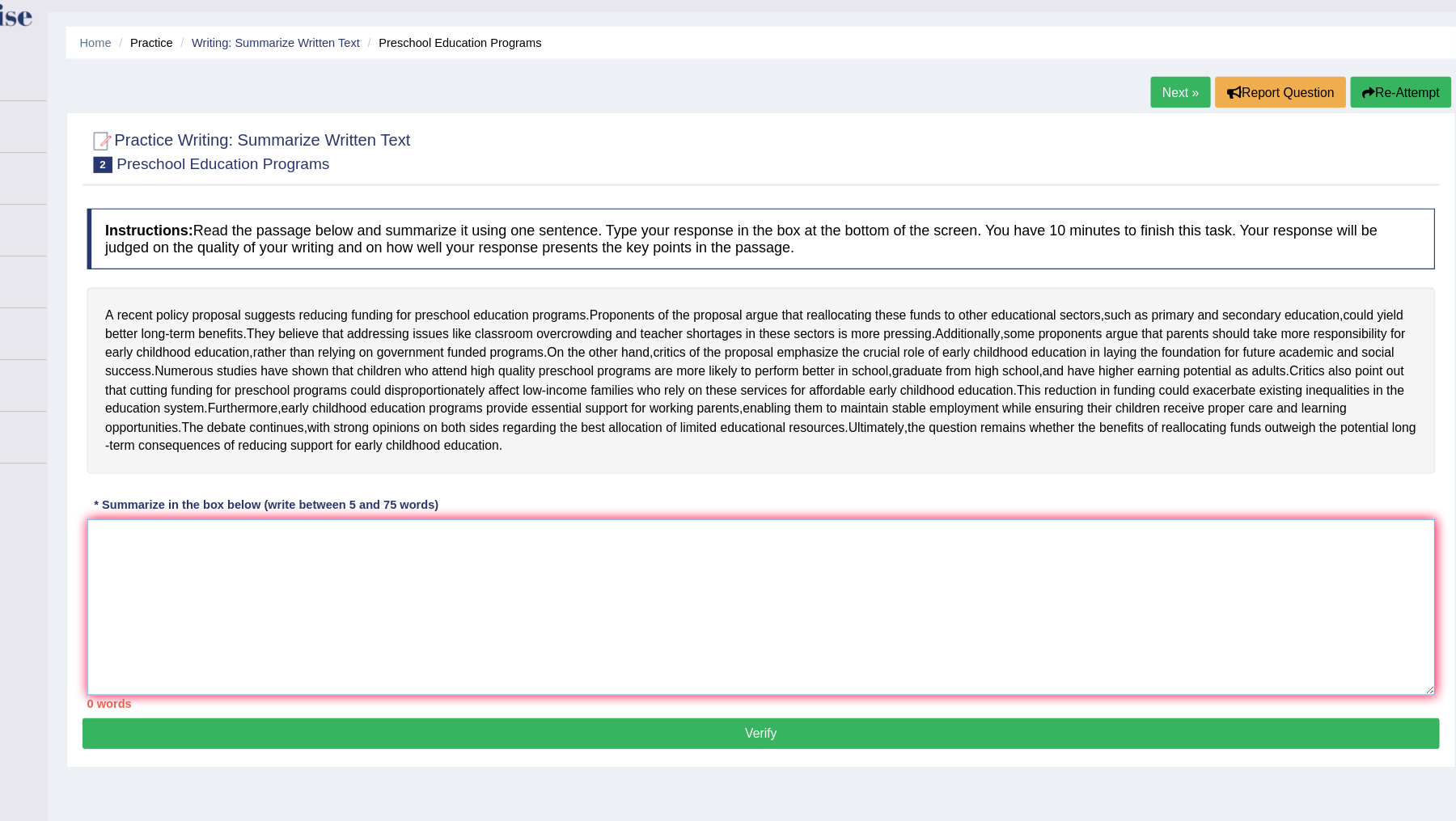
click at [589, 600] on textarea at bounding box center [821, 576] width 1201 height 157
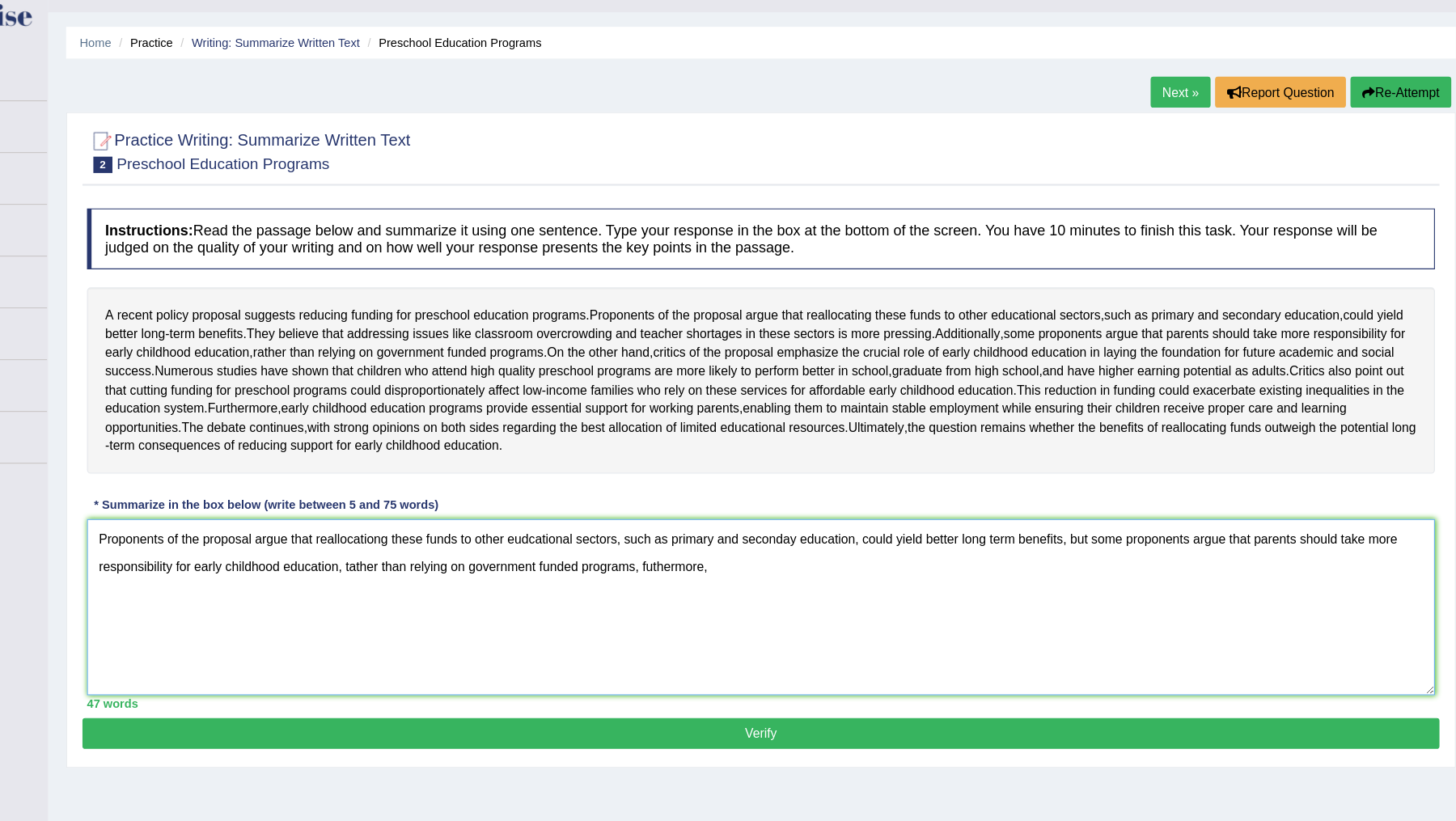
click at [813, 592] on textarea "Proponents of the proposal argue that reallocationg these funds to other eudcat…" at bounding box center [821, 576] width 1201 height 157
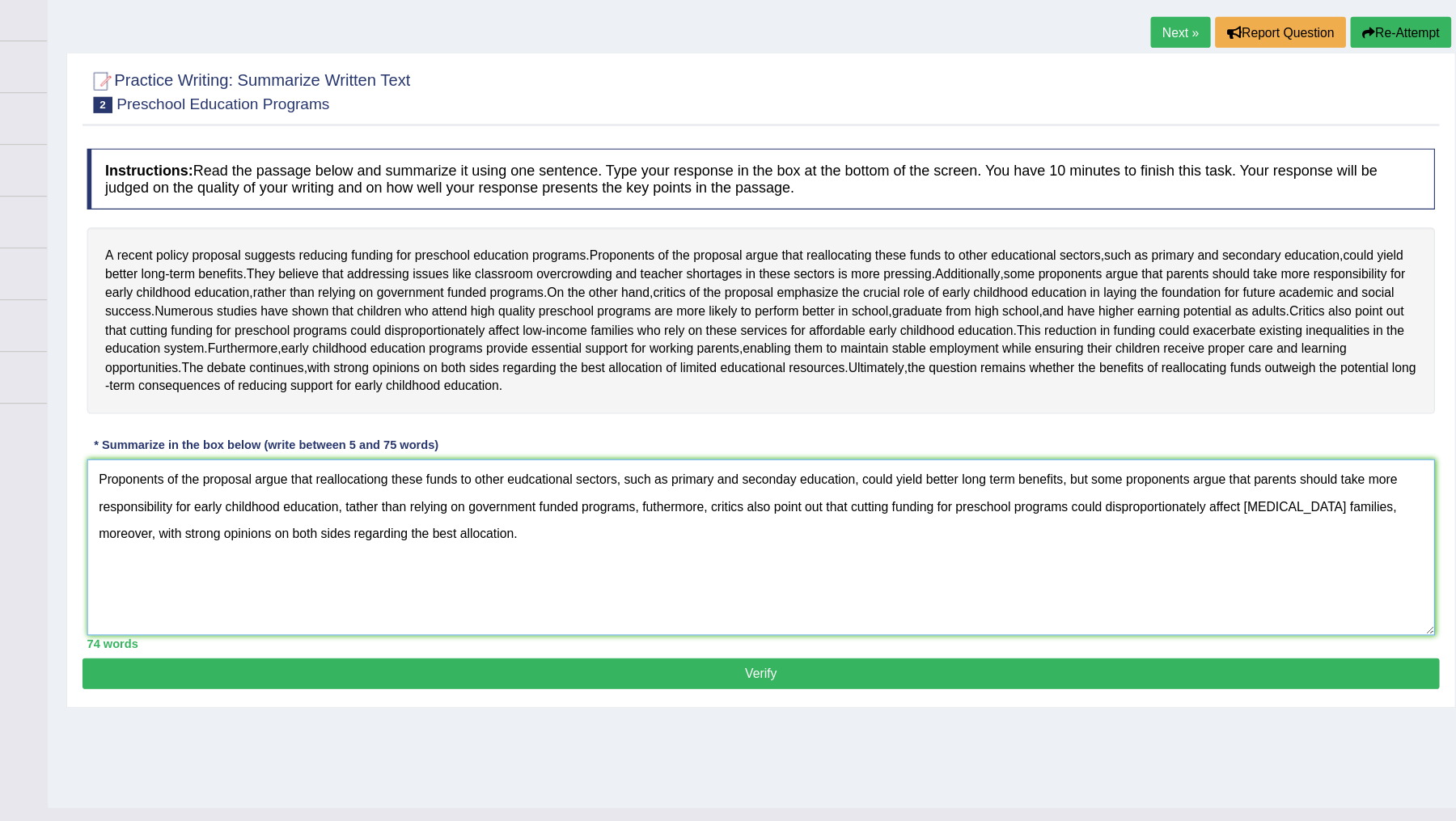
scroll to position [28, 0]
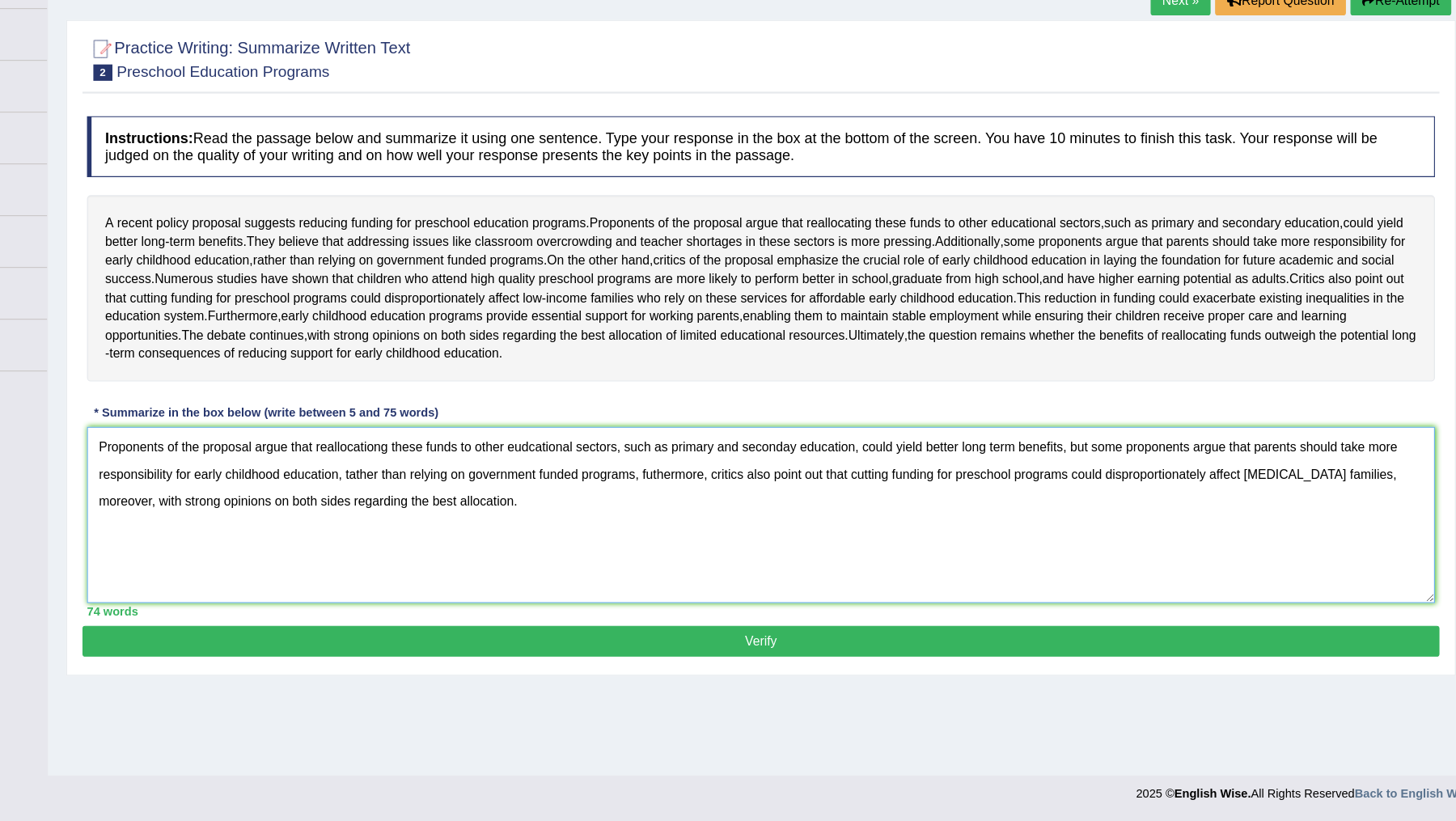
type textarea "Proponents of the proposal argue that reallocationg these funds to other eudcat…"
click at [860, 675] on button "Verify" at bounding box center [821, 661] width 1209 height 28
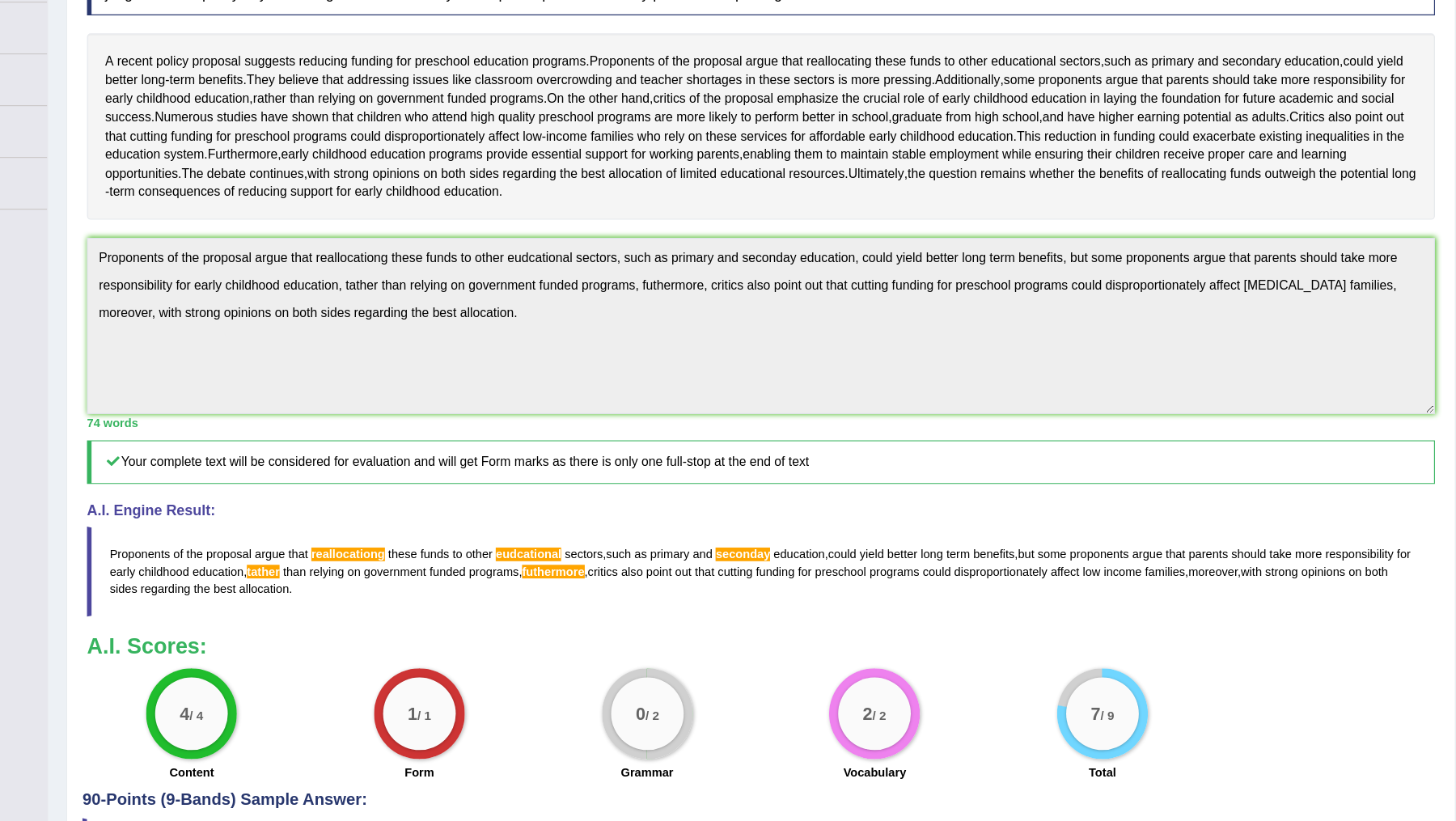
scroll to position [0, 0]
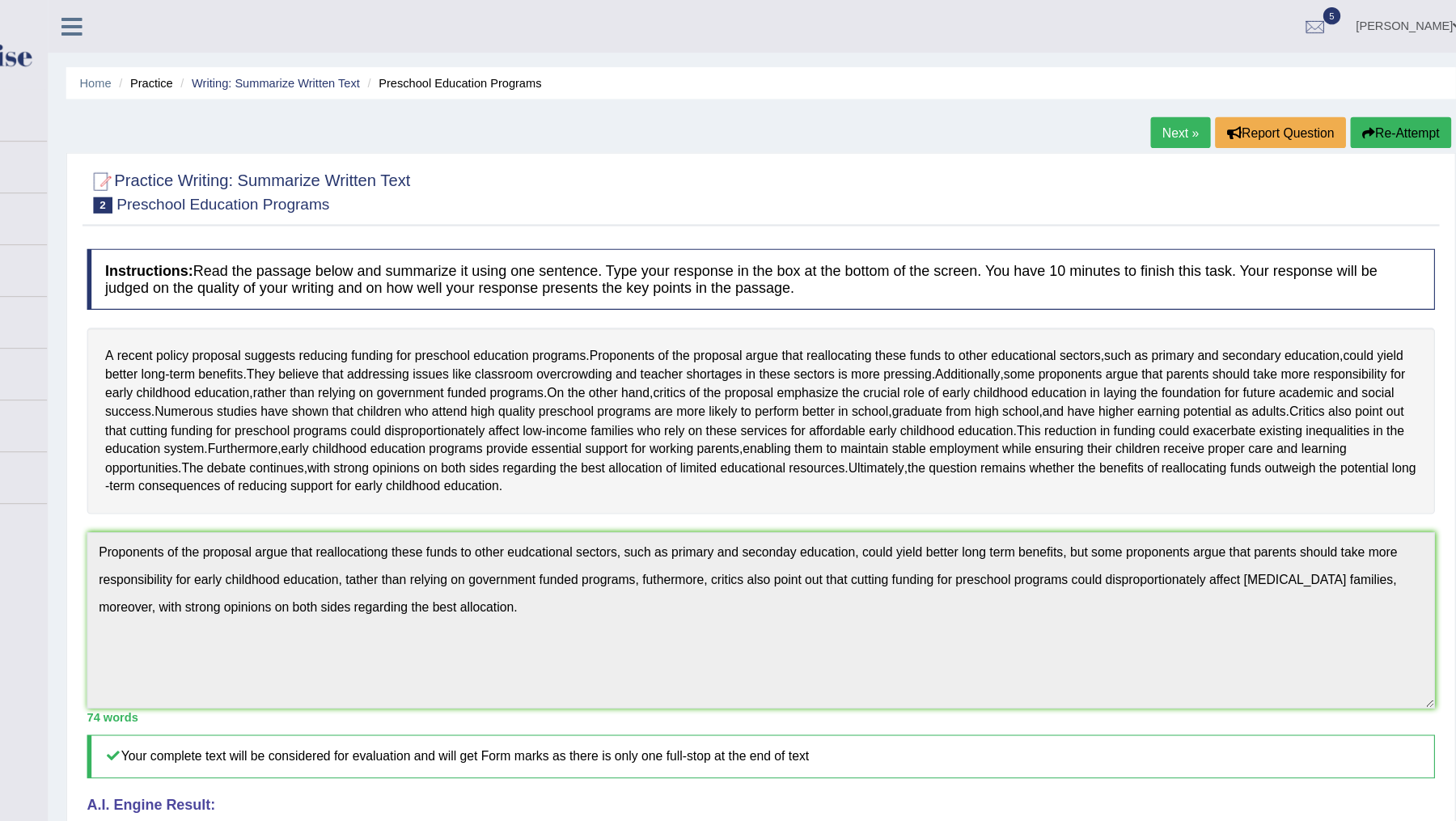
click at [210, 29] on icon at bounding box center [207, 23] width 19 height 21
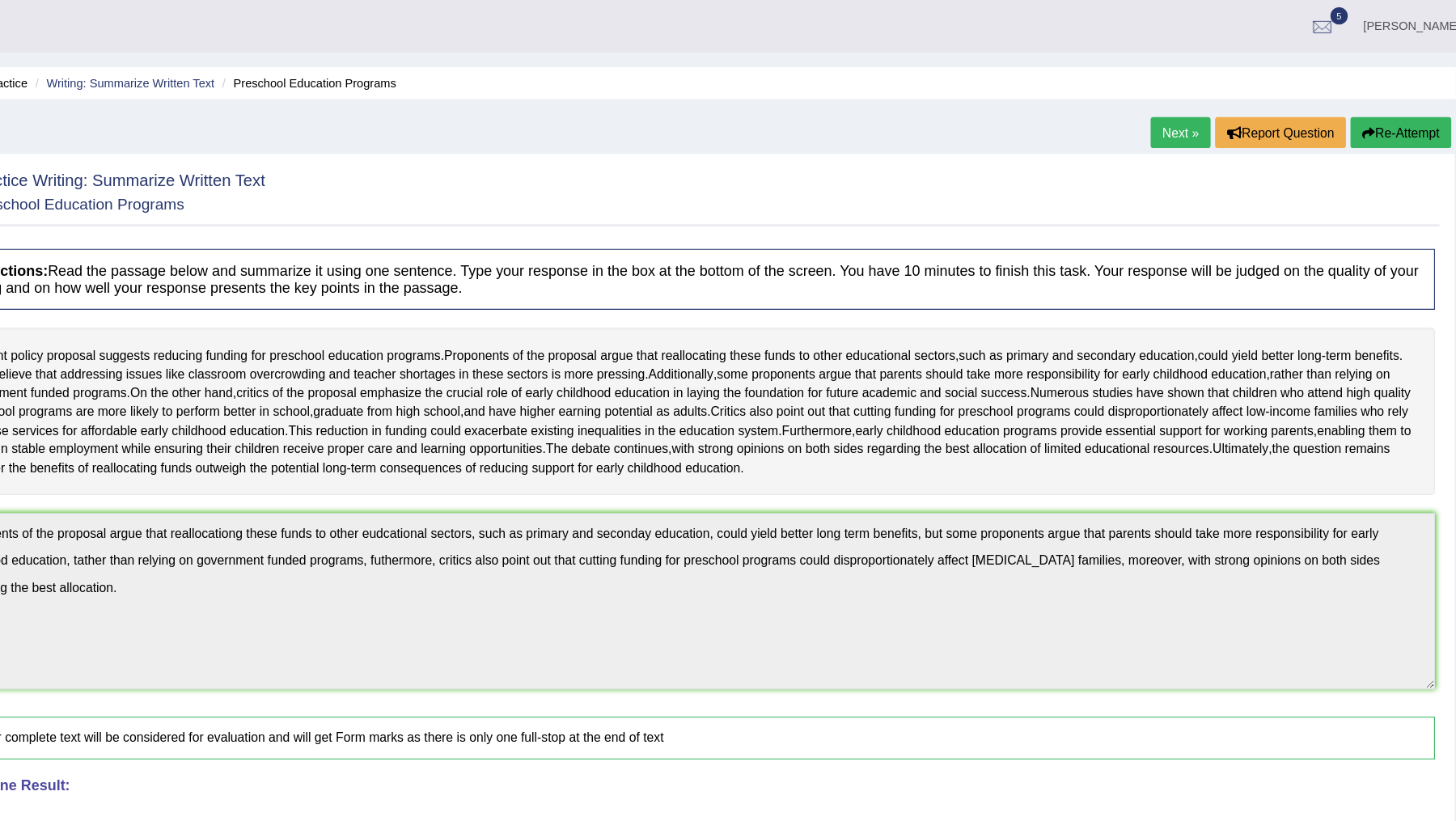
click at [144, 17] on div "Drashya Rangapariya Toggle navigation Username: DR1915 Access Type: Online Subs…" at bounding box center [757, 23] width 1400 height 47
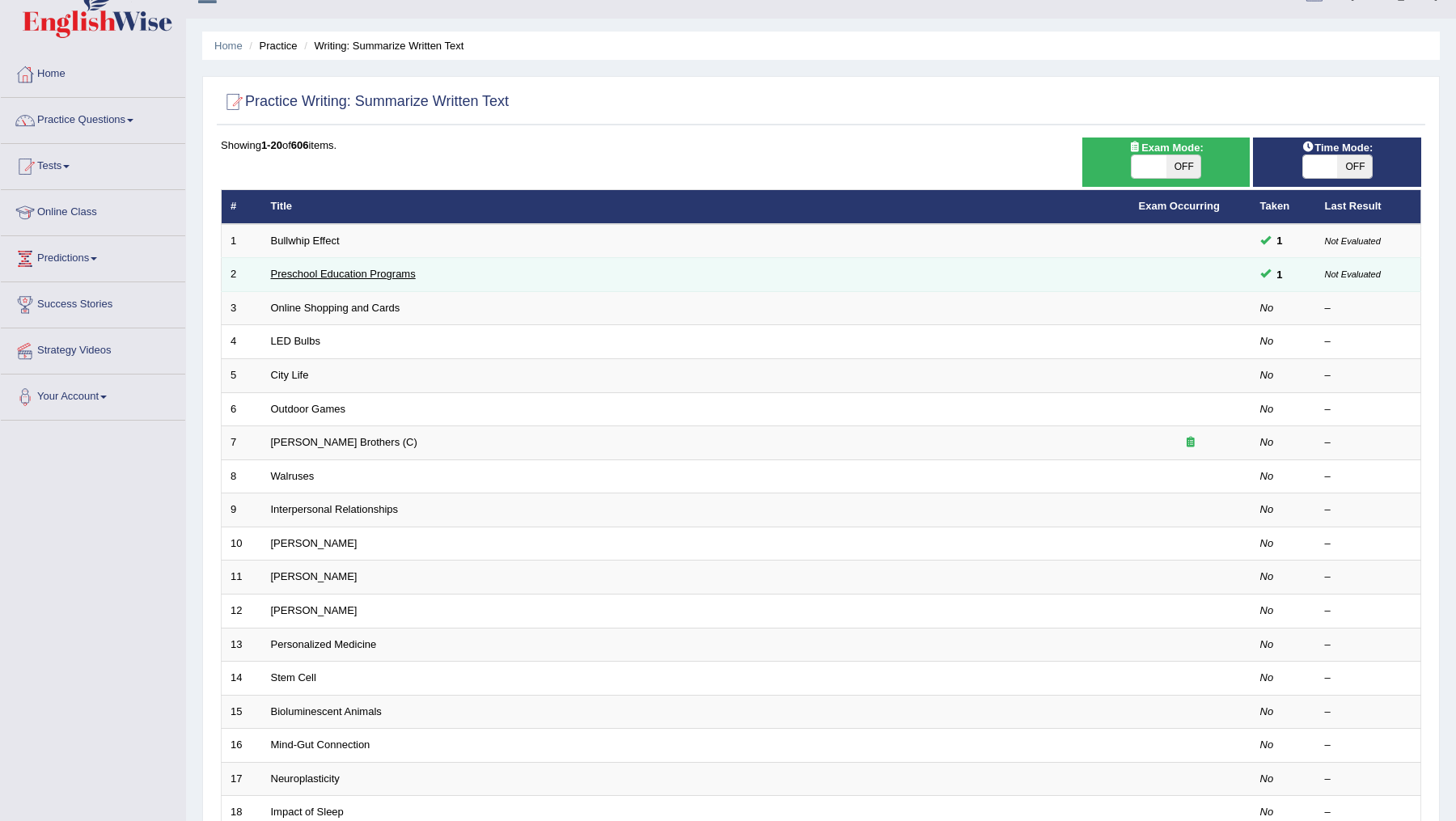
scroll to position [31, 0]
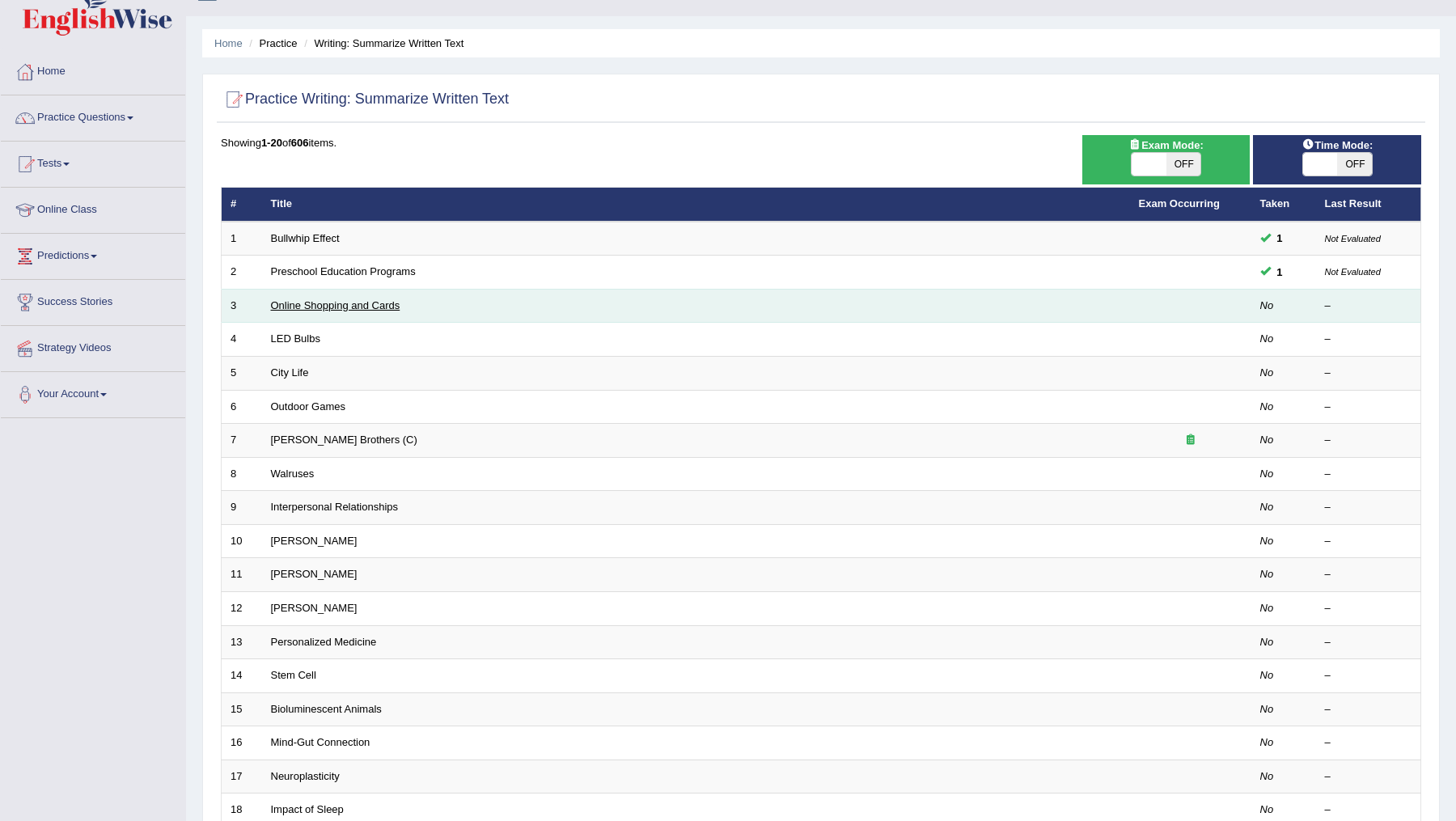
click at [347, 301] on link "Online Shopping and Cards" at bounding box center [335, 305] width 129 height 12
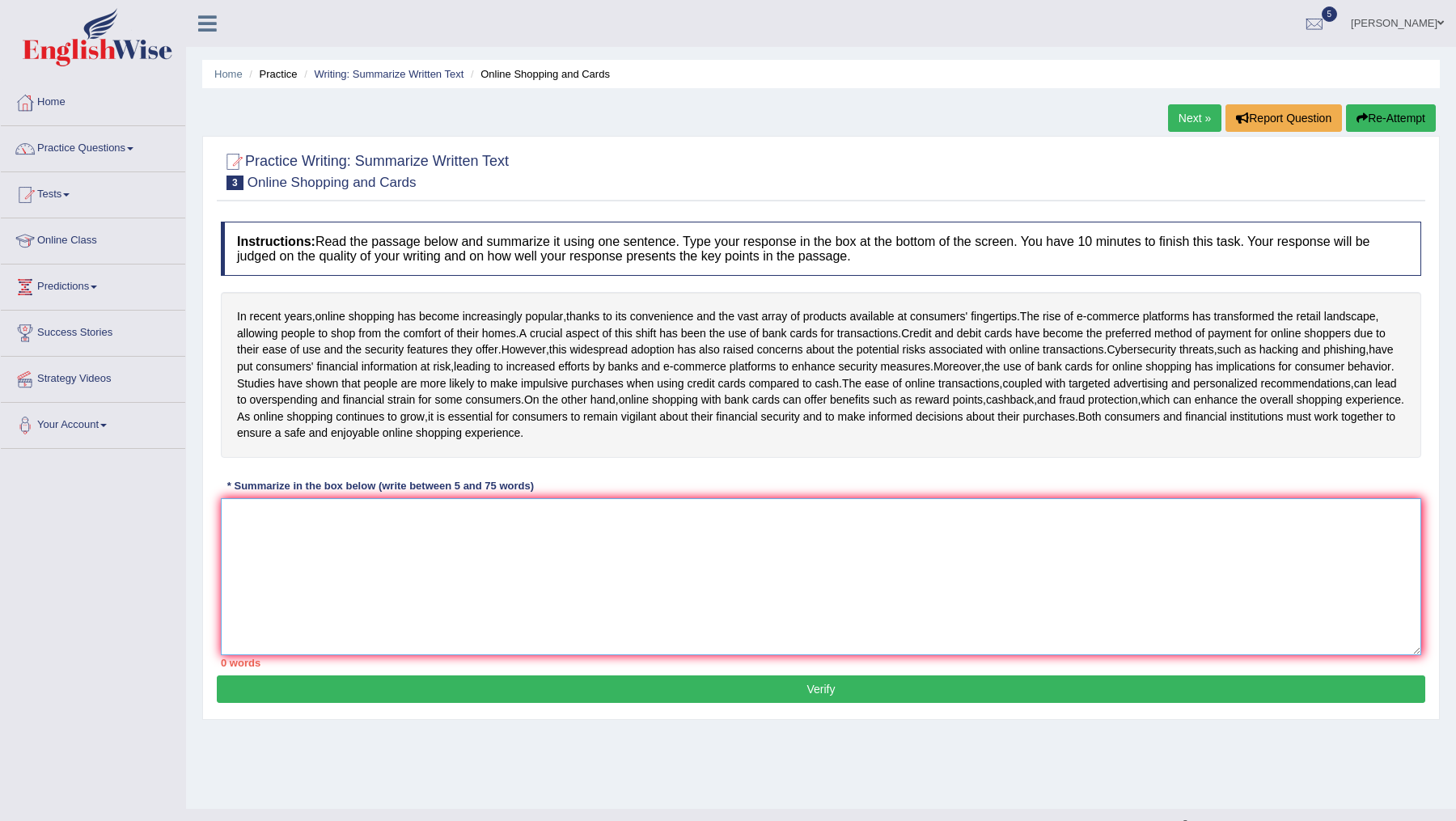
click at [749, 574] on textarea at bounding box center [821, 576] width 1201 height 157
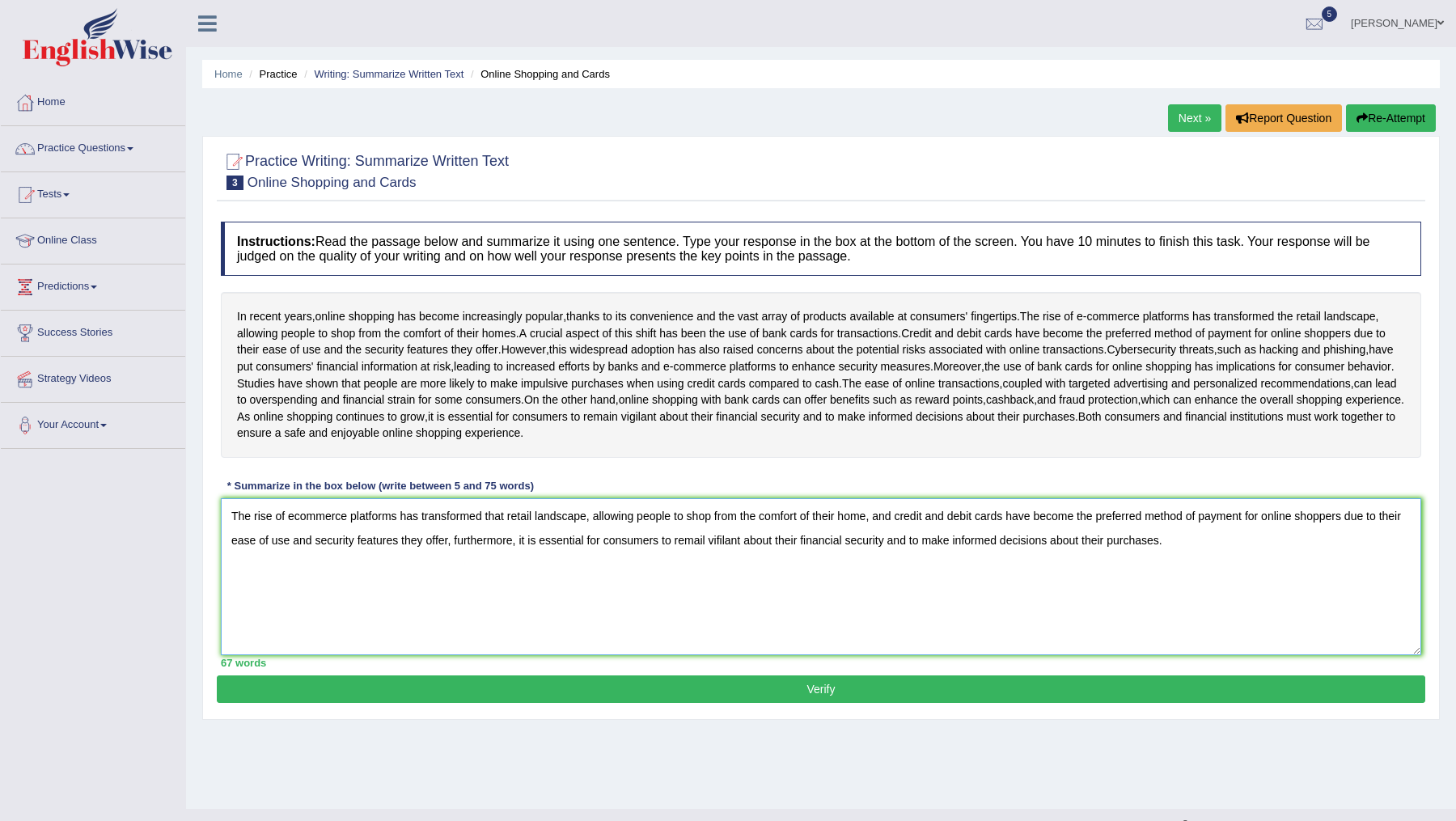
scroll to position [28, 0]
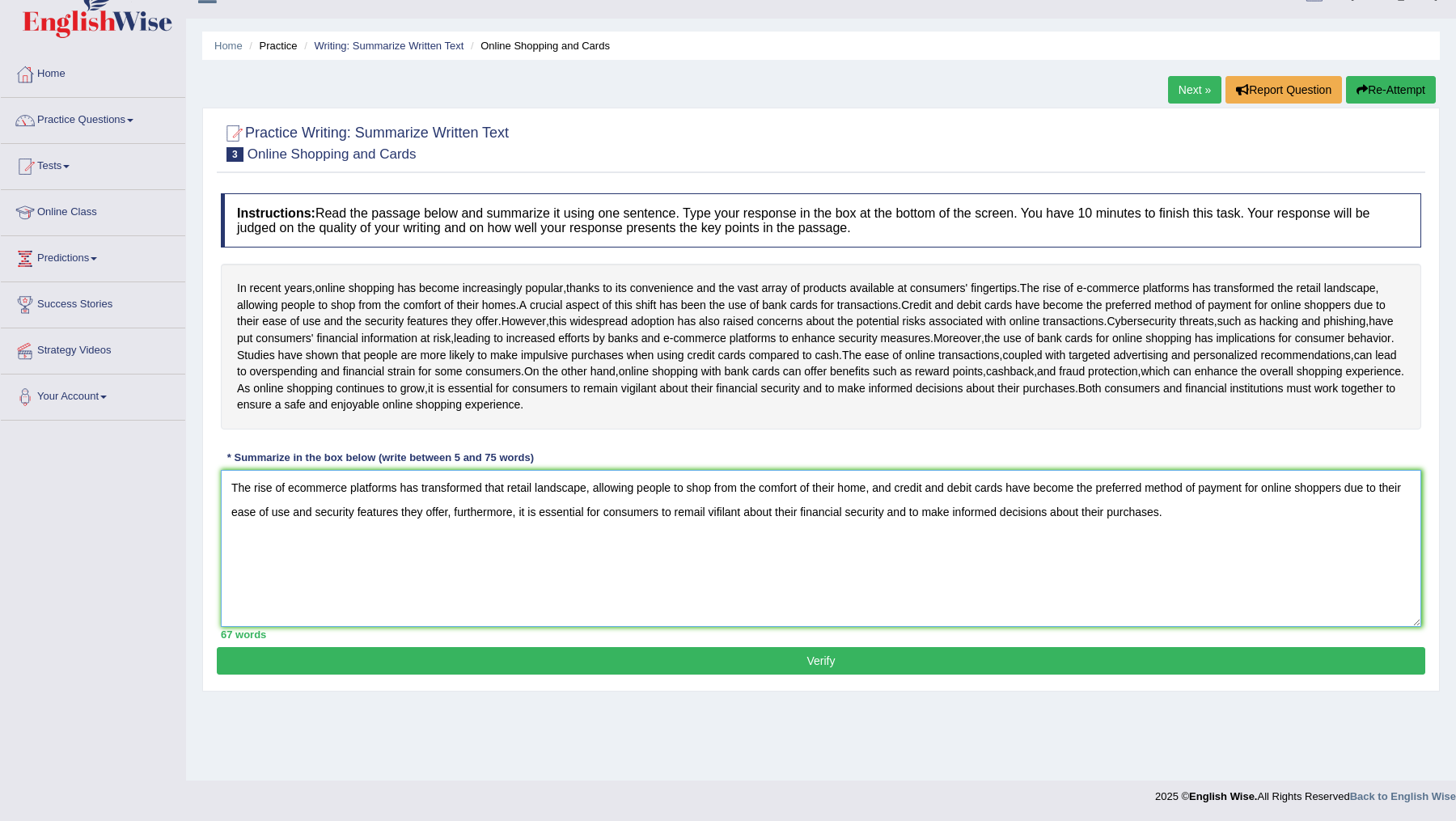
type textarea "The rise of ecommerce platforms has transformed that retail landscape, allowing…"
click at [702, 675] on button "Verify" at bounding box center [821, 661] width 1209 height 28
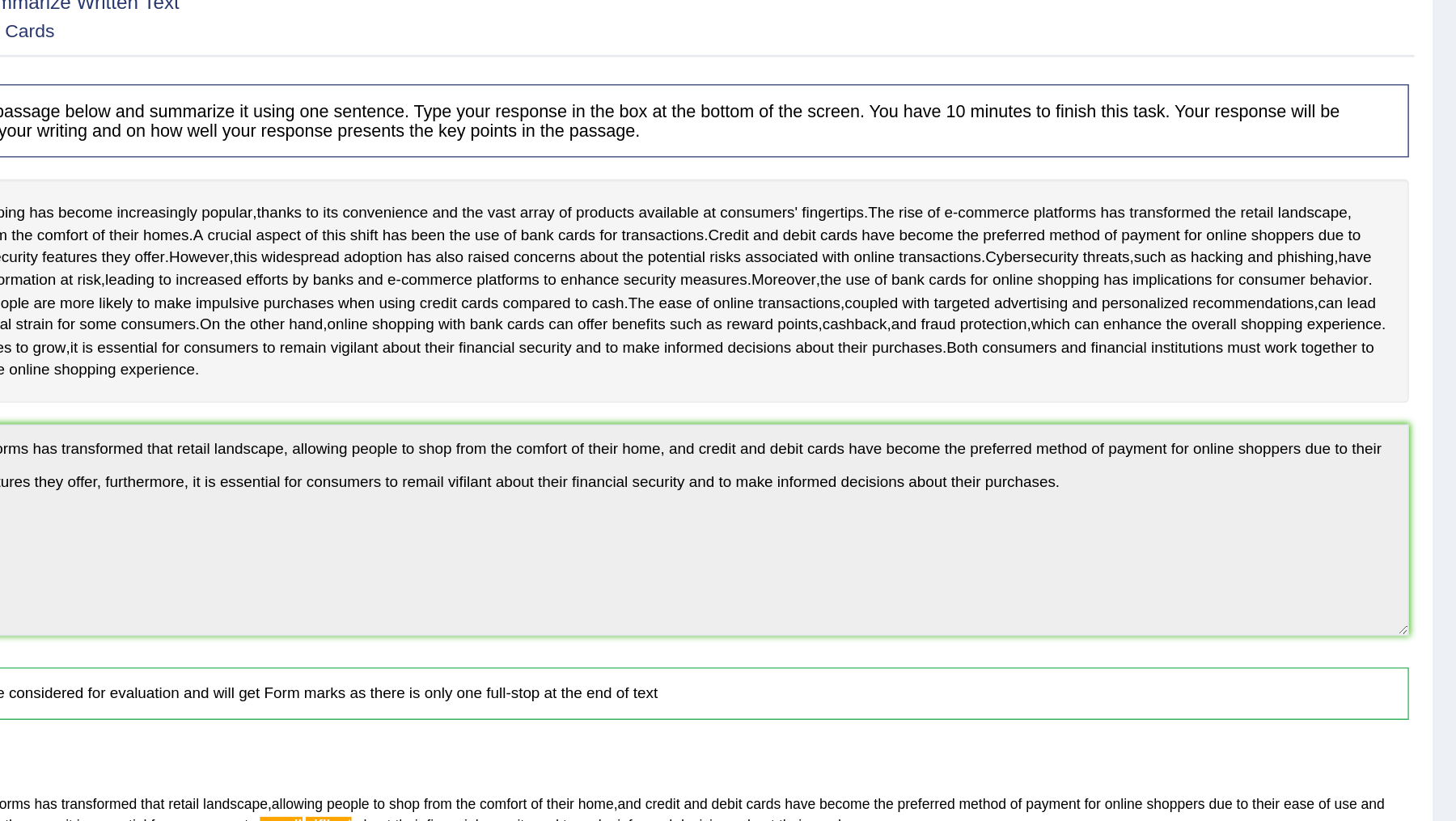
scroll to position [0, 0]
